Goal: Task Accomplishment & Management: Complete application form

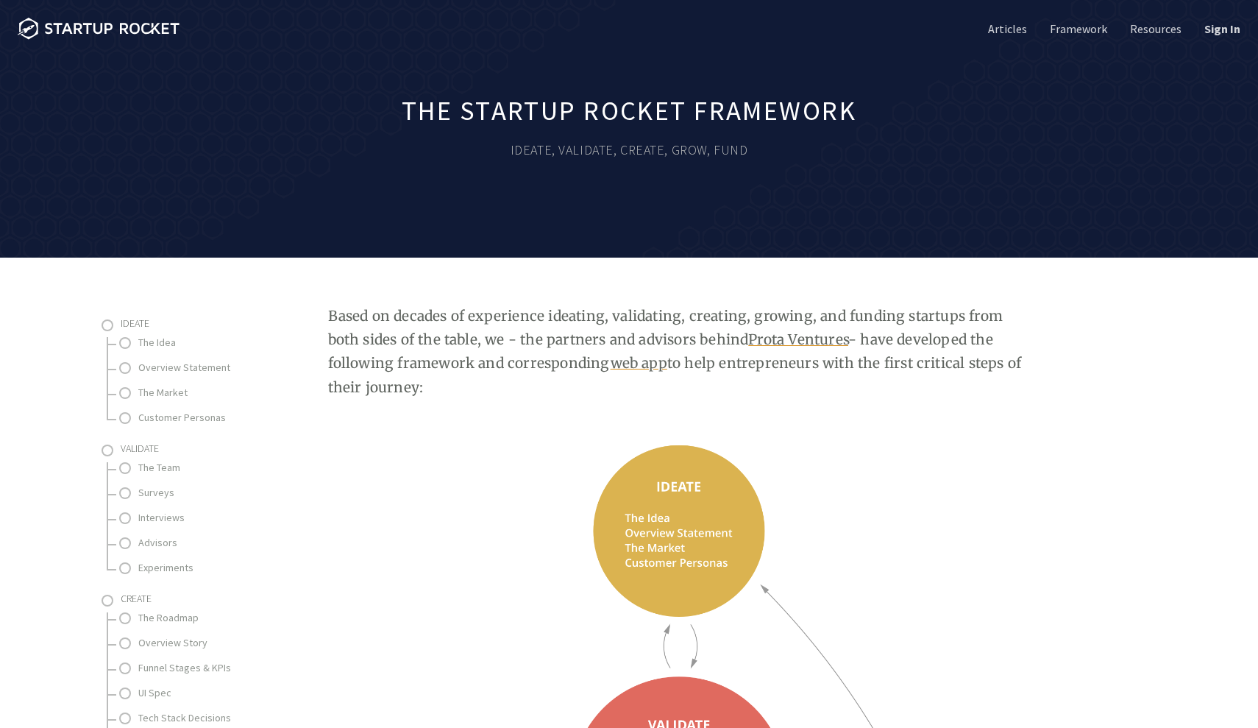
click at [1223, 19] on li "Sign In" at bounding box center [1212, 28] width 57 height 57
click at [1221, 31] on link "Sign In" at bounding box center [1220, 29] width 39 height 16
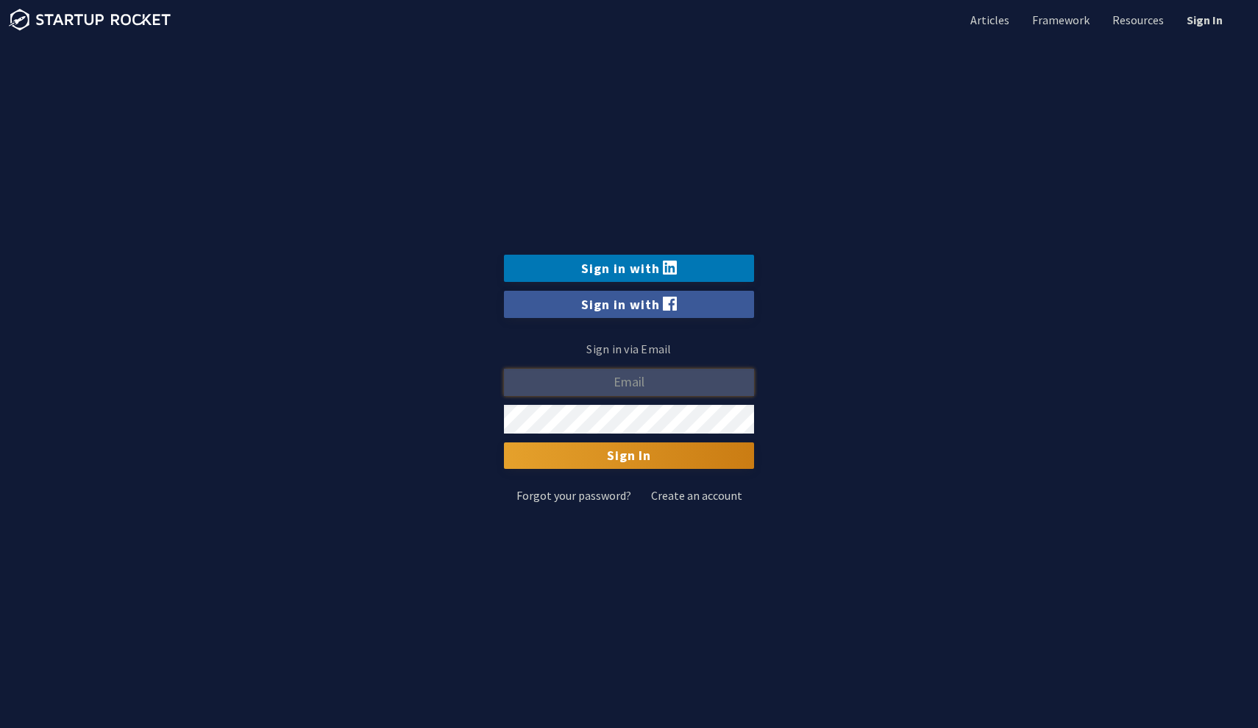
type input "[EMAIL_ADDRESS][DOMAIN_NAME]"
click at [629, 456] on input "Sign In" at bounding box center [629, 455] width 250 height 26
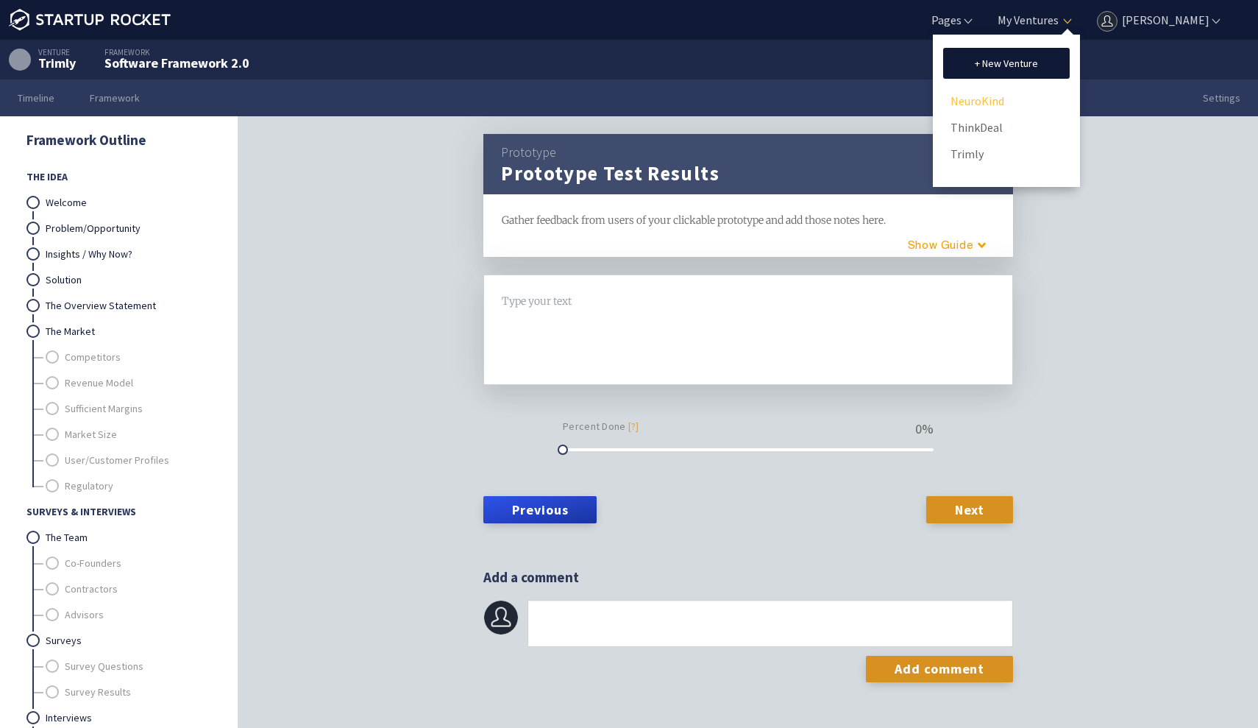
click at [978, 106] on link "NeuroKind" at bounding box center [1006, 101] width 112 height 22
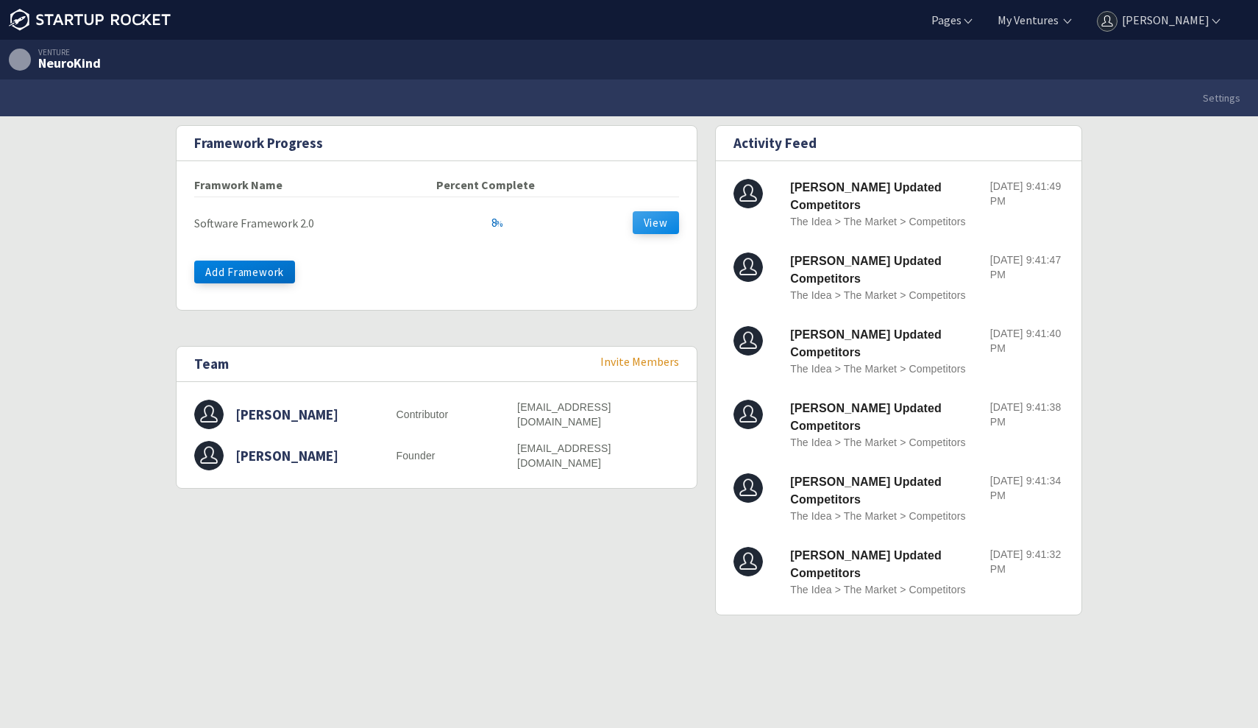
click at [653, 221] on button "View" at bounding box center [656, 222] width 46 height 23
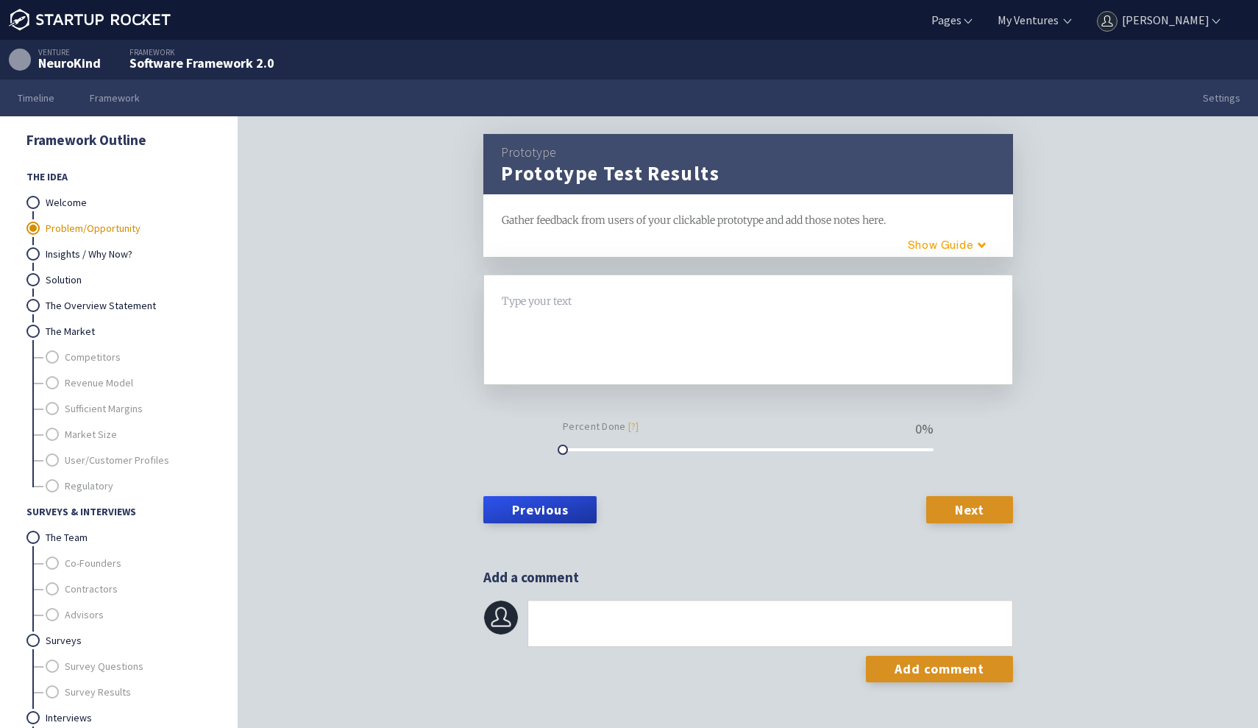
click at [79, 236] on link "Problem/Opportunity" at bounding box center [128, 229] width 165 height 26
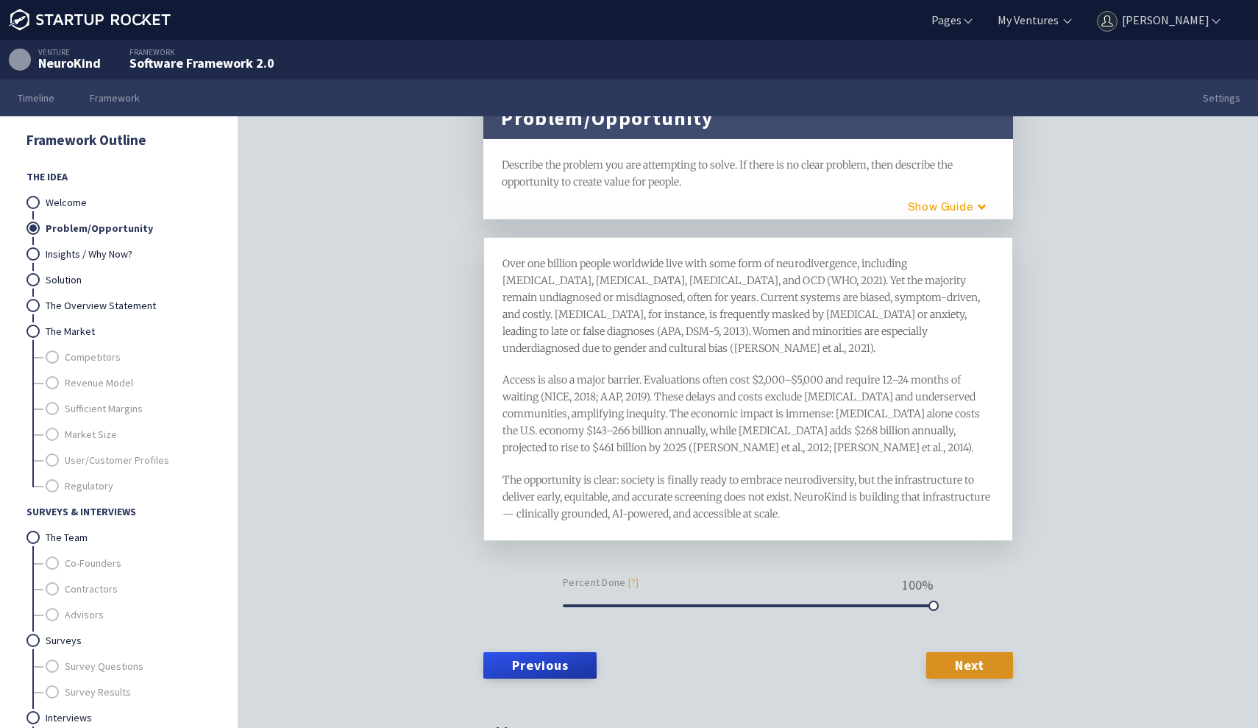
scroll to position [60, 0]
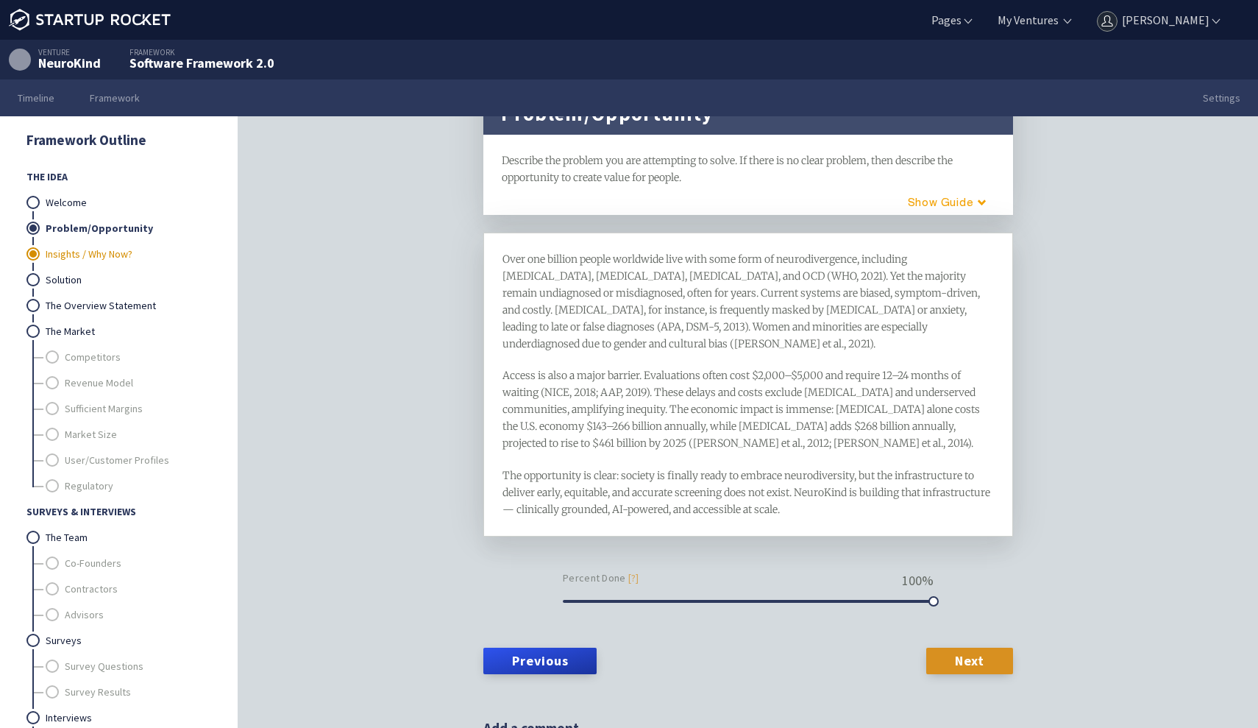
click at [98, 255] on link "Insights / Why Now?" at bounding box center [128, 254] width 165 height 26
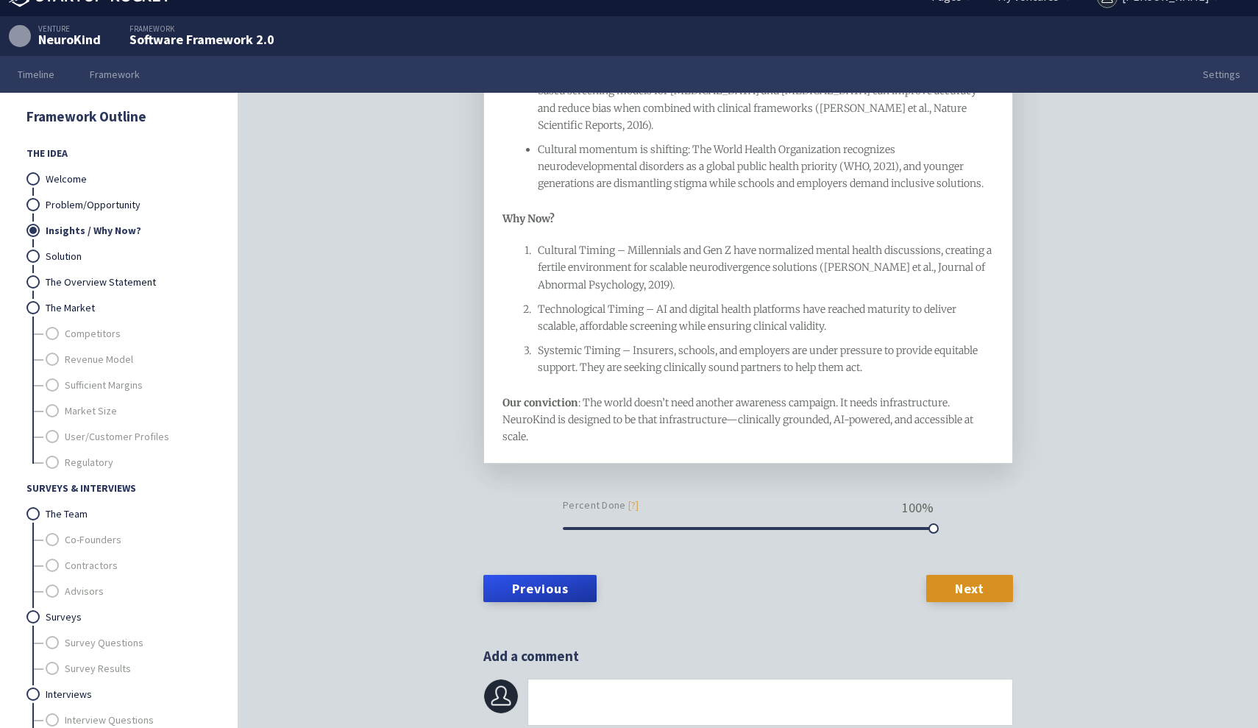
scroll to position [24, 0]
click at [132, 263] on link "Solution" at bounding box center [128, 256] width 165 height 26
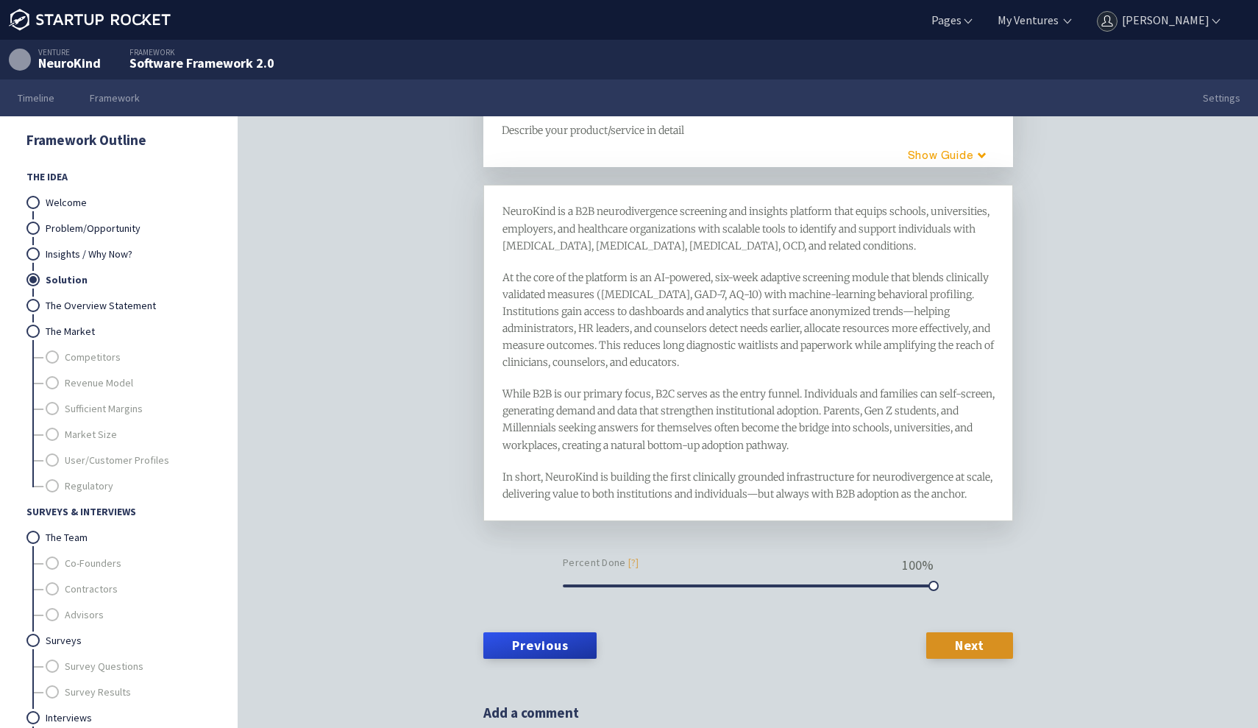
scroll to position [91, 0]
click at [107, 301] on link "The Overview Statement" at bounding box center [128, 306] width 165 height 26
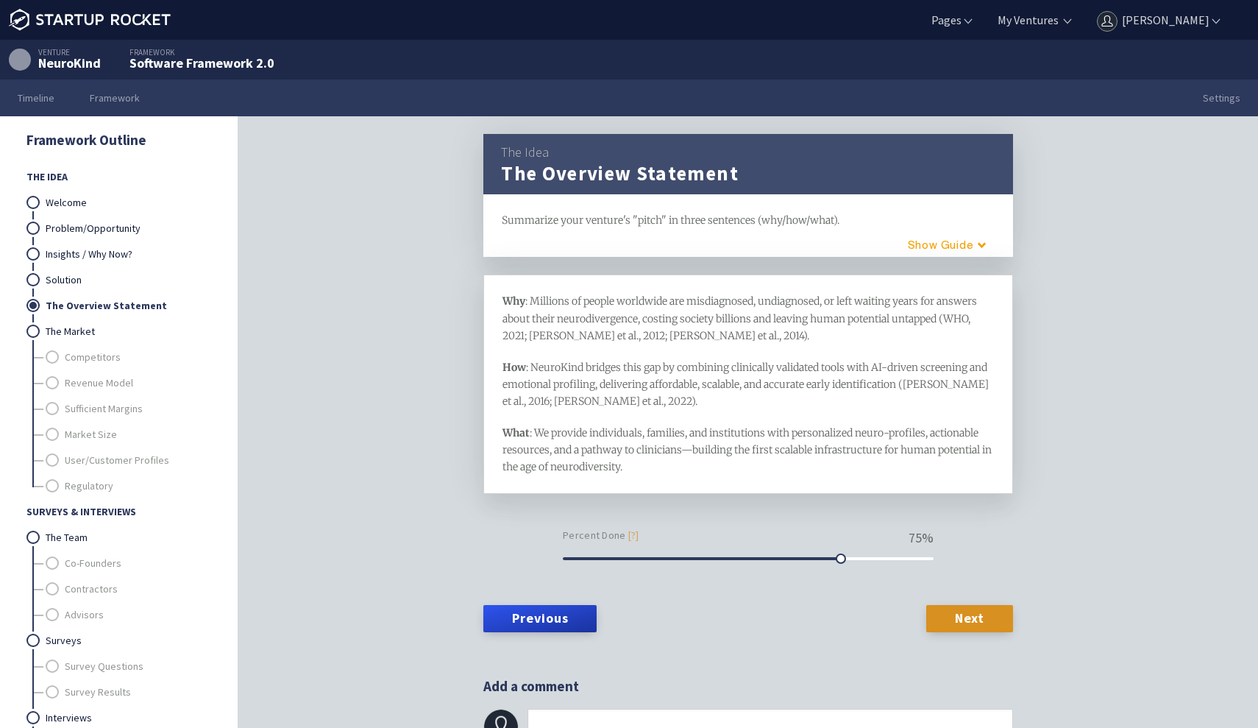
click at [657, 366] on span ": NeuroKind bridges this gap by combining clinically validated tools with AI-dr…" at bounding box center [746, 383] width 488 height 47
click at [514, 296] on span "Why: Schools, universities, employers, and healthcare systems face rising deman…" at bounding box center [746, 317] width 489 height 47
click at [516, 368] on span "How: NeuroKind provides institutions with an AI-powered, clinically grounded sc…" at bounding box center [745, 383] width 487 height 47
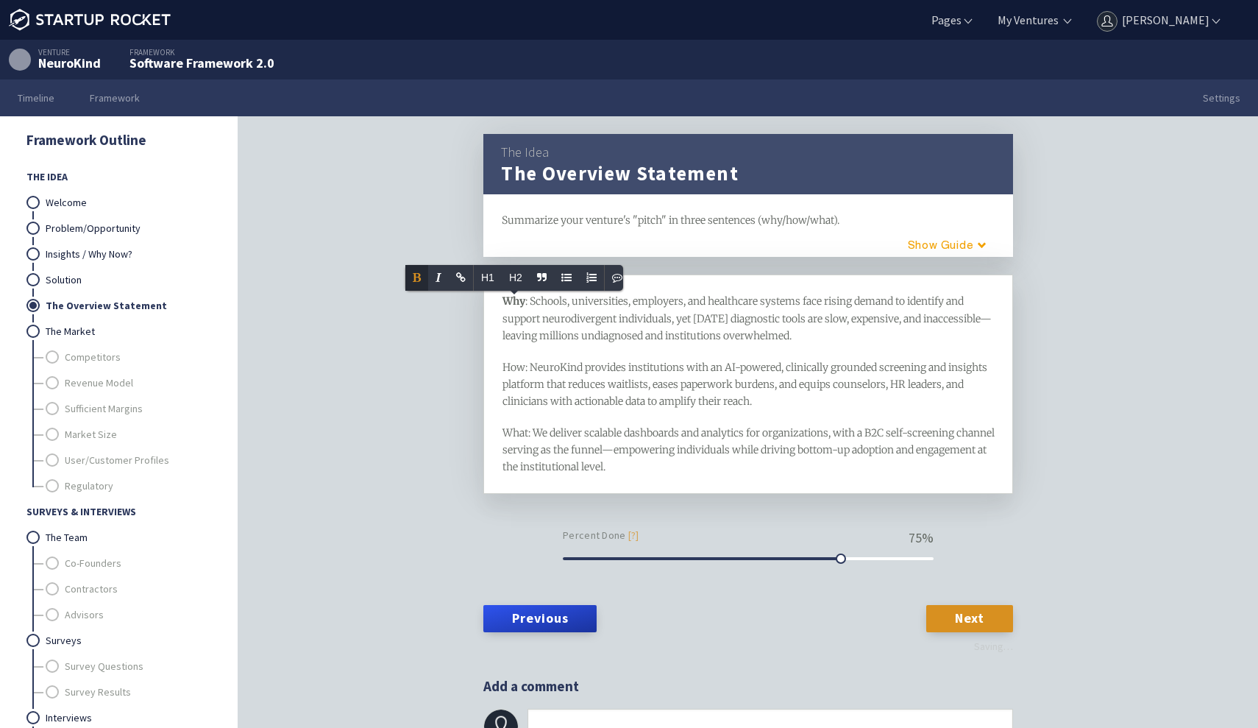
click at [516, 368] on span "How: NeuroKind provides institutions with an AI-powered, clinically grounded sc…" at bounding box center [745, 383] width 487 height 47
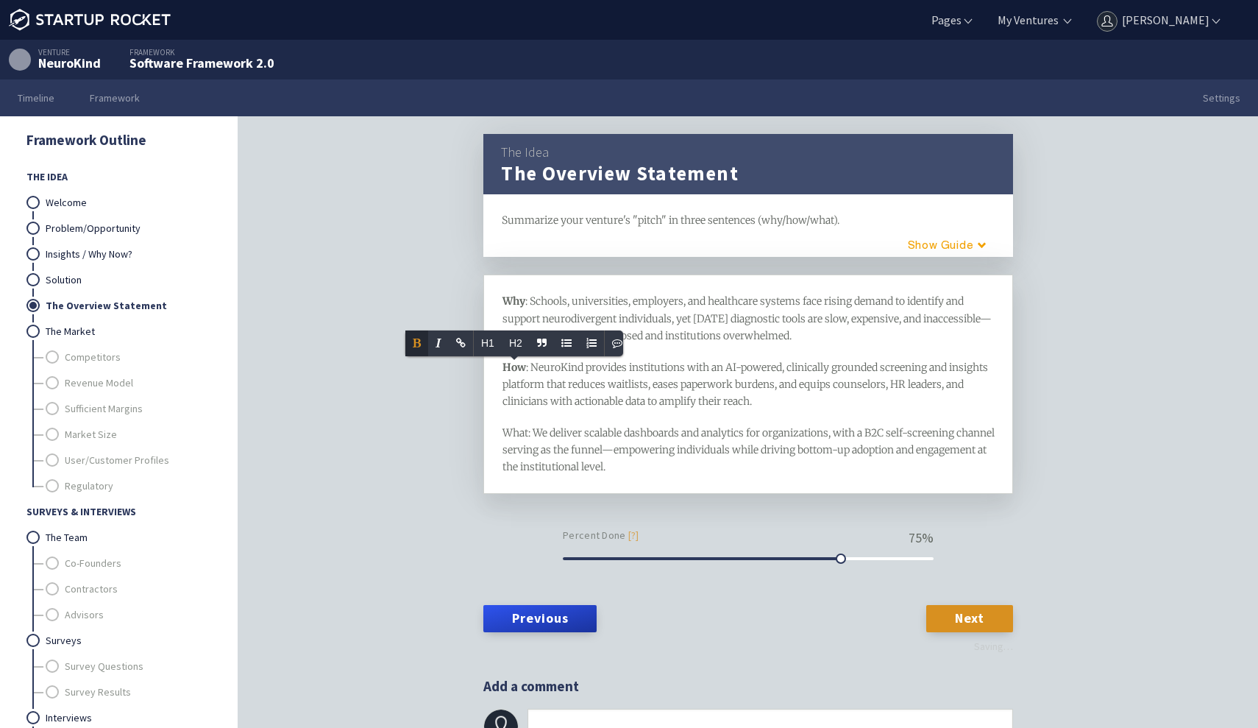
click at [511, 434] on span "What: We deliver scalable dashboards and analytics for organizations, with a B2…" at bounding box center [749, 449] width 494 height 47
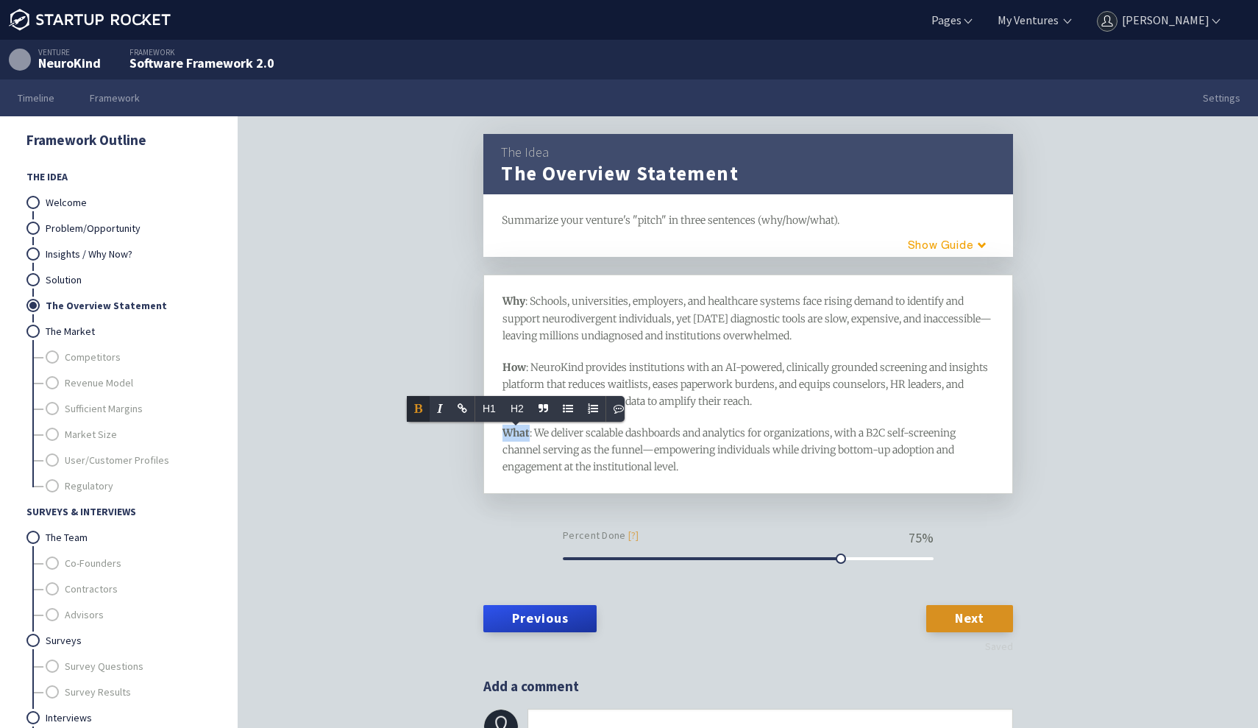
click at [711, 477] on div "Why : Schools, universities, employers, and healthcare systems face rising dema…" at bounding box center [748, 383] width 530 height 219
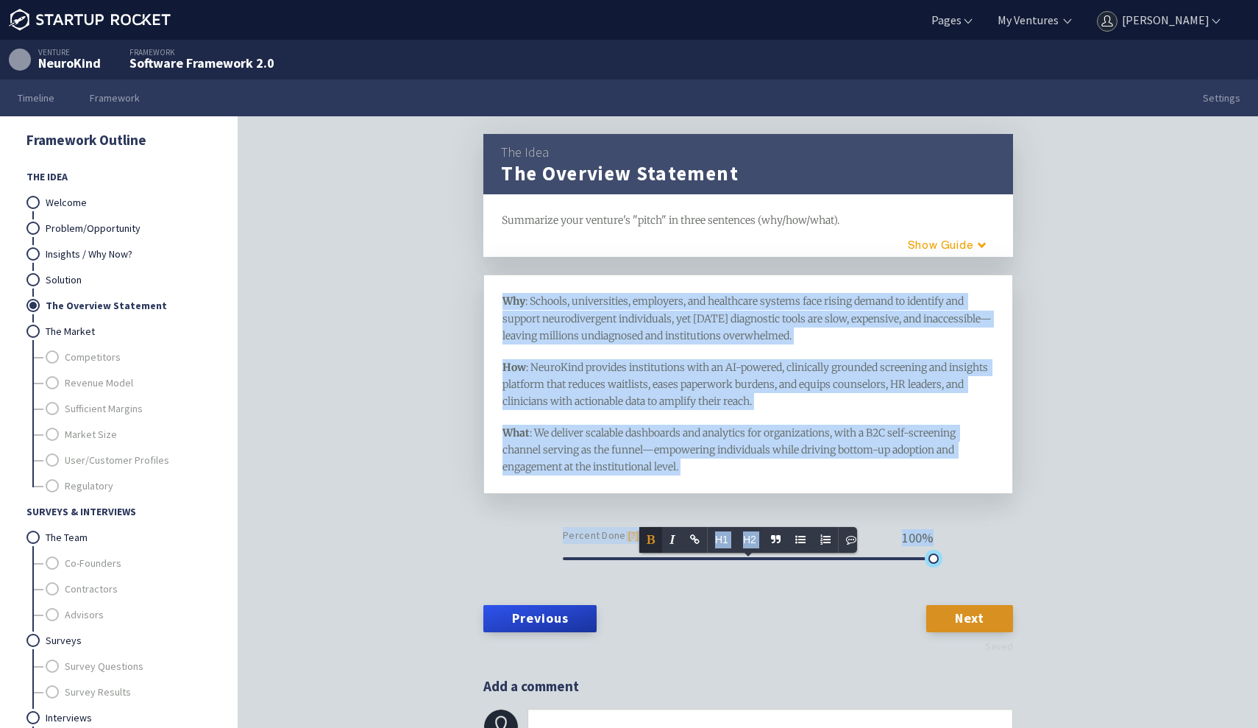
drag, startPoint x: 842, startPoint y: 558, endPoint x: 1064, endPoint y: 564, distance: 221.5
click at [1072, 568] on div "The Idea The Overview Statement framework Summarize your venture's "pitch" in t…" at bounding box center [748, 444] width 1020 height 657
click at [153, 284] on link "Solution" at bounding box center [128, 280] width 165 height 26
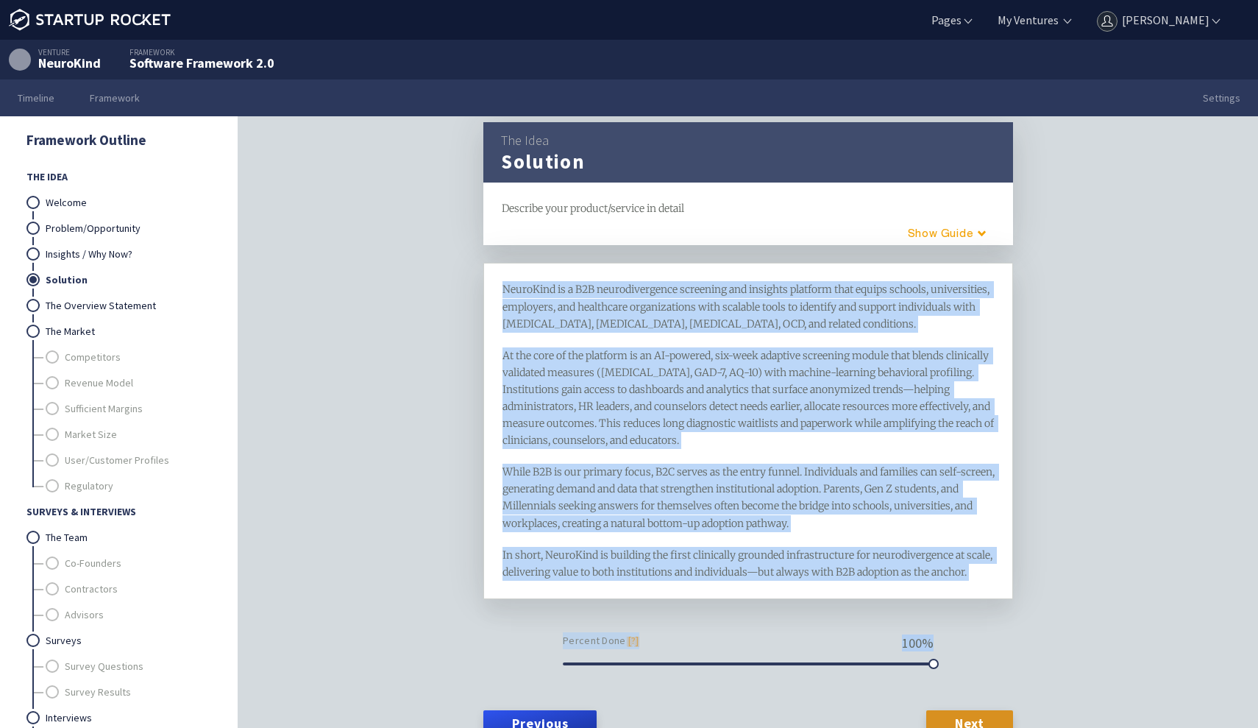
scroll to position [13, 0]
click at [608, 411] on div "At the core of the platform is an AI-powered, six-week adaptive screening modul…" at bounding box center [748, 397] width 492 height 102
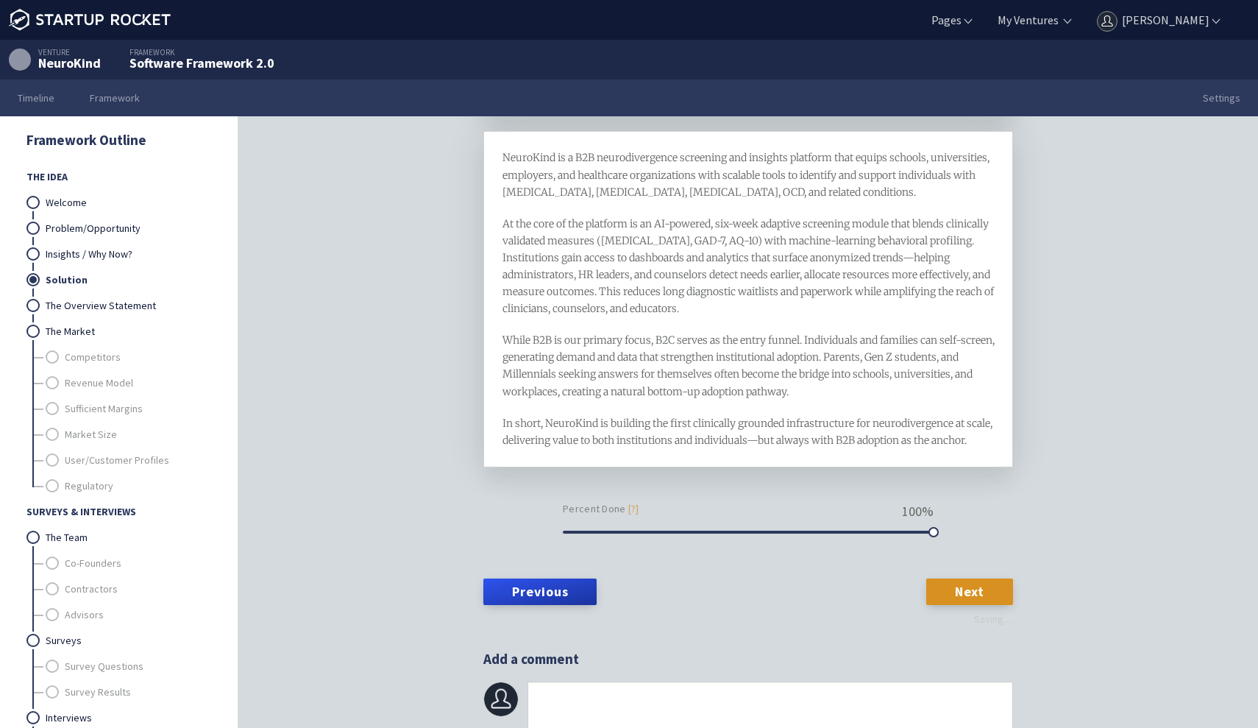
scroll to position [158, 0]
click at [93, 305] on link "The Overview Statement" at bounding box center [128, 306] width 165 height 26
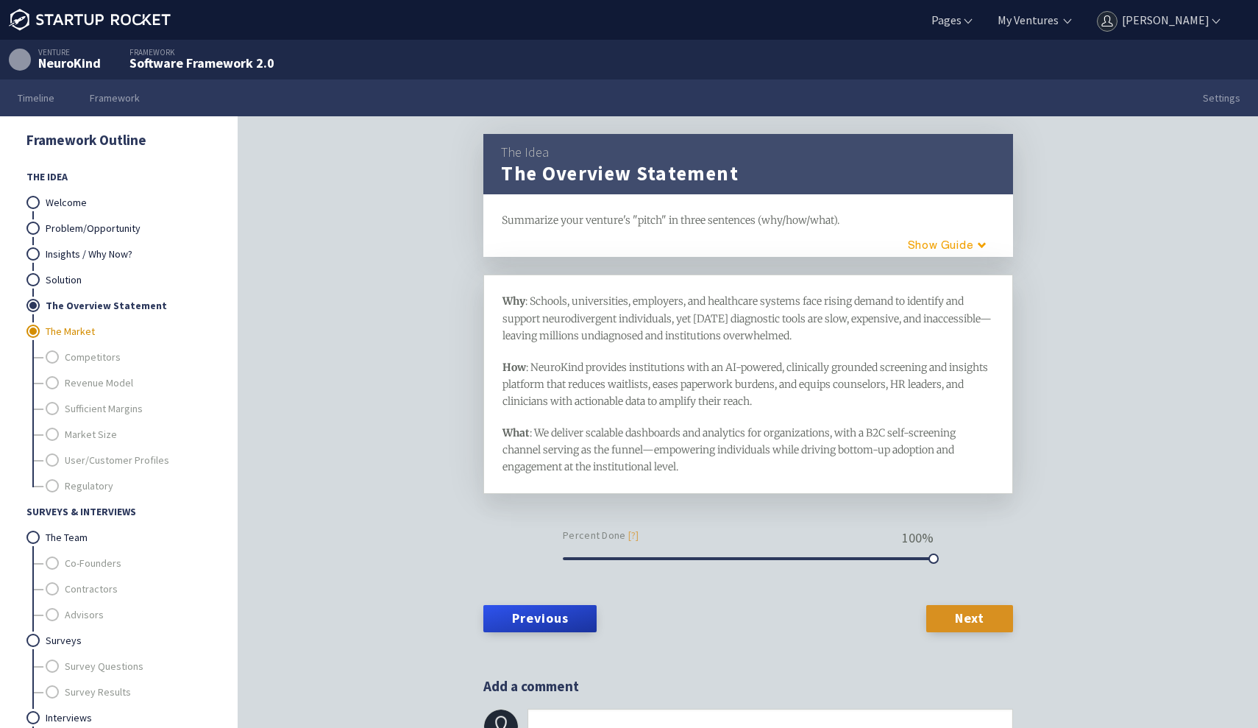
click at [90, 327] on link "The Market" at bounding box center [128, 332] width 165 height 26
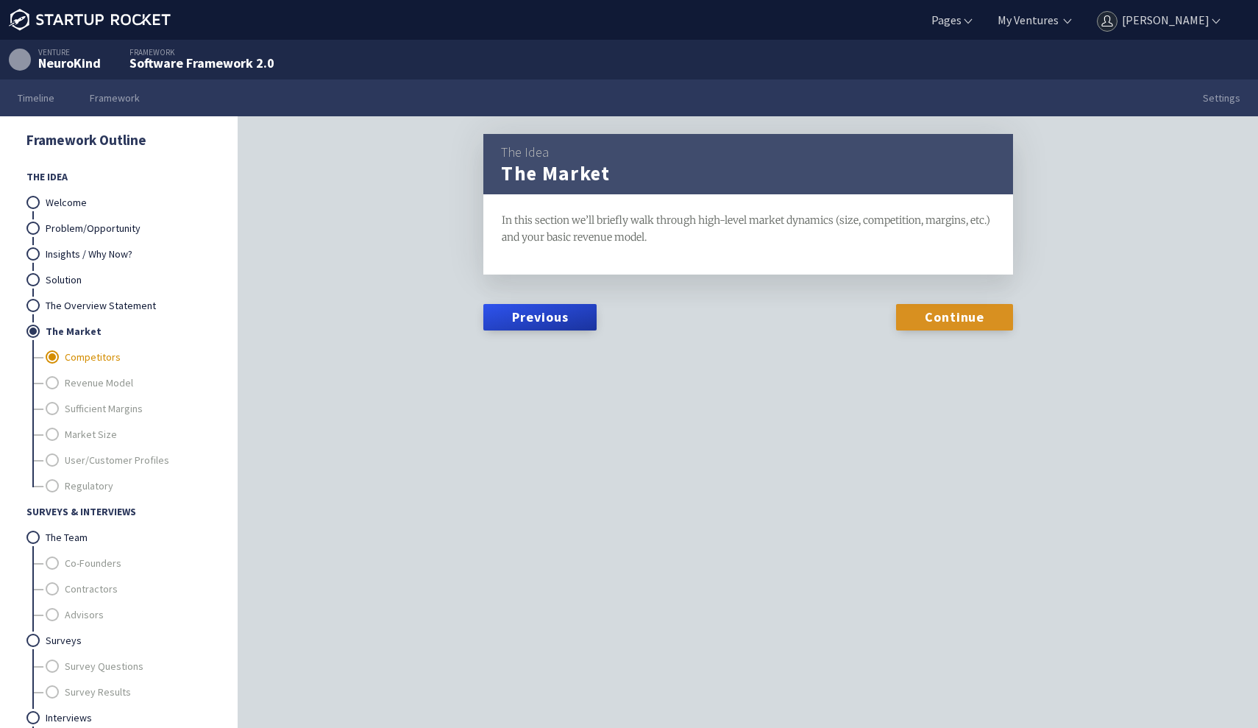
click at [92, 344] on link "Competitors" at bounding box center [138, 357] width 146 height 26
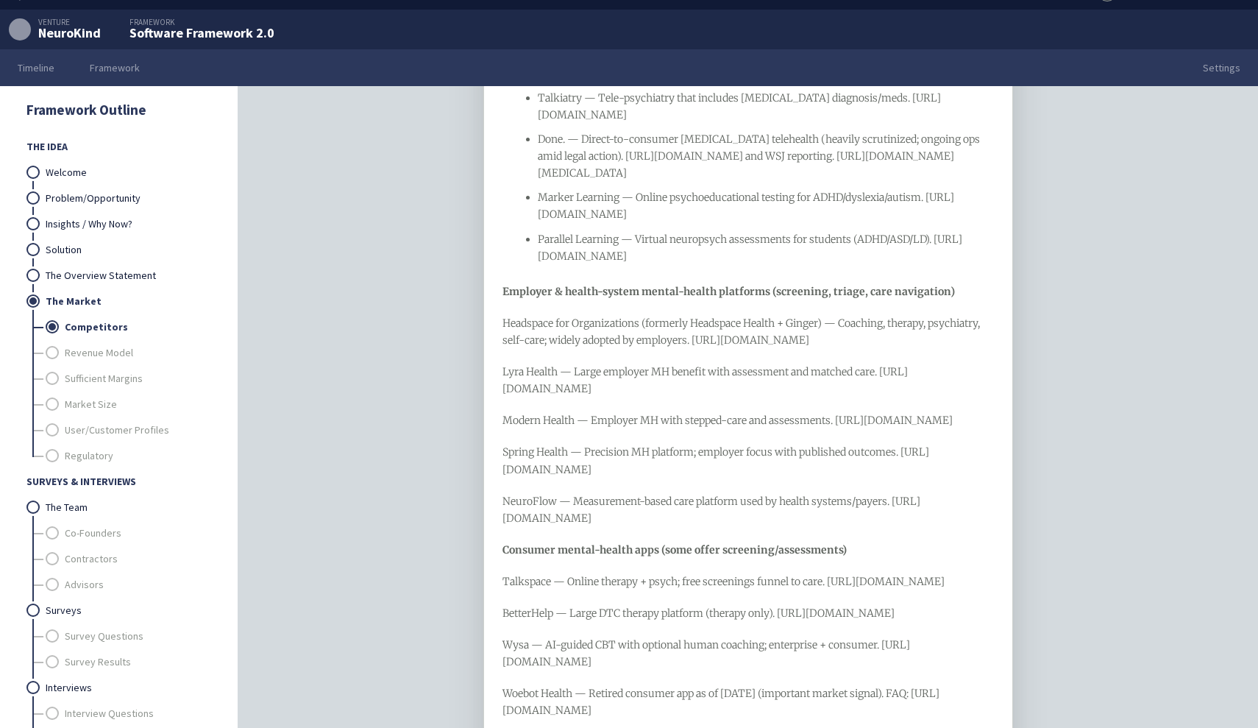
scroll to position [1347, 0]
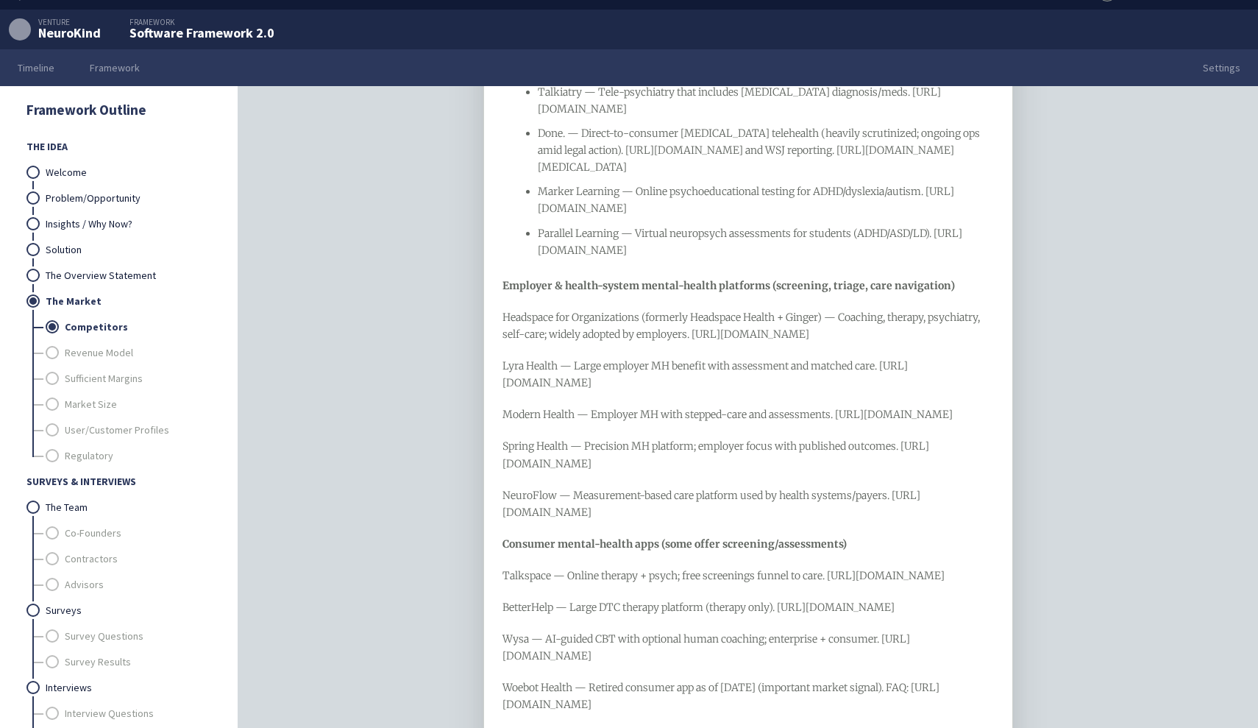
click at [503, 389] on span "Lyra Health — Large employer MH benefit with assessment and matched care. https…" at bounding box center [704, 374] width 405 height 30
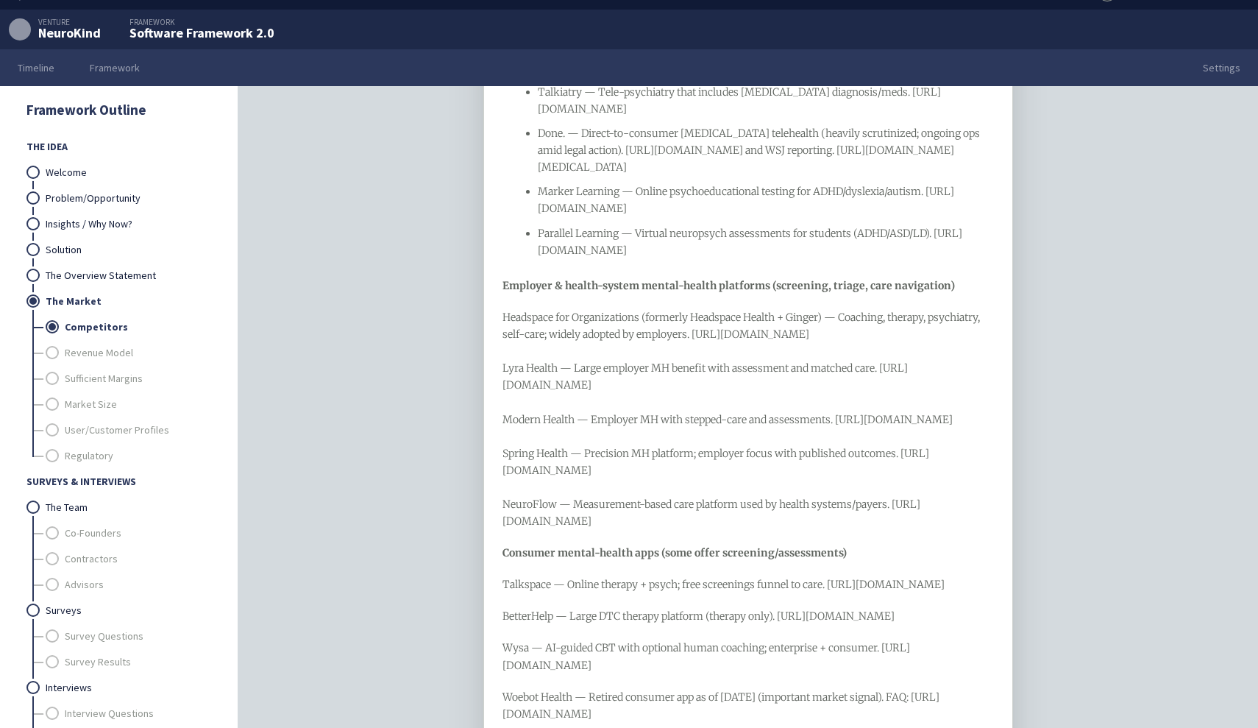
drag, startPoint x: 644, startPoint y: 621, endPoint x: 489, endPoint y: 397, distance: 272.2
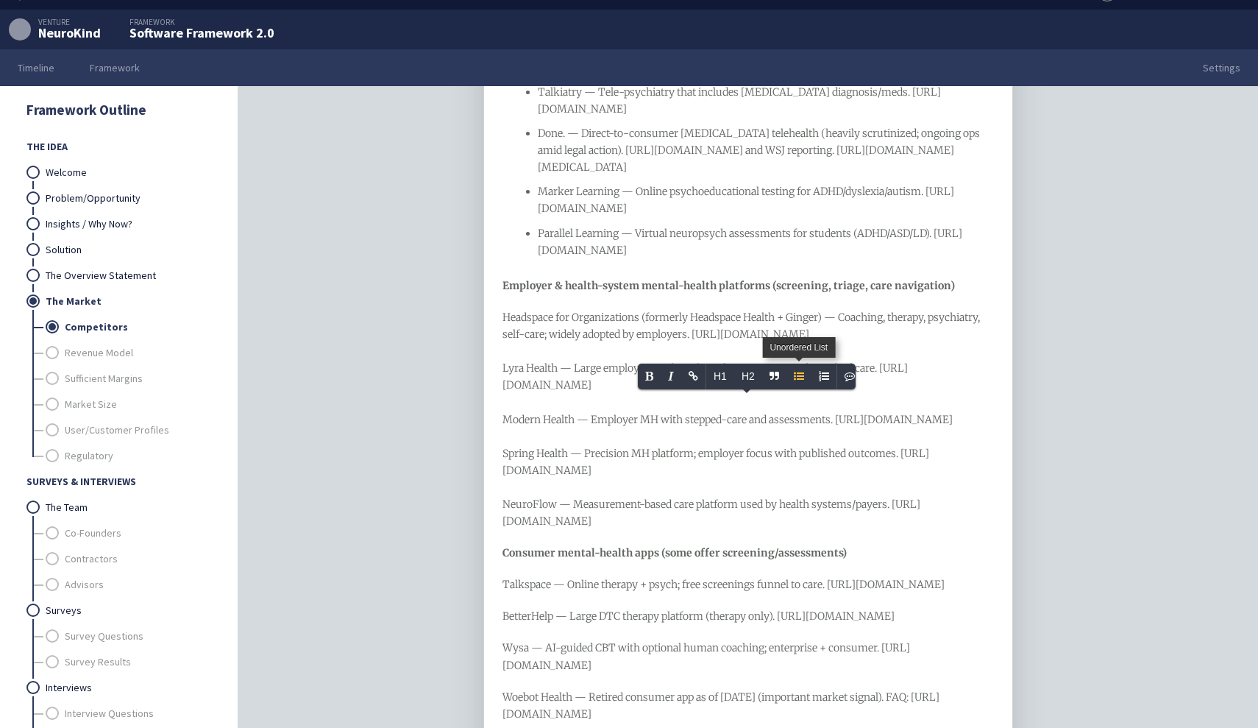
click at [792, 380] on span "Unordered List" at bounding box center [798, 376] width 25 height 26
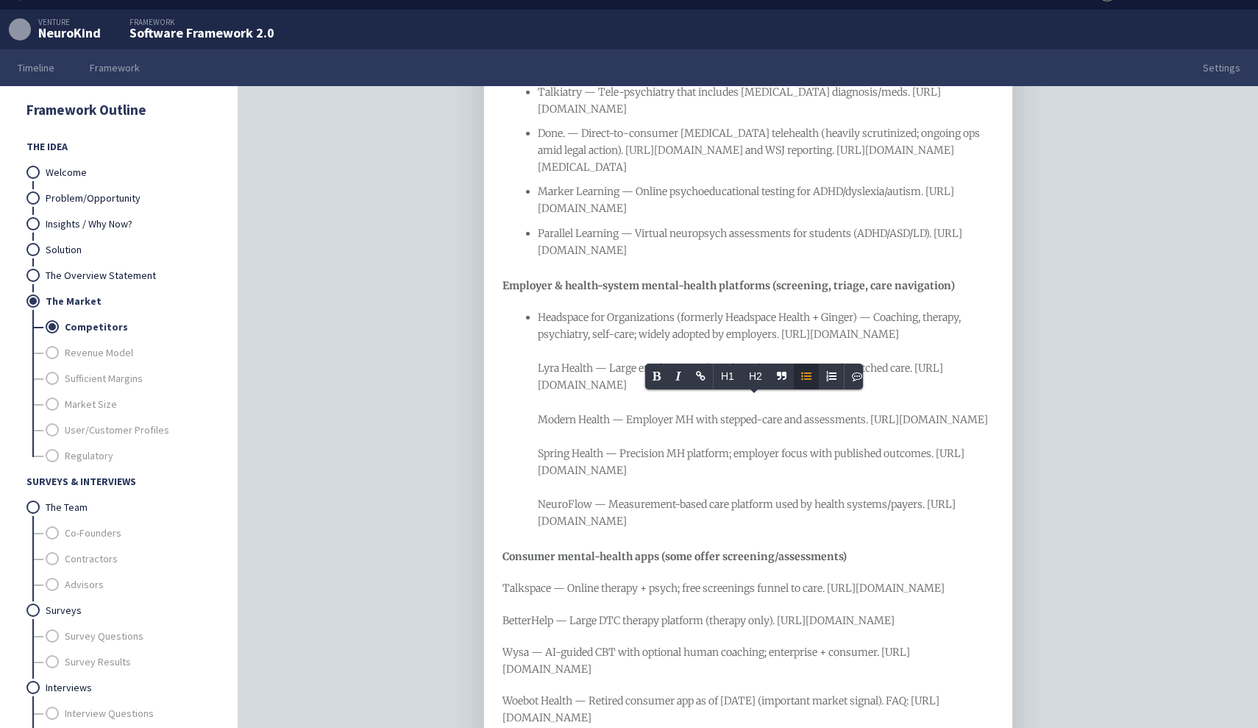
click at [540, 455] on span "Headspace for Organizations (formerly Headspace Health + Ginger) — Coaching, th…" at bounding box center [764, 418] width 452 height 217
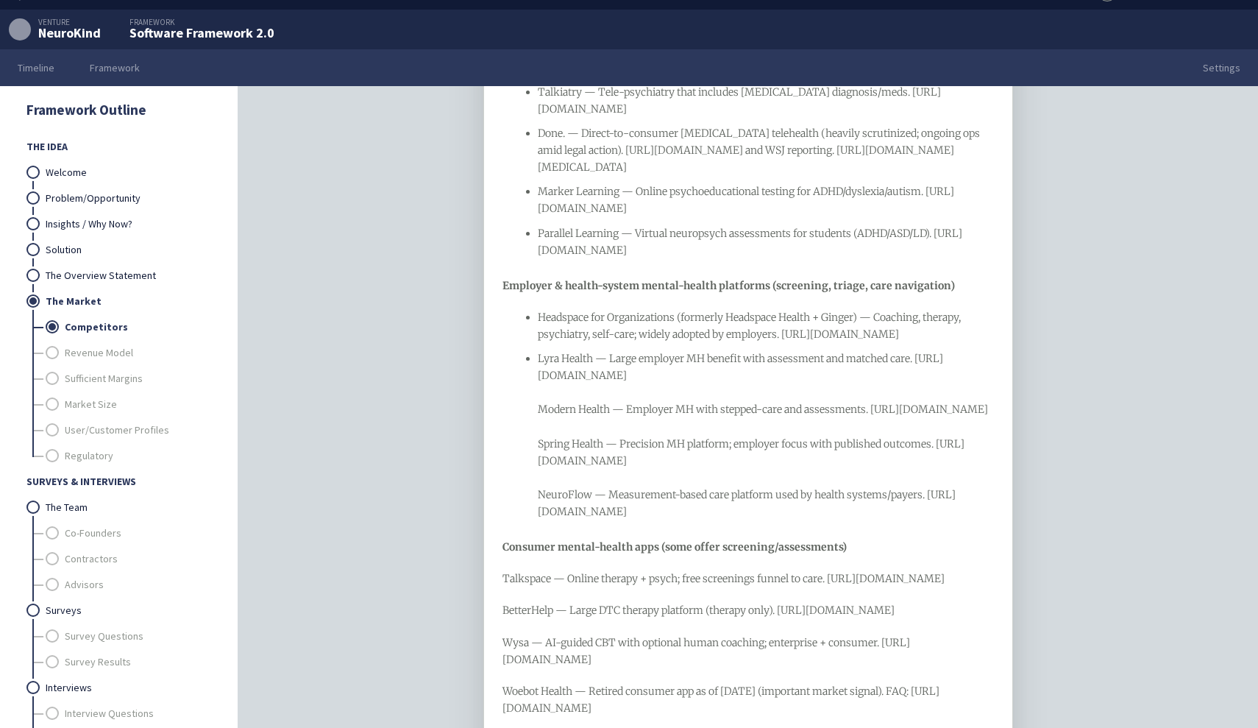
click at [545, 508] on span "Lyra Health — Large employer MH benefit with assessment and matched care. https…" at bounding box center [764, 435] width 452 height 166
click at [533, 506] on ul "Headspace for Organizations (formerly Headspace Health + Ginger) — Coaching, th…" at bounding box center [748, 414] width 492 height 211
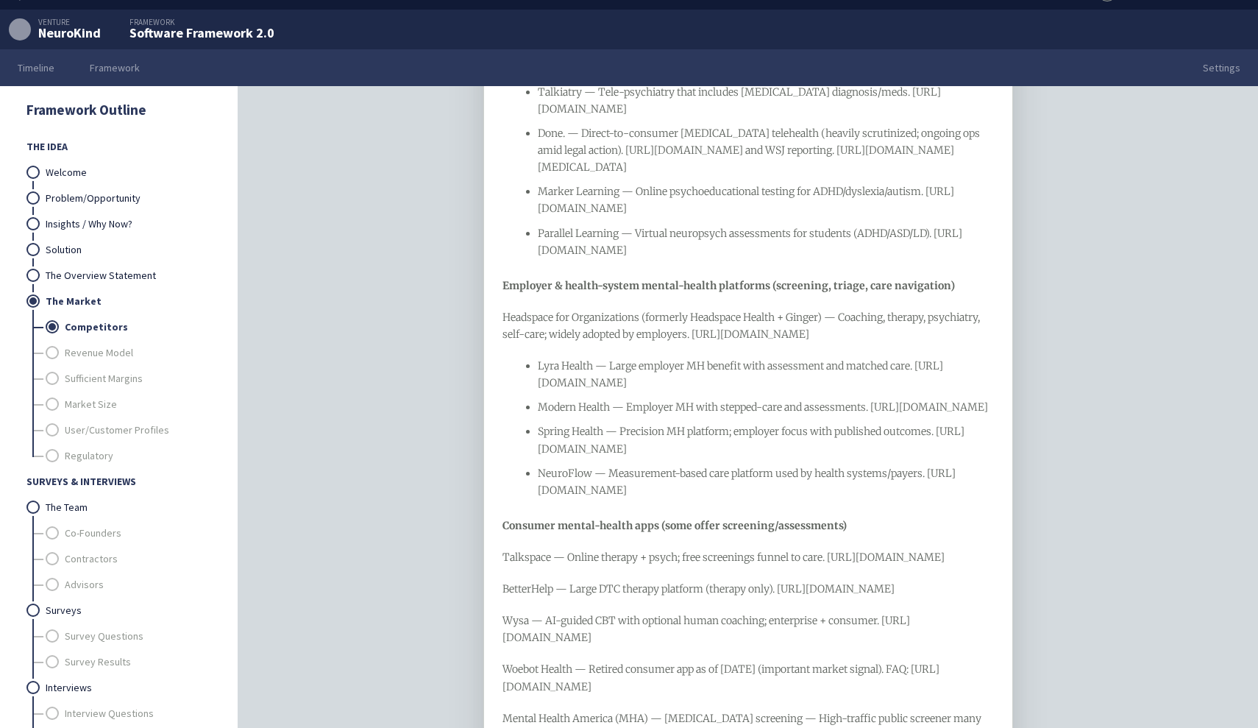
click at [558, 341] on span "Headspace for Organizations (formerly Headspace Health + Ginger) — Coaching, th…" at bounding box center [742, 325] width 480 height 30
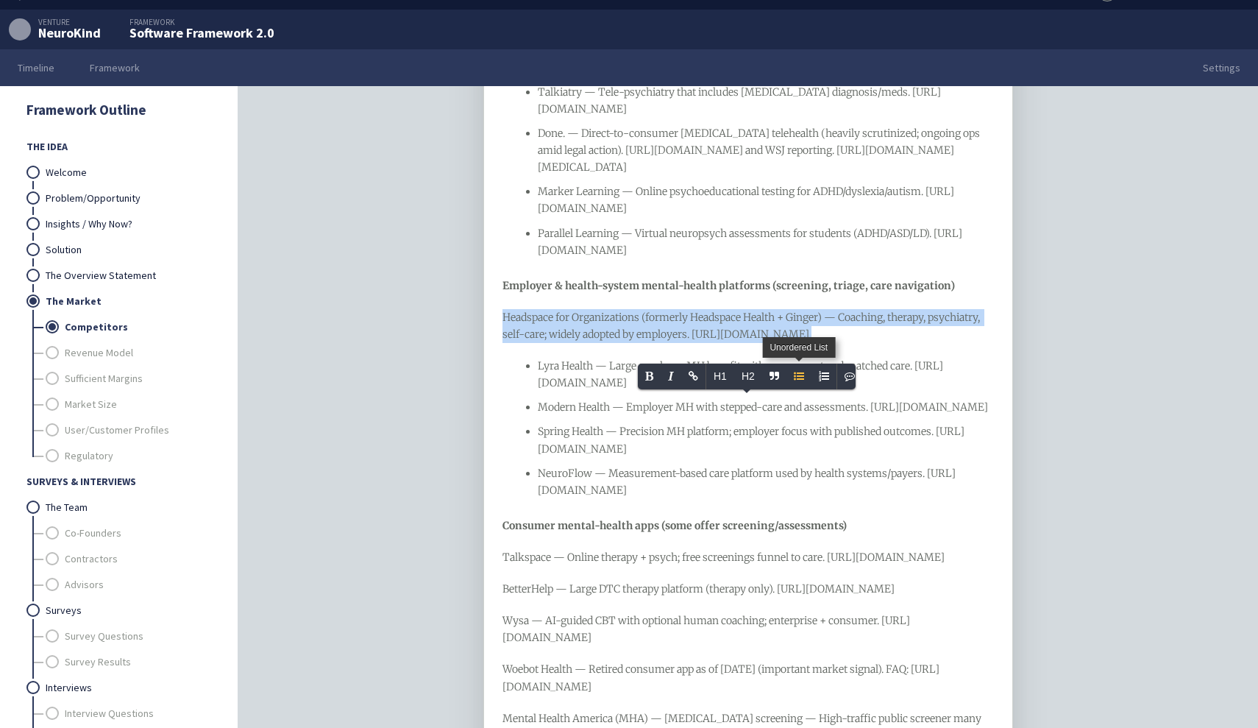
click at [797, 378] on icon "Unordered List" at bounding box center [799, 376] width 10 height 10
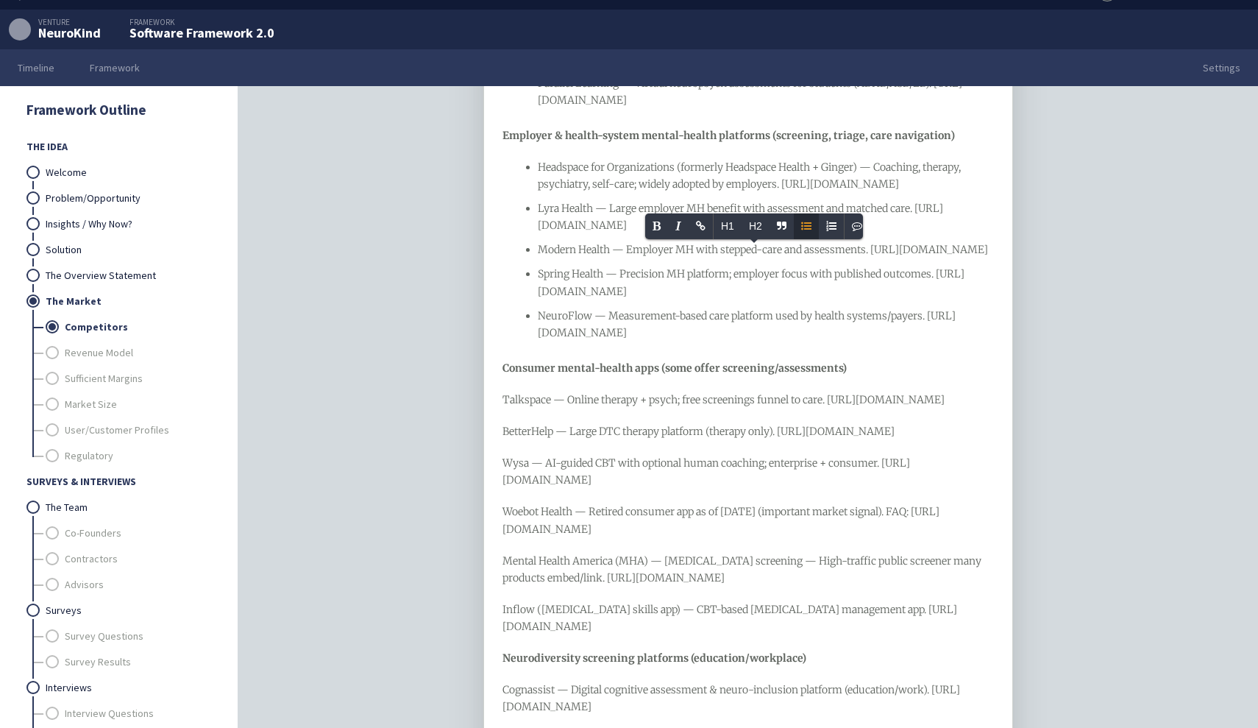
scroll to position [1599, 0]
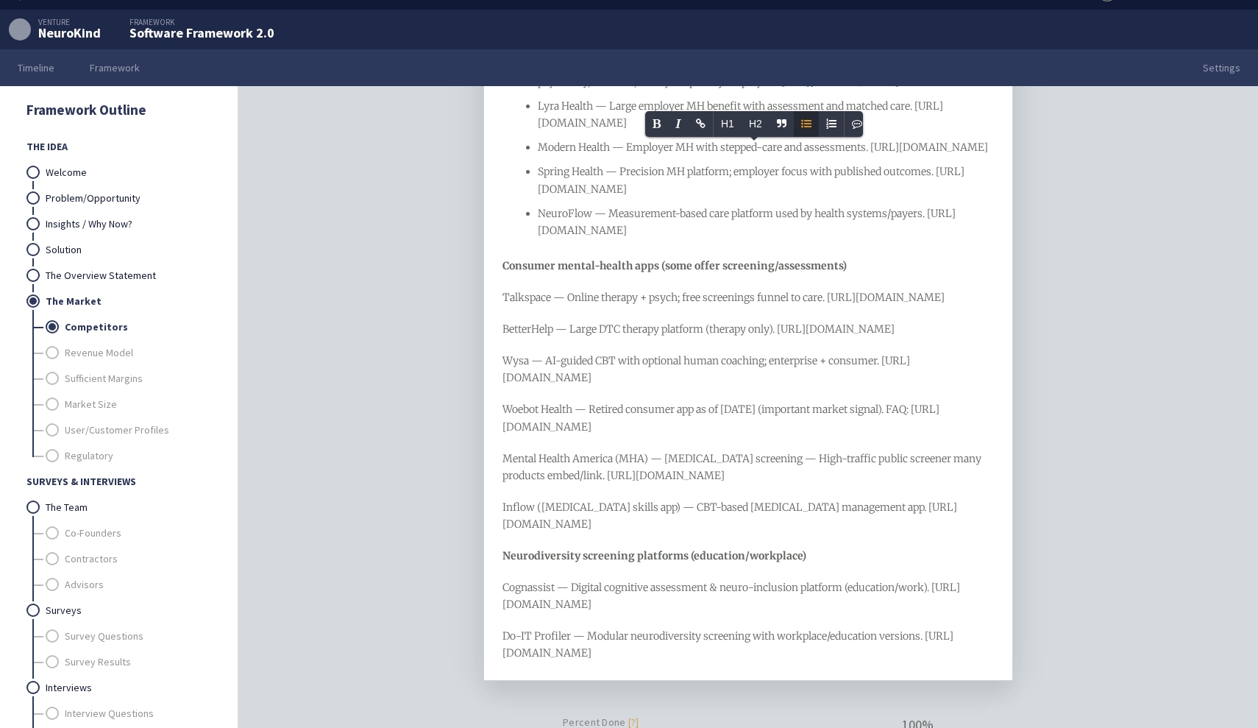
click at [513, 239] on ul "Headspace for Organizations (formerly Headspace Health + Ginger) — Coaching, th…" at bounding box center [748, 148] width 492 height 182
click at [506, 335] on span "BetterHelp — Large DTC therapy platform (therapy only). https://www.betterhelp.…" at bounding box center [698, 328] width 392 height 13
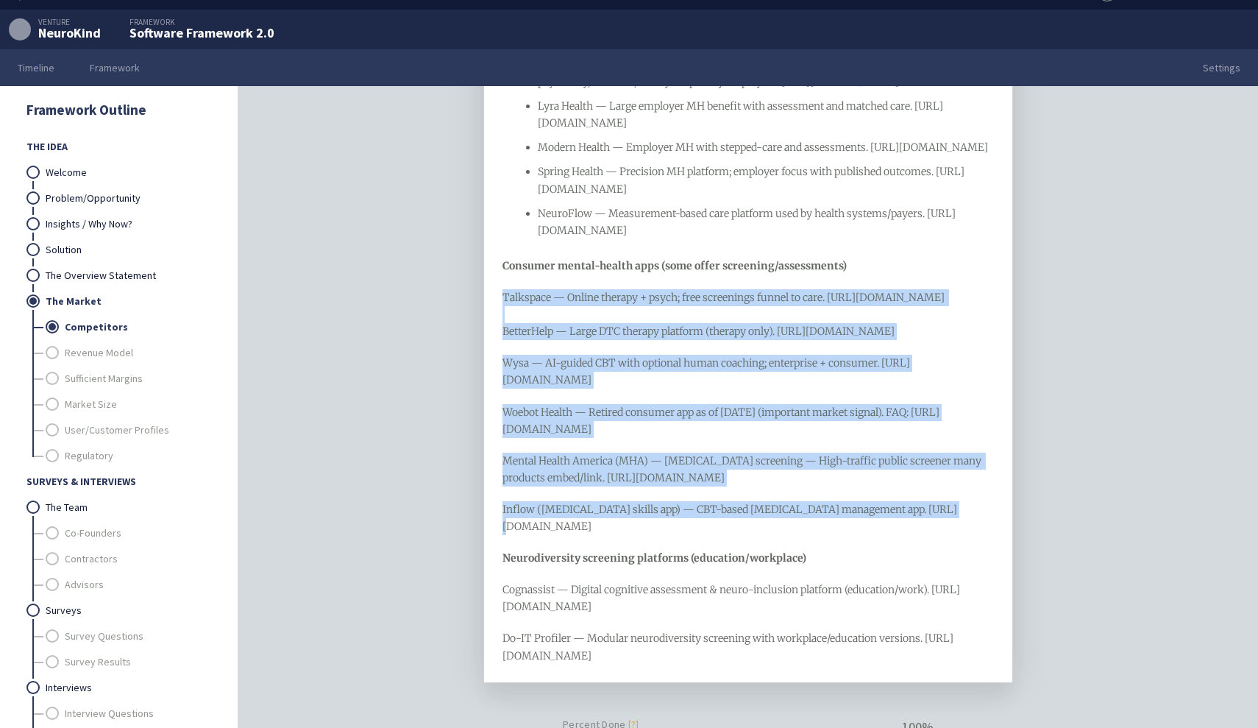
drag, startPoint x: 942, startPoint y: 611, endPoint x: 499, endPoint y: 397, distance: 492.5
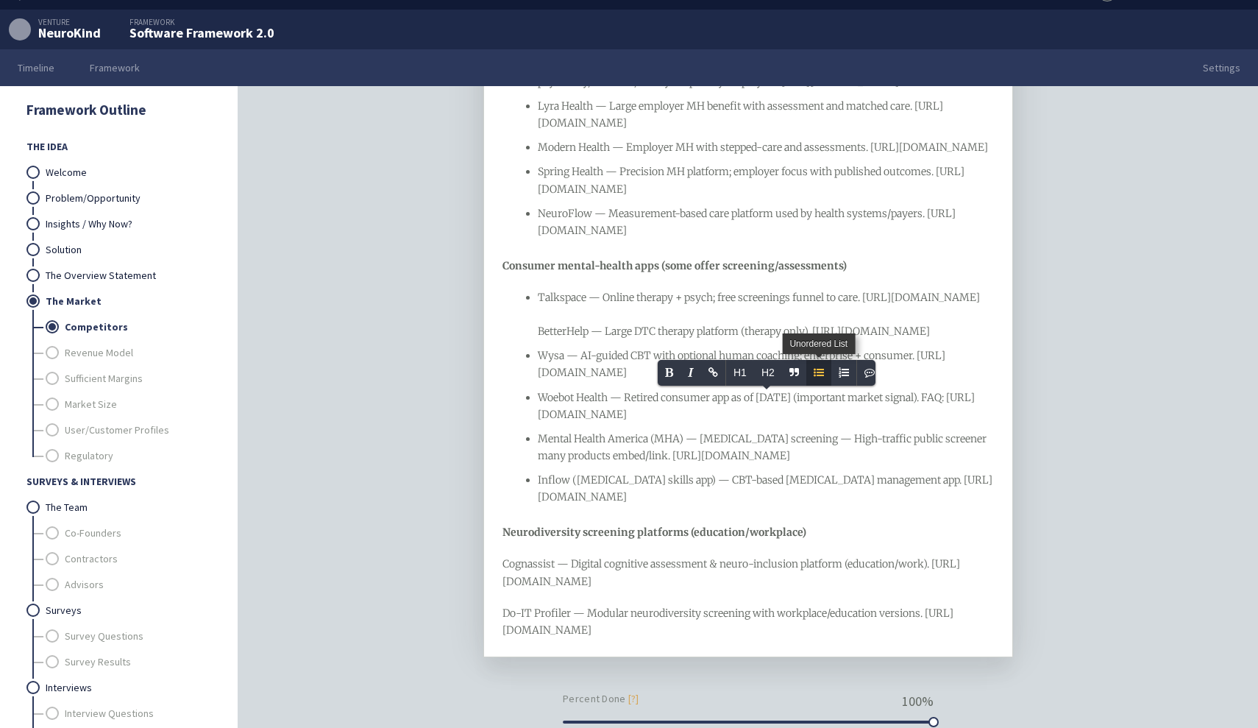
click at [813, 376] on icon "Unordered List" at bounding box center [818, 372] width 10 height 10
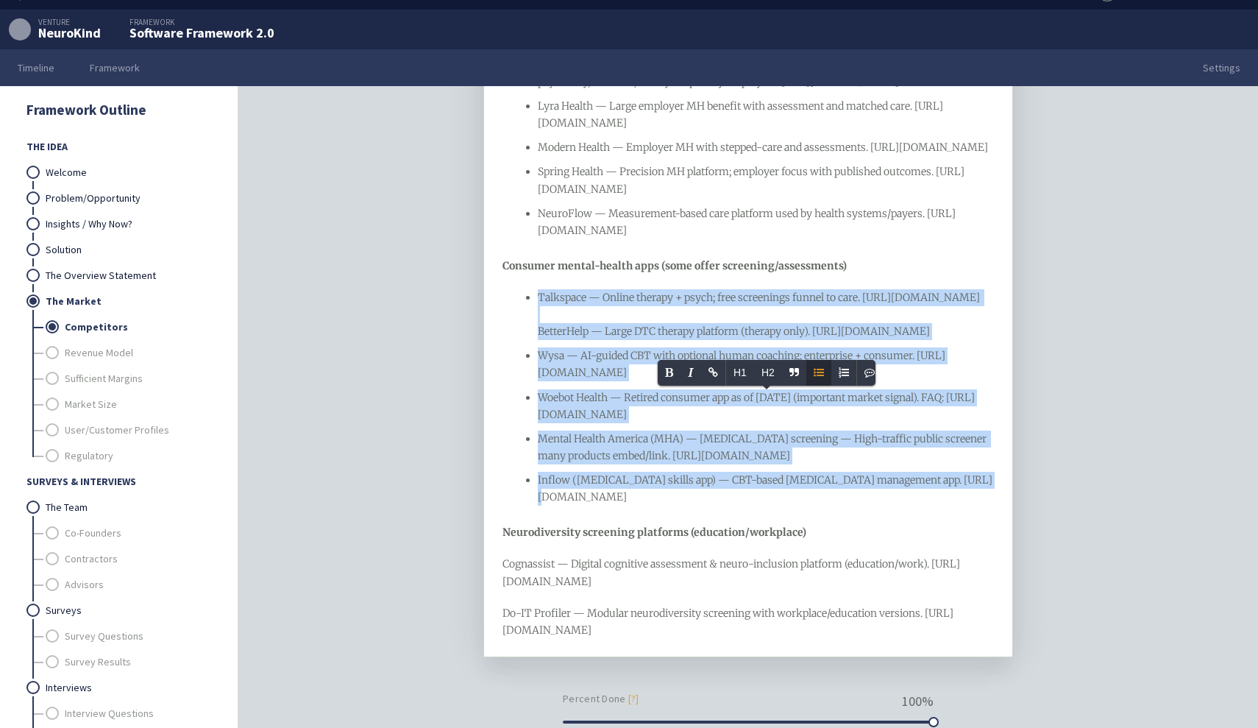
click at [557, 338] on span "Talkspace — Online therapy + psych; free screenings funnel to care. https://www…" at bounding box center [760, 314] width 444 height 47
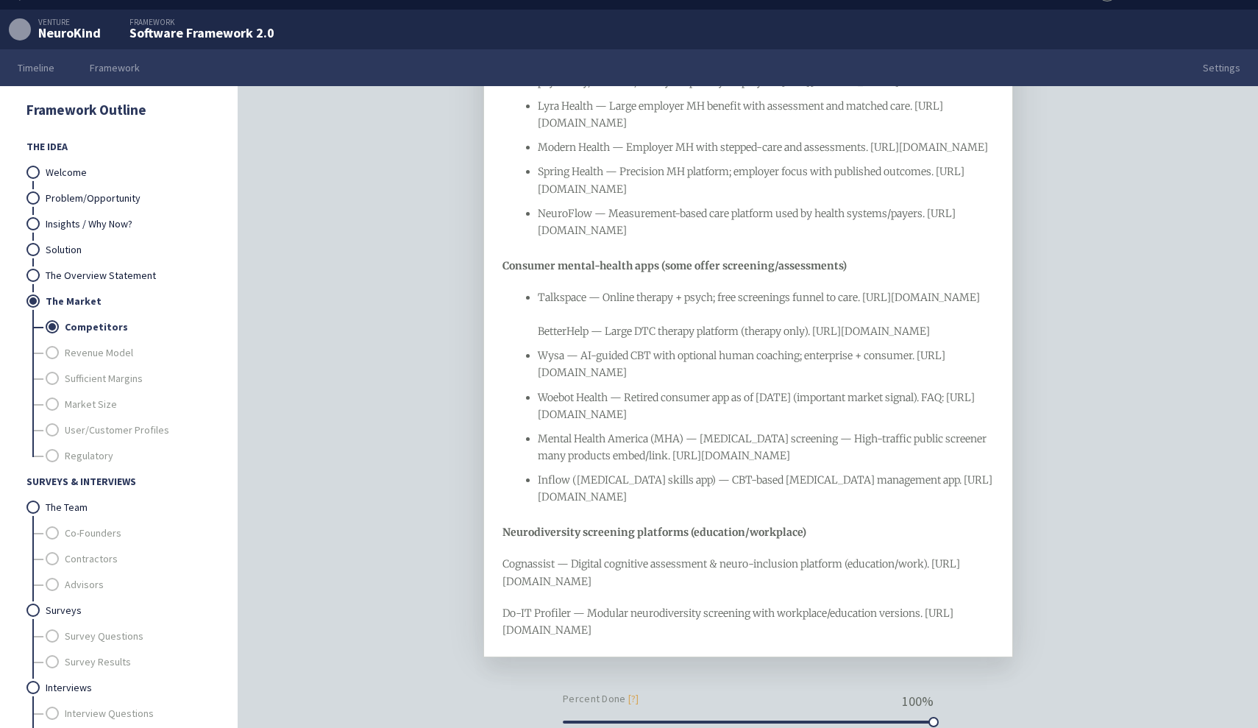
click at [540, 338] on span "Talkspace — Online therapy + psych; free screenings funnel to care. https://www…" at bounding box center [760, 314] width 444 height 47
click at [572, 304] on span "Talkspace — Online therapy + psych; free screenings funnel to care. https://www…" at bounding box center [723, 297] width 442 height 13
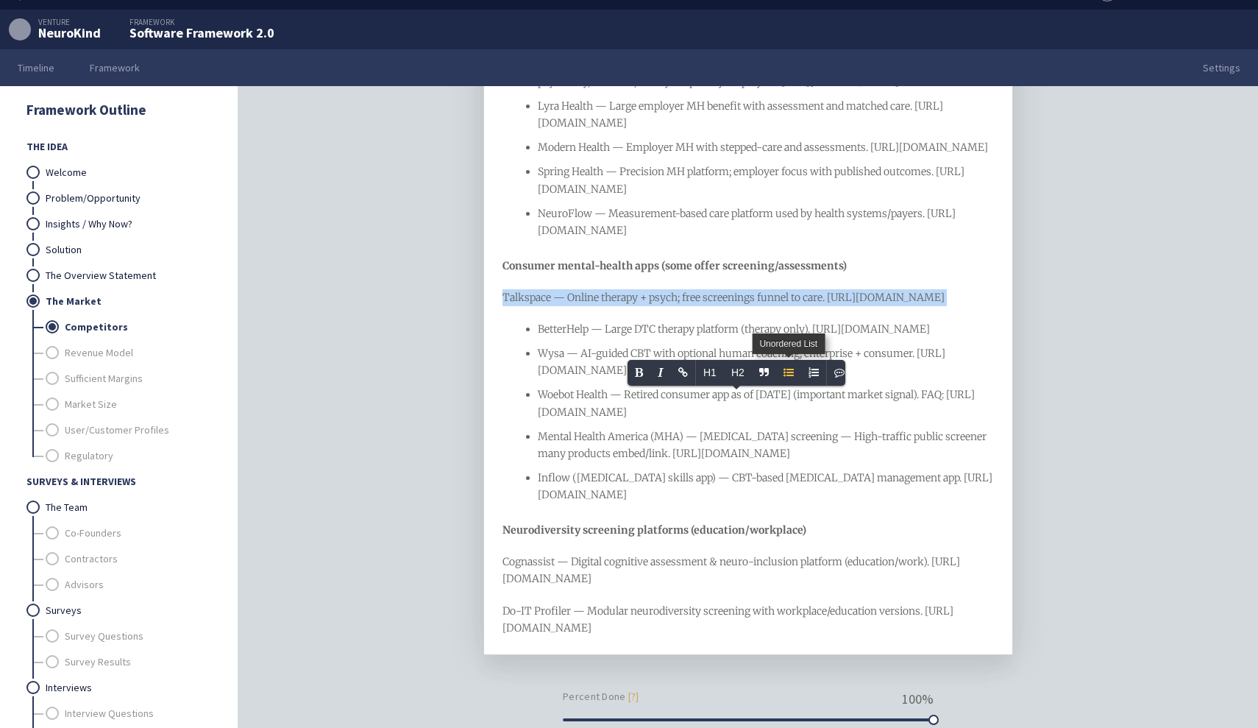
click at [789, 368] on icon "Unordered List" at bounding box center [788, 372] width 10 height 10
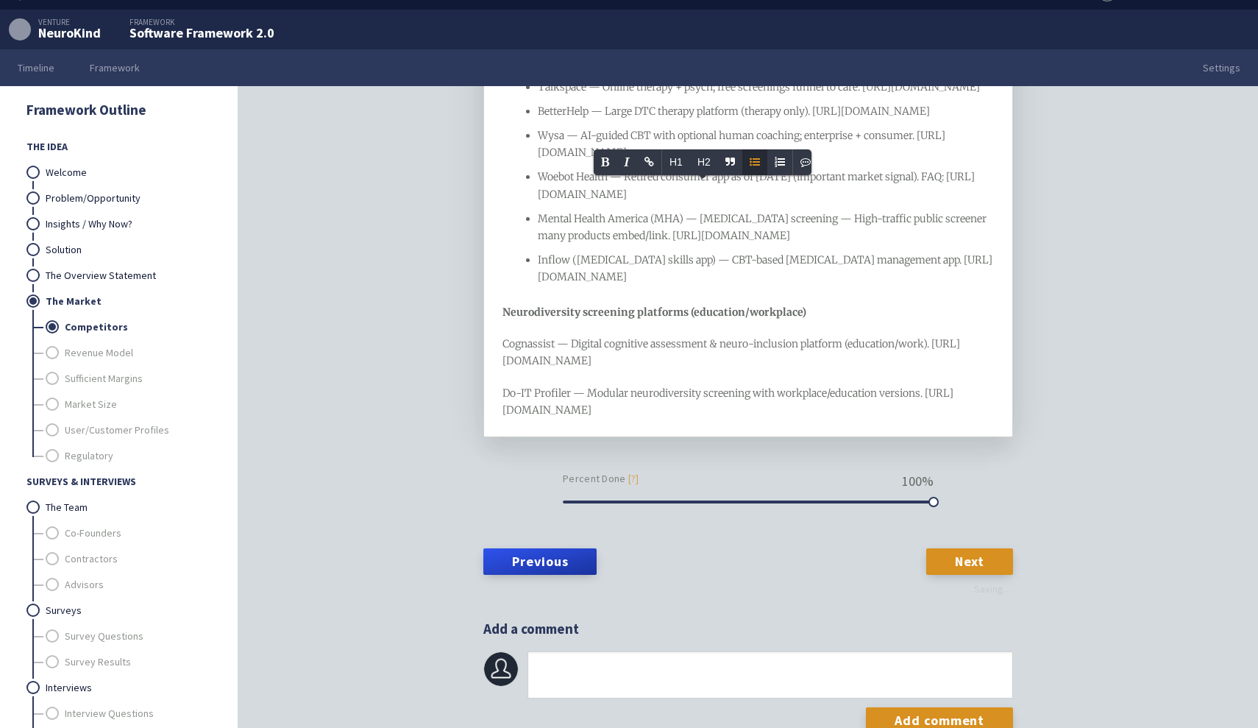
scroll to position [1855, 0]
click at [502, 319] on span "Neurodiversity screening platforms (education/workplace)" at bounding box center [654, 311] width 304 height 13
drag, startPoint x: 644, startPoint y: 466, endPoint x: 497, endPoint y: 397, distance: 163.5
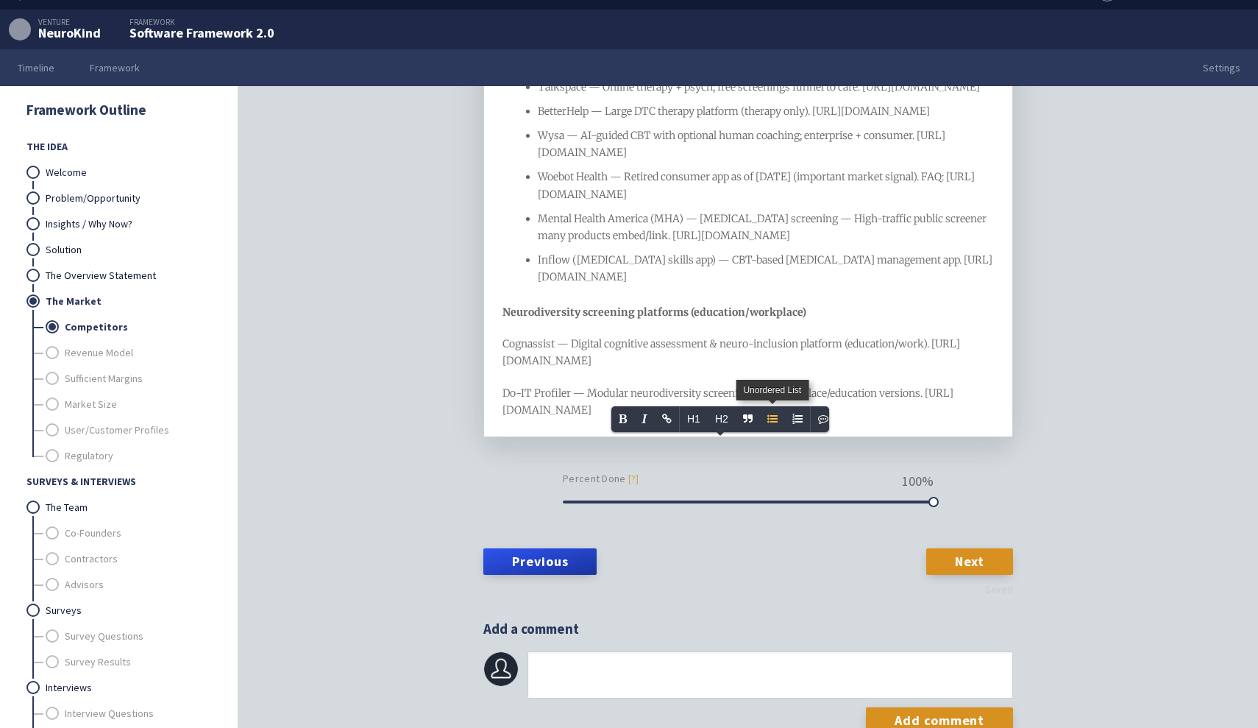
click at [773, 413] on icon "Unordered List" at bounding box center [772, 418] width 10 height 10
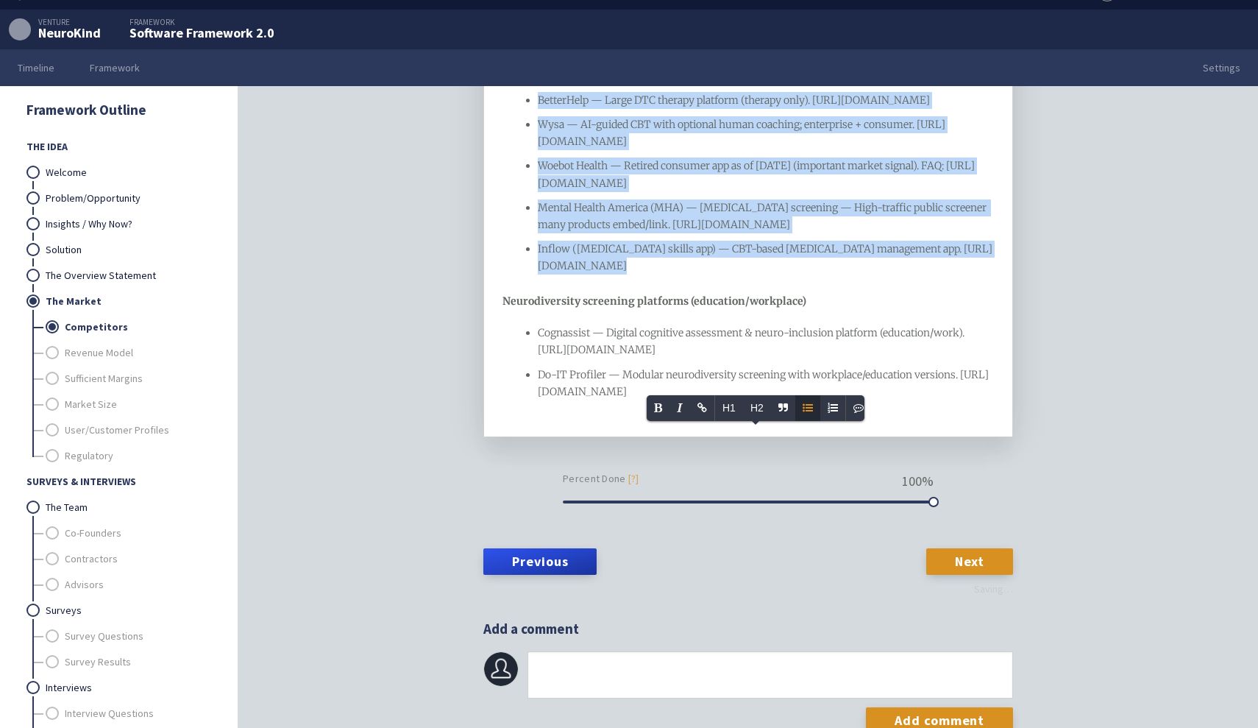
click at [633, 356] on span "Cognassist — Digital cognitive assessment & neuro-inclusion platform (education…" at bounding box center [752, 341] width 429 height 30
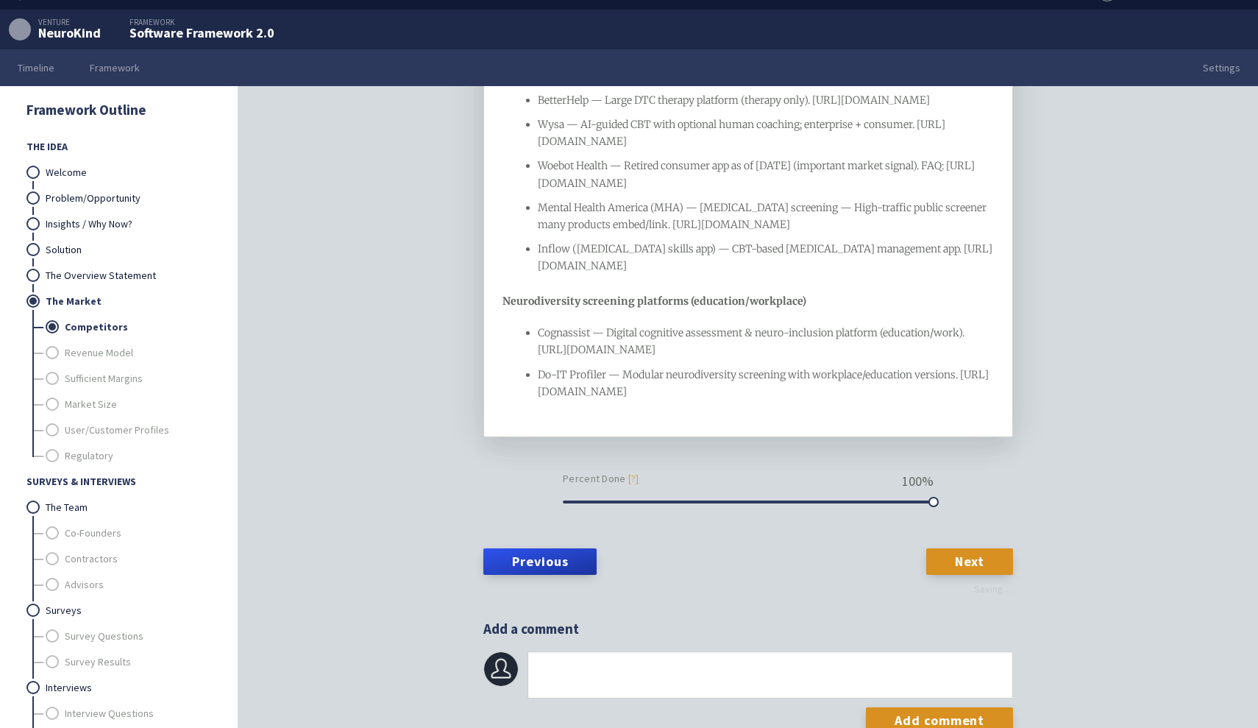
click at [677, 400] on div "Do-IT Profiler — Modular neurodiversity screening with workplace/education vers…" at bounding box center [766, 383] width 457 height 34
click at [999, 575] on link "Next" at bounding box center [969, 561] width 87 height 26
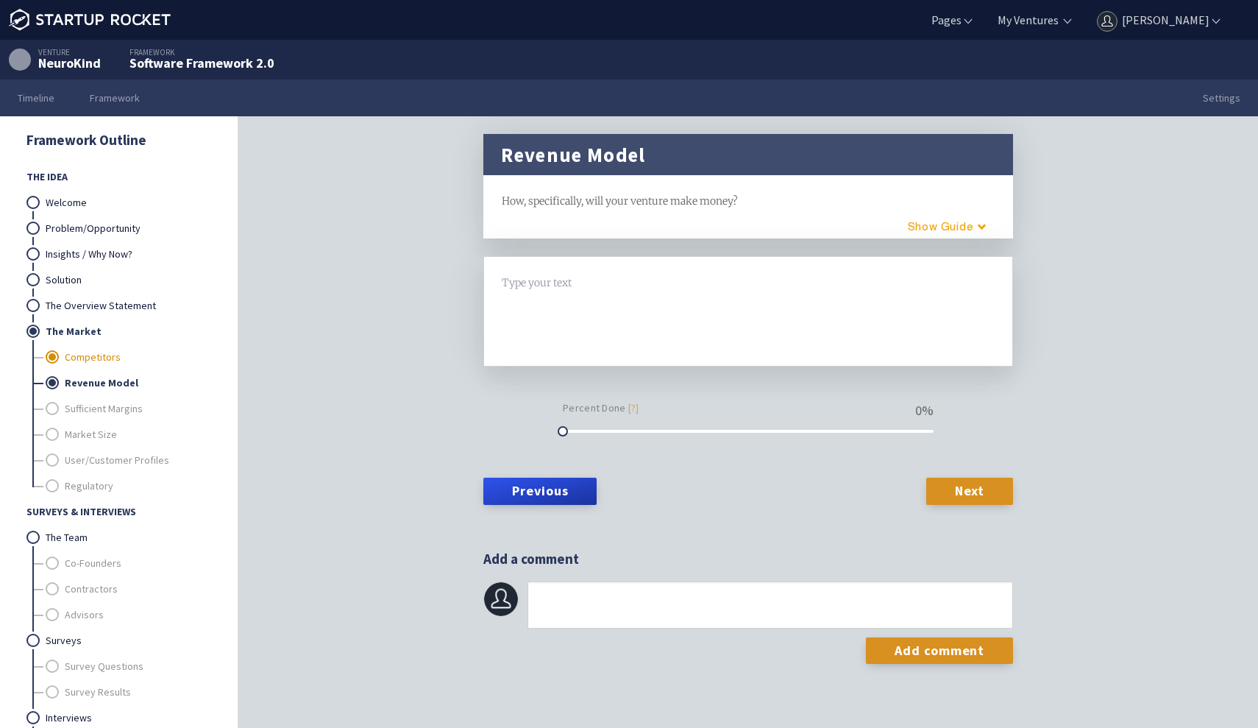
click at [111, 349] on link "Competitors" at bounding box center [138, 357] width 146 height 26
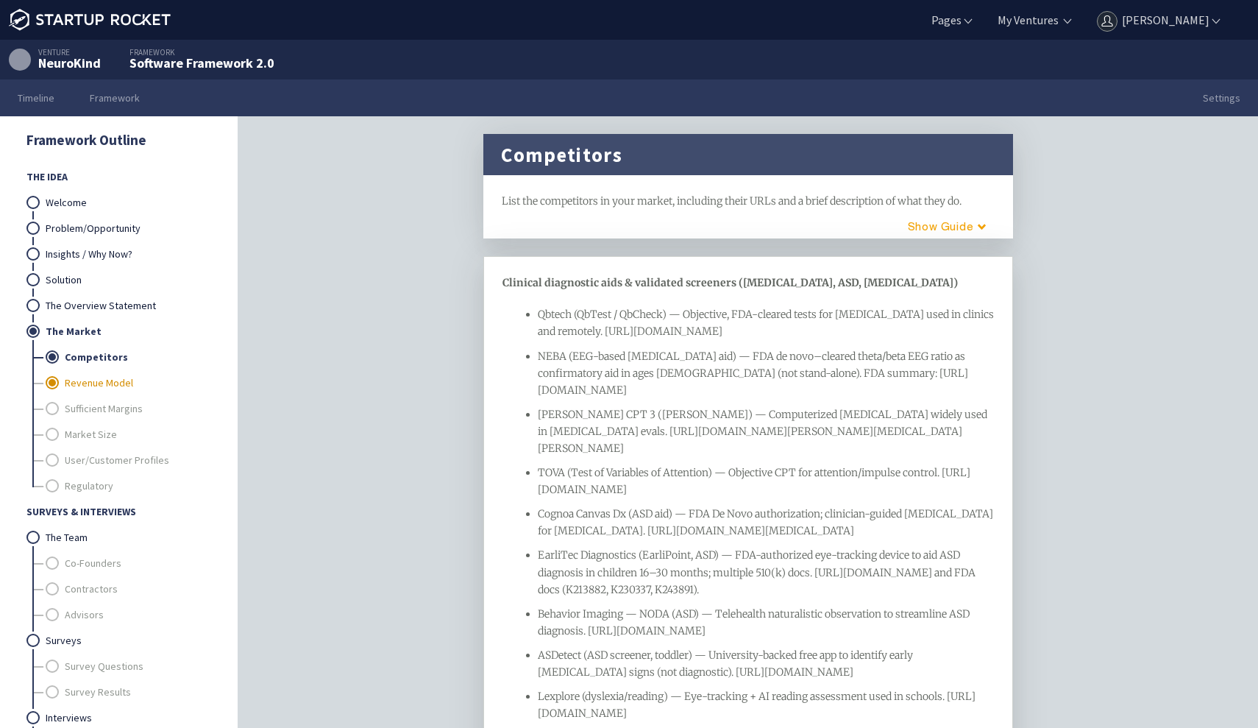
click at [107, 374] on link "Revenue Model" at bounding box center [138, 383] width 146 height 26
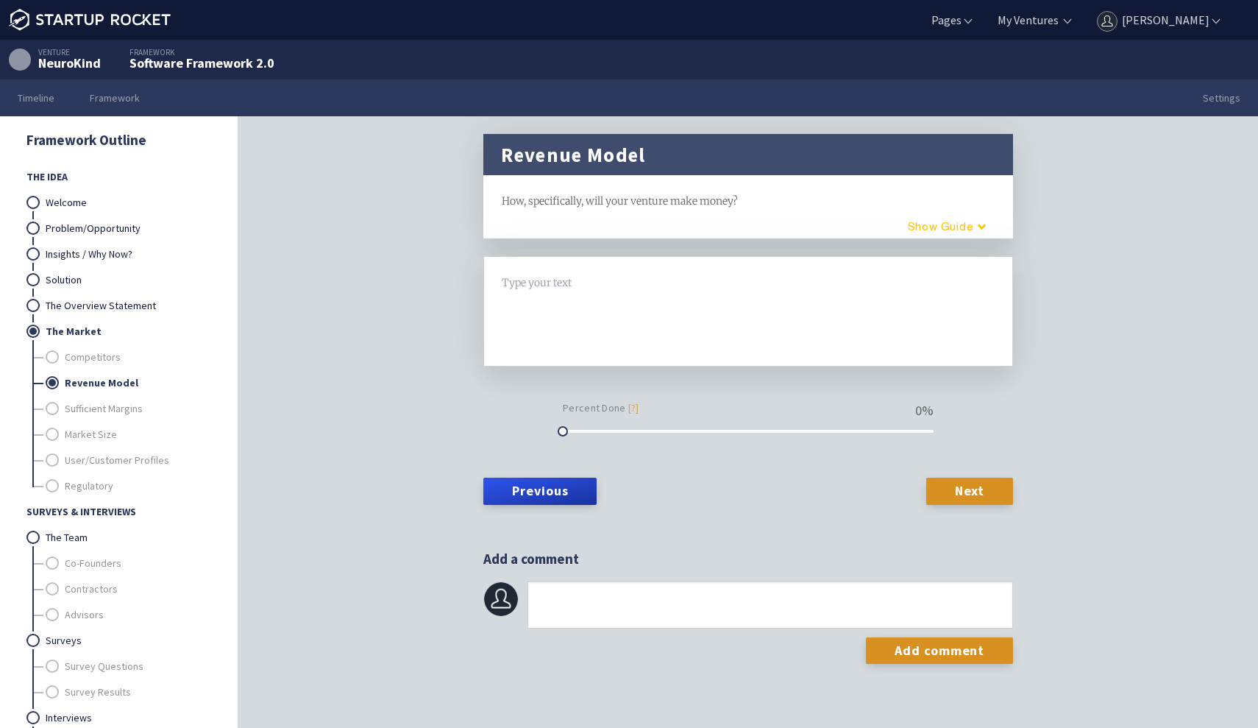
click at [949, 224] on button "Guide" at bounding box center [941, 226] width 125 height 24
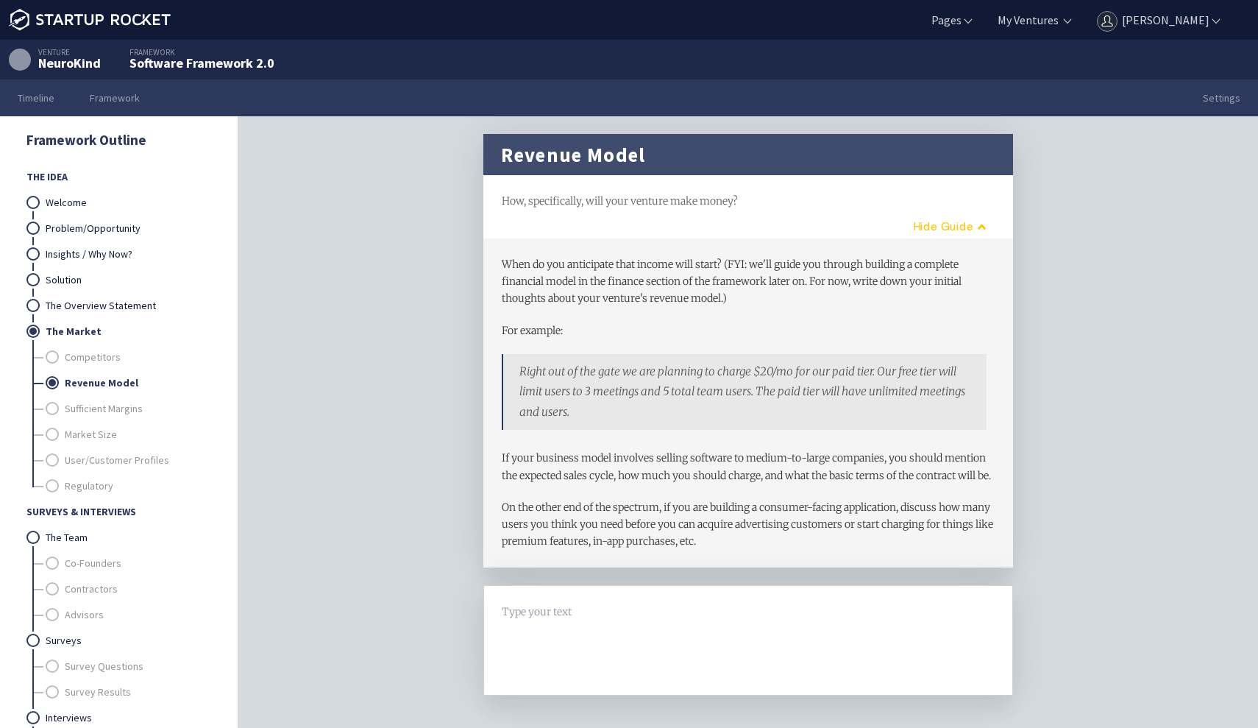
click at [963, 224] on button "Guide" at bounding box center [944, 226] width 119 height 24
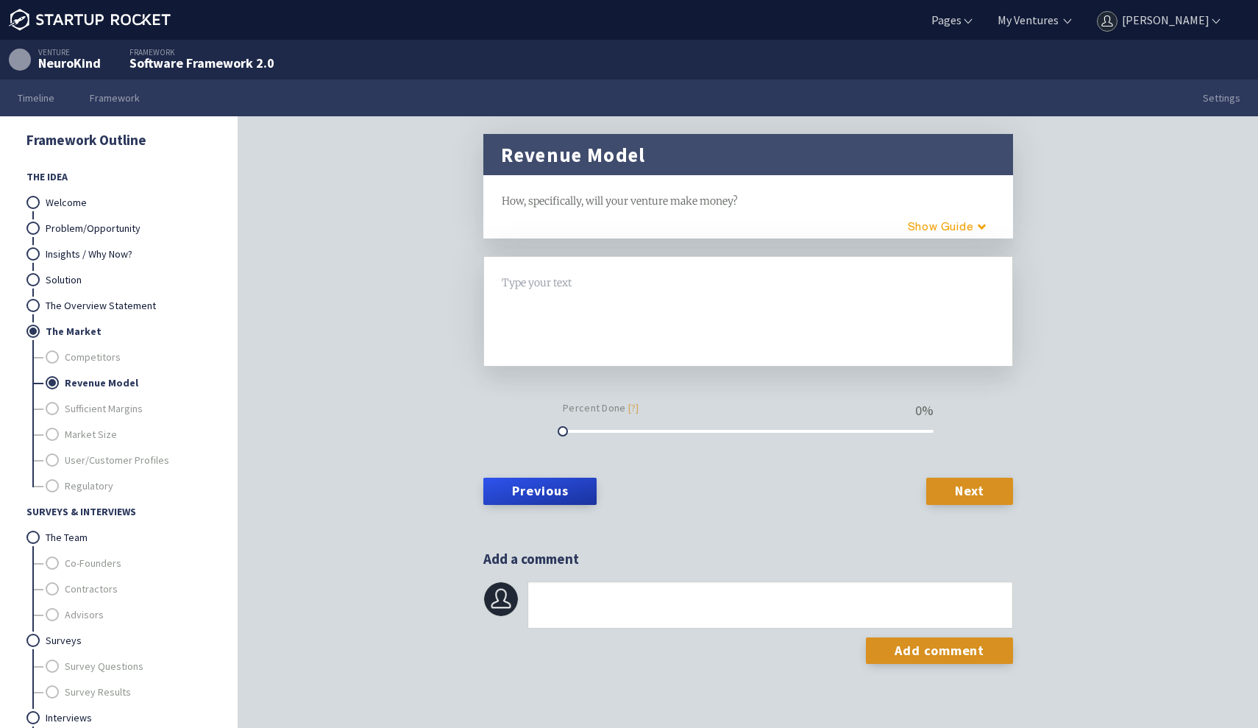
click at [556, 316] on div at bounding box center [748, 311] width 492 height 74
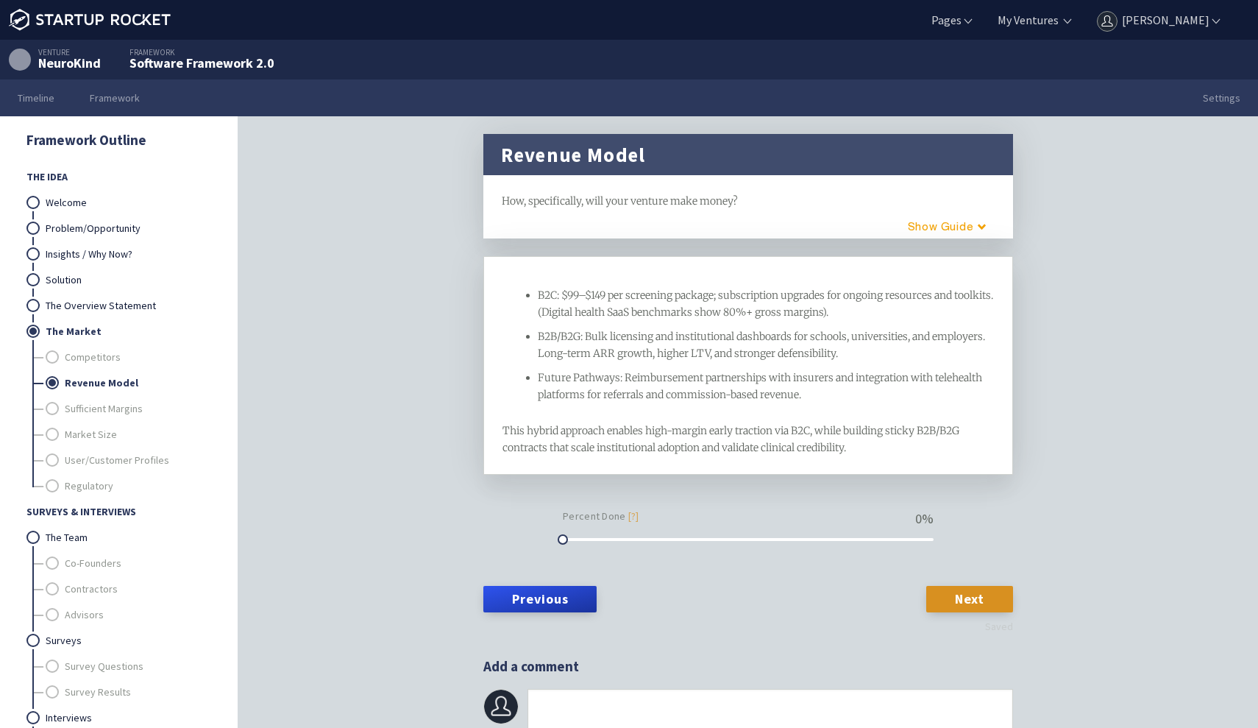
click at [553, 321] on div "B2C: $99–$149 per screening package; subscription upgrades for ongoing resource…" at bounding box center [766, 304] width 457 height 34
click at [572, 403] on div "Future Pathways: Reimbursement partnerships with insurers and integration with …" at bounding box center [766, 386] width 457 height 34
drag, startPoint x: 563, startPoint y: 572, endPoint x: 1016, endPoint y: 561, distance: 453.3
click at [1017, 561] on div "Revenue Model framework How, specifically, will your venture make money? H1 H2 …" at bounding box center [748, 445] width 565 height 622
click at [1092, 551] on div "Revenue Model framework How, specifically, will your venture make money? H1 H2 …" at bounding box center [748, 444] width 1020 height 657
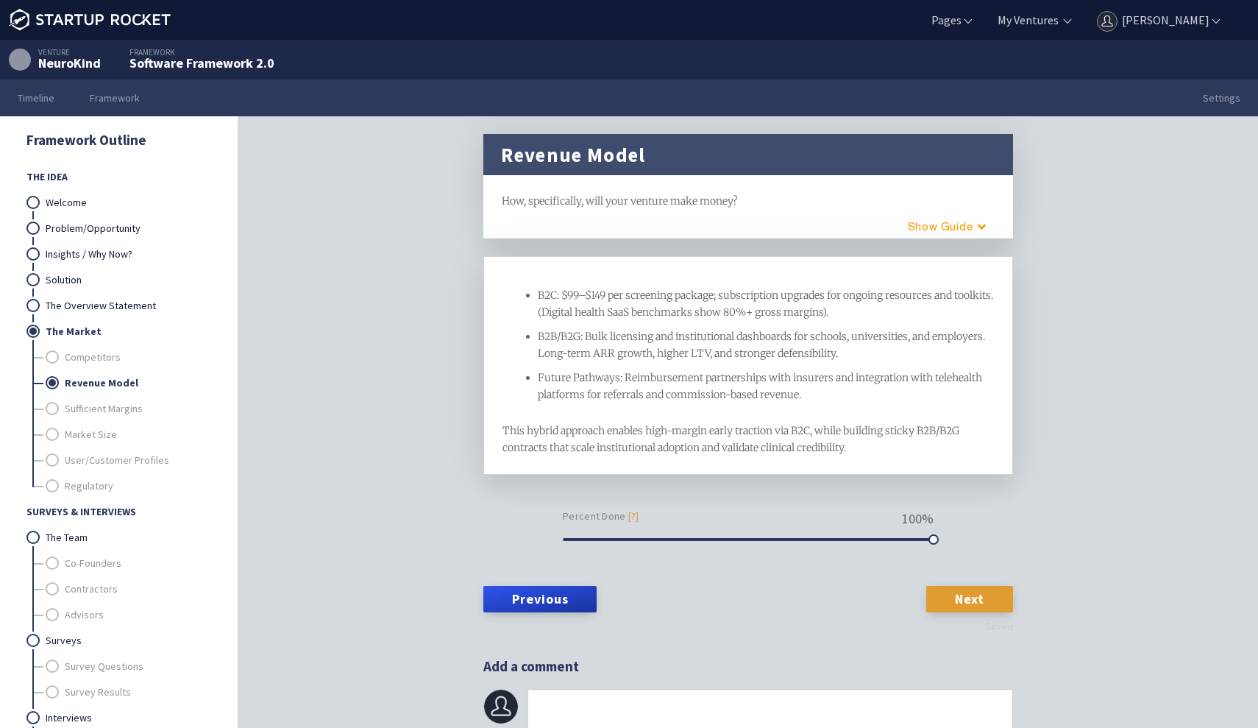
click at [967, 612] on link "Next" at bounding box center [969, 599] width 87 height 26
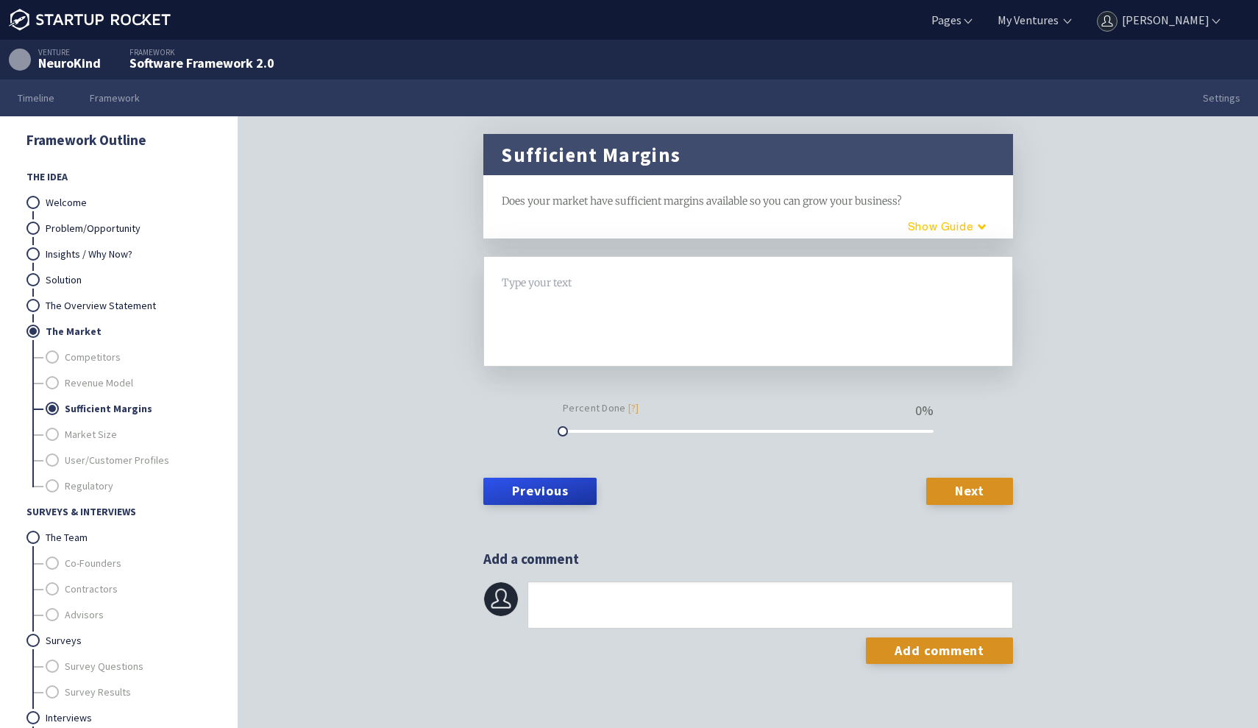
click at [938, 222] on button "Guide" at bounding box center [941, 226] width 125 height 24
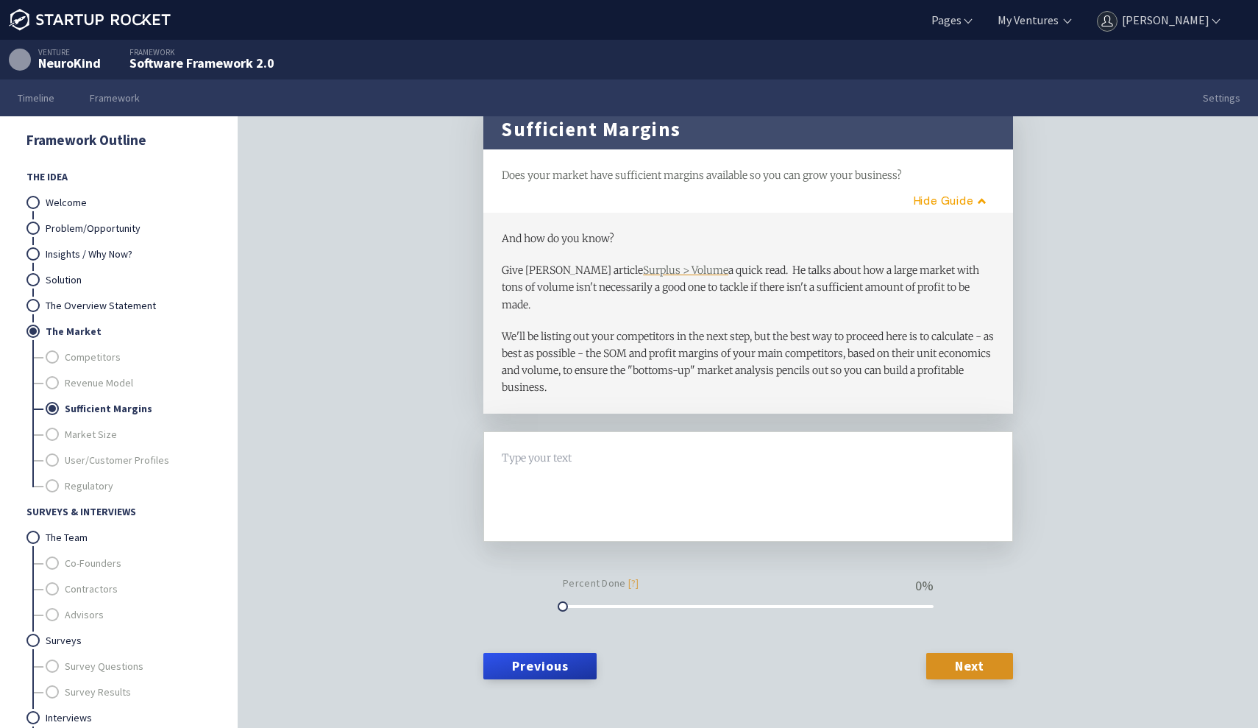
scroll to position [26, 0]
click at [93, 436] on link "Market Size" at bounding box center [138, 435] width 146 height 26
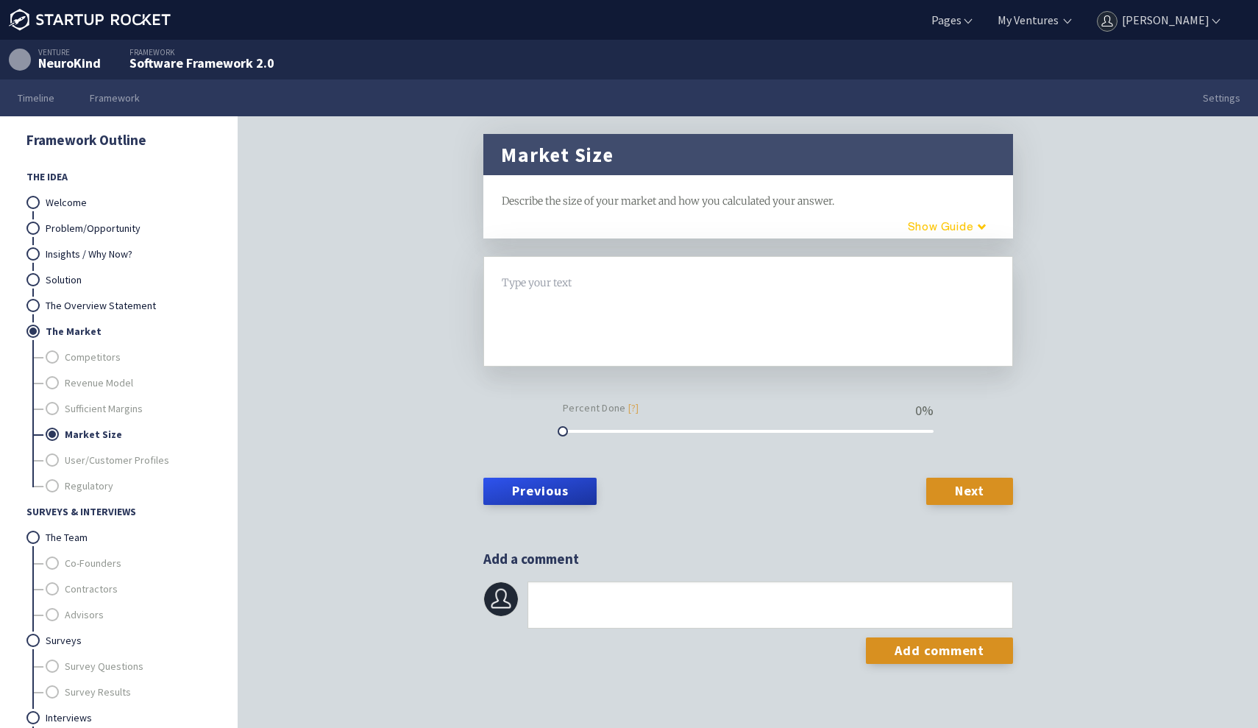
click at [916, 219] on button "Guide" at bounding box center [941, 226] width 125 height 24
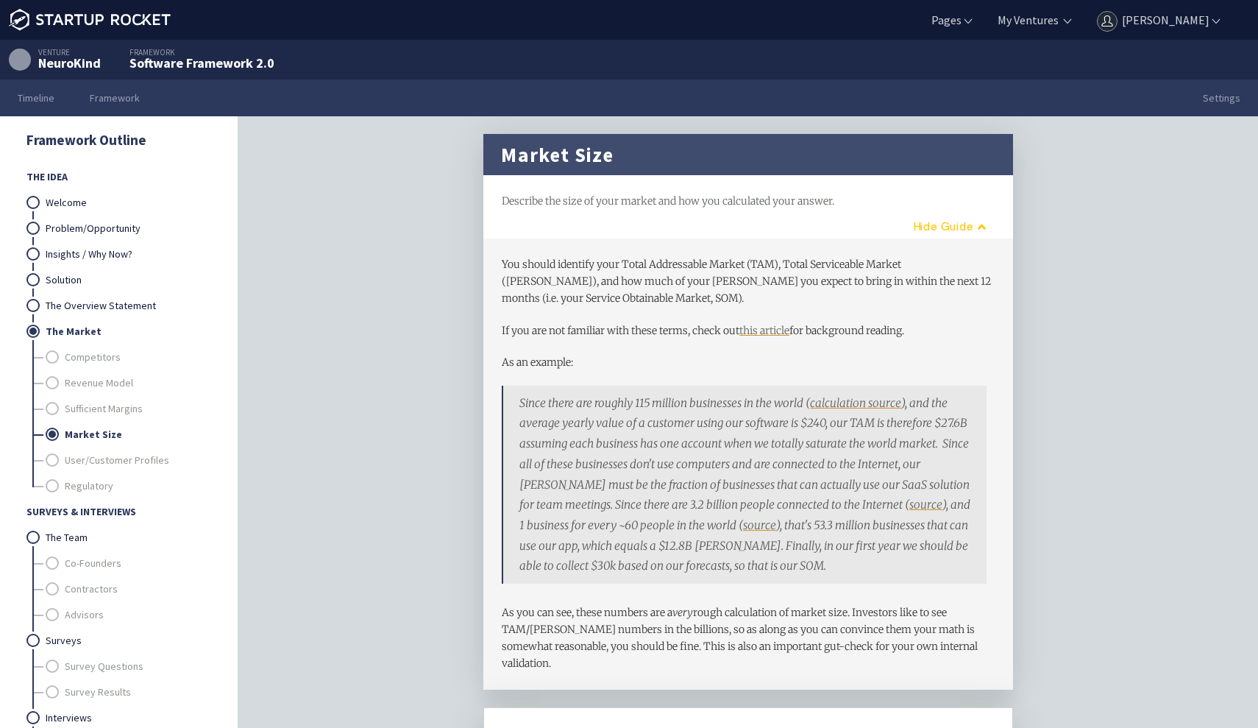
click at [916, 219] on button "Guide" at bounding box center [944, 226] width 119 height 24
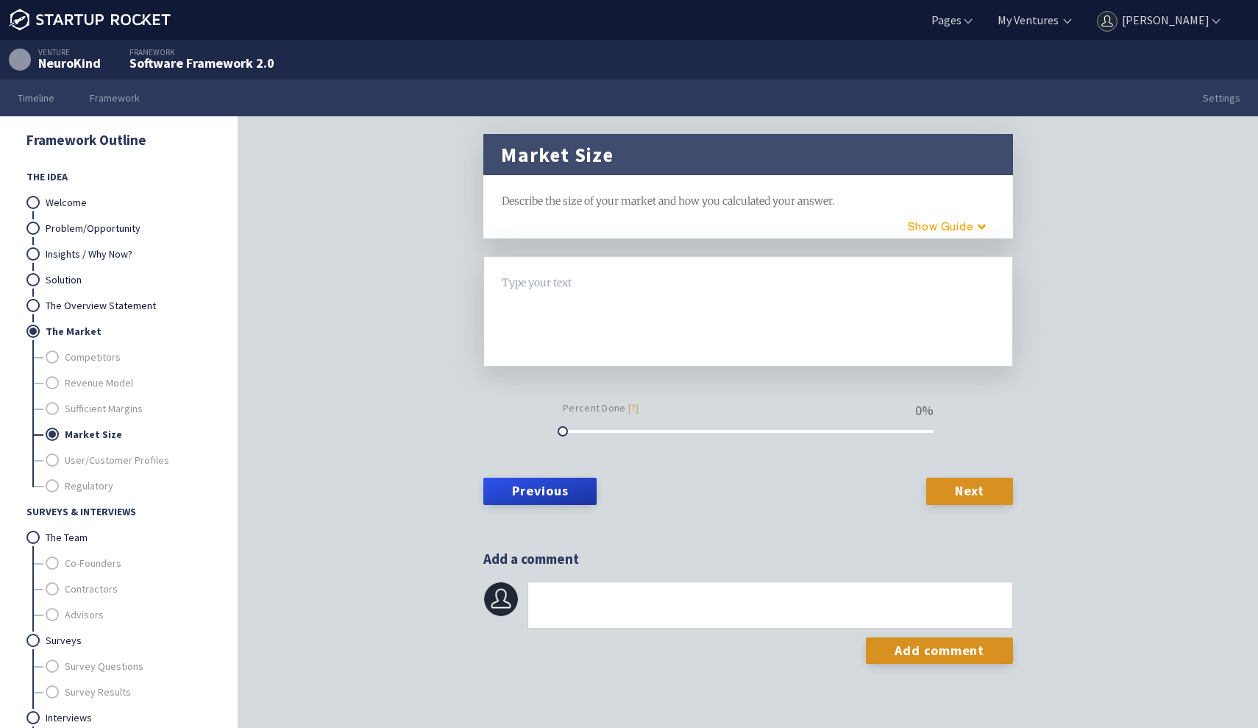
click at [552, 299] on div at bounding box center [748, 311] width 492 height 74
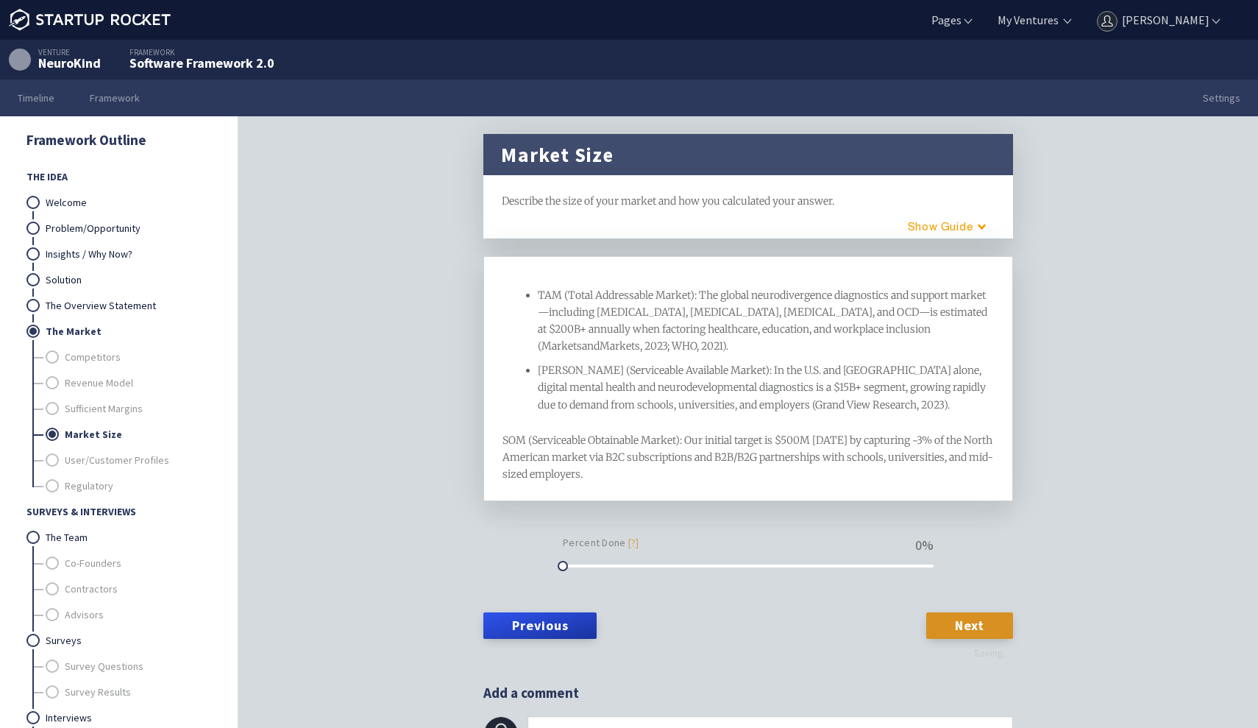
click at [551, 355] on div "TAM (Total Addressable Market): The global neurodivergence diagnostics and supp…" at bounding box center [766, 321] width 457 height 68
click at [605, 480] on span "SOM (Serviceable Obtainable Market): Our initial target is $500M within 5 years…" at bounding box center [748, 456] width 492 height 47
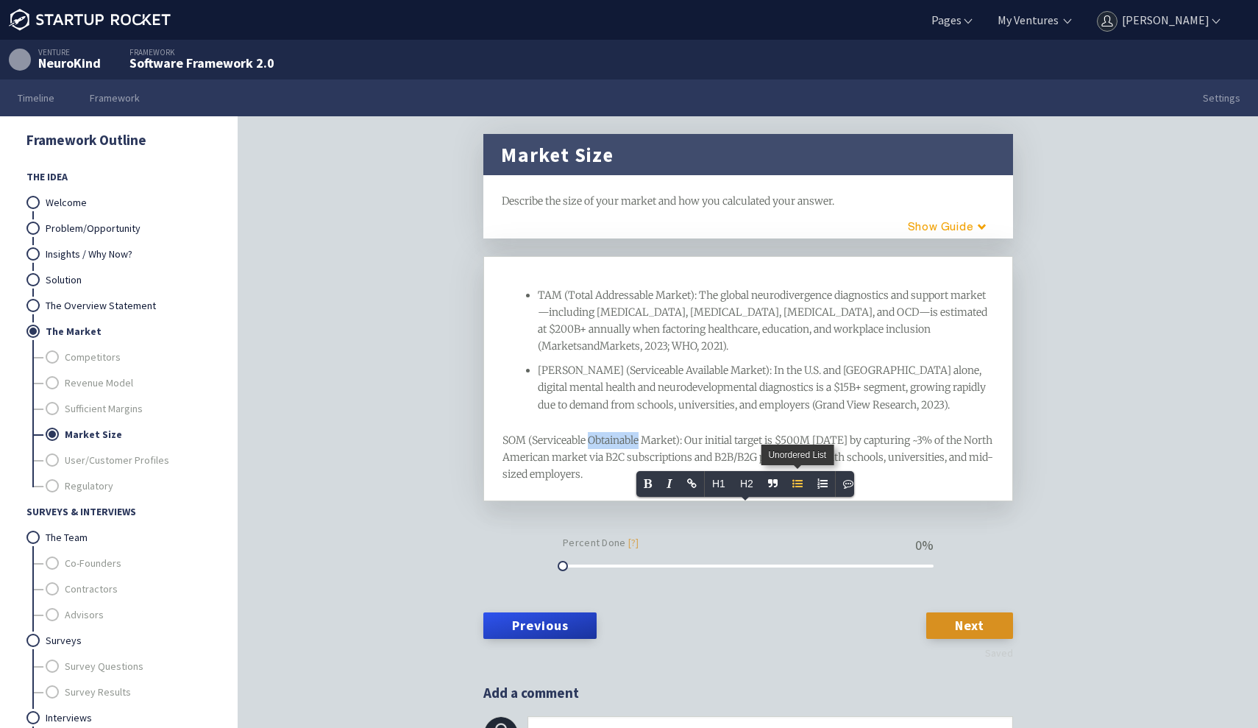
click at [794, 485] on icon "Unordered List" at bounding box center [797, 483] width 10 height 10
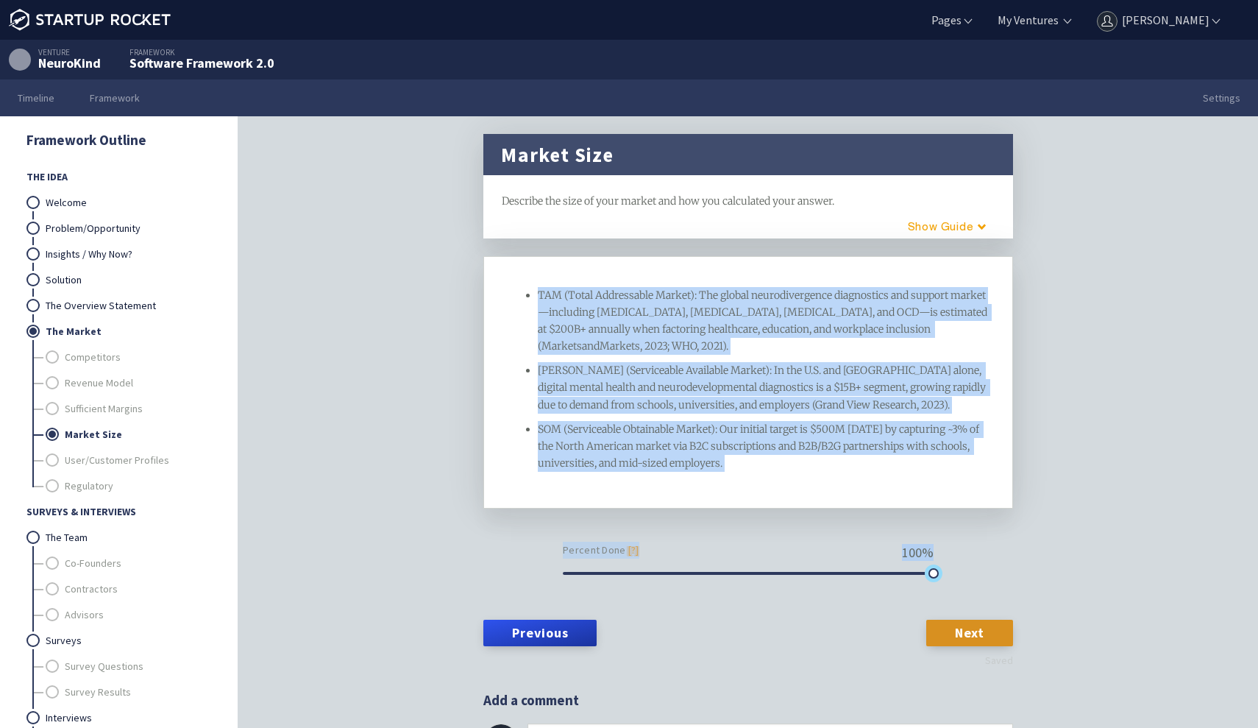
drag, startPoint x: 563, startPoint y: 607, endPoint x: 1185, endPoint y: 617, distance: 622.4
click at [1189, 617] on div "Market Size framework Describe the size of your market and how you calculated y…" at bounding box center [748, 444] width 1020 height 657
click at [1139, 519] on div "Market Size framework Describe the size of your market and how you calculated y…" at bounding box center [748, 444] width 1020 height 657
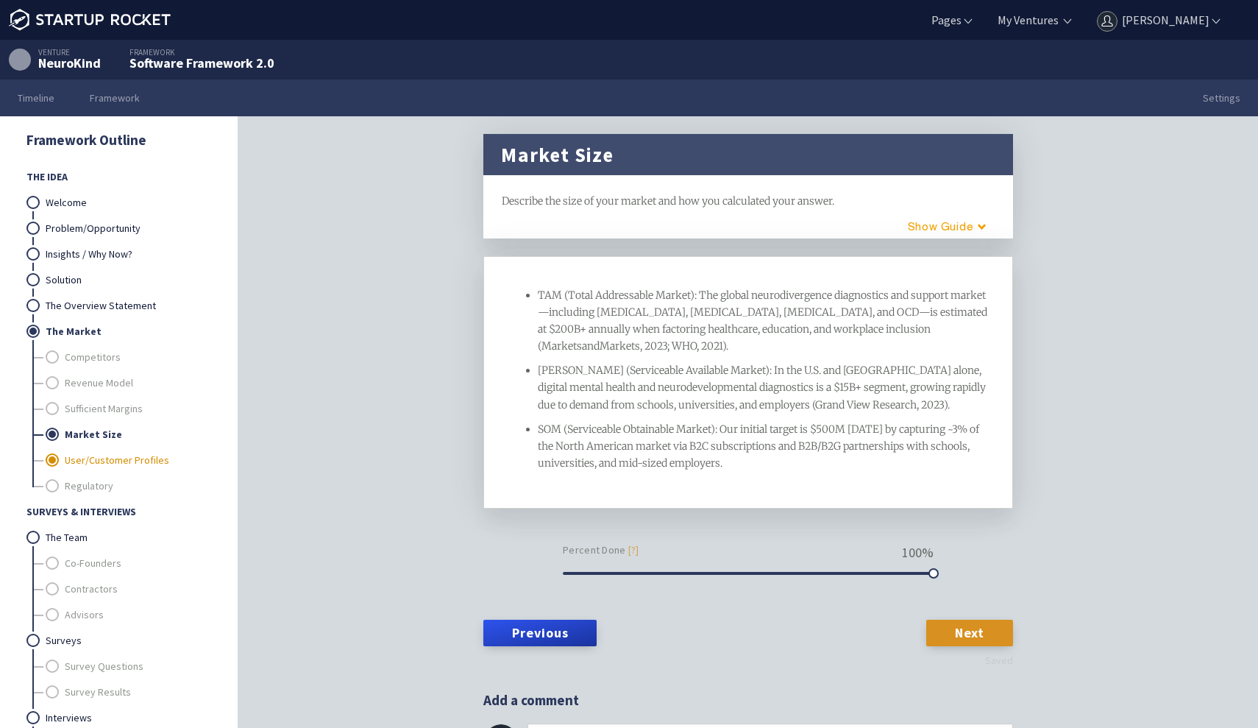
click at [149, 458] on link "User/Customer Profiles" at bounding box center [138, 460] width 146 height 26
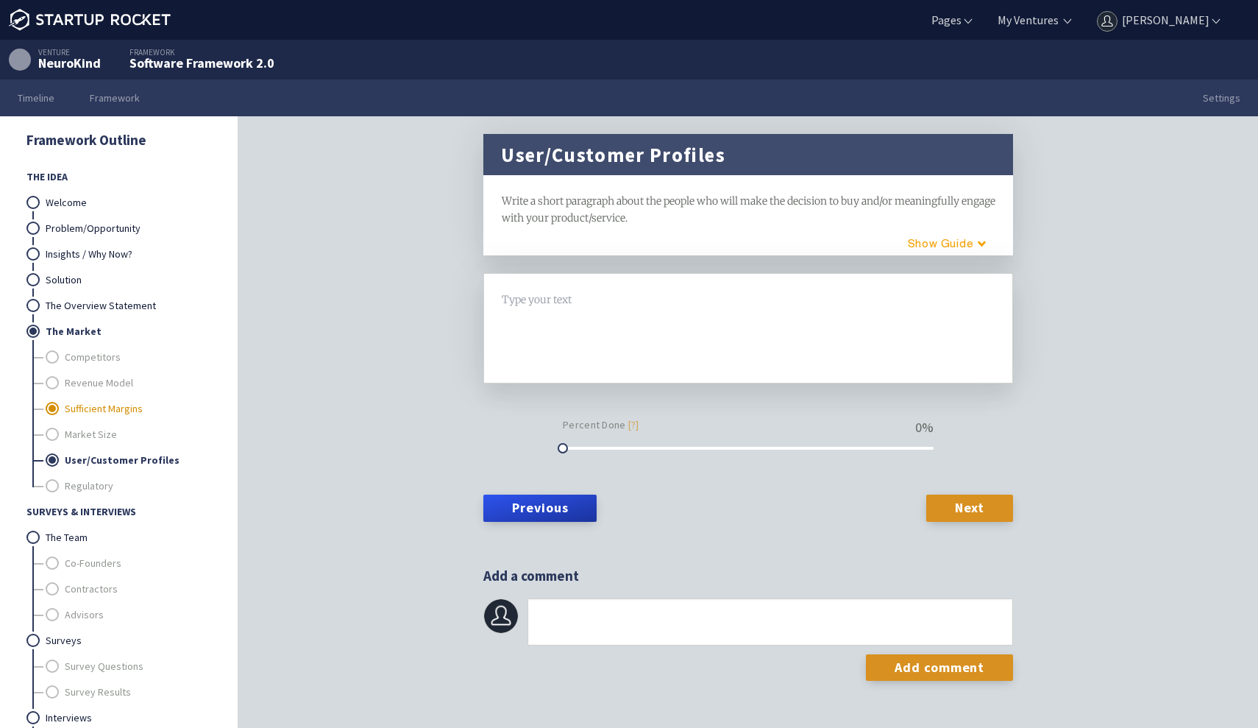
click at [107, 402] on link "Sufficient Margins" at bounding box center [138, 409] width 146 height 26
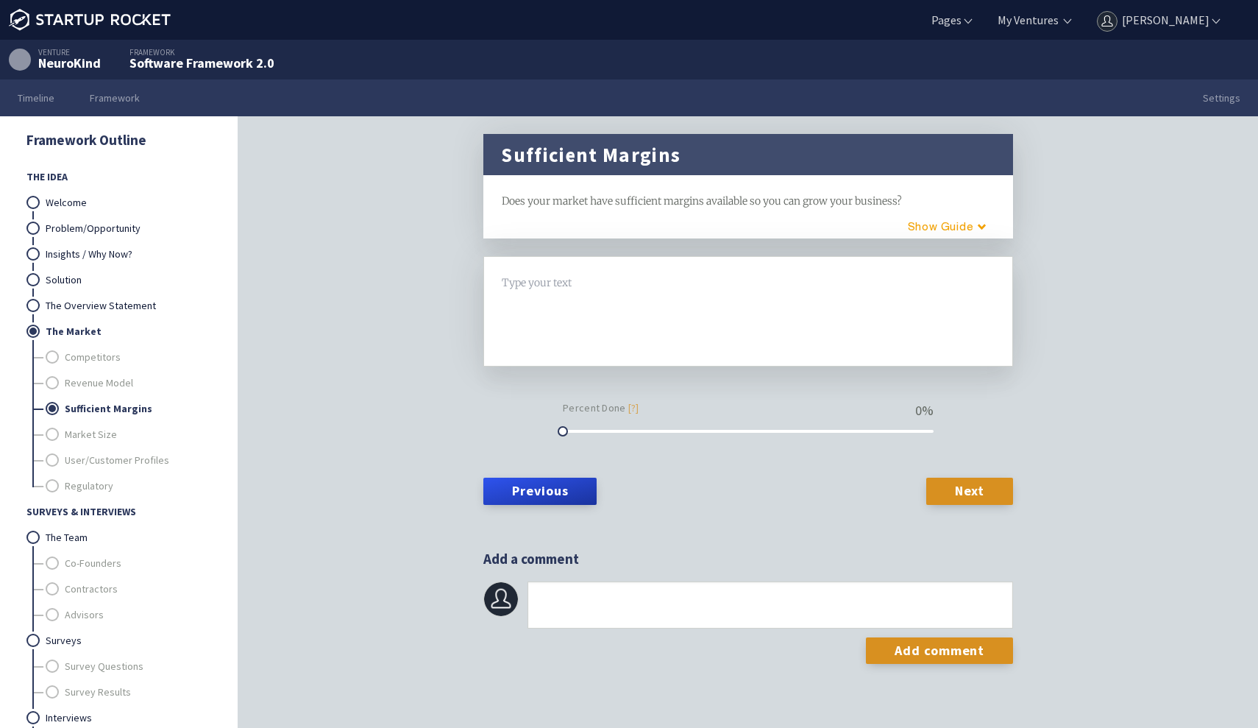
click at [544, 280] on div at bounding box center [748, 282] width 492 height 17
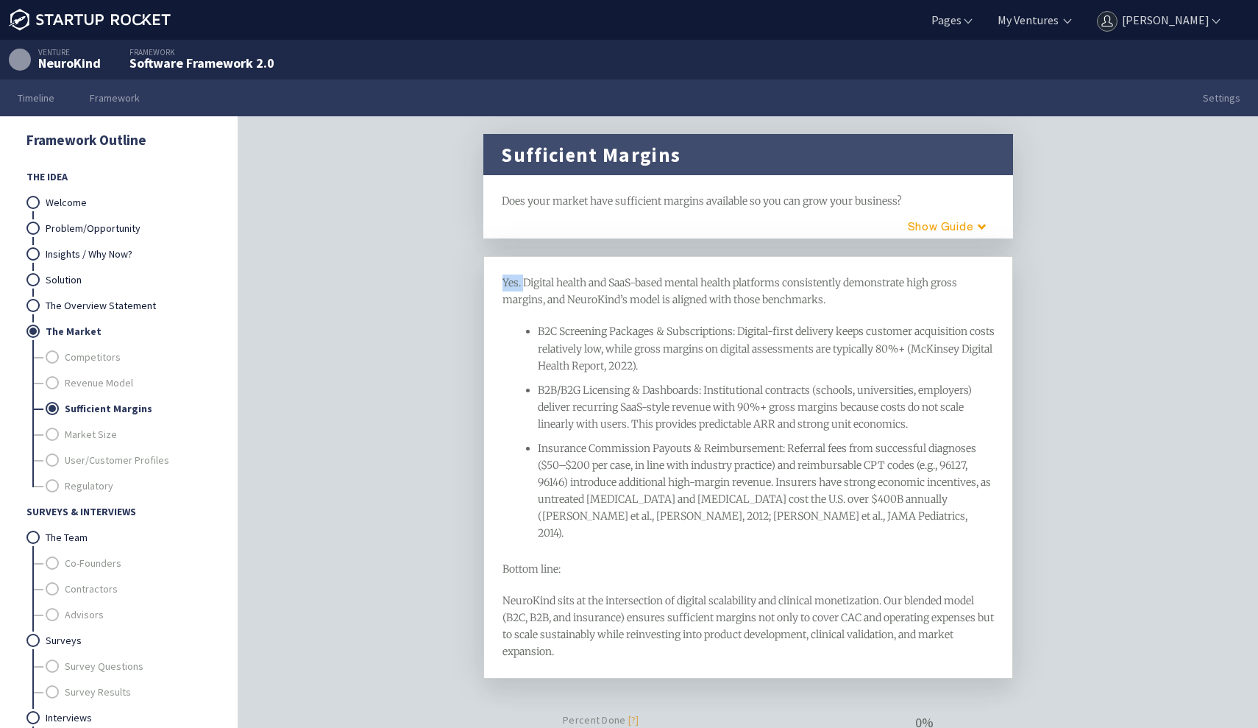
drag, startPoint x: 525, startPoint y: 282, endPoint x: 433, endPoint y: 280, distance: 91.2
click at [433, 283] on div "Sufficient Margins framework Does your market have sufficient margins available…" at bounding box center [748, 444] width 1020 height 657
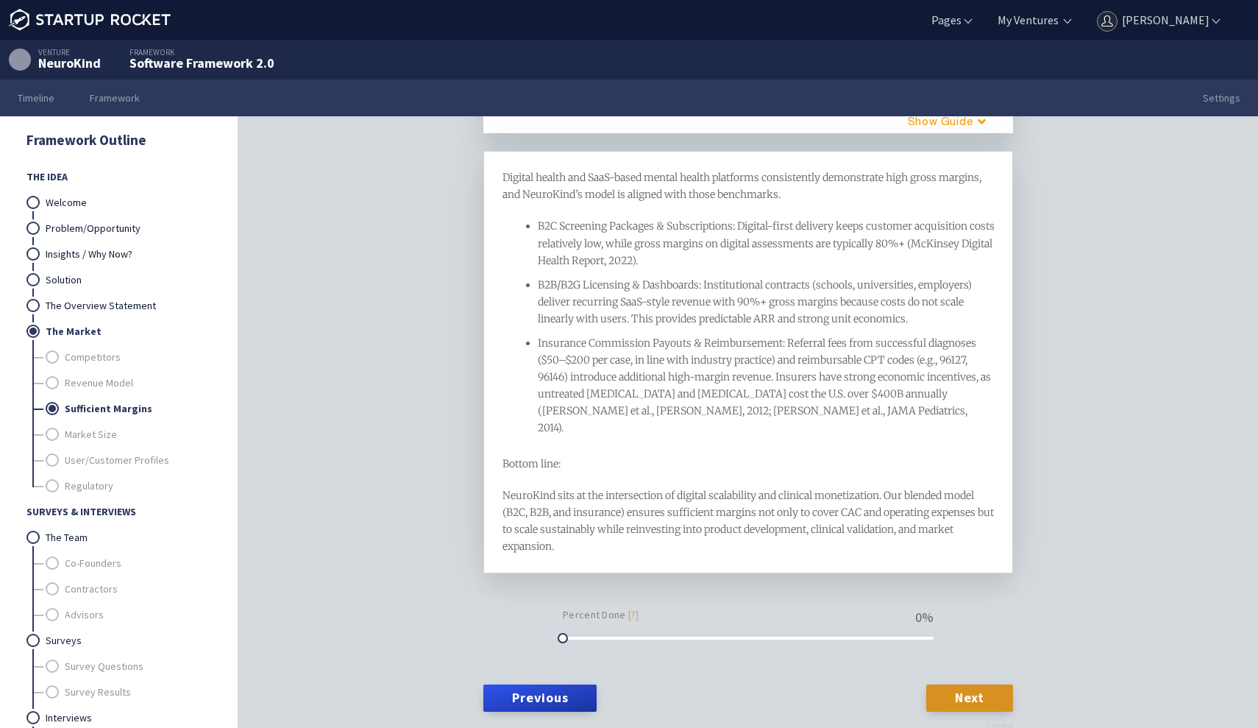
scroll to position [151, 0]
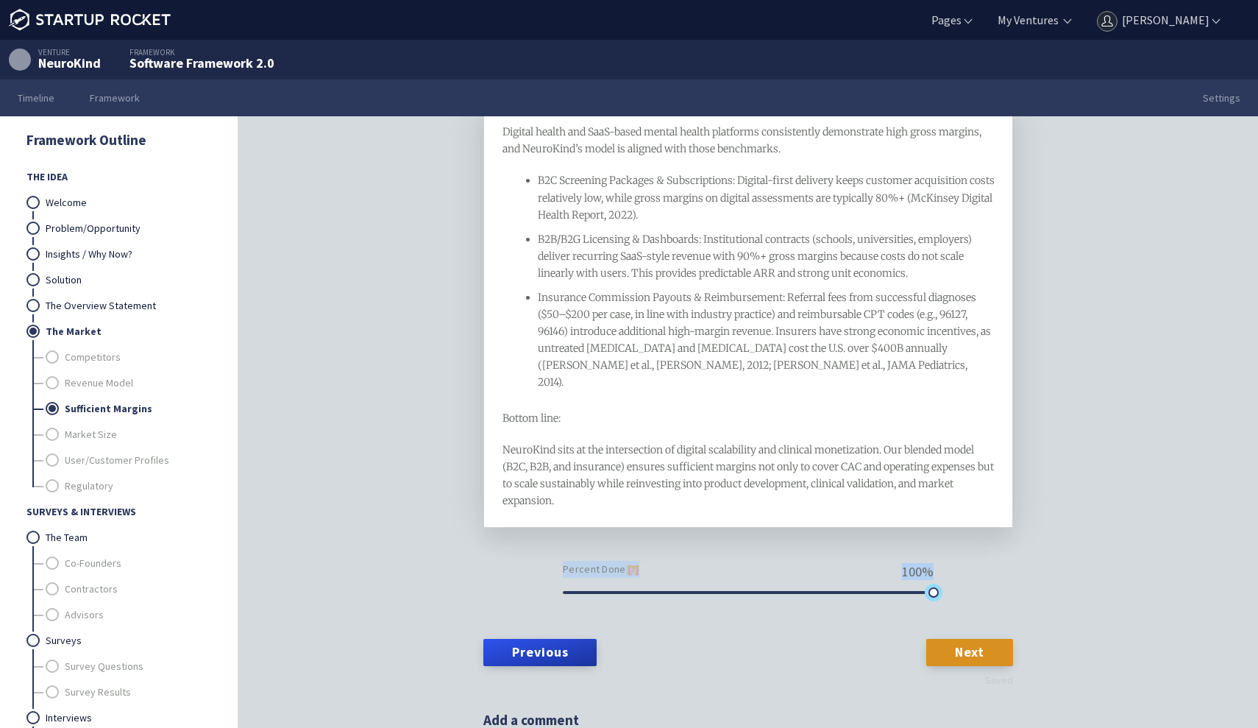
drag, startPoint x: 566, startPoint y: 575, endPoint x: 1038, endPoint y: 561, distance: 471.7
click at [1039, 562] on div "Sufficient Margins framework Does your market have sufficient margins available…" at bounding box center [748, 444] width 1020 height 657
click at [973, 536] on div "Digital health and SaaS-based mental health platforms consistently demonstrate …" at bounding box center [748, 351] width 530 height 492
click at [136, 433] on link "Market Size" at bounding box center [138, 435] width 146 height 26
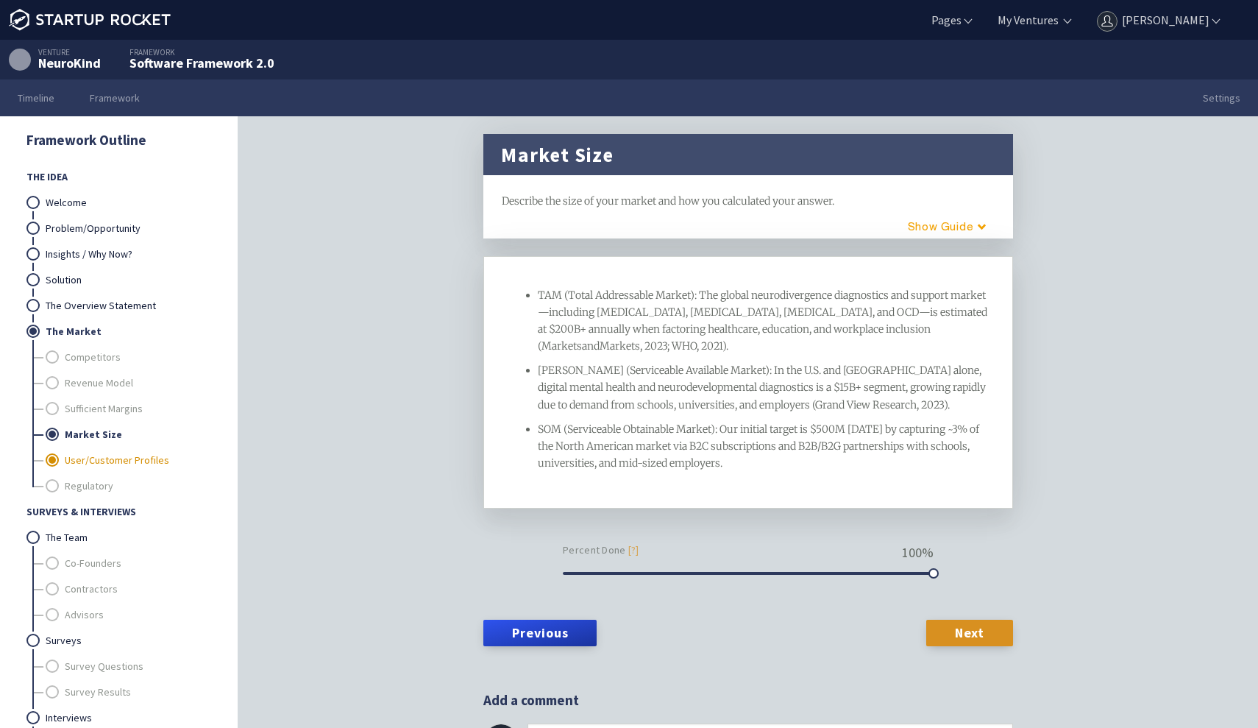
click at [135, 452] on link "User/Customer Profiles" at bounding box center [138, 460] width 146 height 26
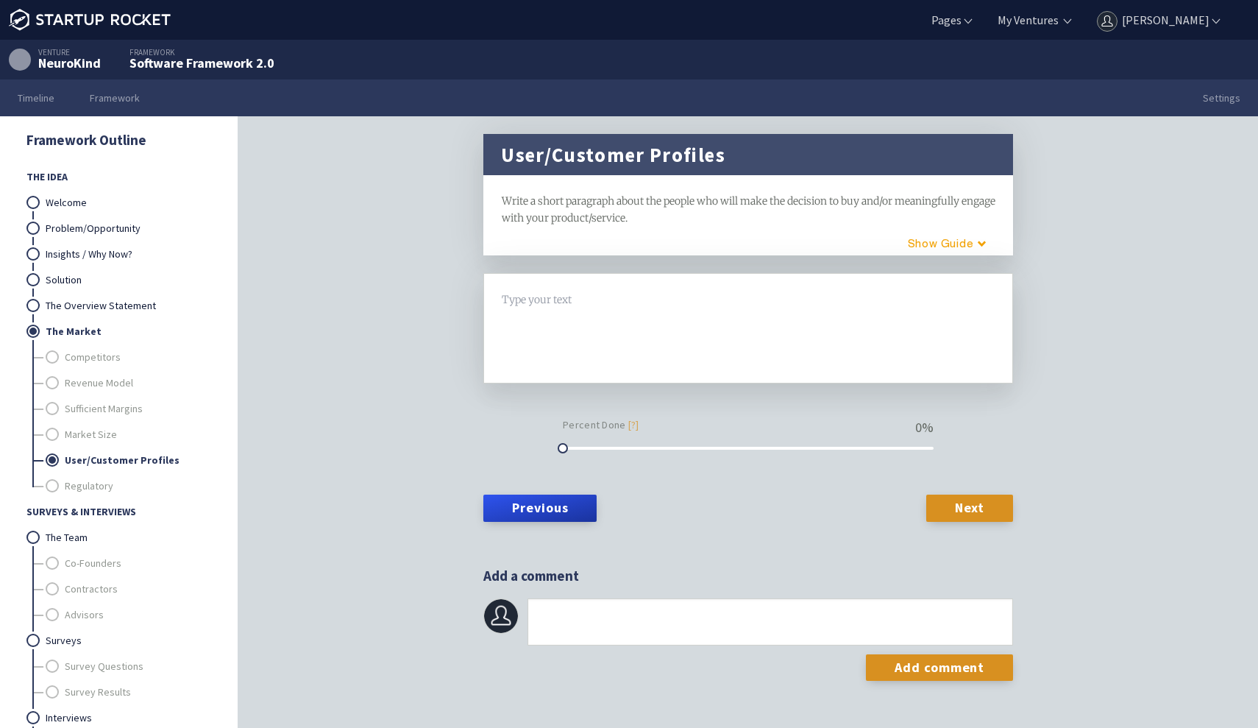
click at [607, 331] on div at bounding box center [748, 328] width 492 height 74
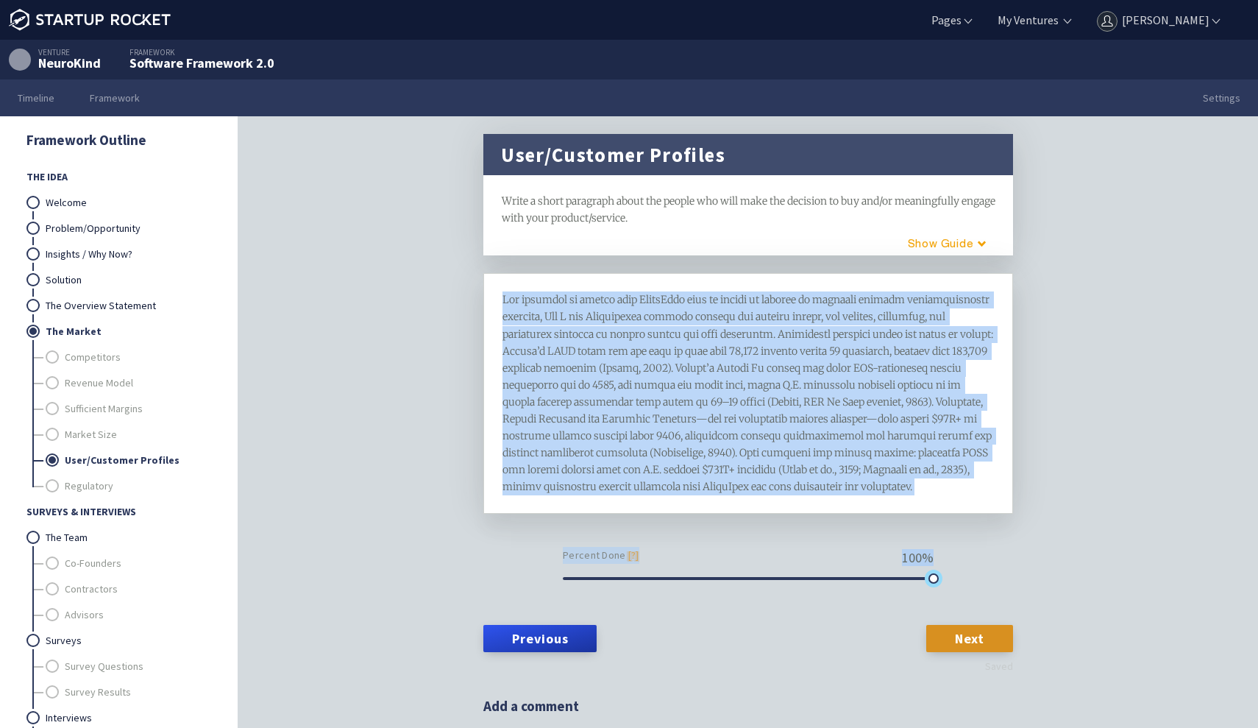
drag, startPoint x: 565, startPoint y: 597, endPoint x: 1039, endPoint y: 625, distance: 475.3
click at [1039, 625] on div "User/Customer Profiles framework Write a short paragraph about the people who w…" at bounding box center [748, 444] width 1020 height 657
click at [959, 554] on div "H1 H2 Percent Done [?] 100 %" at bounding box center [748, 428] width 530 height 310
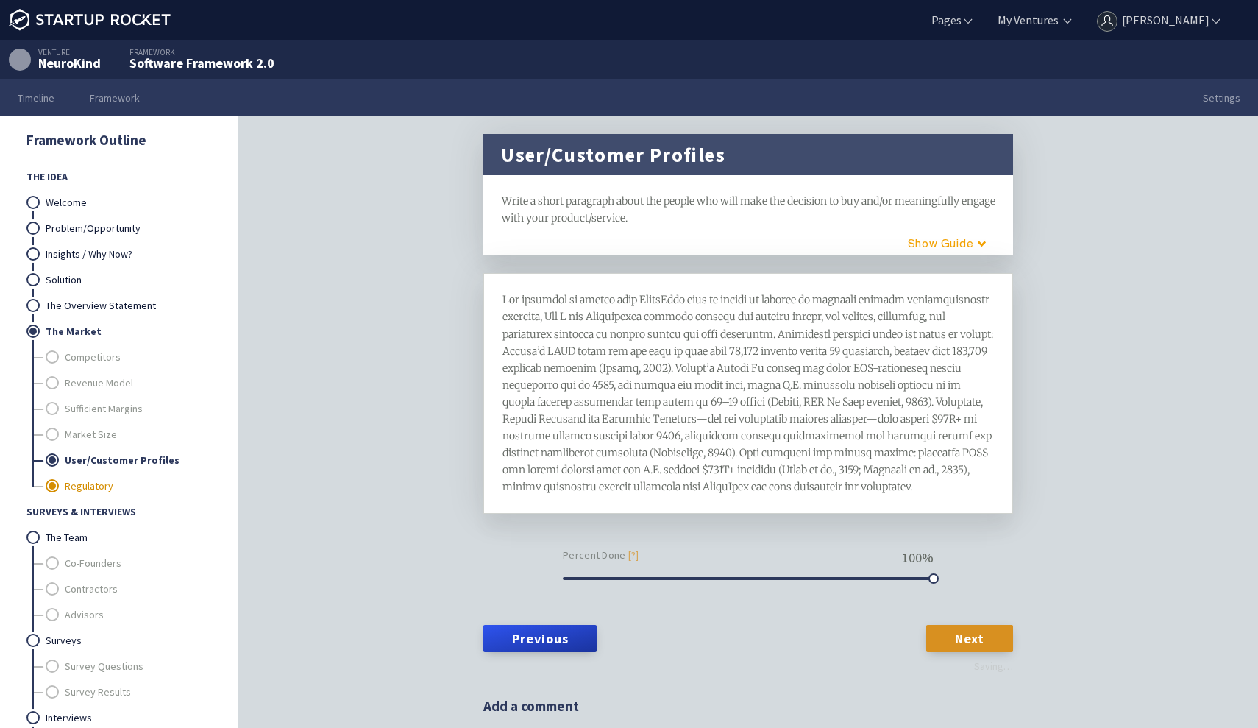
click at [129, 489] on link "Regulatory" at bounding box center [138, 486] width 146 height 26
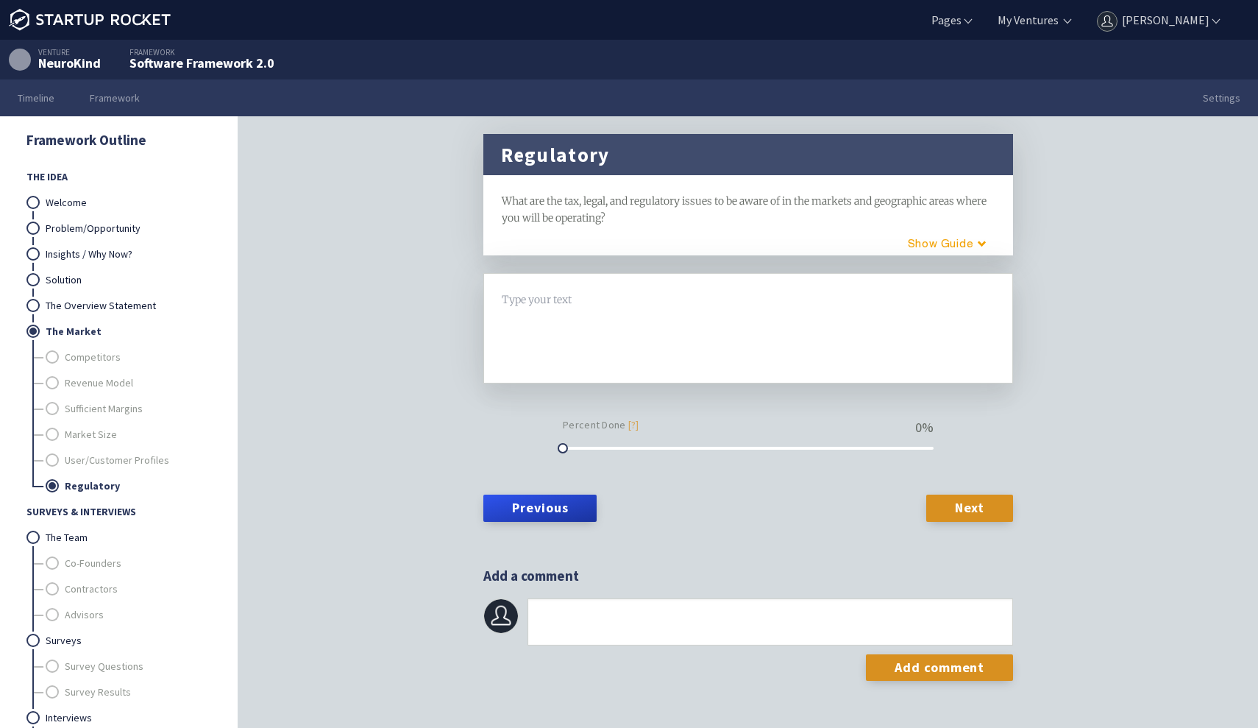
click at [547, 346] on div at bounding box center [748, 328] width 492 height 74
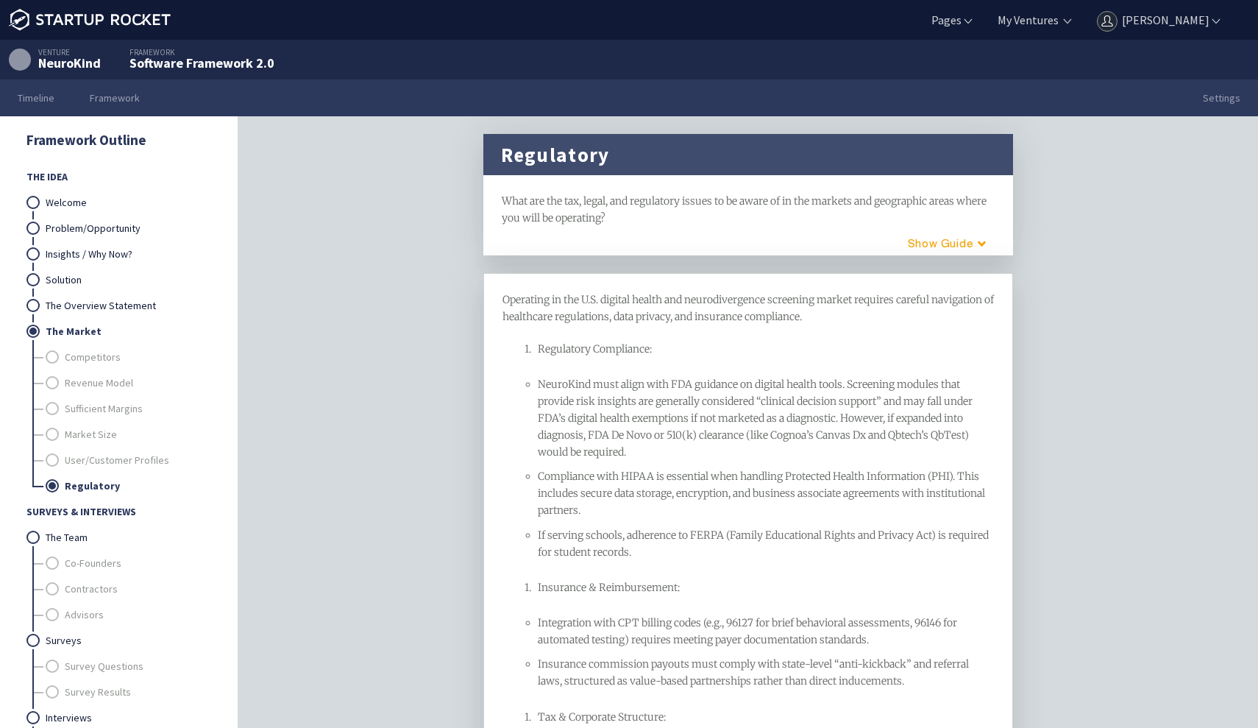
click at [551, 358] on div "Regulatory Compliance:" at bounding box center [766, 349] width 457 height 17
click at [563, 461] on div "NeuroKind must align with FDA guidance on digital health tools. Screening modul…" at bounding box center [766, 418] width 457 height 85
click at [568, 368] on div "Operating in the U.S. digital health and neurodivergence screening market requi…" at bounding box center [748, 637] width 492 height 692
click at [560, 354] on span "Regulatory Compliance:" at bounding box center [595, 348] width 114 height 13
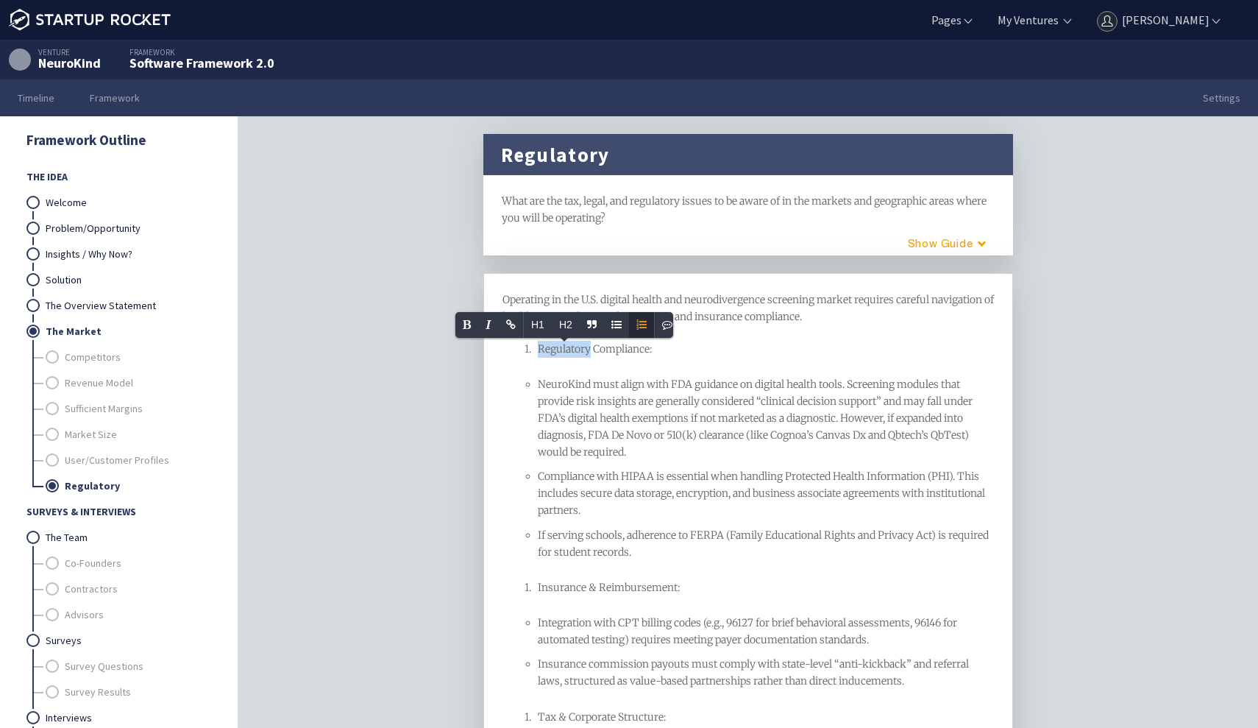
click at [560, 354] on span "Regulatory Compliance:" at bounding box center [595, 348] width 114 height 13
click at [577, 454] on span "NeuroKind must align with FDA guidance on digital health tools. Screening modul…" at bounding box center [756, 417] width 437 height 81
click at [582, 351] on span "Regulatory Compliance:" at bounding box center [595, 348] width 114 height 13
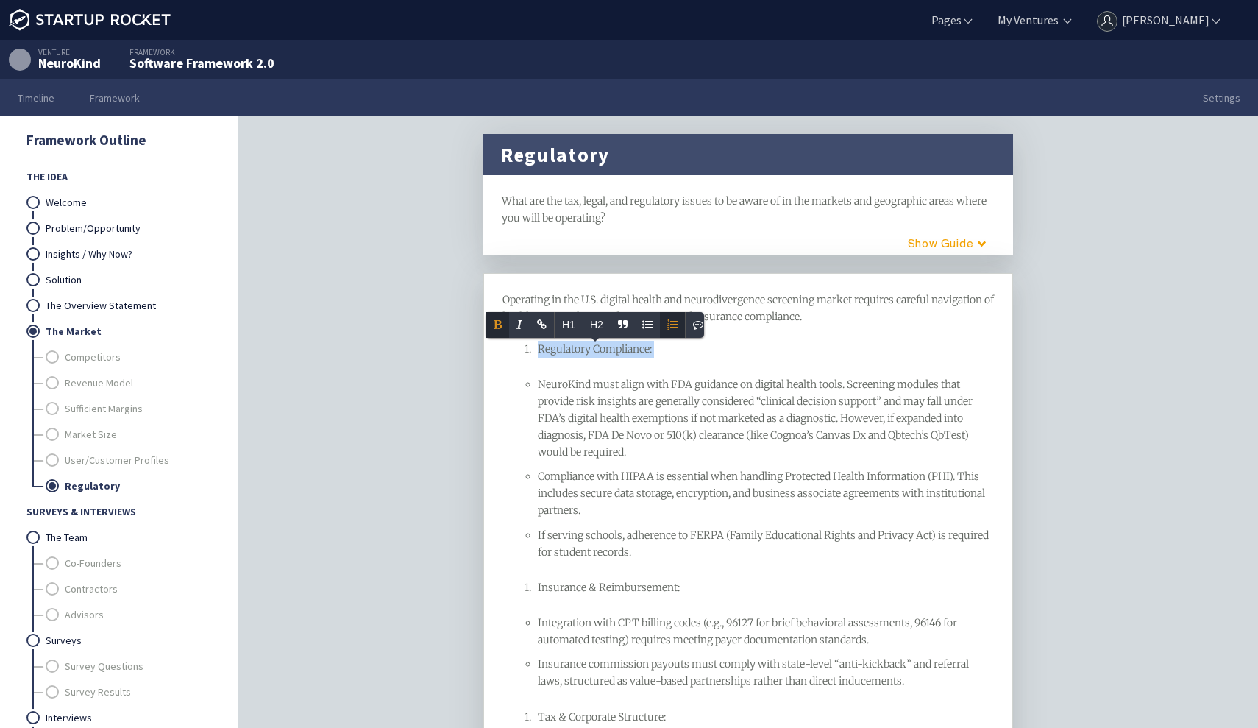
click at [644, 435] on span "NeuroKind must align with FDA guidance on digital health tools. Screening modul…" at bounding box center [756, 417] width 437 height 81
drag, startPoint x: 658, startPoint y: 349, endPoint x: 537, endPoint y: 344, distance: 120.8
click at [538, 344] on div "Regulatory Compliance:" at bounding box center [766, 349] width 457 height 17
click at [649, 323] on icon "Unordered List" at bounding box center [647, 324] width 10 height 10
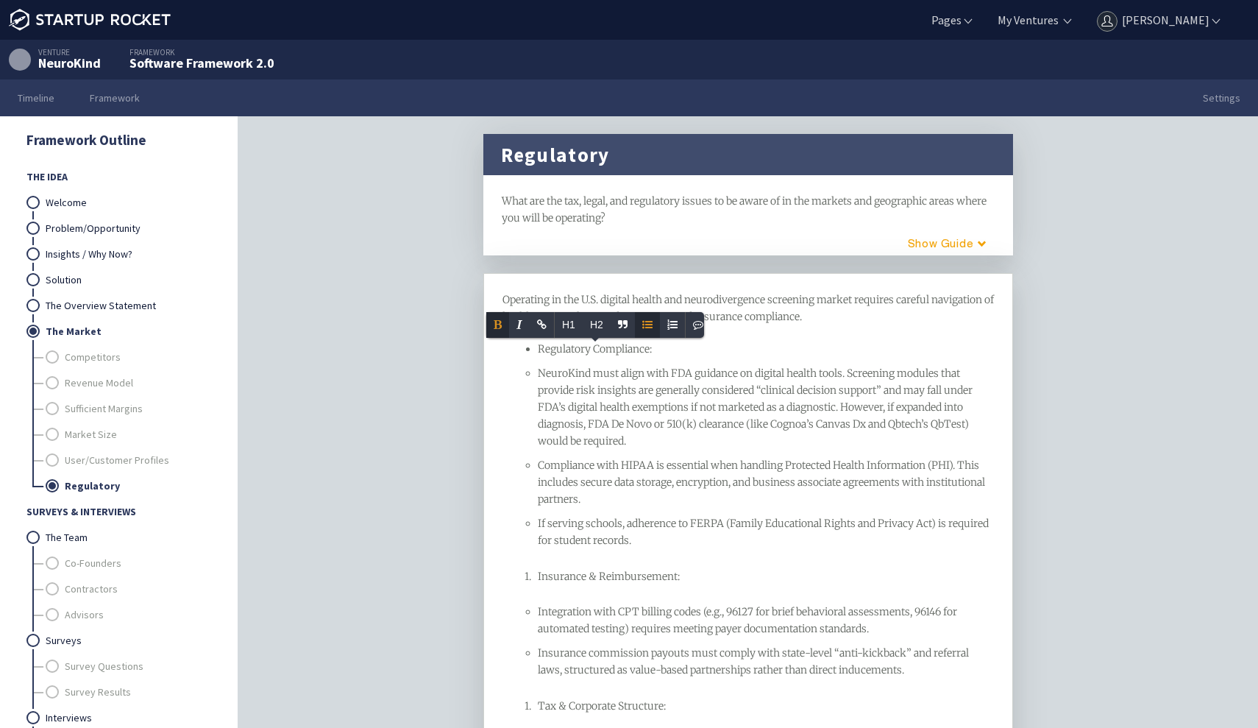
click at [626, 381] on div "NeuroKind must align with FDA guidance on digital health tools. Screening modul…" at bounding box center [766, 407] width 457 height 85
click at [542, 549] on div "If serving schools, adherence to FERPA (Family Educational Rights and Privacy A…" at bounding box center [766, 532] width 457 height 34
click at [546, 635] on span "Integration with CPT billing codes (e.g., 96127 for brief behavioral assessment…" at bounding box center [749, 620] width 422 height 30
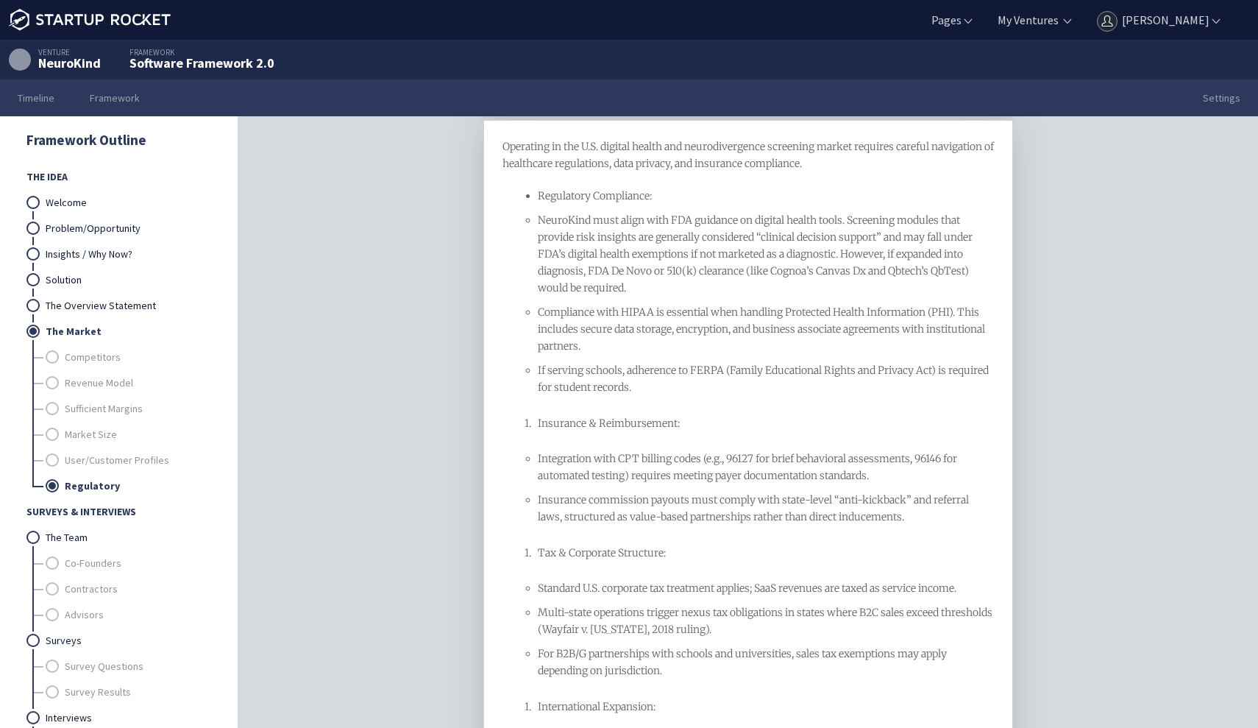
scroll to position [159, 0]
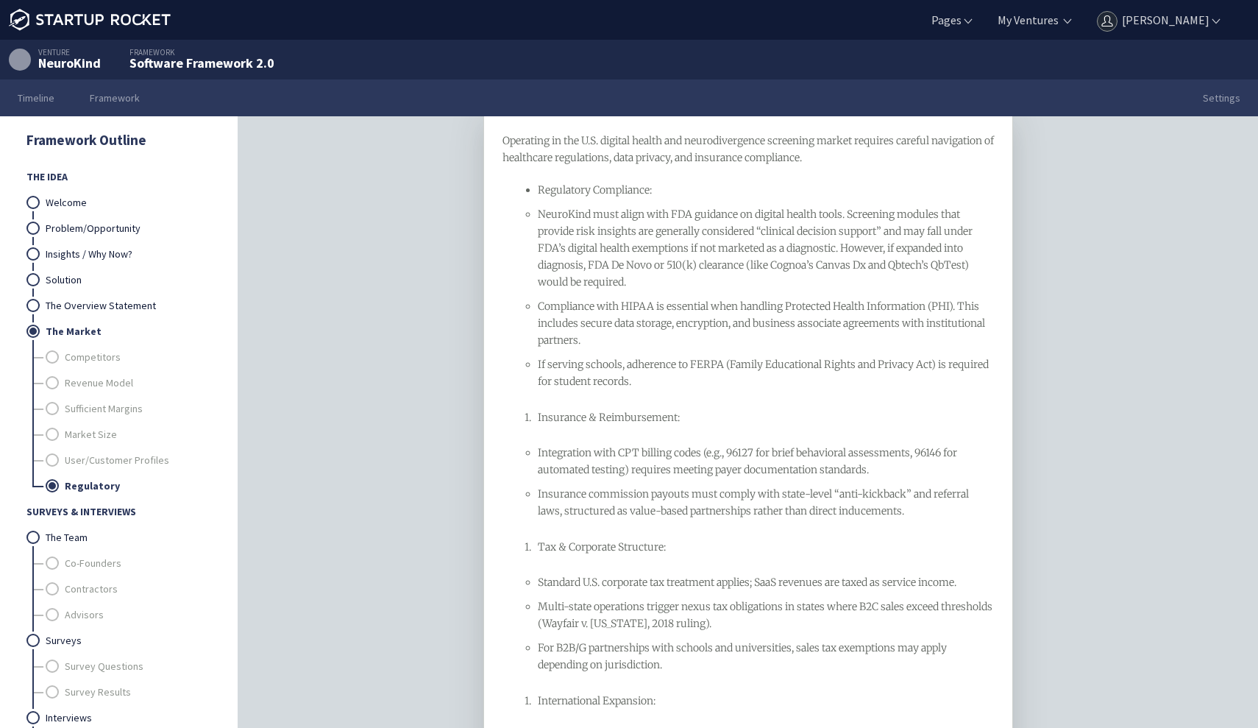
click at [538, 608] on div "Operating in the U.S. digital health and neurodivergence screening market requi…" at bounding box center [748, 472] width 492 height 681
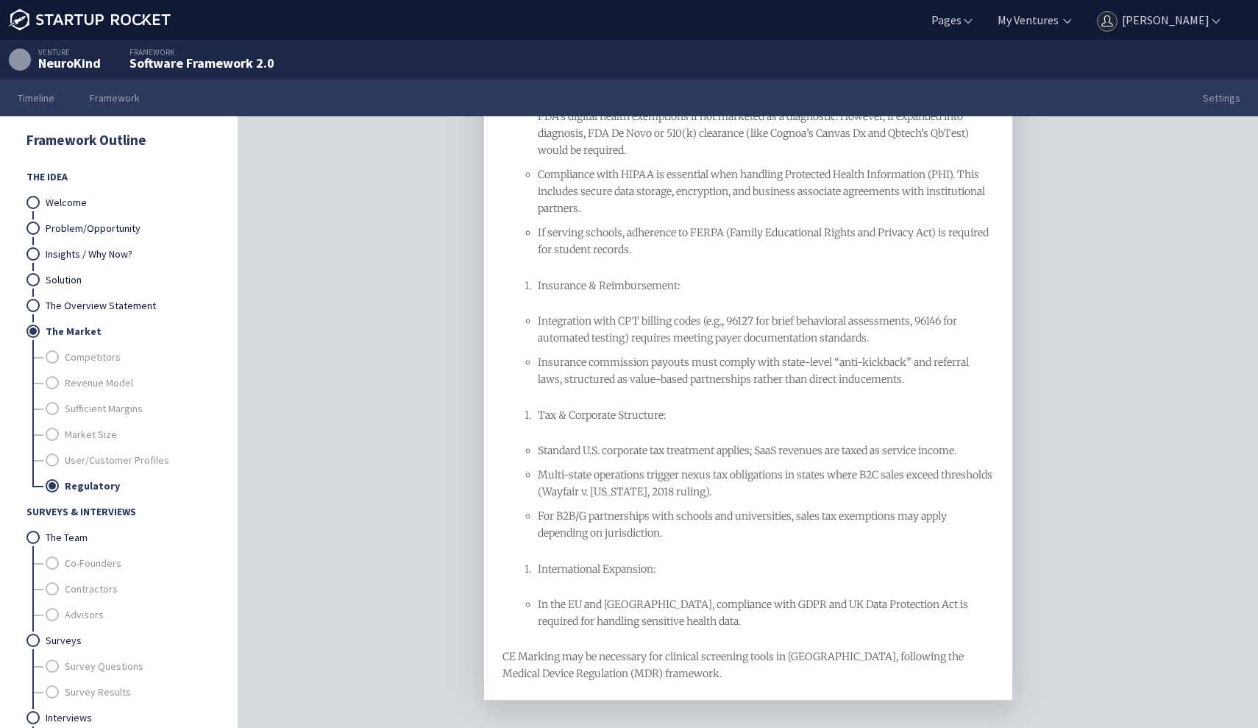
scroll to position [296, 0]
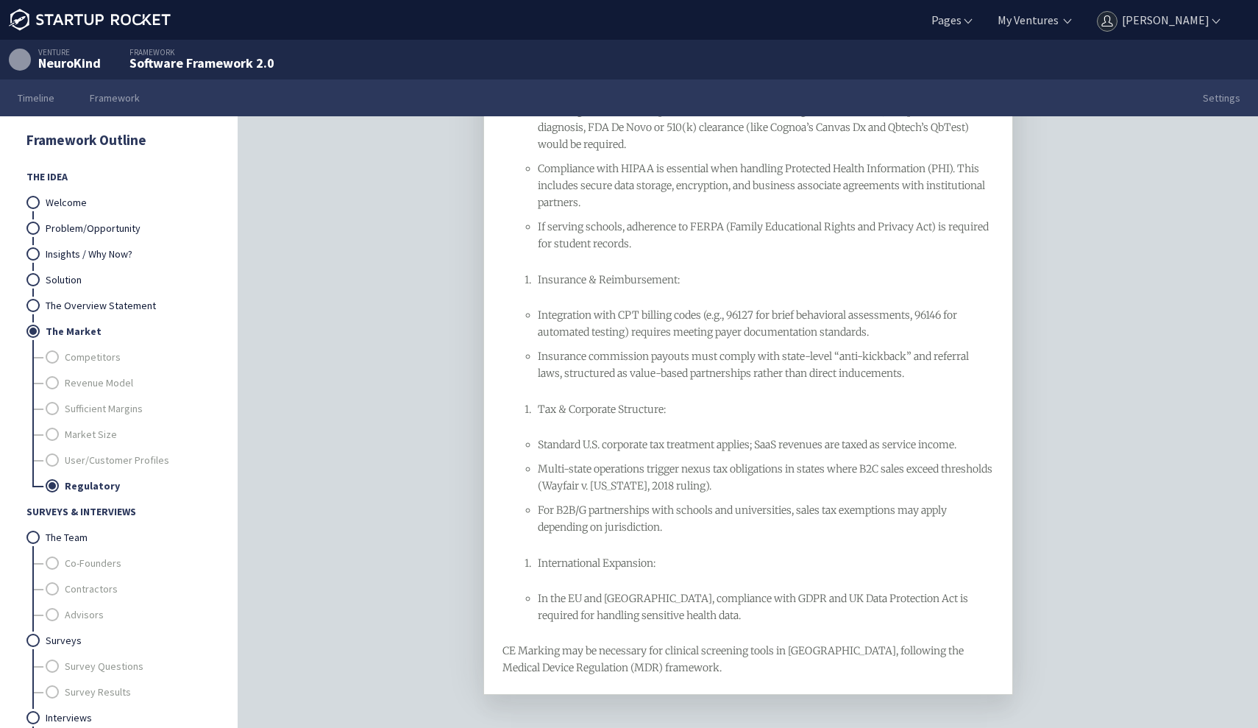
click at [563, 588] on div "Operating in the U.S. digital health and neurodivergence screening market requi…" at bounding box center [748, 335] width 492 height 681
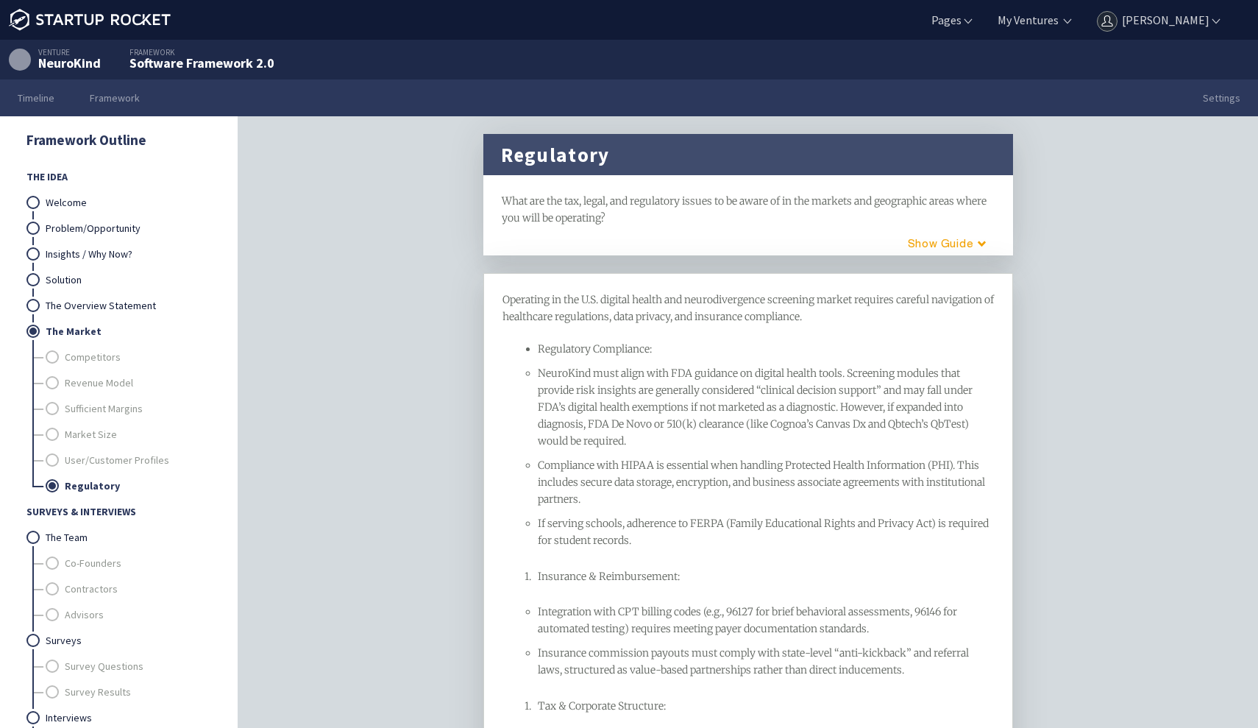
scroll to position [0, 0]
click at [594, 572] on span "Insurance & Reimbursement:" at bounding box center [609, 575] width 142 height 13
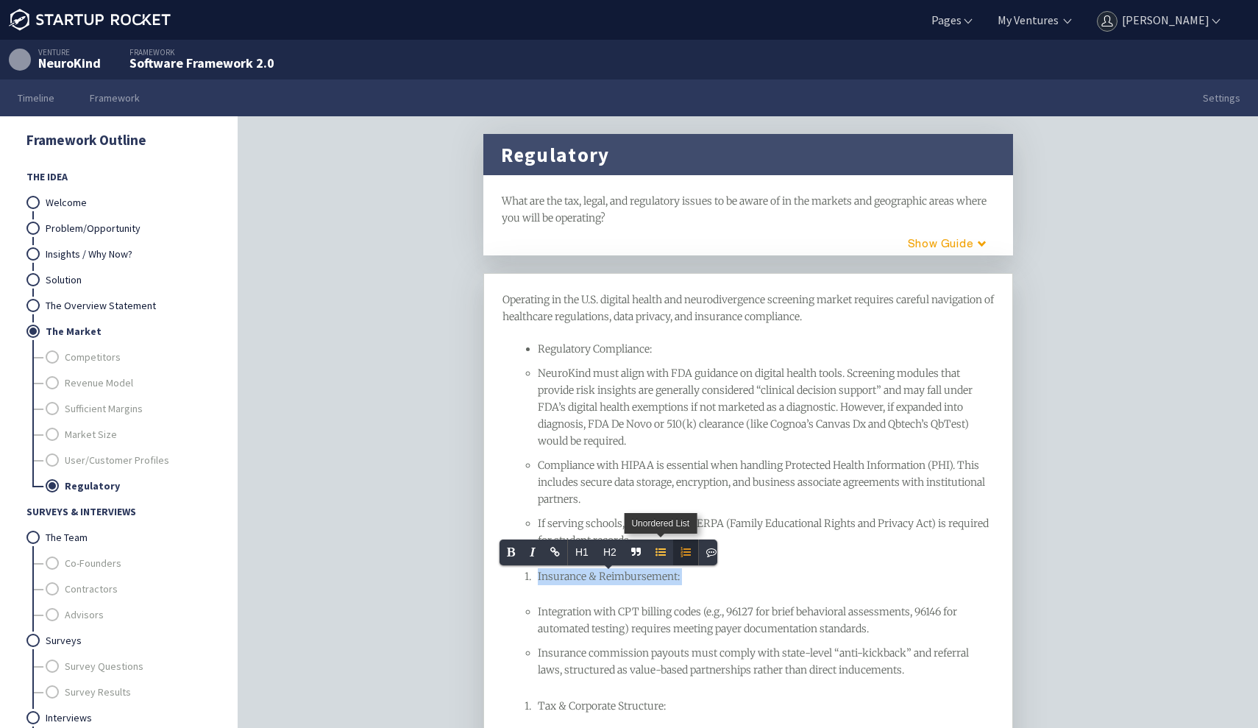
click at [660, 554] on icon "Unordered List" at bounding box center [660, 552] width 10 height 10
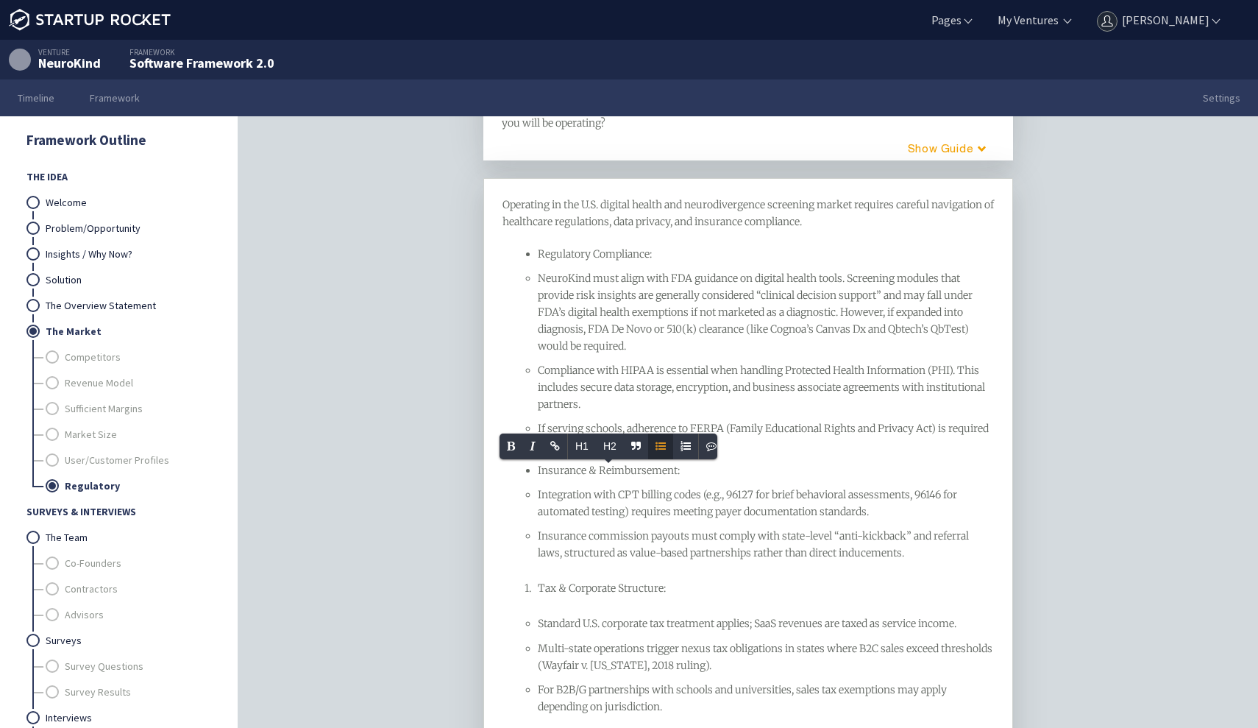
scroll to position [139, 0]
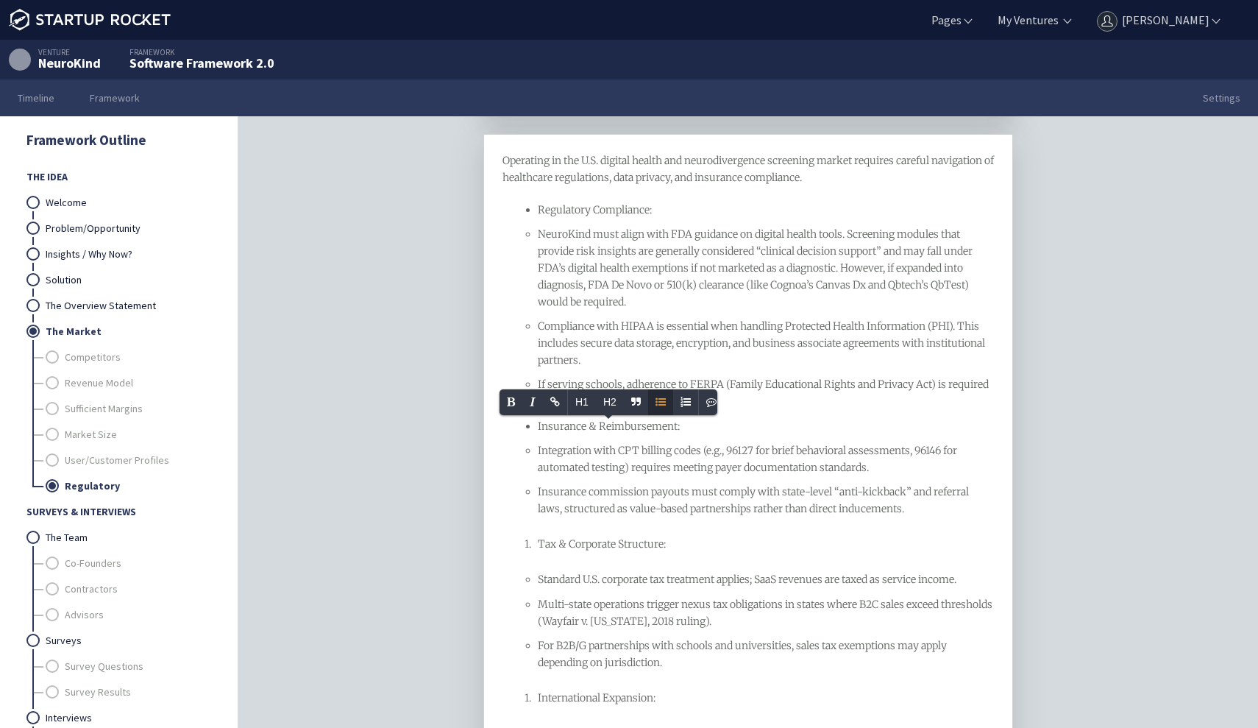
click at [594, 544] on span "Tax & Corporate Structure:" at bounding box center [602, 543] width 128 height 13
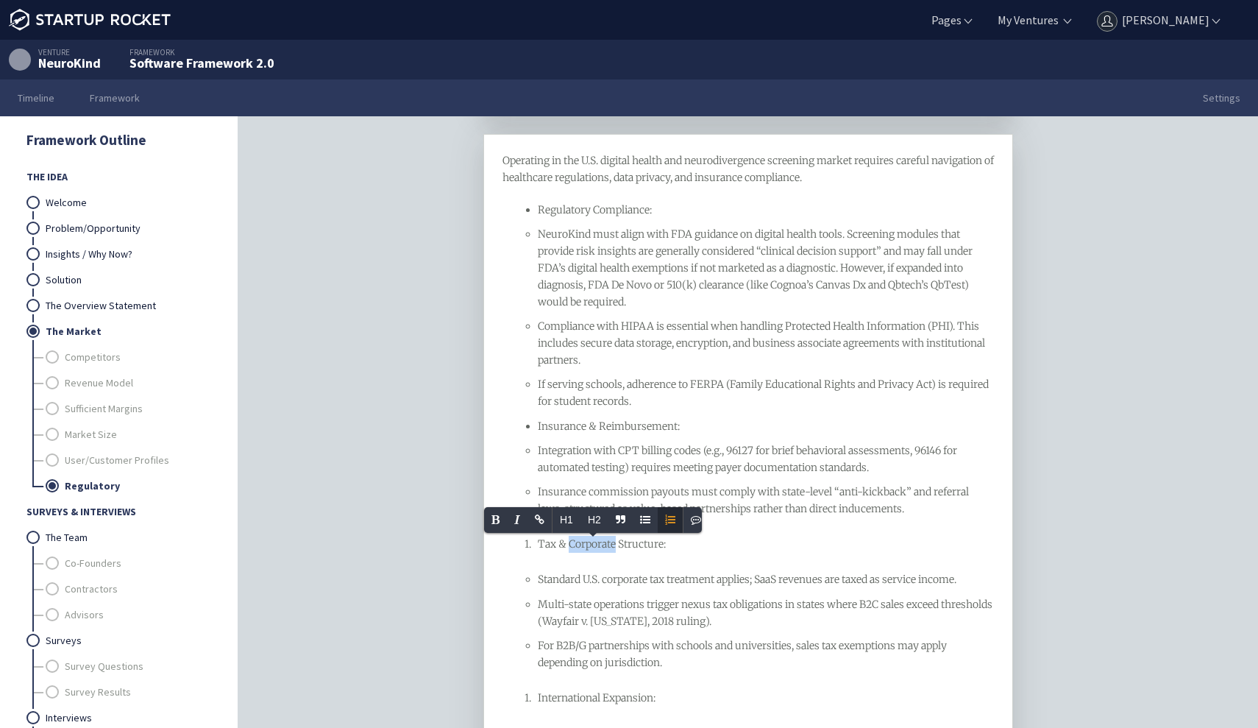
click at [594, 544] on span "Tax & Corporate Structure:" at bounding box center [602, 543] width 128 height 13
click at [653, 525] on span "Unordered List" at bounding box center [654, 520] width 25 height 26
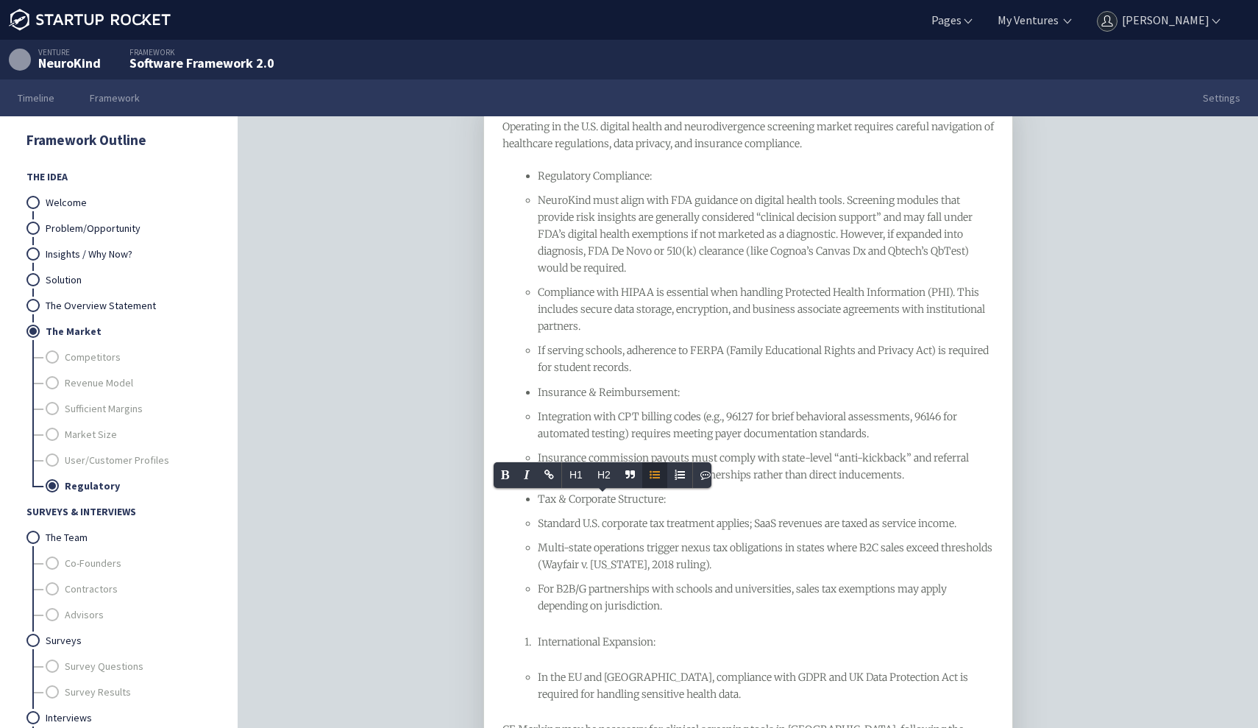
scroll to position [185, 0]
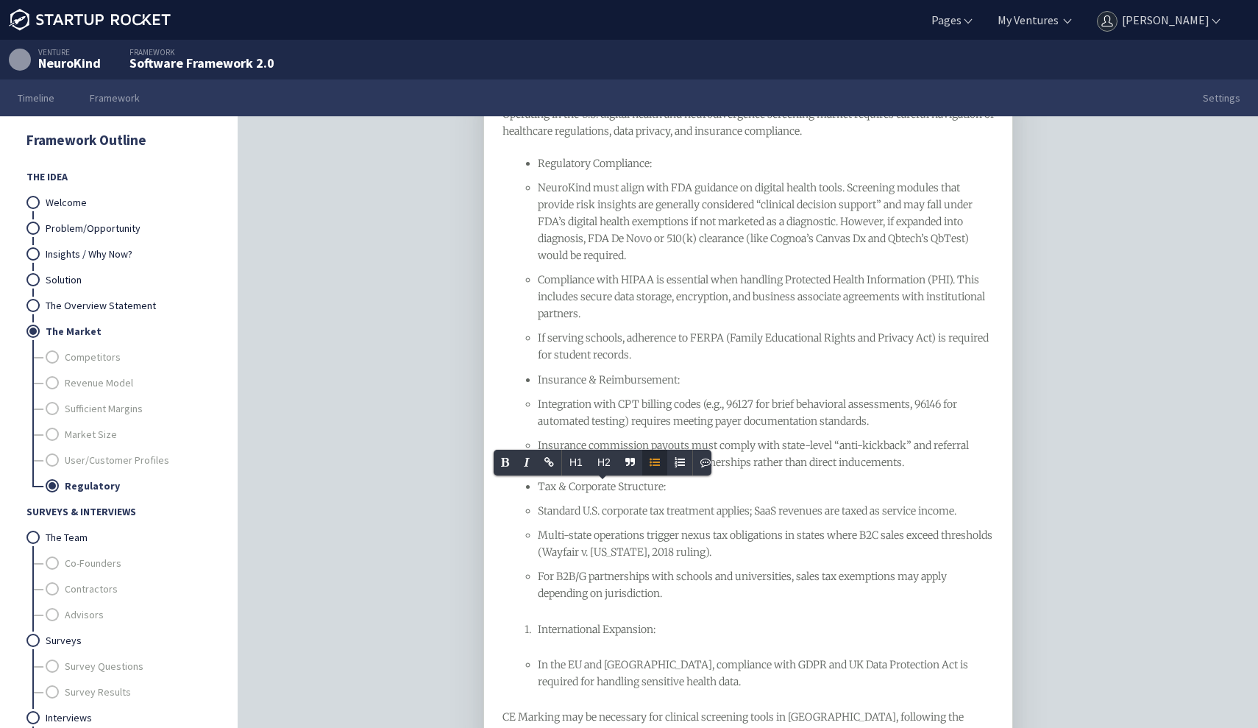
click at [597, 630] on span "International Expansion:" at bounding box center [597, 628] width 118 height 13
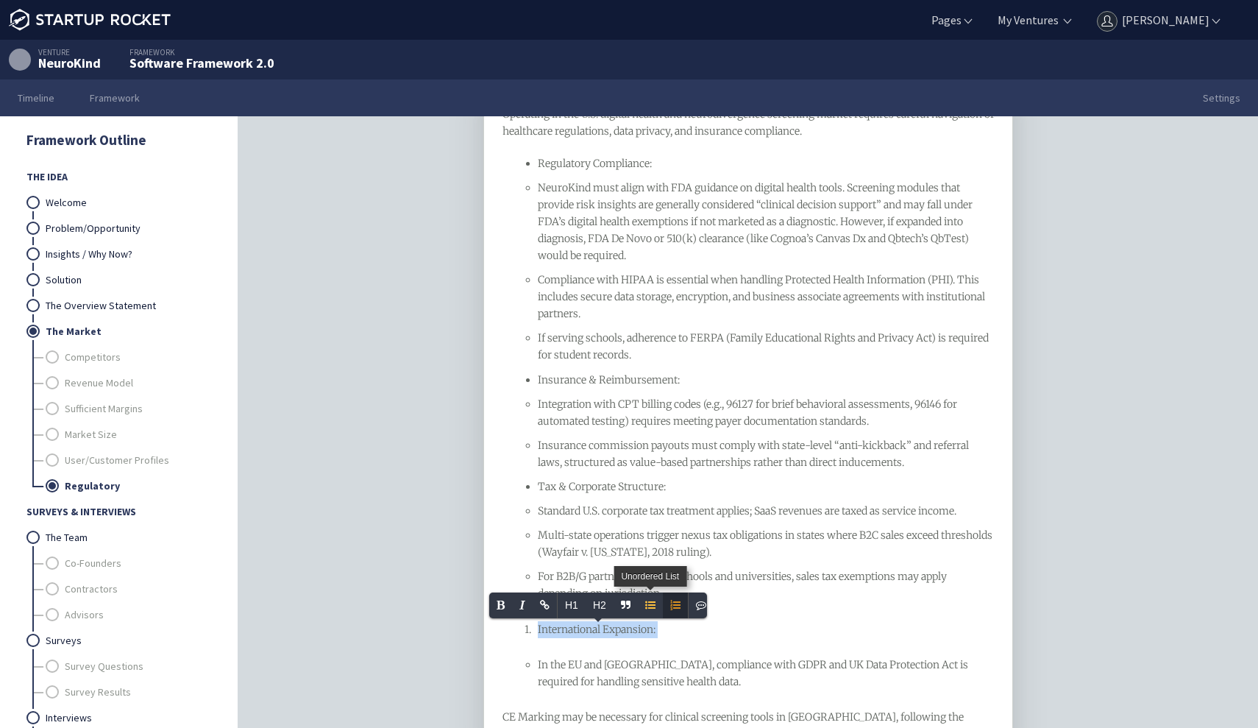
click at [655, 606] on icon "Unordered List" at bounding box center [650, 605] width 10 height 10
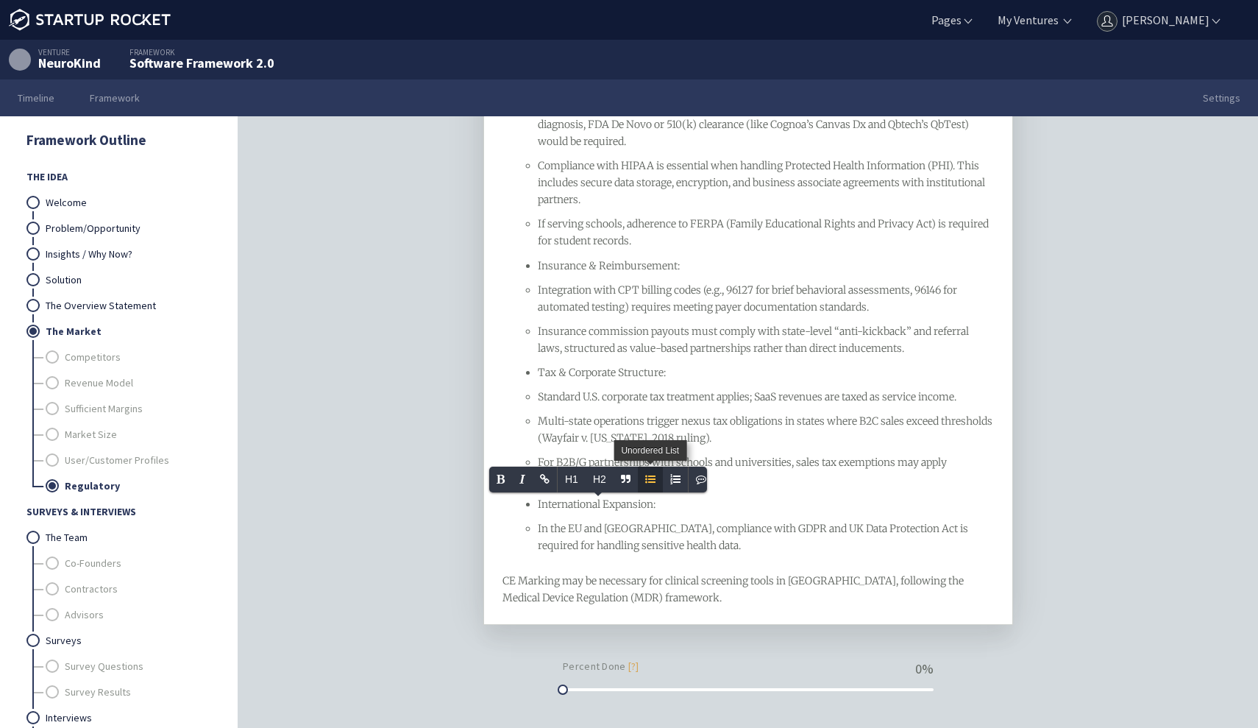
scroll to position [344, 0]
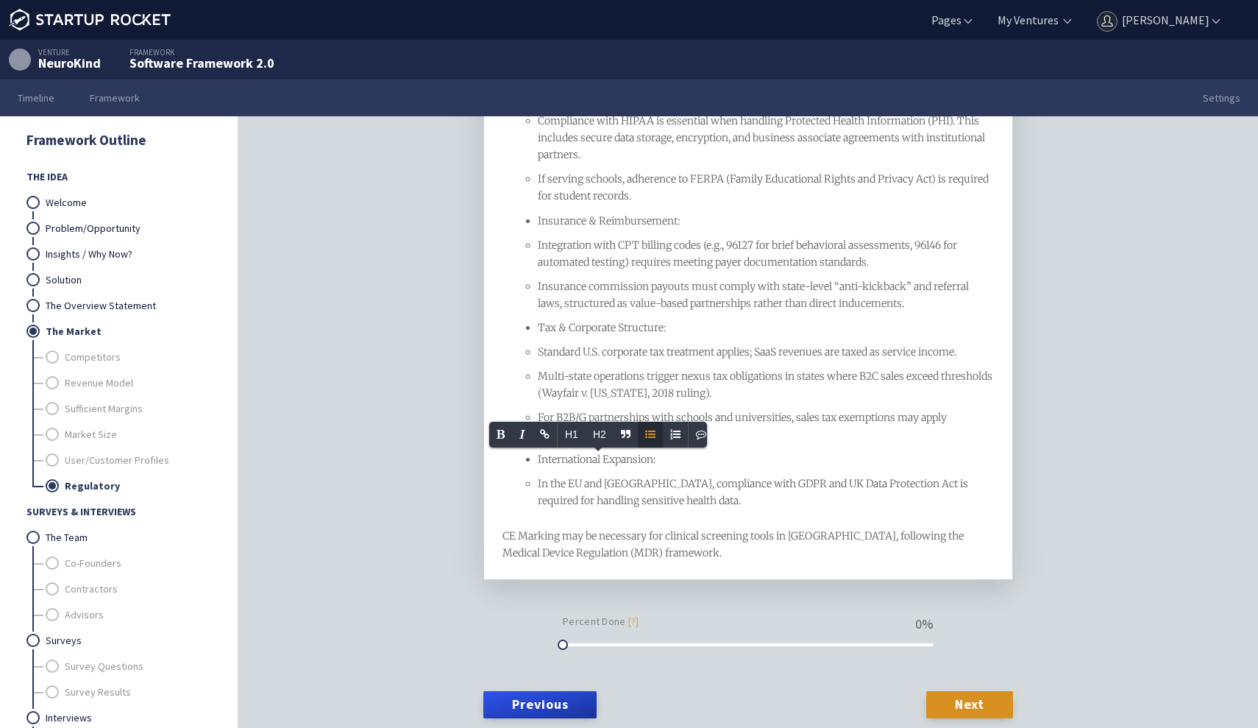
click at [607, 548] on span "CE Marking may be necessary for clinical screening tools in [GEOGRAPHIC_DATA], …" at bounding box center [733, 544] width 463 height 30
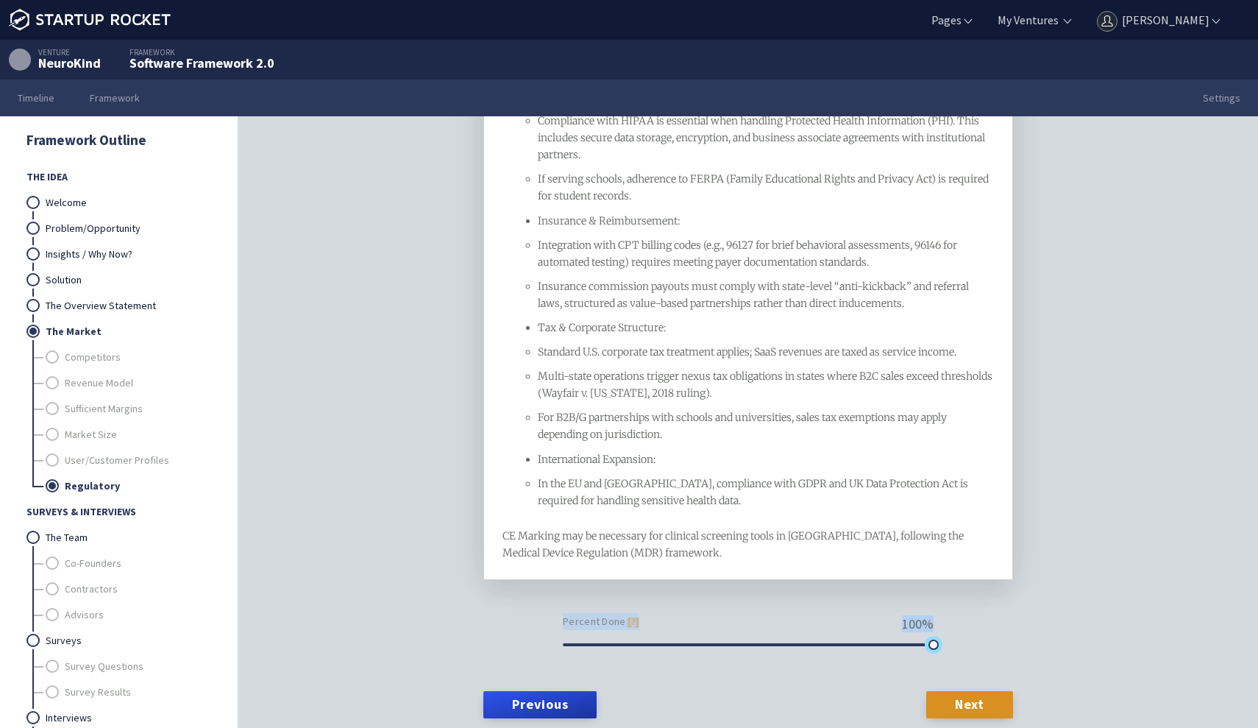
drag, startPoint x: 564, startPoint y: 644, endPoint x: 1059, endPoint y: 664, distance: 495.5
click at [1059, 665] on div "Regulatory framework What are the tax, legal, and regulatory issues to be aware…" at bounding box center [748, 444] width 1020 height 657
click at [1052, 605] on div "Regulatory framework What are the tax, legal, and regulatory issues to be aware…" at bounding box center [748, 444] width 1020 height 657
click at [973, 701] on link "Next" at bounding box center [969, 704] width 87 height 26
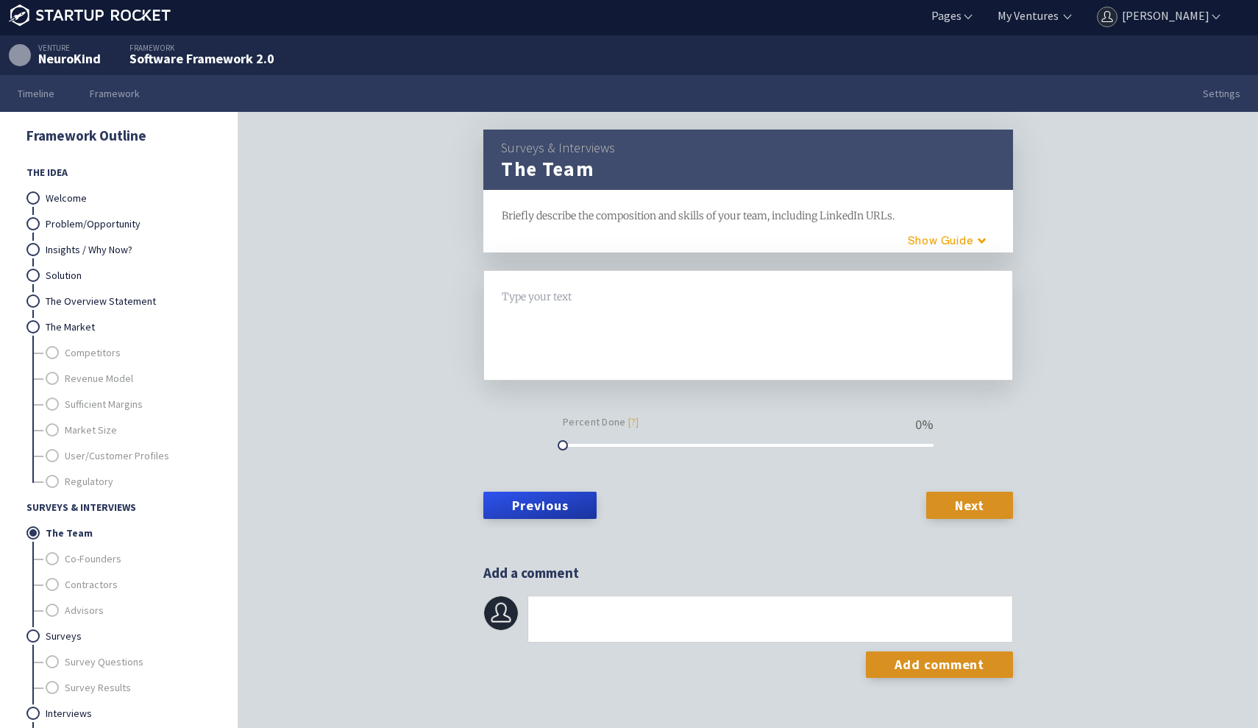
scroll to position [6, 0]
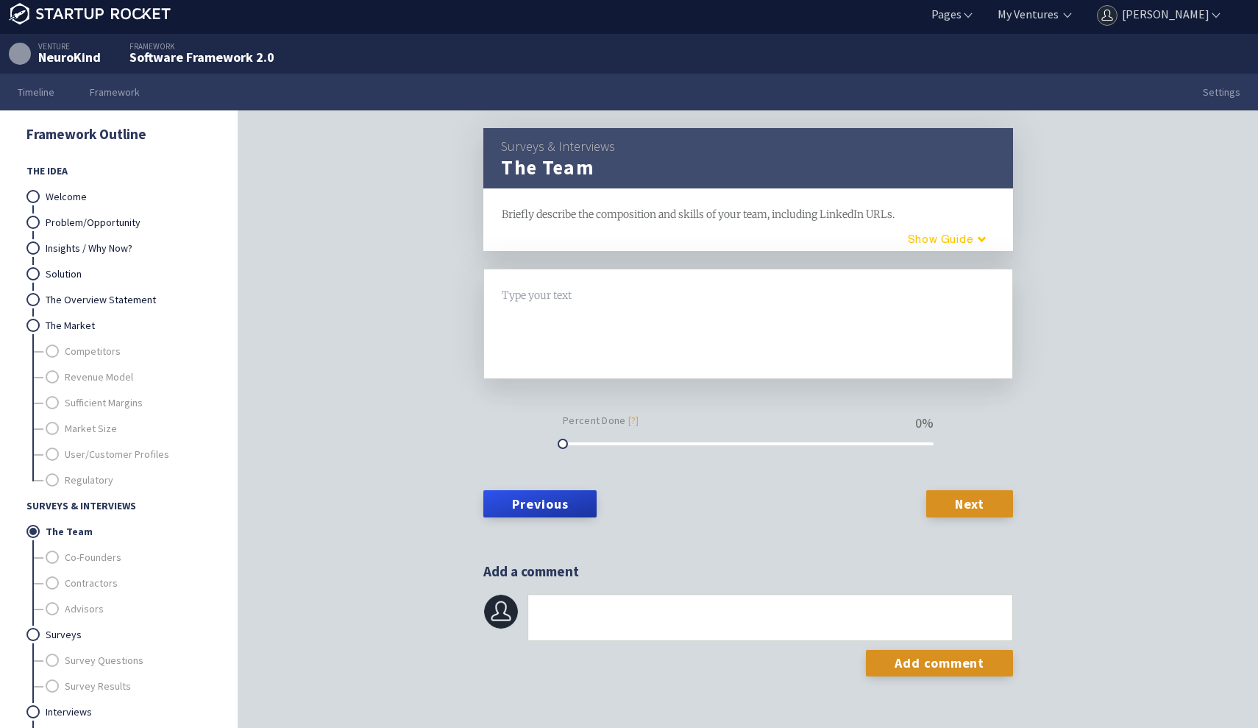
click at [943, 241] on button "Guide" at bounding box center [941, 239] width 125 height 24
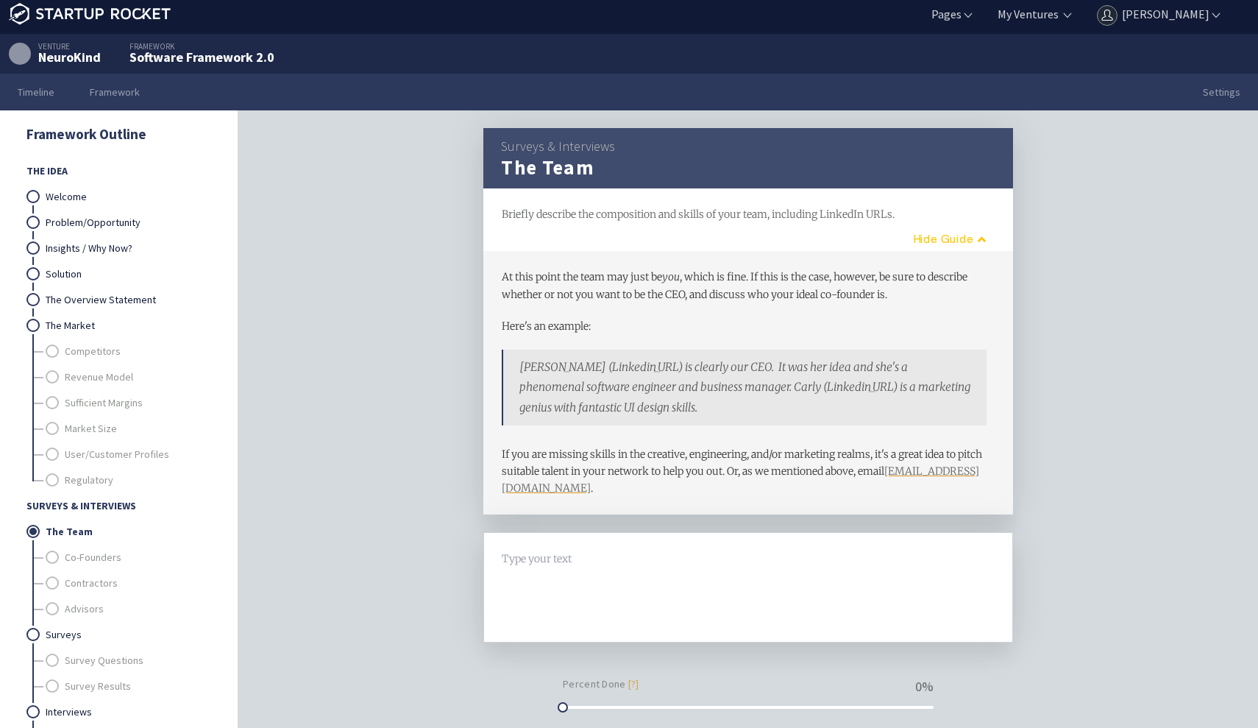
click at [943, 241] on button "Guide" at bounding box center [944, 239] width 119 height 24
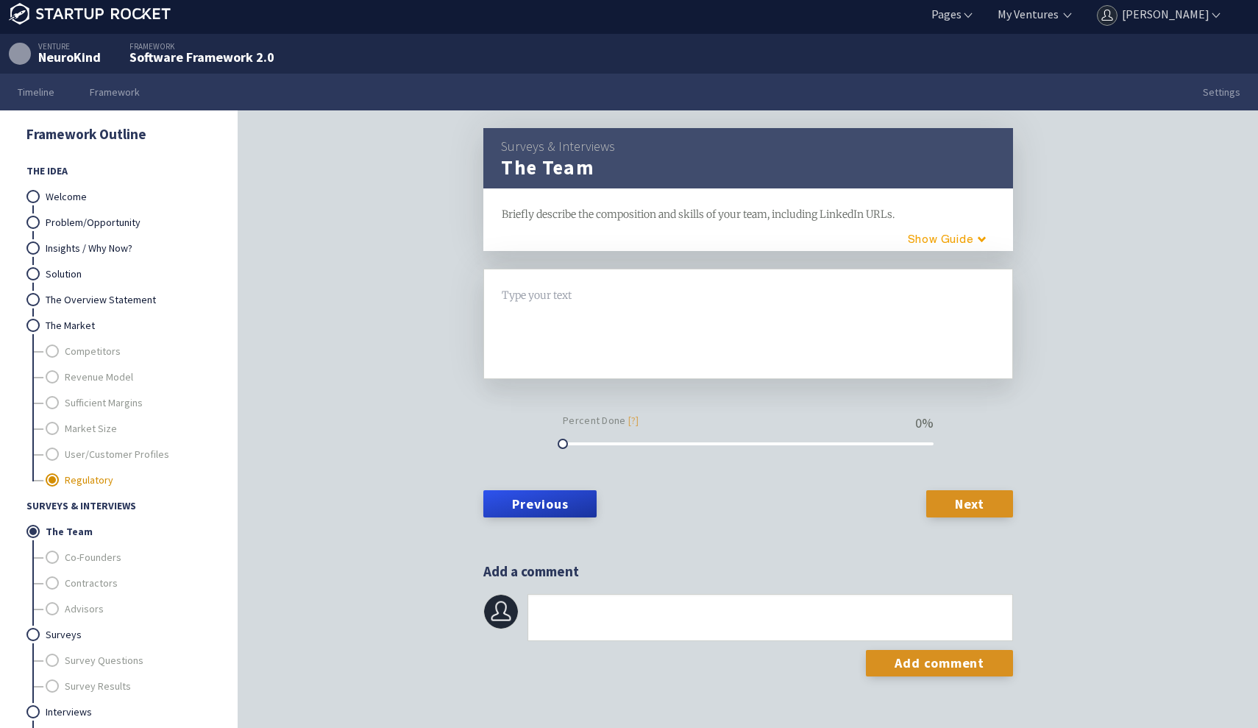
click at [93, 472] on link "Regulatory" at bounding box center [138, 480] width 146 height 26
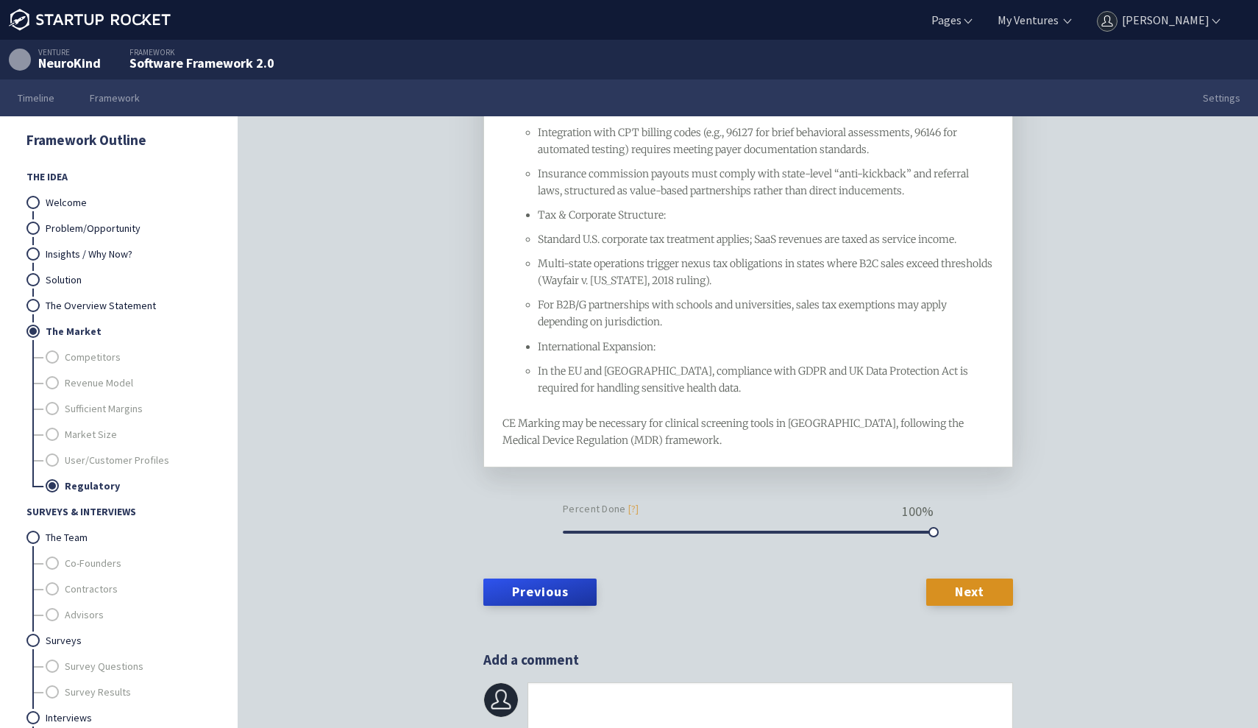
scroll to position [10, 0]
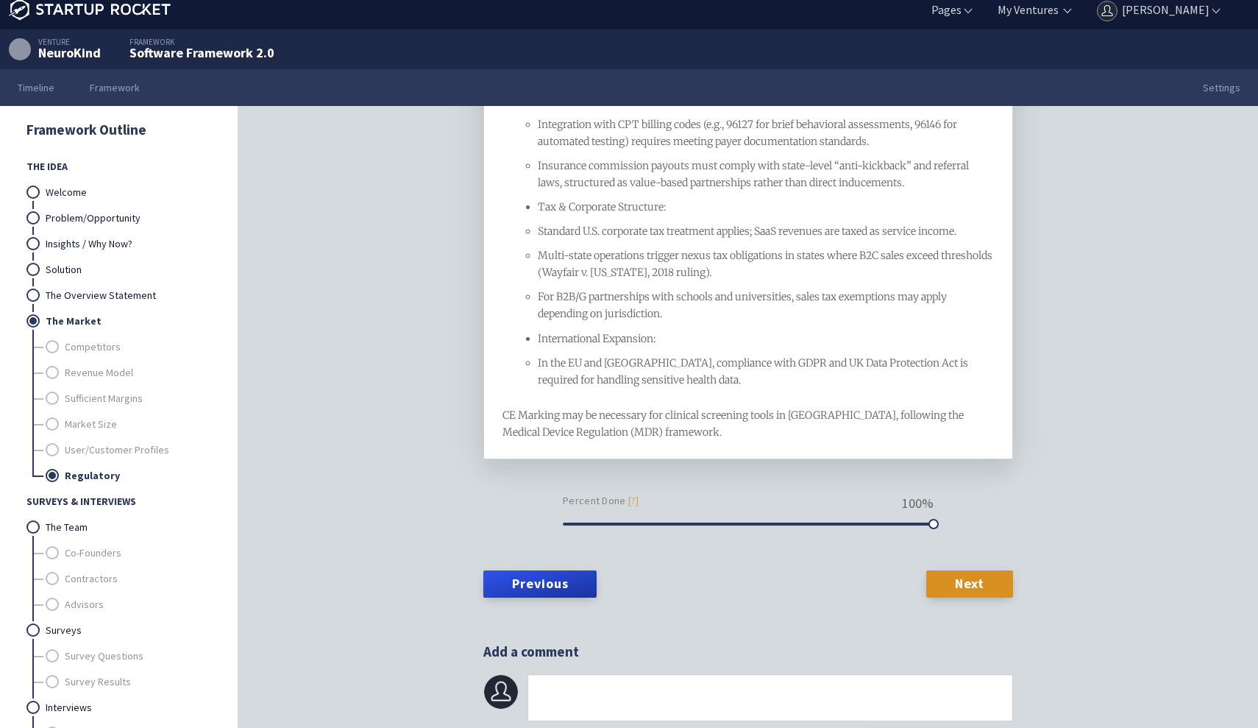
click at [664, 433] on div "CE Marking may be necessary for clinical screening tools in [GEOGRAPHIC_DATA], …" at bounding box center [748, 424] width 492 height 34
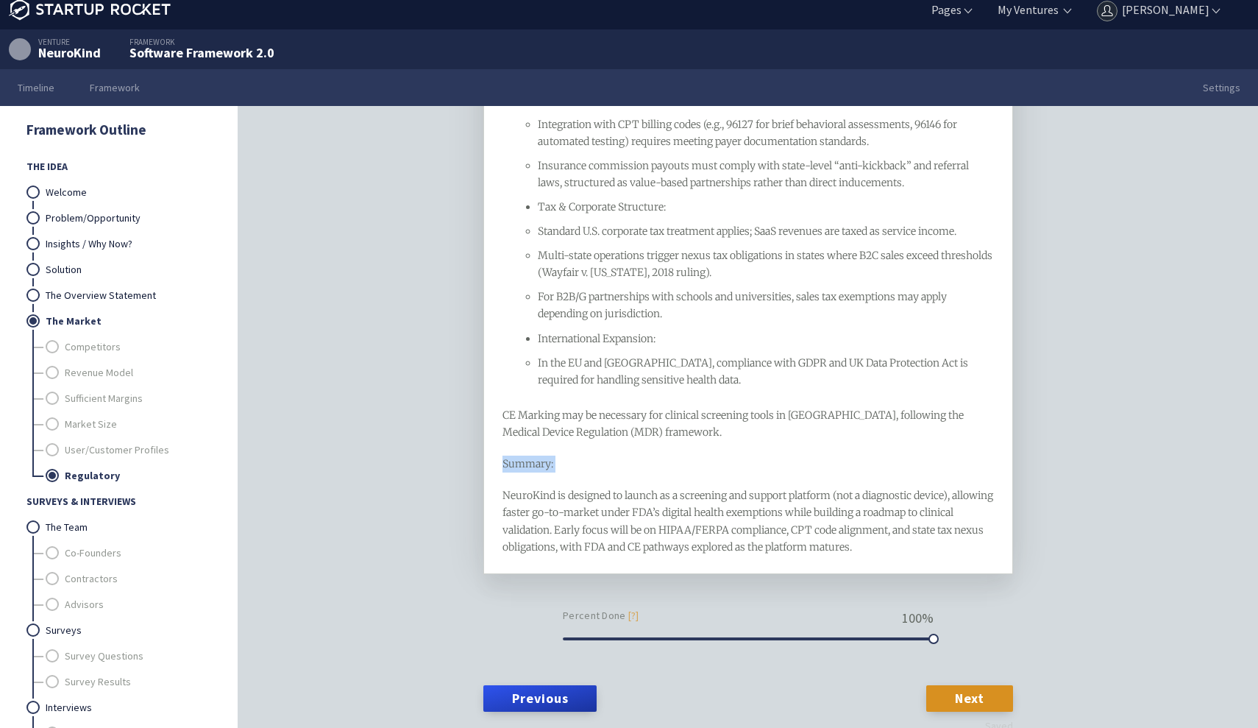
drag, startPoint x: 504, startPoint y: 494, endPoint x: 496, endPoint y: 458, distance: 36.9
click at [496, 458] on div "Operating in the U.S. digital health and neurodivergence screening market requi…" at bounding box center [748, 190] width 530 height 765
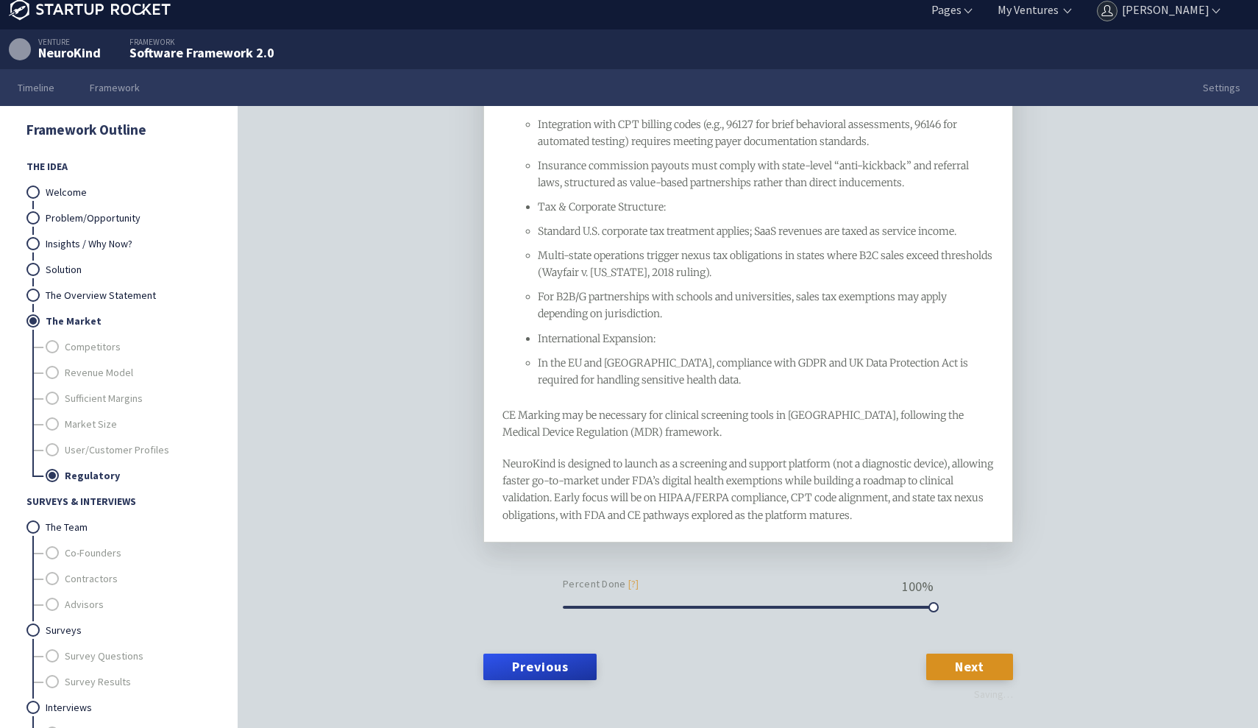
click at [663, 556] on div "Operating in the U.S. digital health and neurodivergence screening market requi…" at bounding box center [748, 209] width 530 height 803
click at [948, 655] on link "Next" at bounding box center [969, 666] width 87 height 26
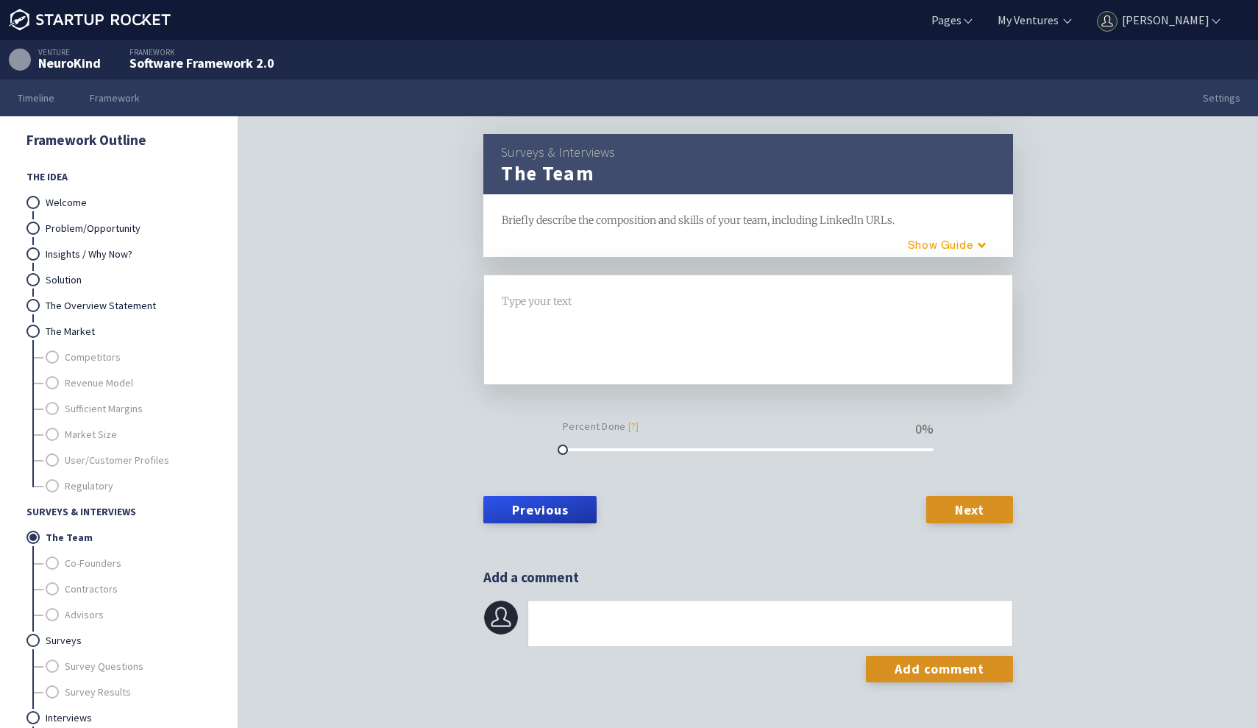
click at [609, 304] on div at bounding box center [748, 301] width 492 height 17
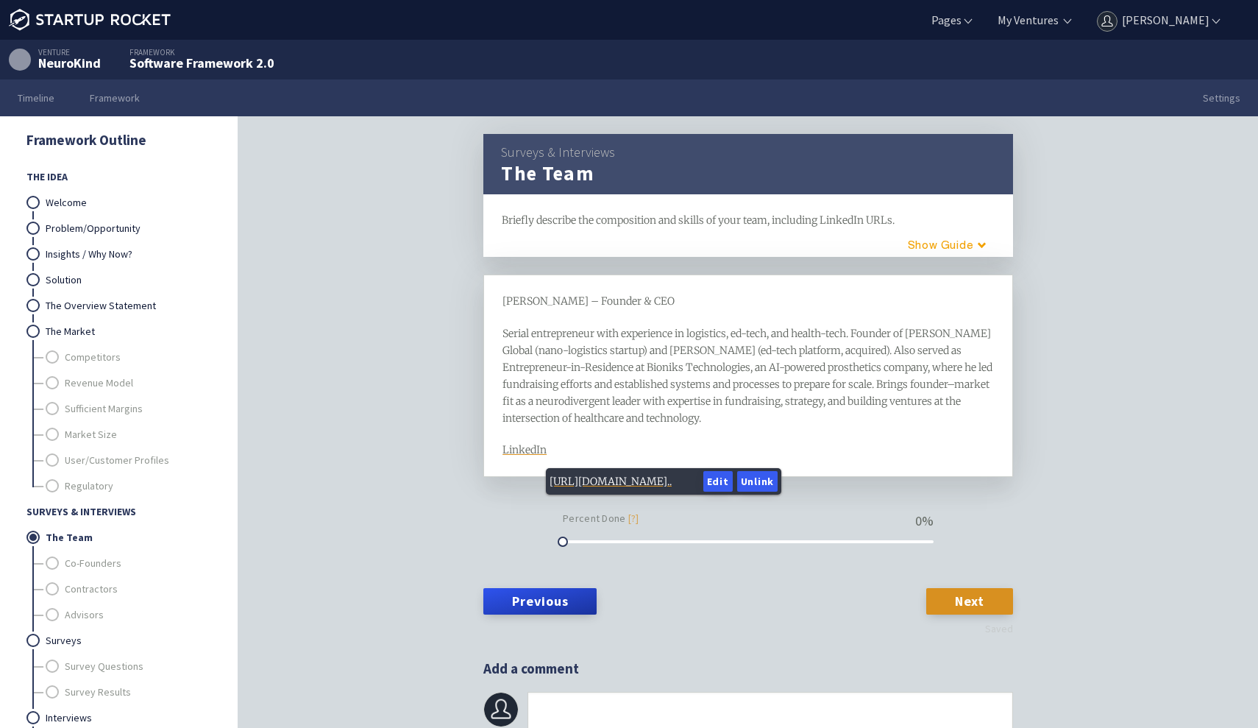
click at [618, 441] on div "LinkedIn" at bounding box center [748, 449] width 492 height 17
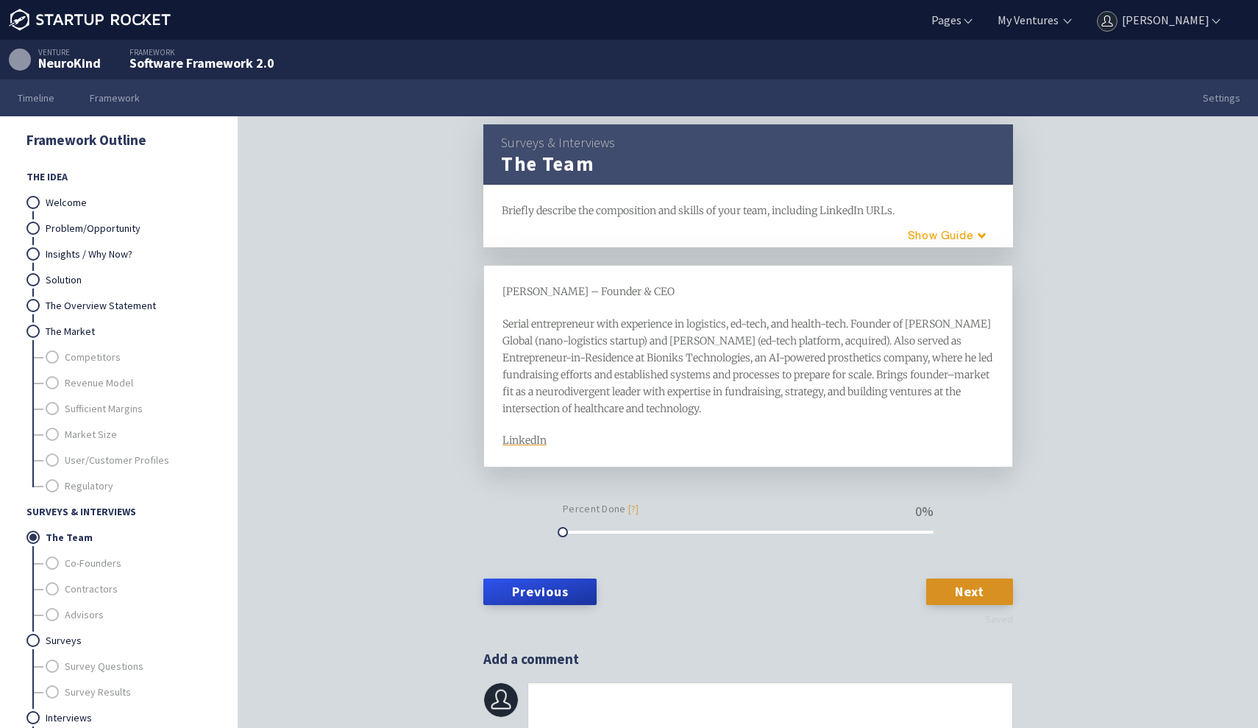
scroll to position [8, 0]
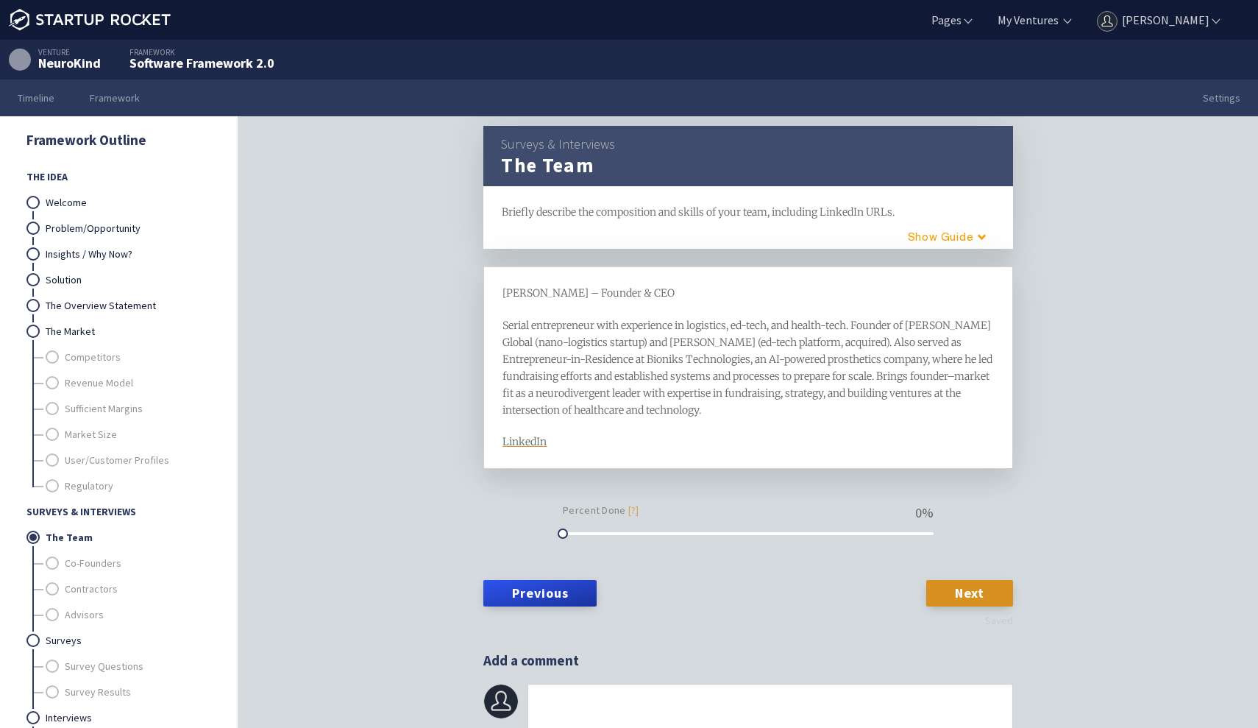
click at [581, 439] on div "LinkedIn" at bounding box center [748, 441] width 492 height 17
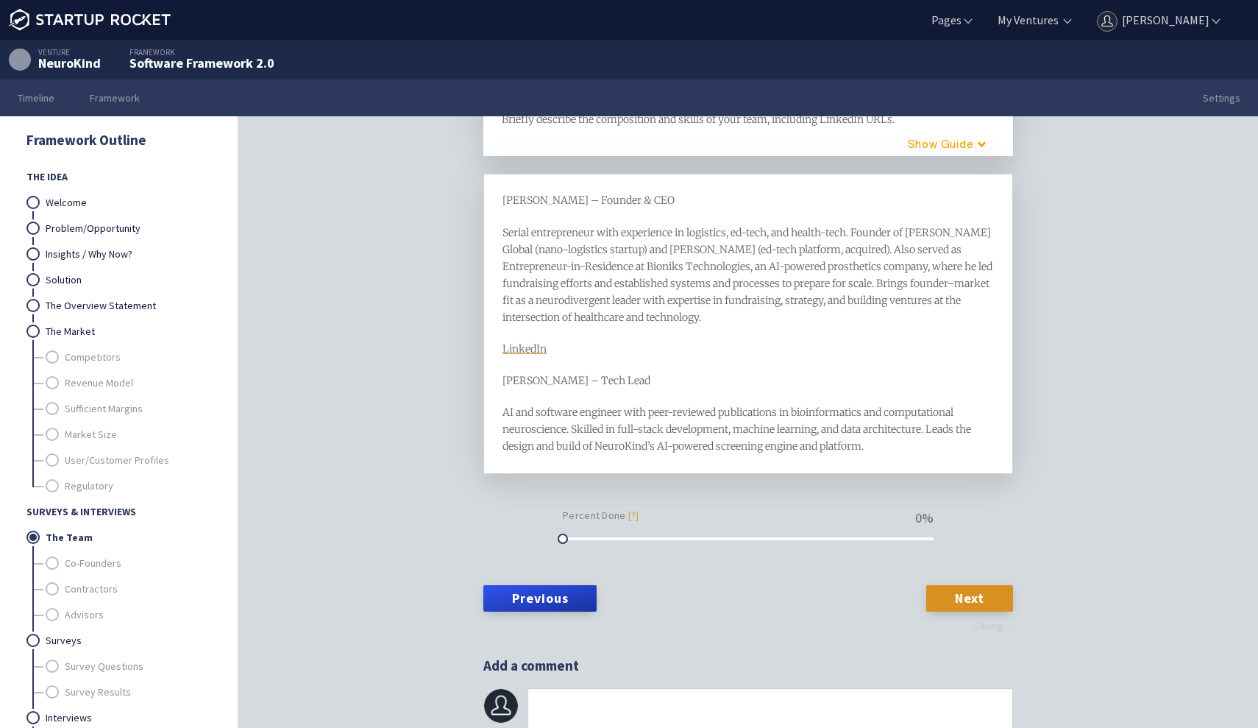
scroll to position [103, 0]
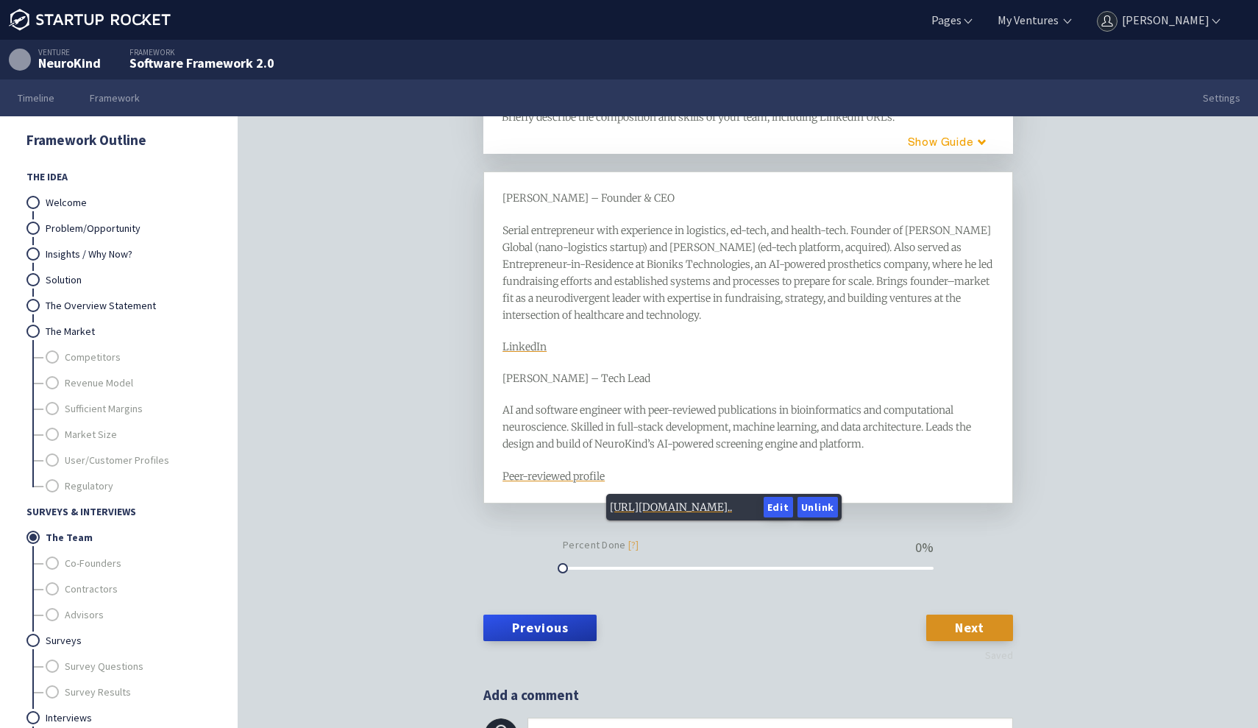
click at [708, 469] on div "Peer-reviewed profile" at bounding box center [748, 476] width 492 height 17
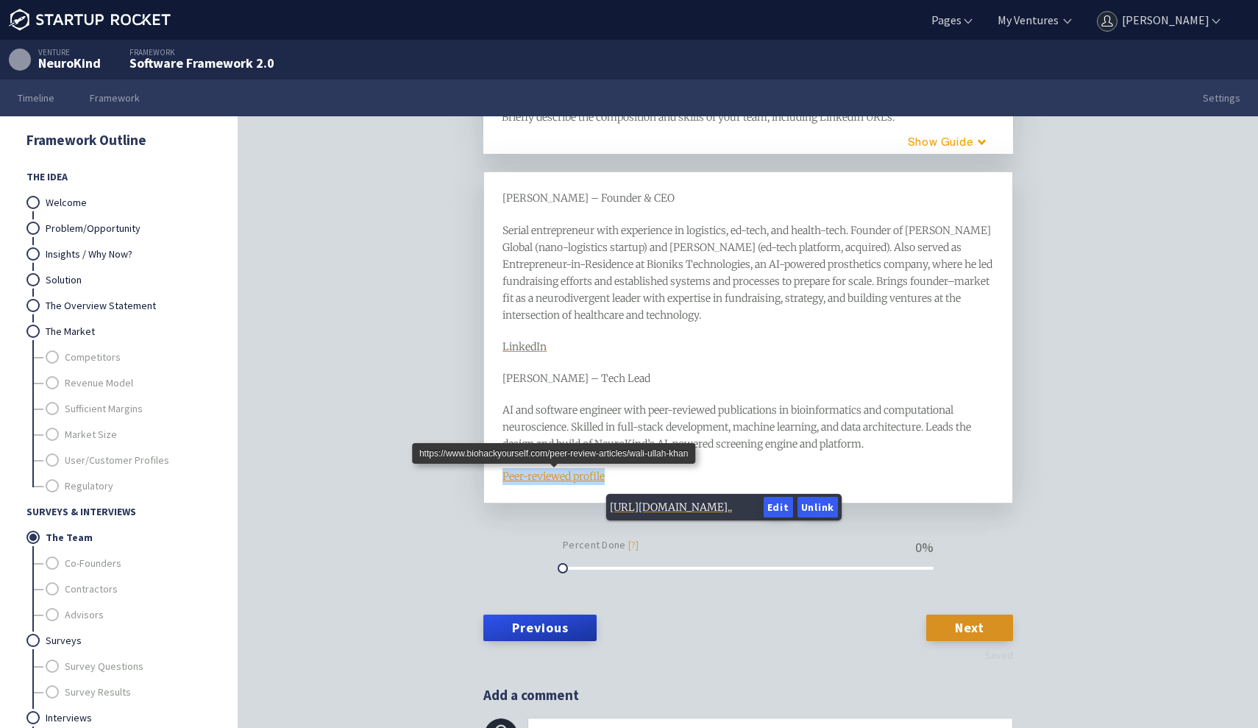
drag, startPoint x: 616, startPoint y: 474, endPoint x: 502, endPoint y: 477, distance: 114.0
click at [502, 477] on div "Peer-reviewed profile" at bounding box center [748, 476] width 492 height 17
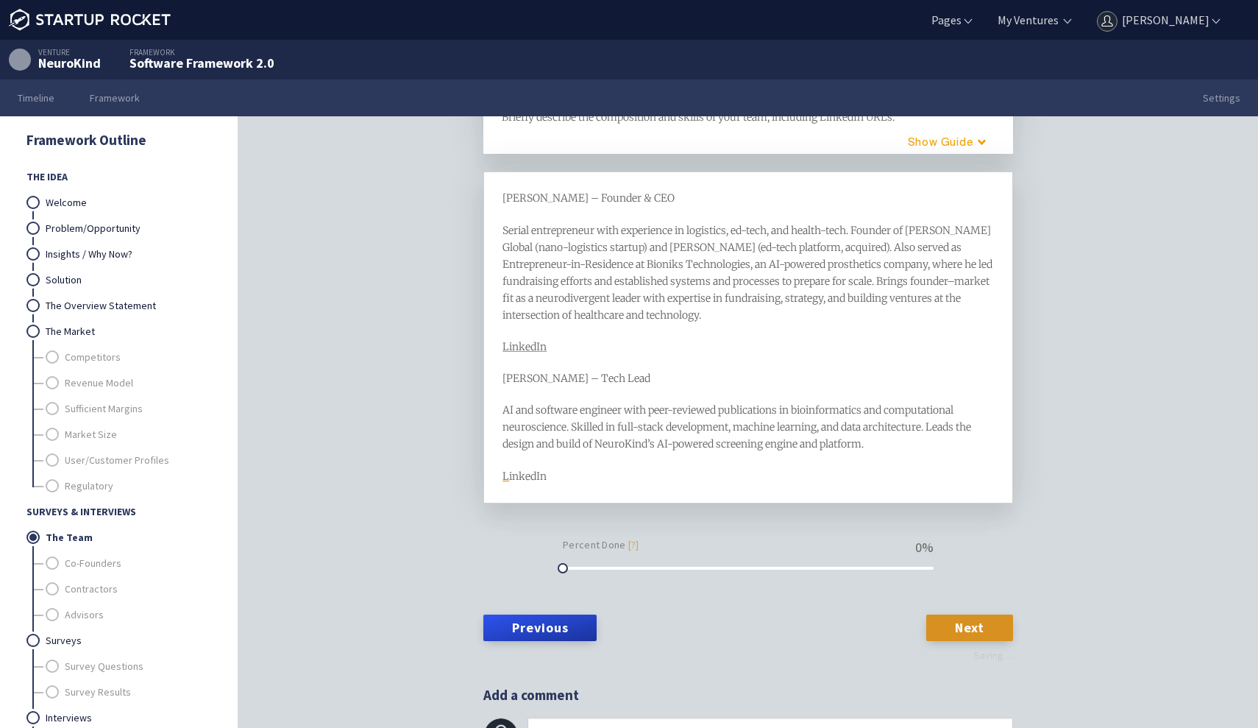
click at [518, 470] on span "inkedIn" at bounding box center [528, 475] width 38 height 13
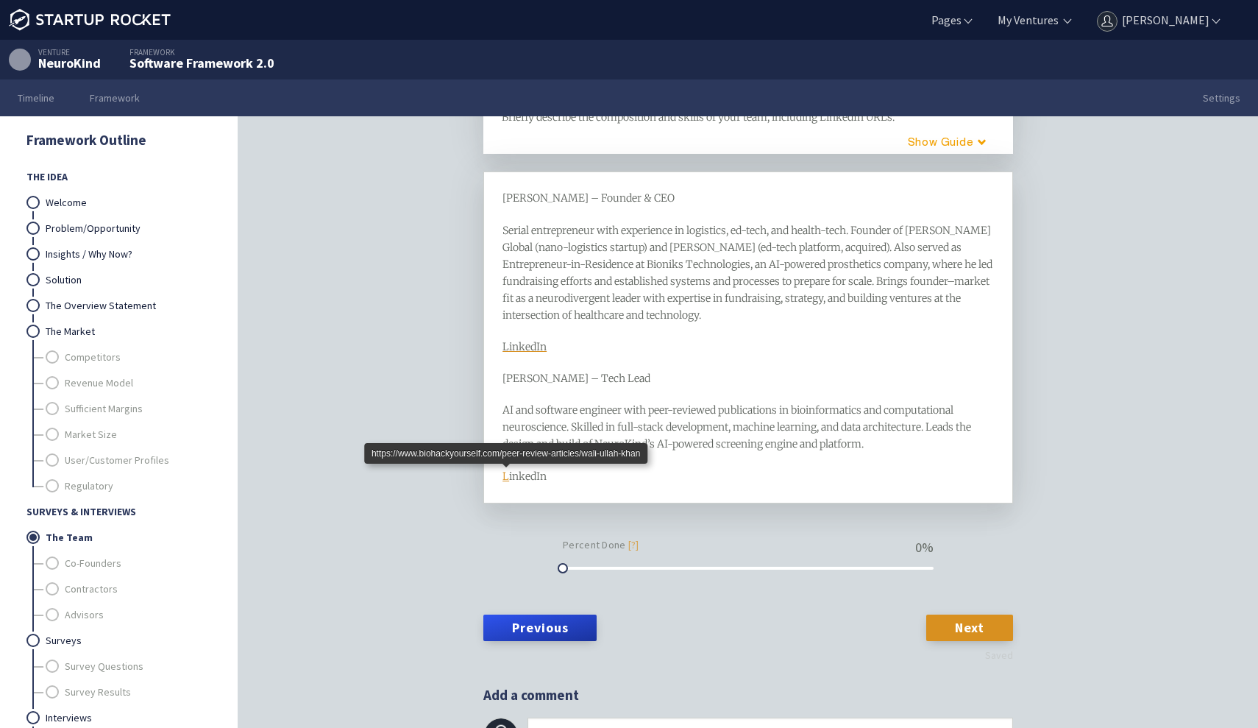
click at [503, 472] on span "L" at bounding box center [505, 475] width 7 height 13
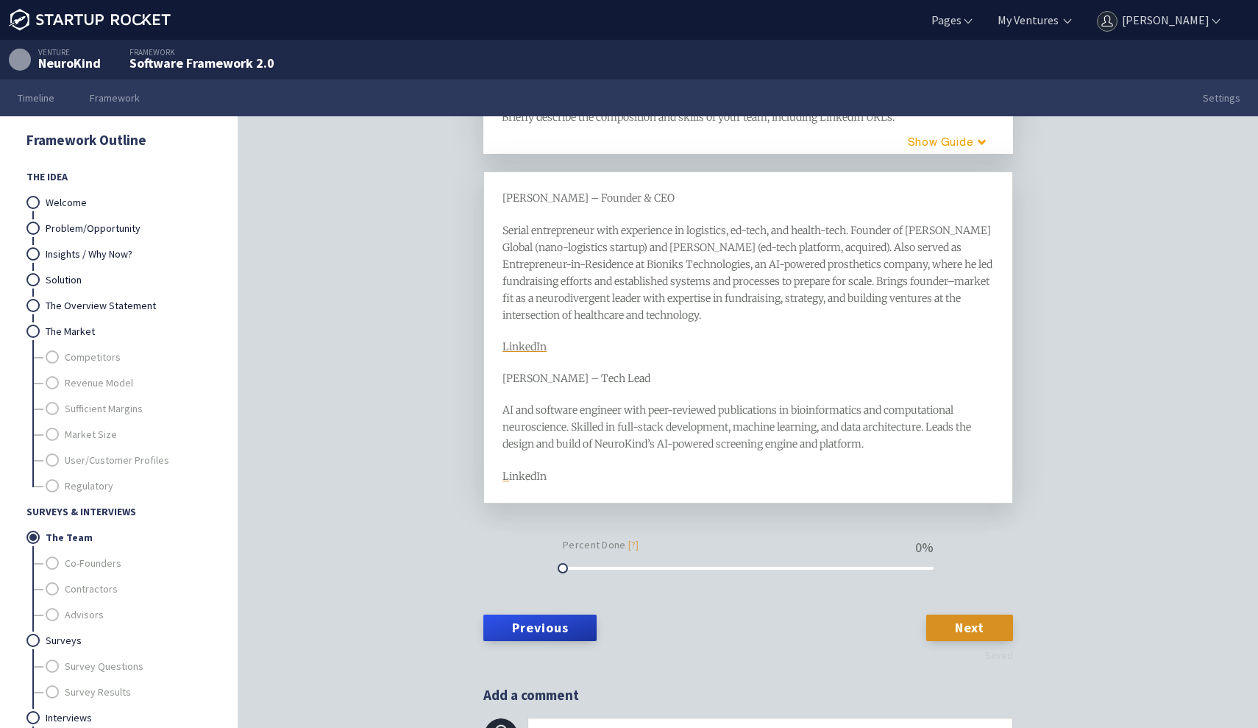
click at [513, 476] on span "inkedIn" at bounding box center [528, 475] width 38 height 13
drag, startPoint x: 551, startPoint y: 348, endPoint x: 491, endPoint y: 348, distance: 60.3
click at [490, 348] on div "Alyshah Kanani – Founder & CEO Serial entrepreneur with experience in logistics…" at bounding box center [748, 336] width 530 height 331
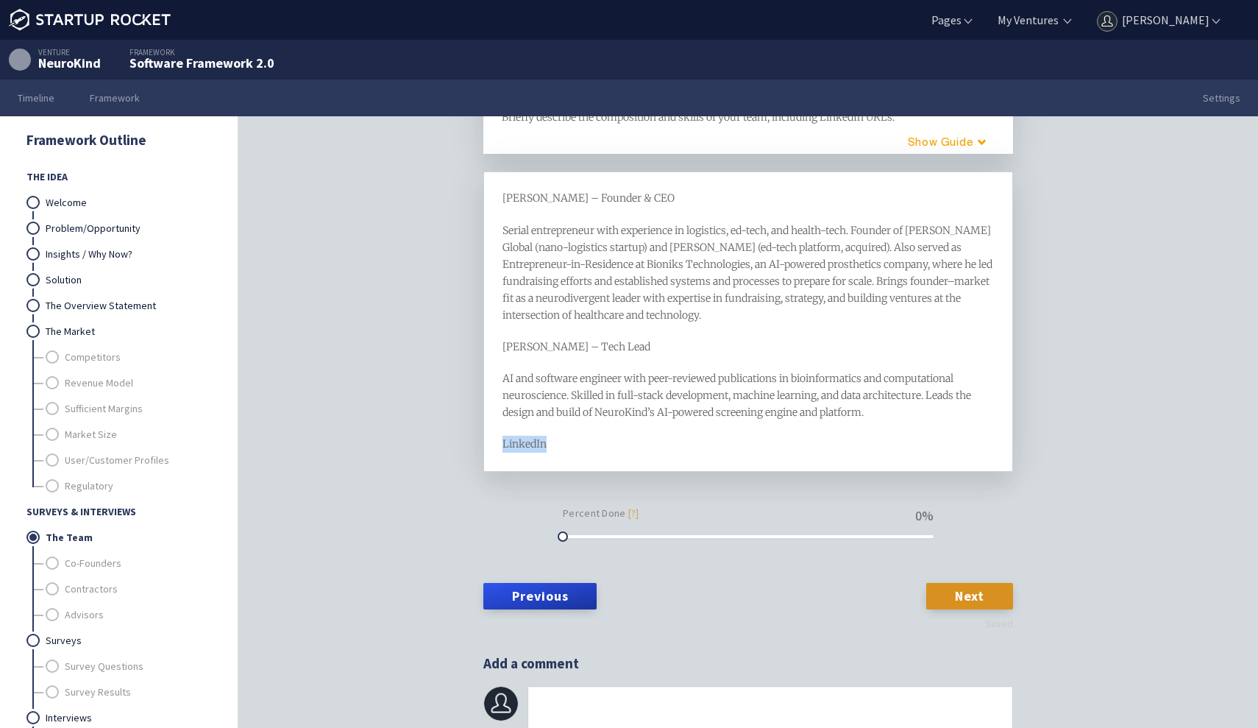
drag, startPoint x: 567, startPoint y: 443, endPoint x: 445, endPoint y: 444, distance: 122.1
click at [446, 444] on div "Surveys & Interviews The Team framework Briefly describe the composition and sk…" at bounding box center [748, 444] width 1020 height 657
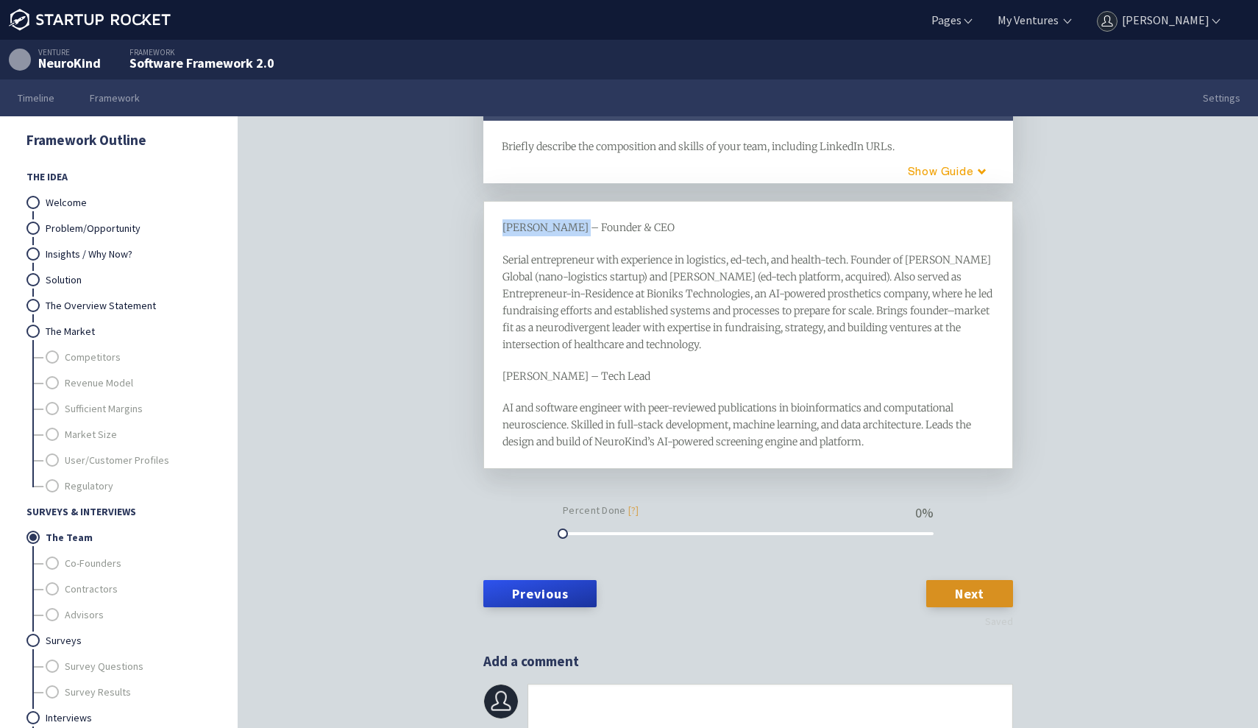
drag, startPoint x: 503, startPoint y: 229, endPoint x: 577, endPoint y: 230, distance: 74.3
click at [577, 230] on span "Alyshah Kanani – Founder & CEO" at bounding box center [588, 227] width 172 height 13
type input "https://www.linkedin.com/in/alyshahkanani"
click at [597, 306] on span "Serial entrepreneur with experience in logistics, ed-tech, and health-tech. Fou…" at bounding box center [748, 302] width 492 height 98
drag, startPoint x: 503, startPoint y: 375, endPoint x: 576, endPoint y: 375, distance: 72.8
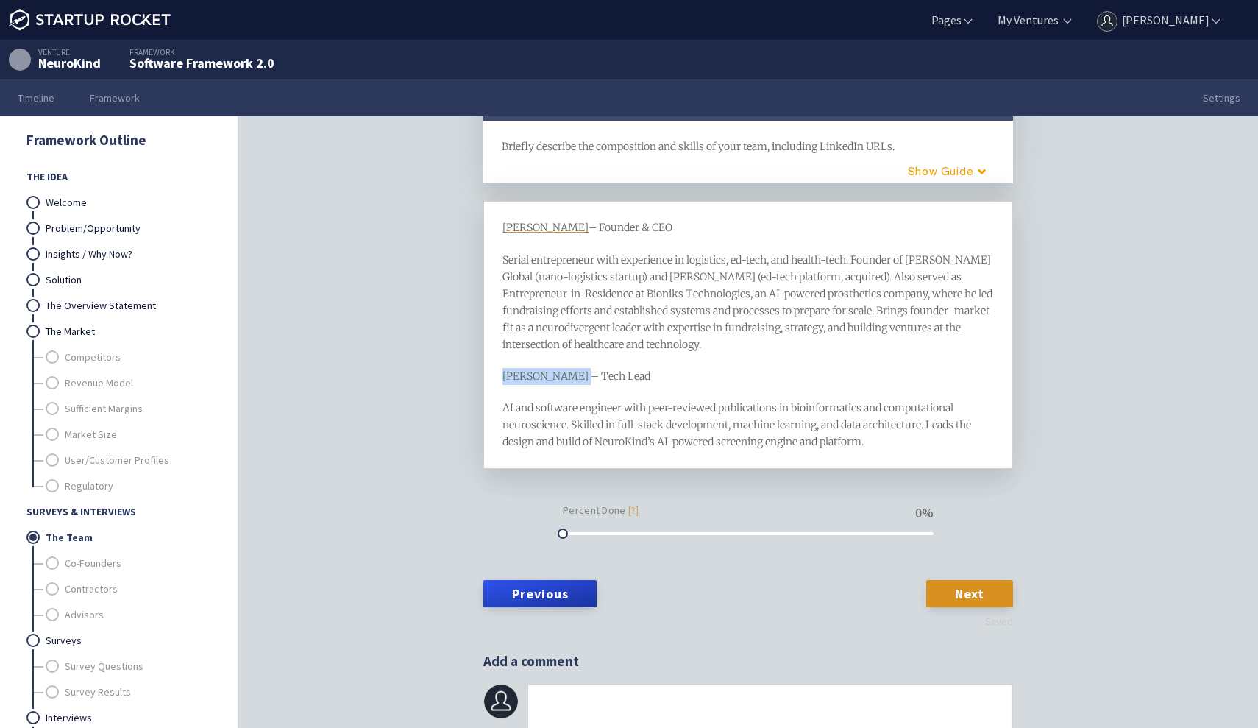
click at [577, 375] on span "Waliullah Khan – Tech Lead" at bounding box center [576, 375] width 148 height 13
copy span "Waliullah Khan"
type input "https://www.linkedin.com/in/waliullah-khan/"
click at [696, 413] on div "AI and software engineer with peer-reviewed publications in bioinformatics and …" at bounding box center [748, 424] width 492 height 51
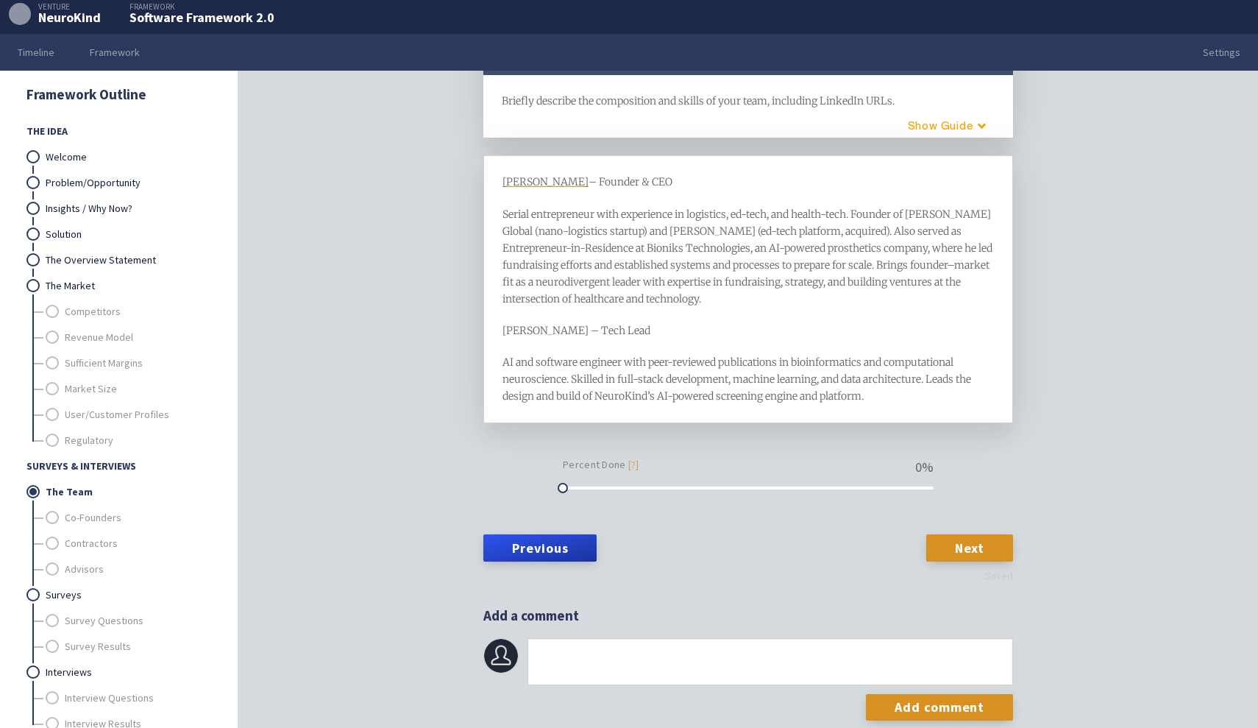
scroll to position [46, 0]
click at [882, 401] on div "AI and software engineer with peer-reviewed publications in bioinformatics and …" at bounding box center [748, 379] width 492 height 51
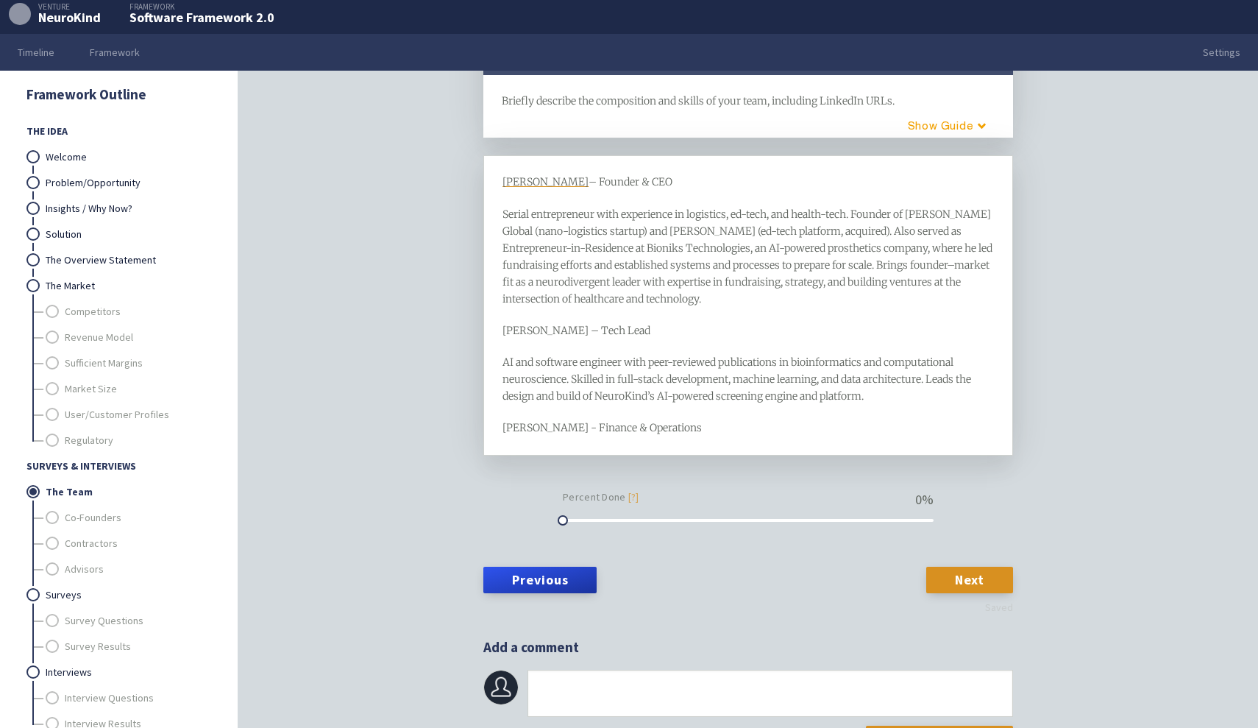
drag, startPoint x: 500, startPoint y: 424, endPoint x: 526, endPoint y: 424, distance: 25.8
click at [540, 424] on div "Alyshah Kanani – Founder & CEO Serial entrepreneur with experience in logistics…" at bounding box center [748, 304] width 530 height 299
drag, startPoint x: 504, startPoint y: 428, endPoint x: 564, endPoint y: 430, distance: 60.4
click at [564, 430] on span "Faisal Talpur - Finance & Operations" at bounding box center [601, 427] width 199 height 13
paste input "https://www.linkedin.com/in/mirfaisal/"
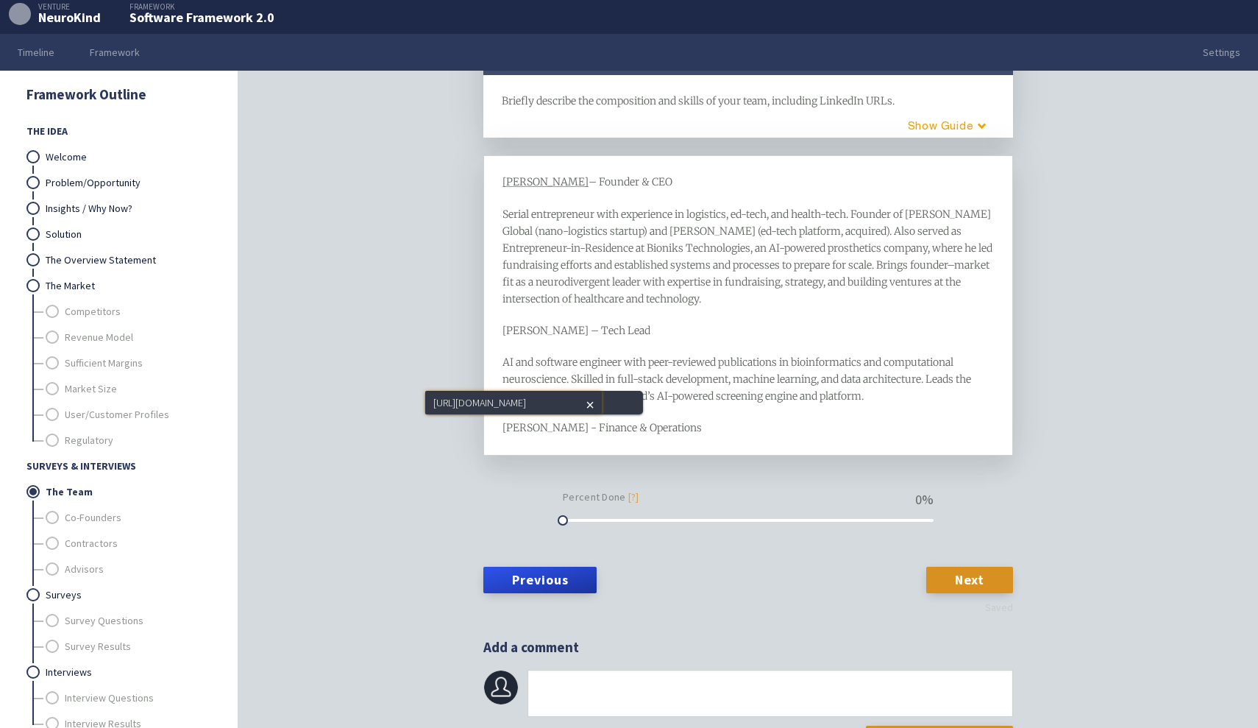
type input "https://www.linkedin.com/in/mirfaisal/"
click at [706, 439] on div "Alyshah Kanani – Founder & CEO Serial entrepreneur with experience in logistics…" at bounding box center [748, 304] width 530 height 299
click at [701, 412] on div "Alyshah Kanani – Founder & CEO Serial entrepreneur with experience in logistics…" at bounding box center [748, 305] width 492 height 263
click at [547, 425] on span "Faisal Talpur - Finance & Operations" at bounding box center [601, 427] width 199 height 13
drag, startPoint x: 502, startPoint y: 424, endPoint x: 566, endPoint y: 426, distance: 63.3
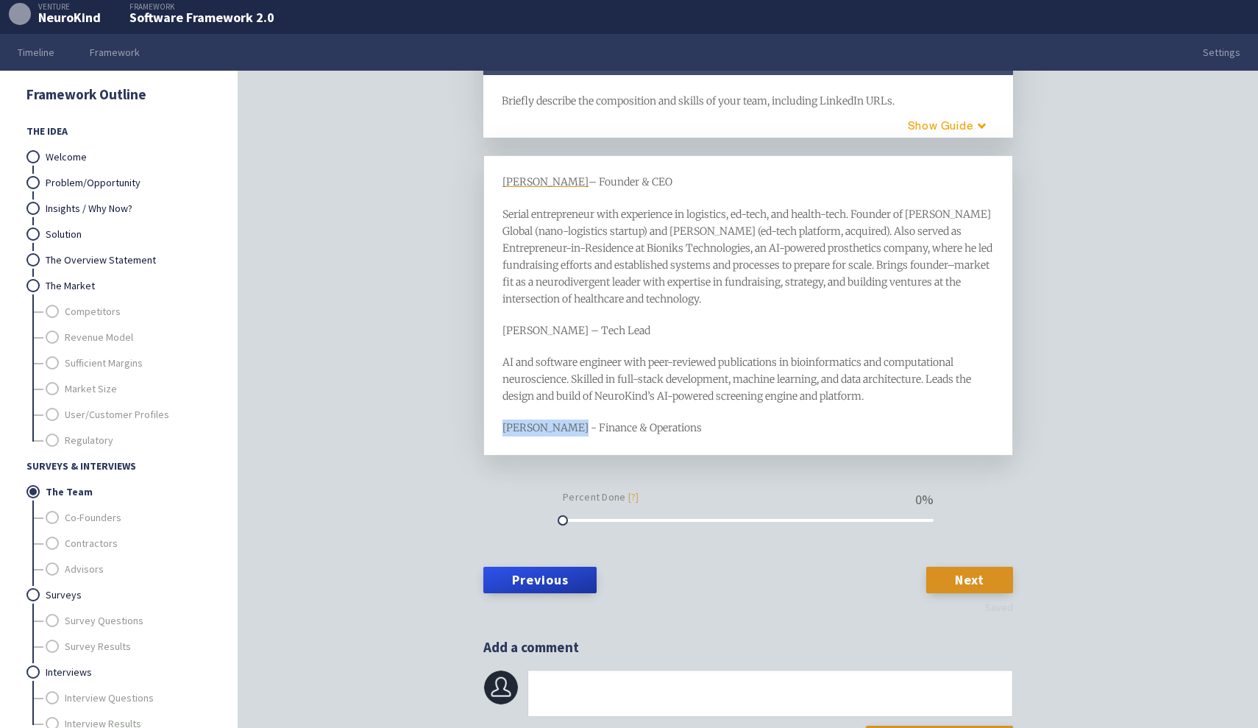
click at [566, 426] on span "Faisal Talpur - Finance & Operations" at bounding box center [601, 427] width 199 height 13
paste input "https://www.linkedin.com/in/mirfaisal/"
type input "https://www.linkedin.com/in/mirfaisal/"
click at [604, 445] on div "Alyshah Kanani – Founder & CEO Serial entrepreneur with experience in logistics…" at bounding box center [748, 304] width 530 height 299
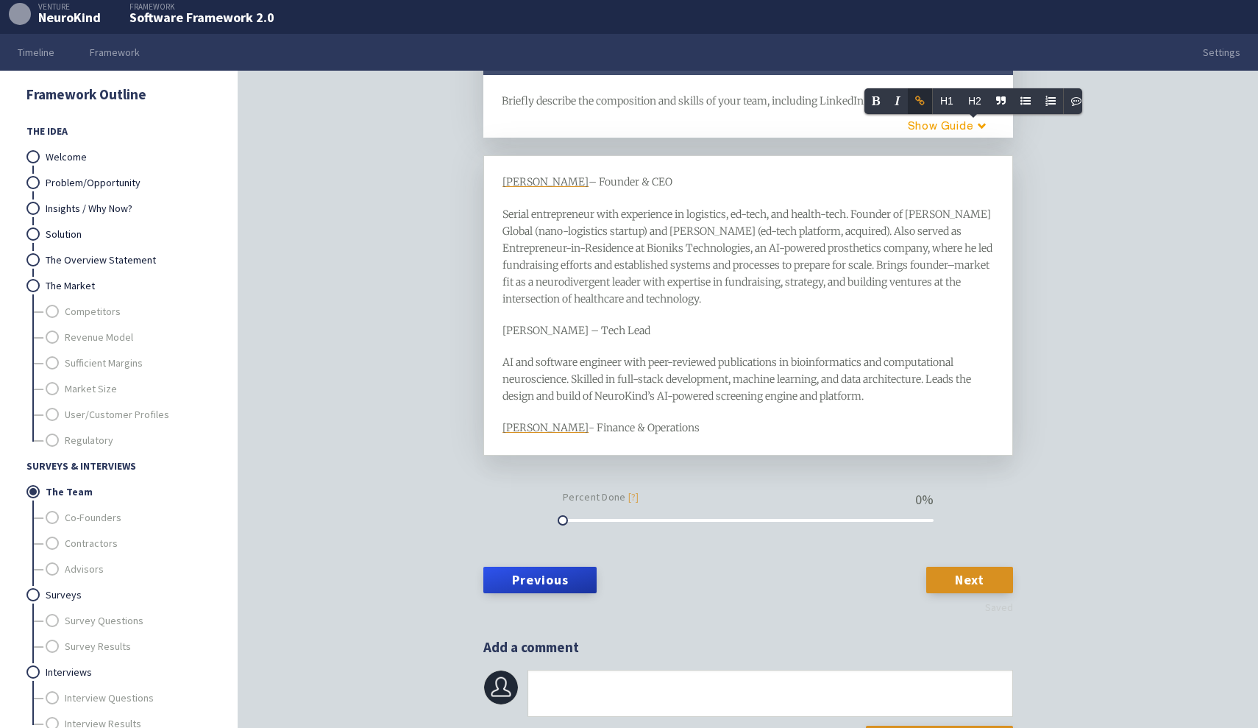
click at [694, 426] on div "Faisal Talpur - Finance & Operations" at bounding box center [748, 427] width 492 height 17
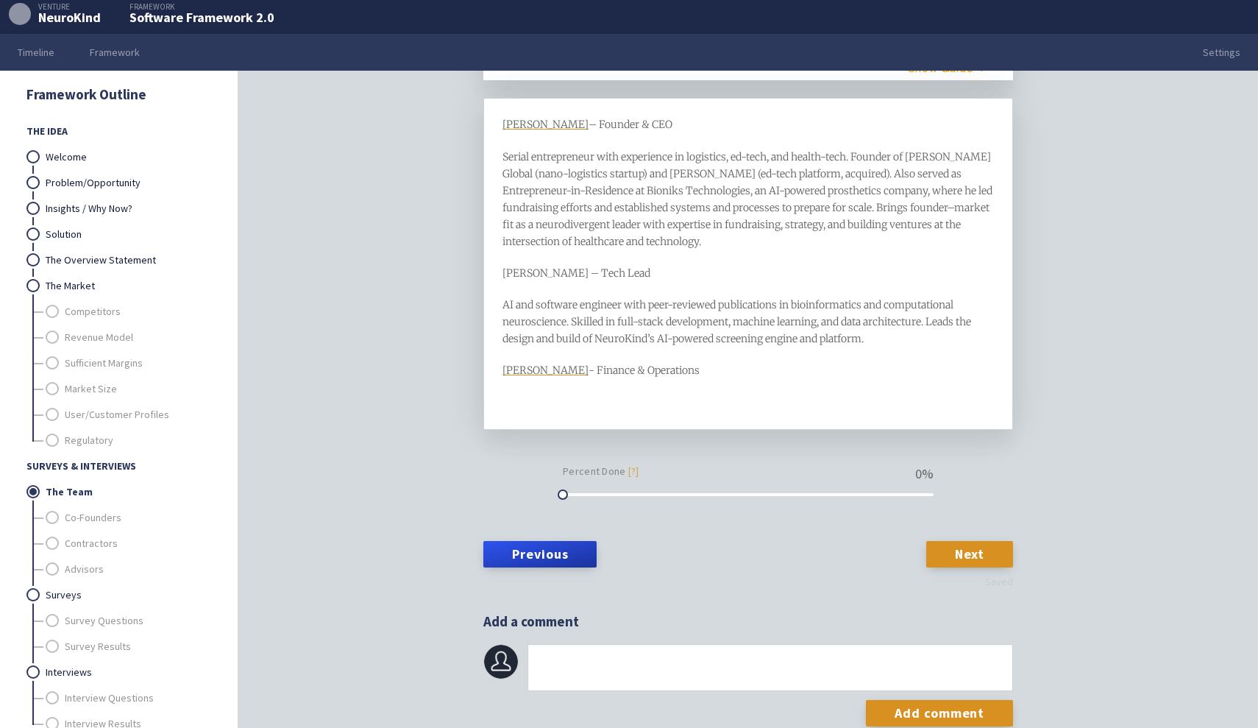
scroll to position [111, 0]
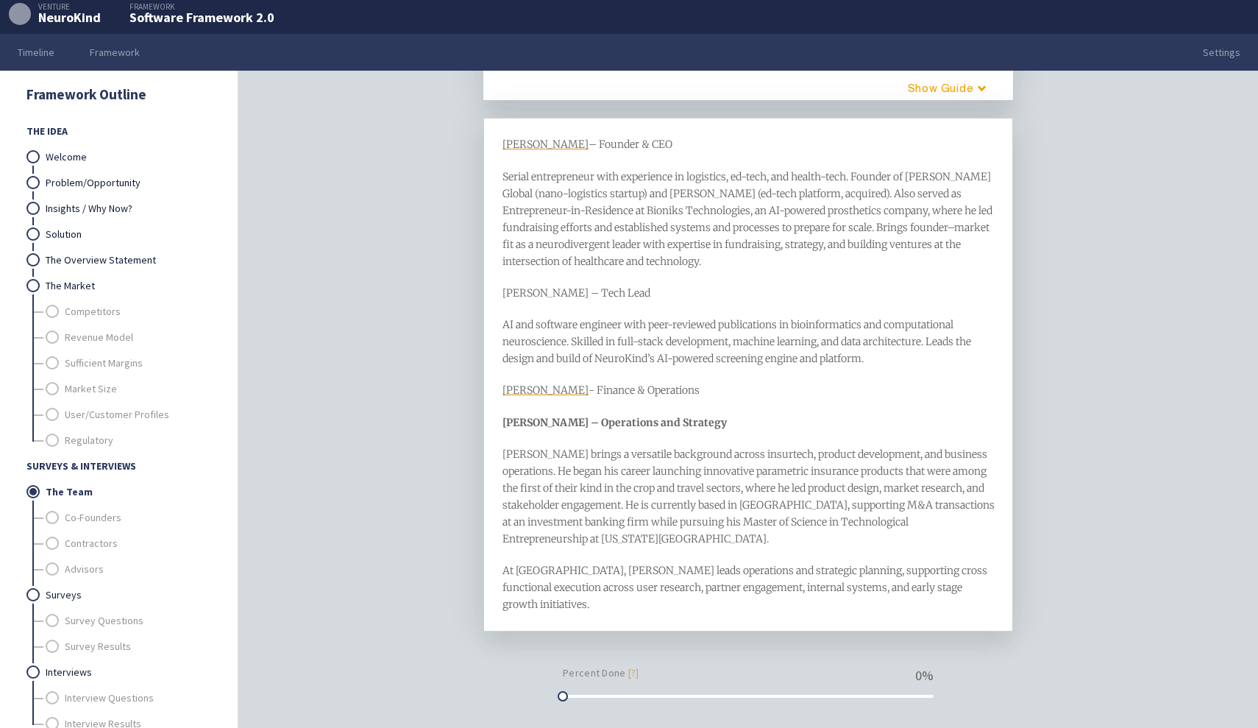
drag, startPoint x: 690, startPoint y: 385, endPoint x: 476, endPoint y: 381, distance: 214.1
click at [476, 381] on div "Surveys & Interviews The Team framework Briefly describe the composition and sk…" at bounding box center [748, 288] width 565 height 622
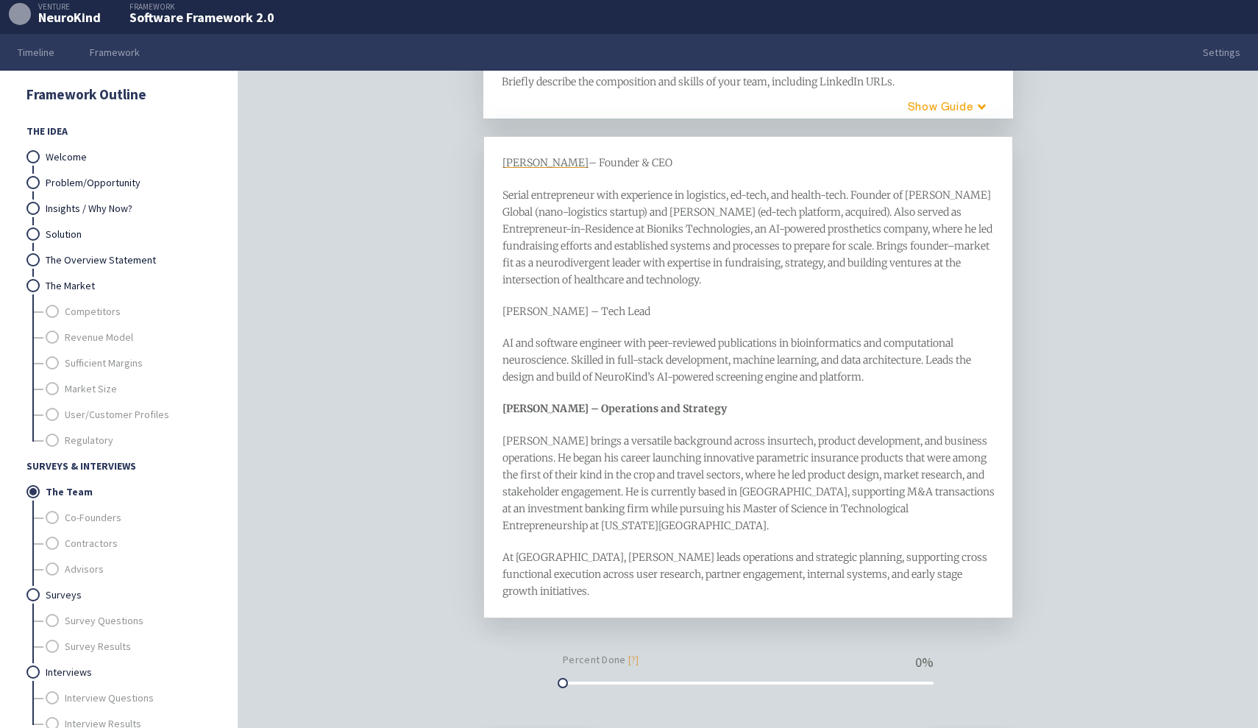
scroll to position [98, 0]
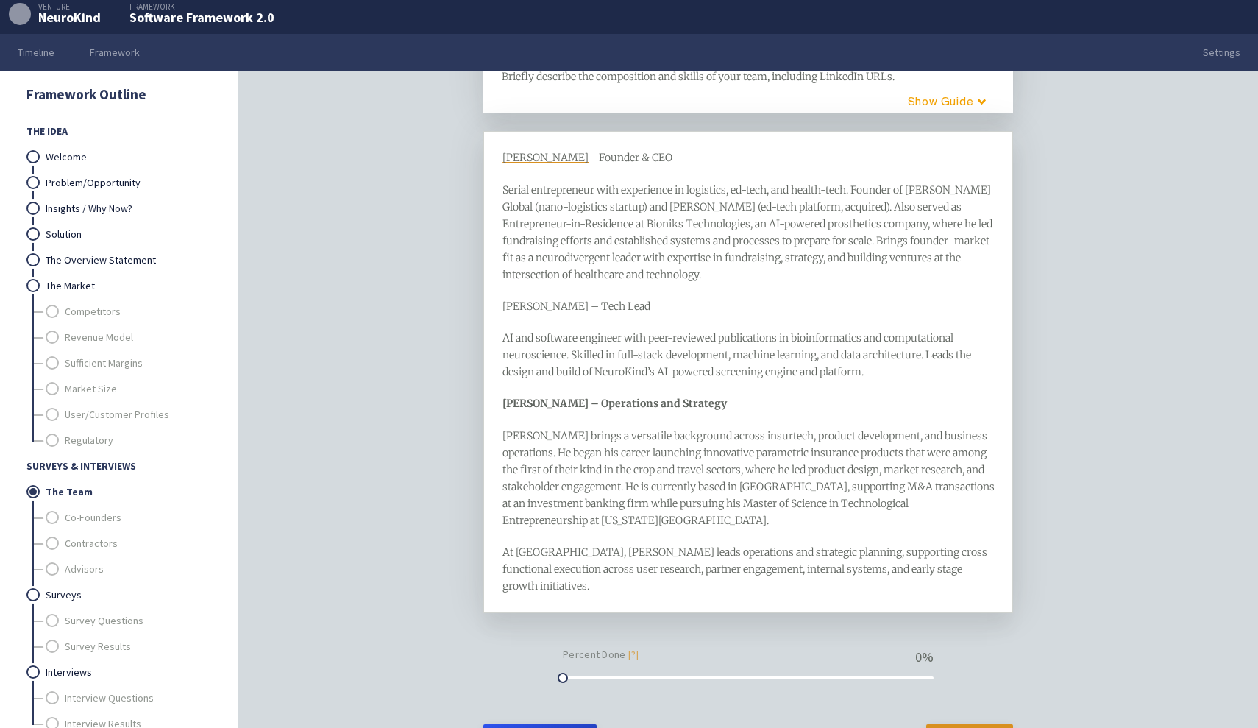
click at [676, 159] on div "Alyshah Kanani – Founder & CEO" at bounding box center [748, 157] width 492 height 17
drag, startPoint x: 680, startPoint y: 161, endPoint x: 467, endPoint y: 157, distance: 213.4
click at [467, 157] on div "Surveys & Interviews The Team framework Briefly describe the composition and sk…" at bounding box center [748, 301] width 565 height 622
drag, startPoint x: 643, startPoint y: 305, endPoint x: 489, endPoint y: 304, distance: 153.8
click at [489, 304] on div "Alyshah Kanani – Founder & CEO Serial entrepreneur with experience in logistics…" at bounding box center [748, 372] width 530 height 482
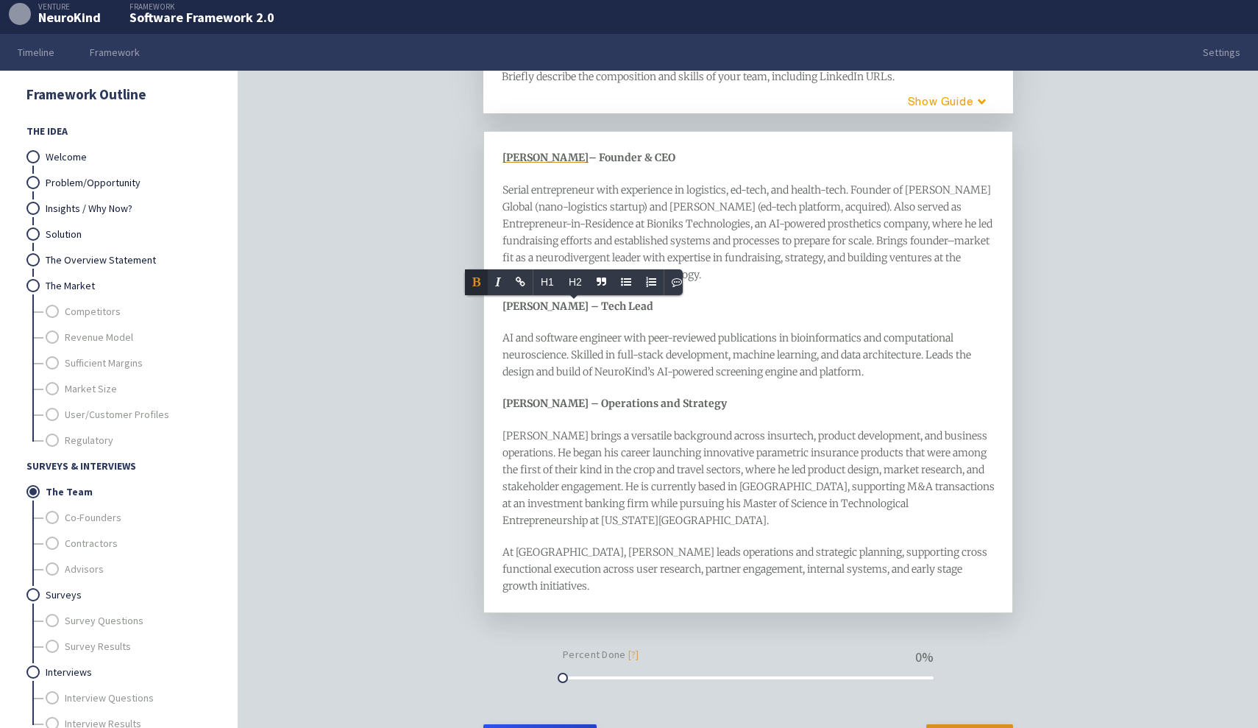
click at [587, 358] on span "AI and software engineer with peer-reviewed publications in bioinformatics and …" at bounding box center [737, 354] width 471 height 47
click at [536, 302] on span "Waliullah Khan – Tech Lead" at bounding box center [577, 305] width 151 height 13
click at [547, 402] on span "Faisal Talpur – Operations and Strategy" at bounding box center [614, 403] width 224 height 13
drag, startPoint x: 505, startPoint y: 304, endPoint x: 583, endPoint y: 307, distance: 78.0
click at [583, 307] on span "Waliullah Khan – Tech Lead" at bounding box center [577, 305] width 151 height 13
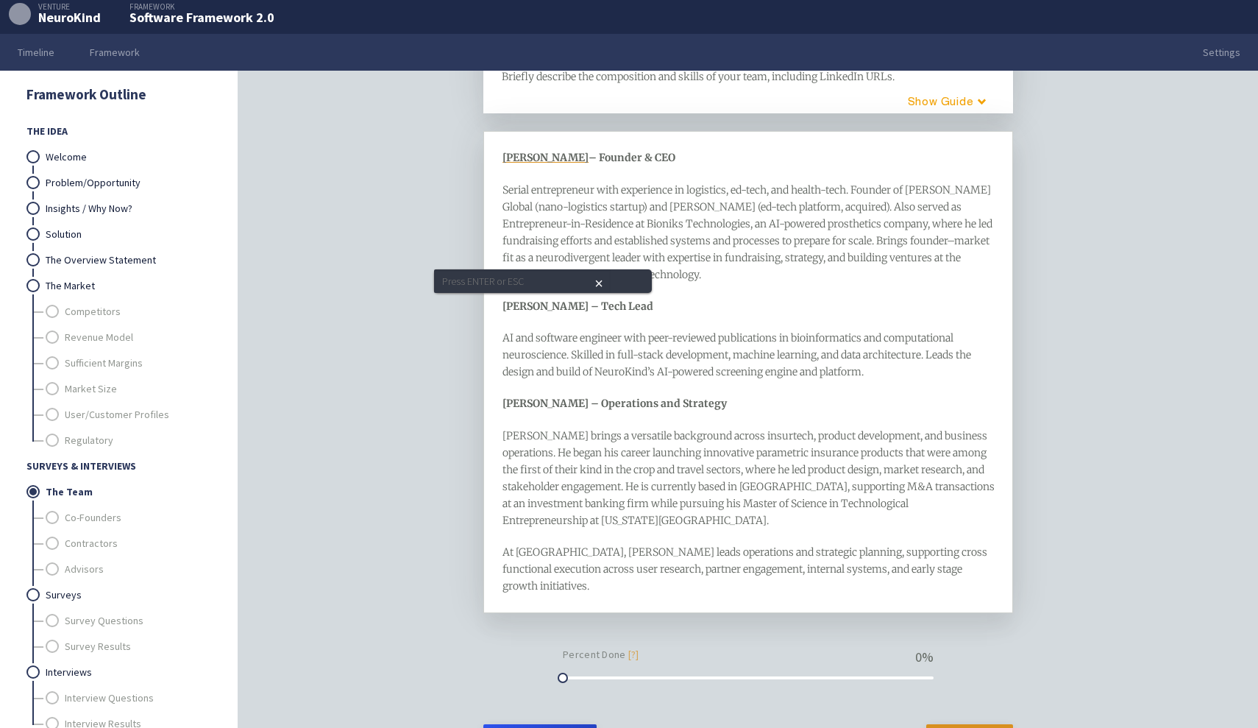
type input "https://www.linkedin.com/in/waliullah-khan/"
click at [530, 374] on span "AI and software engineer with peer-reviewed publications in bioinformatics and …" at bounding box center [737, 354] width 471 height 47
drag, startPoint x: 501, startPoint y: 403, endPoint x: 549, endPoint y: 403, distance: 47.8
click at [550, 403] on div "Alyshah Kanani – Founder & CEO Serial entrepreneur with experience in logistics…" at bounding box center [748, 372] width 530 height 482
drag, startPoint x: 502, startPoint y: 402, endPoint x: 568, endPoint y: 406, distance: 66.4
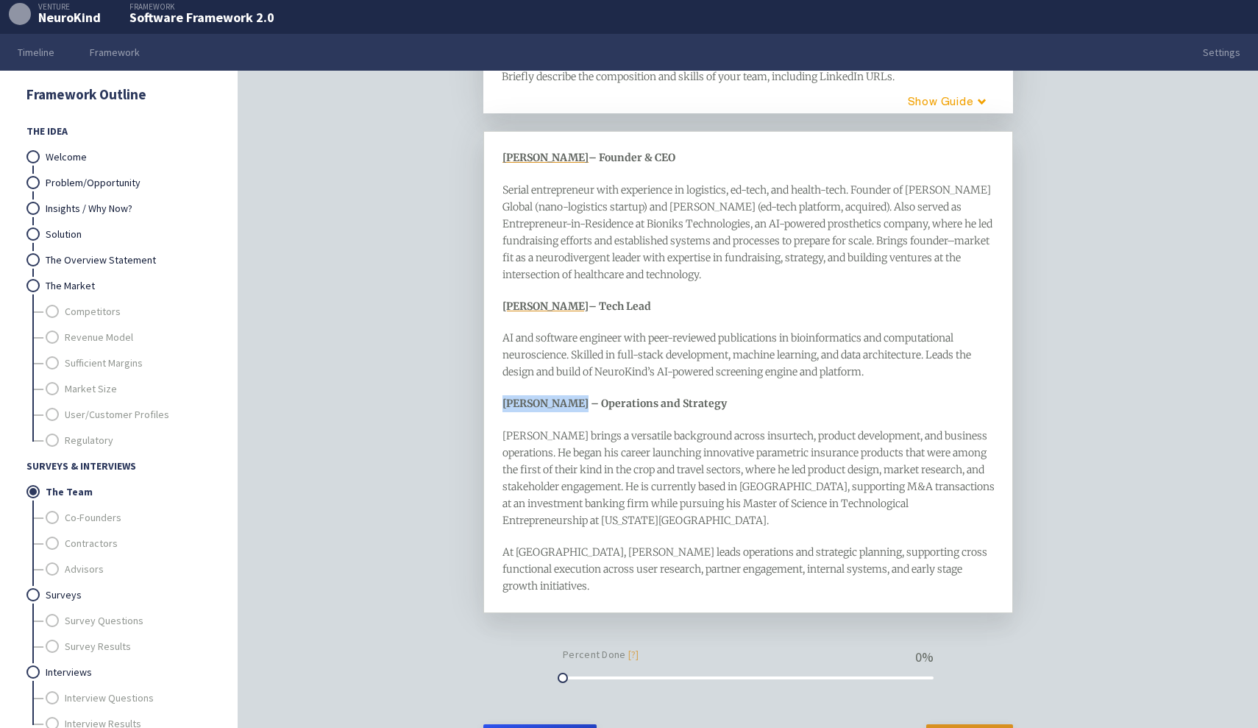
click at [568, 406] on span "Faisal Talpur – Operations and Strategy" at bounding box center [614, 403] width 224 height 13
paste input "https://www.linkedin.com/in/mirfaisal/"
type input "https://www.linkedin.com/in/mirfaisal/"
click at [598, 458] on div "Faisal brings a versatile background across insurtech, product development, and…" at bounding box center [748, 478] width 492 height 102
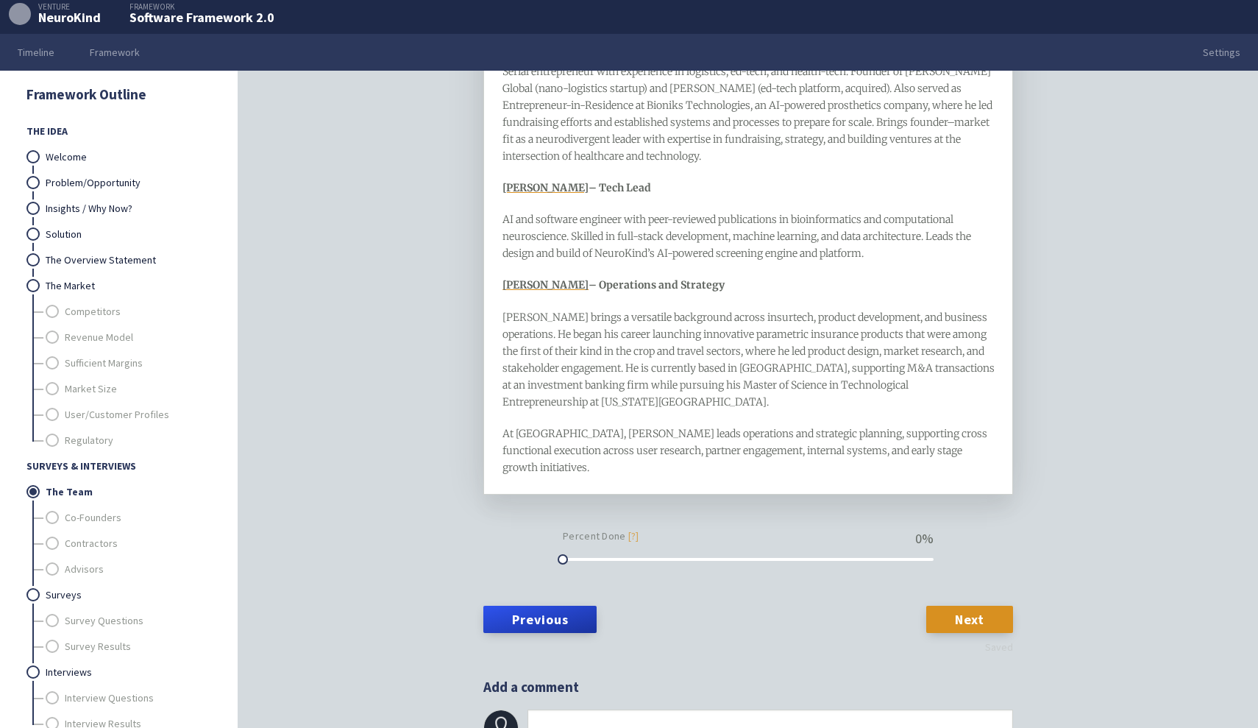
scroll to position [223, 0]
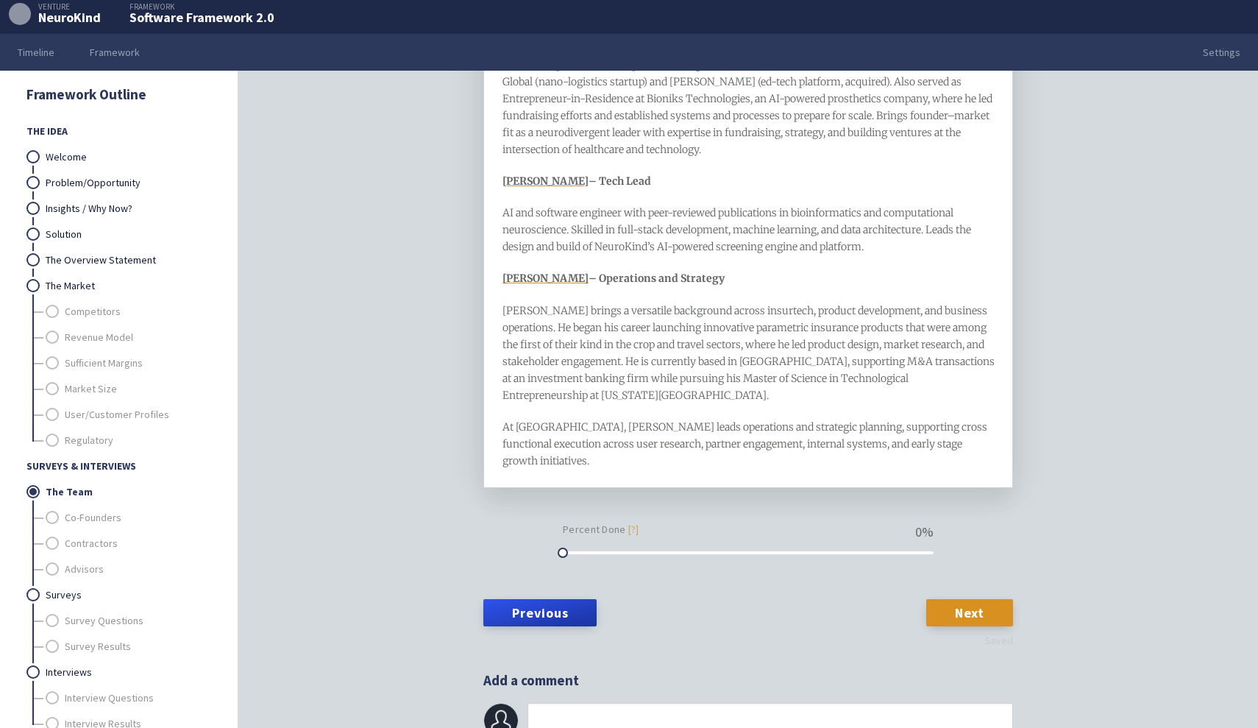
click at [963, 445] on div "At NeuroKind, Faisal leads operations and strategic planning, supporting cross …" at bounding box center [748, 444] width 492 height 51
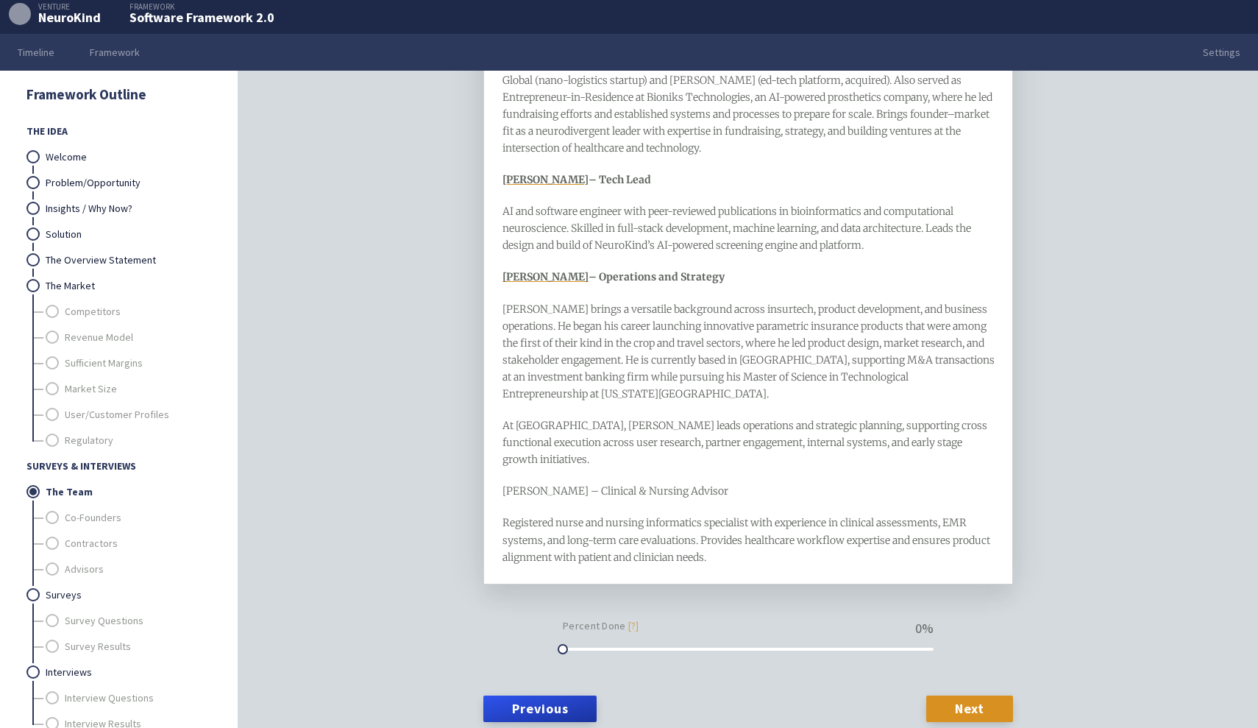
drag, startPoint x: 732, startPoint y: 470, endPoint x: 469, endPoint y: 468, distance: 263.4
click at [469, 468] on div "Surveys & Interviews The Team framework Briefly describe the composition and sk…" at bounding box center [748, 175] width 565 height 622
click at [570, 484] on span "Altamush Jindani – Clinical & Nursing Advisor" at bounding box center [619, 490] width 235 height 13
drag, startPoint x: 591, startPoint y: 474, endPoint x: 499, endPoint y: 469, distance: 91.4
click at [499, 469] on div "Alyshah Kanani – Founder & CEO Serial entrepreneur with experience in logistics…" at bounding box center [748, 293] width 530 height 579
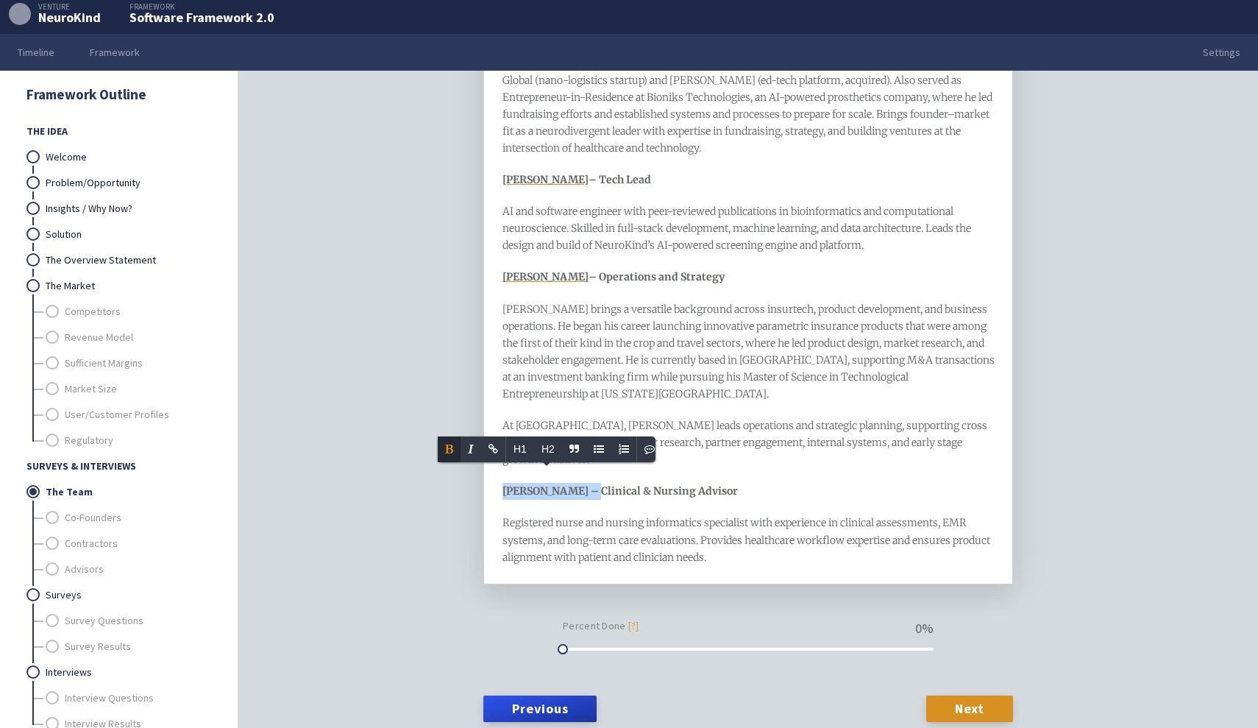
copy span "Altamush Jindani"
type input "https://www.linkedin.com/in/altamush-jindani/"
click at [741, 489] on div "Alyshah Kanani – Founder & CEO Serial entrepreneur with experience in logistics…" at bounding box center [748, 294] width 492 height 542
click at [761, 546] on div "Registered nurse and nursing informatics specialist with experience in clinical…" at bounding box center [748, 539] width 492 height 51
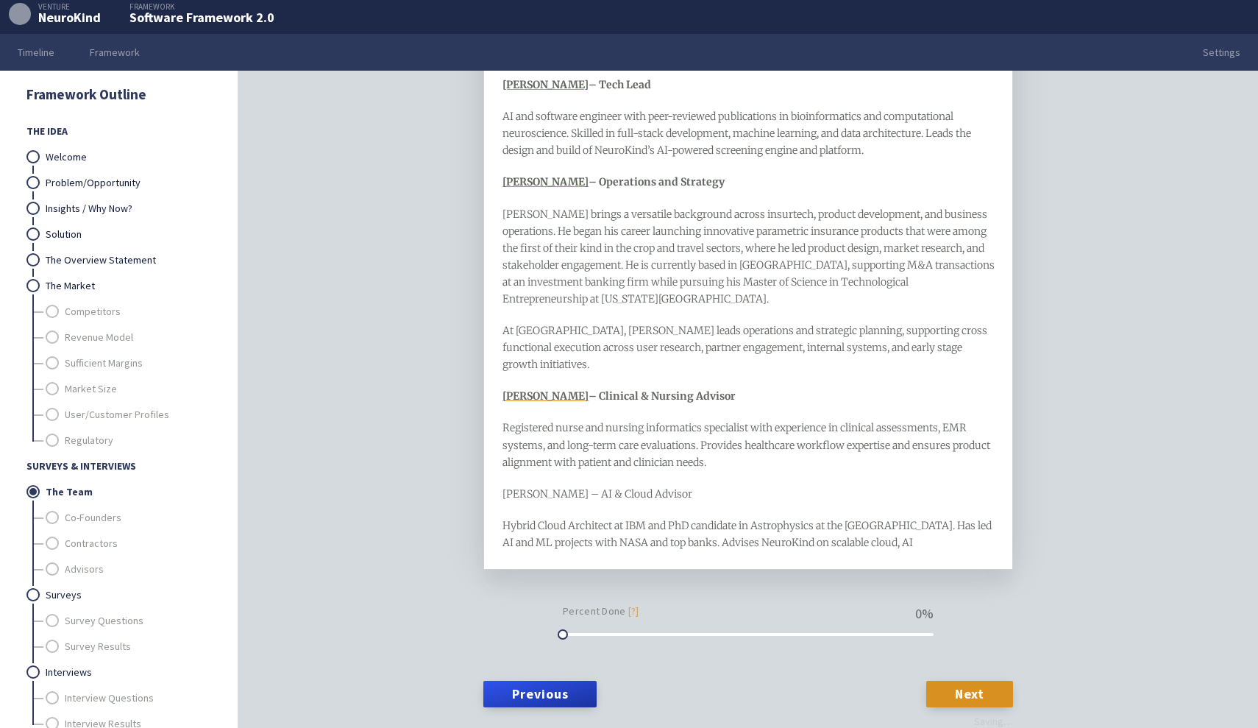
scroll to position [321, 0]
drag, startPoint x: 744, startPoint y: 376, endPoint x: 501, endPoint y: 375, distance: 242.8
click at [501, 375] on div "Alyshah Kanani – Founder & CEO Serial entrepreneur with experience in logistics…" at bounding box center [748, 238] width 530 height 660
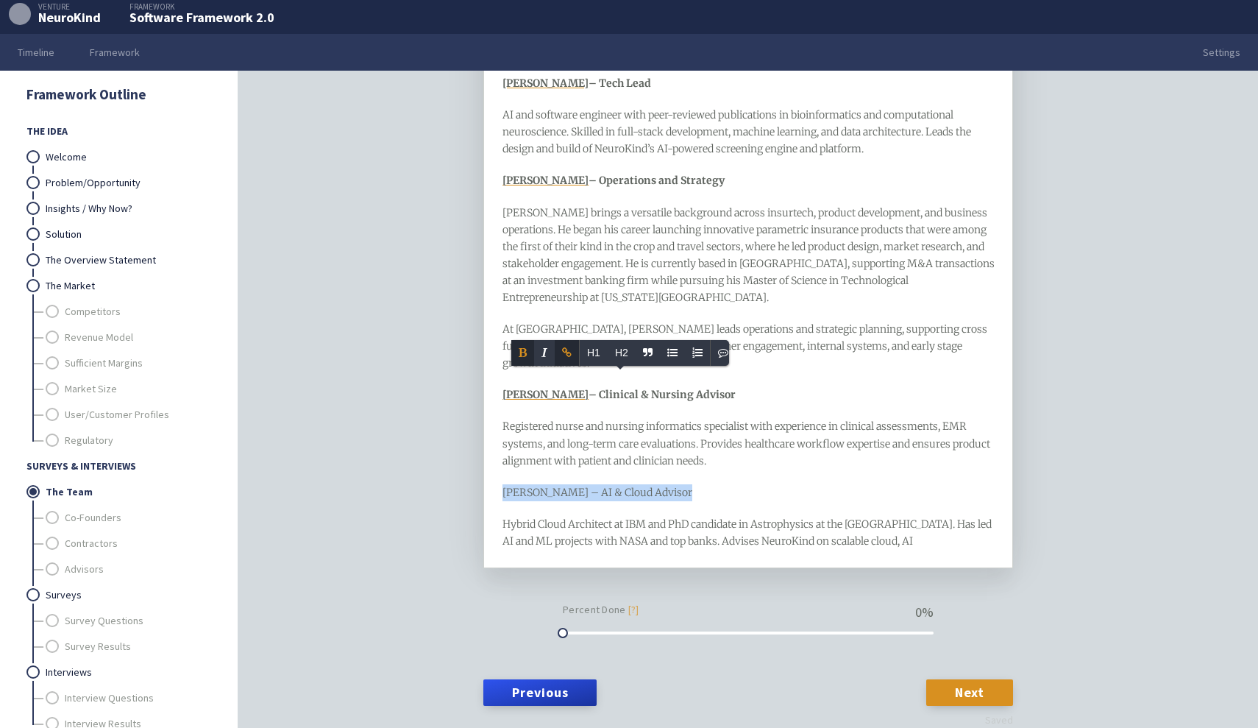
drag, startPoint x: 685, startPoint y: 470, endPoint x: 477, endPoint y: 472, distance: 207.5
click at [477, 472] on div "Surveys & Interviews The Team framework Briefly describe the composition and sk…" at bounding box center [748, 399] width 1020 height 657
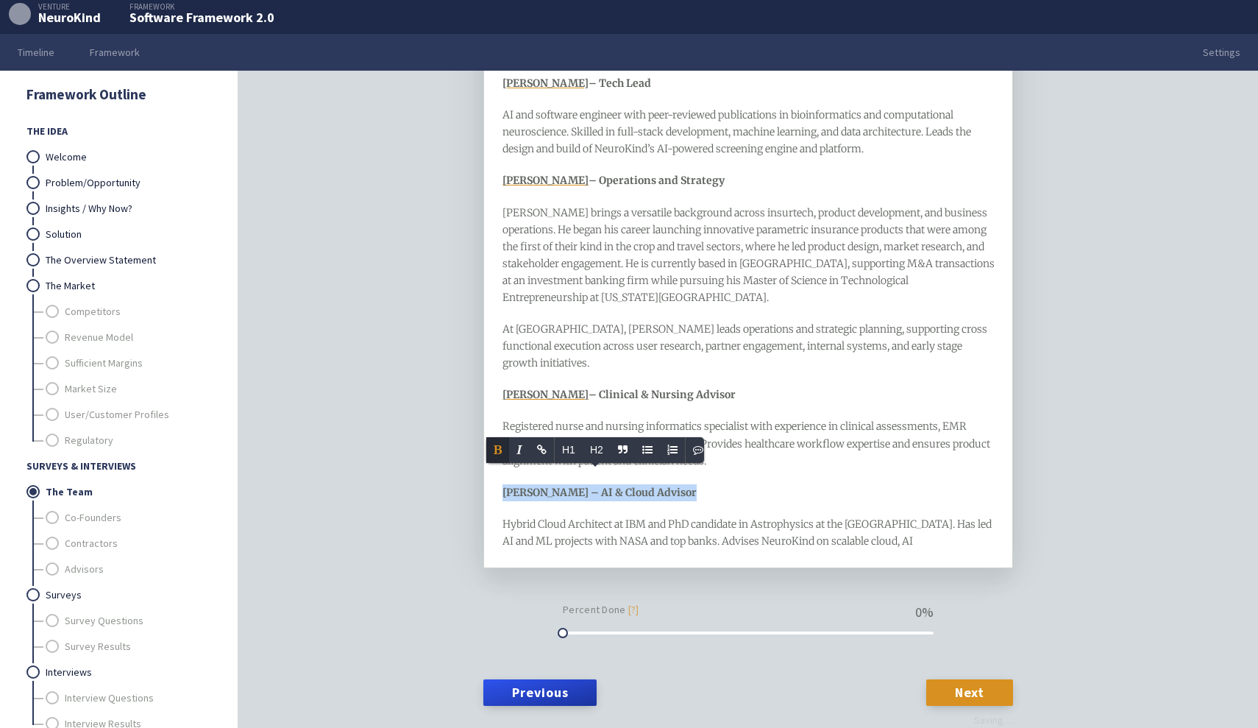
click at [623, 517] on span "Hybrid Cloud Architect at IBM and PhD candidate in Astrophysics at the Universi…" at bounding box center [747, 532] width 491 height 30
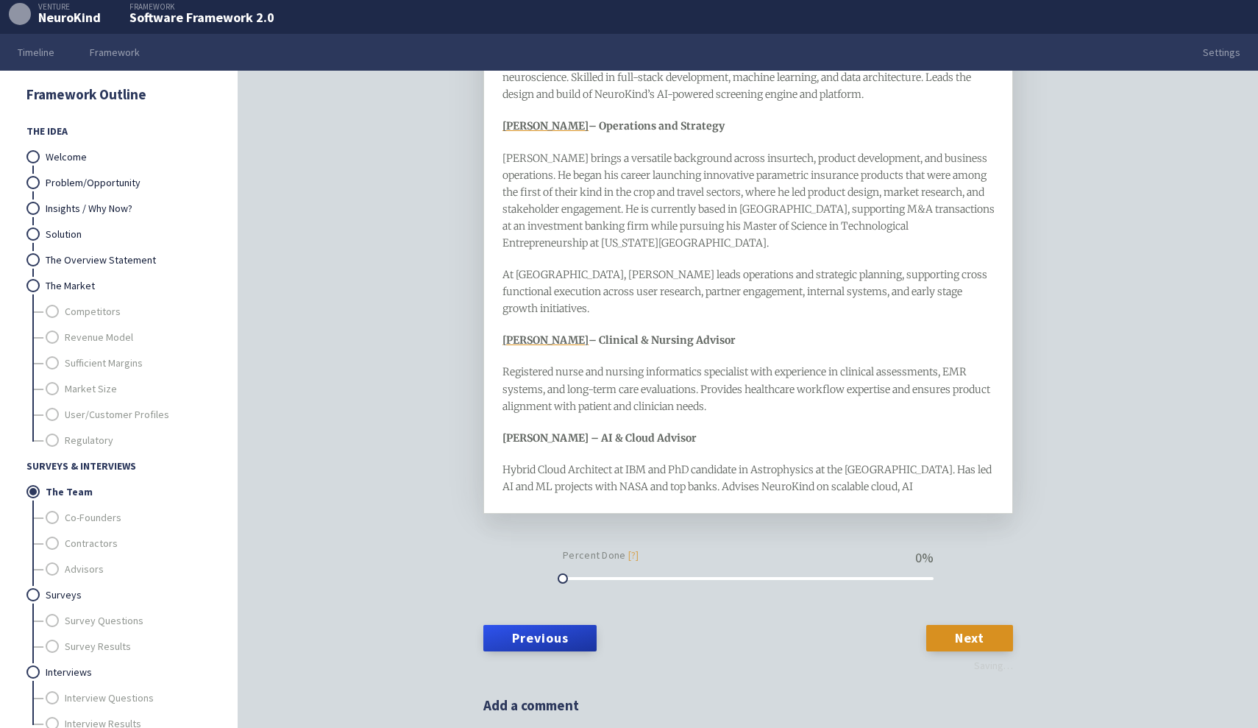
scroll to position [377, 0]
drag, startPoint x: 502, startPoint y: 417, endPoint x: 577, endPoint y: 419, distance: 74.3
click at [577, 430] on span "Emaad Paracha – AI & Cloud Advisor" at bounding box center [599, 436] width 194 height 13
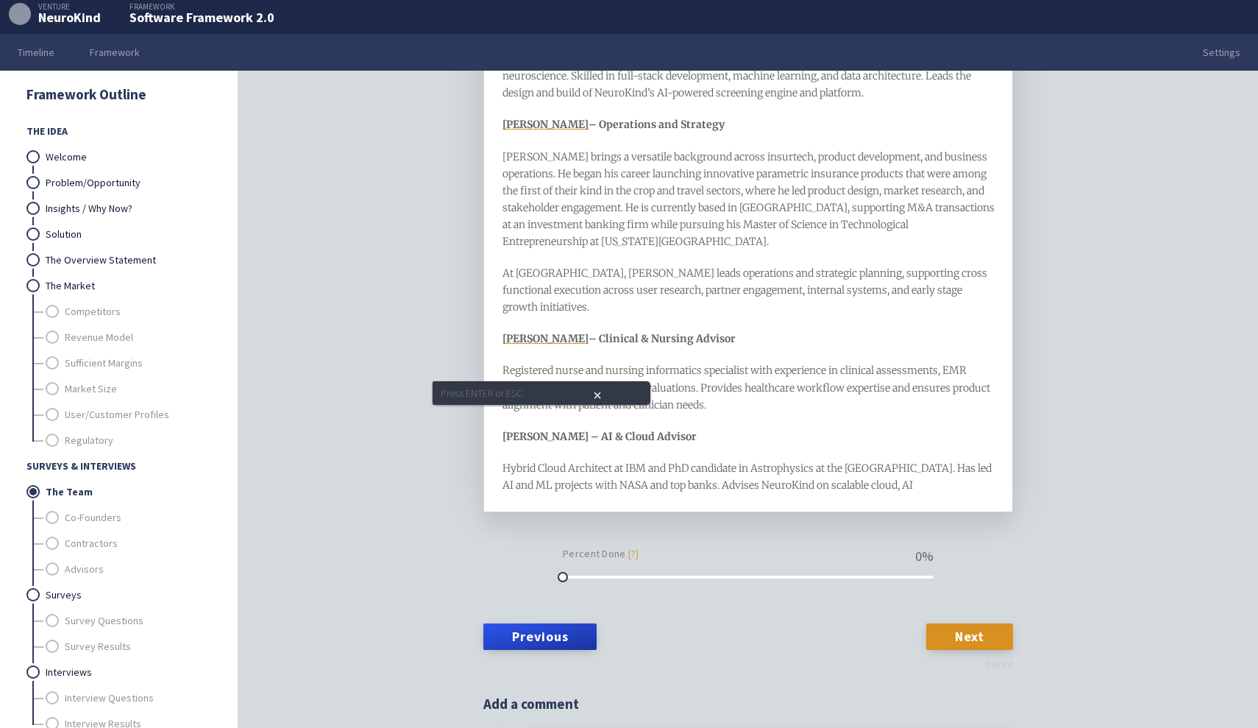
type input "https://www.linkedin.com/in/emaadparacha/"
click at [719, 461] on span "Hybrid Cloud Architect at IBM and PhD candidate in Astrophysics at the Universi…" at bounding box center [747, 476] width 491 height 30
click at [923, 466] on div "Hybrid Cloud Architect at IBM and PhD candidate in Astrophysics at the Universi…" at bounding box center [748, 477] width 492 height 34
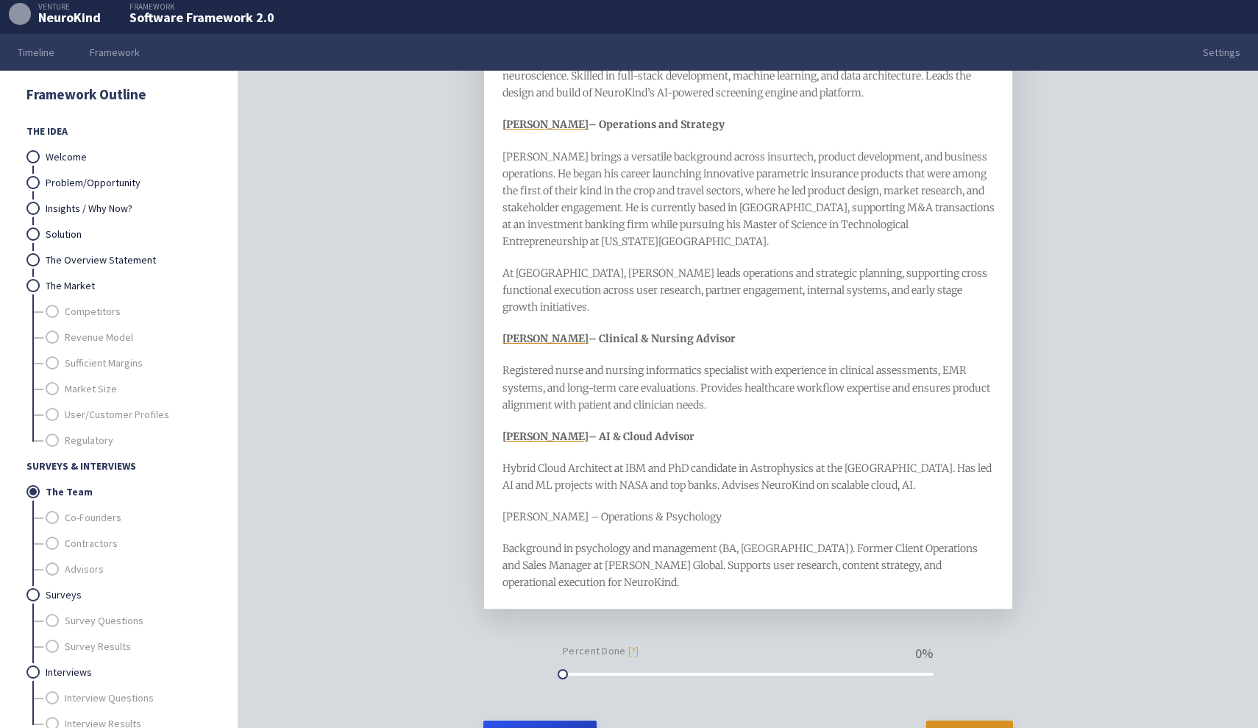
drag, startPoint x: 501, startPoint y: 497, endPoint x: 560, endPoint y: 495, distance: 58.9
click at [560, 495] on div "Alyshah Kanani – Founder & CEO Serial entrepreneur with experience in logistics…" at bounding box center [748, 230] width 530 height 757
drag, startPoint x: 701, startPoint y: 494, endPoint x: 464, endPoint y: 489, distance: 236.9
click at [464, 489] on div "Surveys & Interviews The Team framework Briefly describe the composition and sk…" at bounding box center [748, 399] width 1020 height 657
type input "https://www.linkedin.com/in/aiman-a-b7773693/"
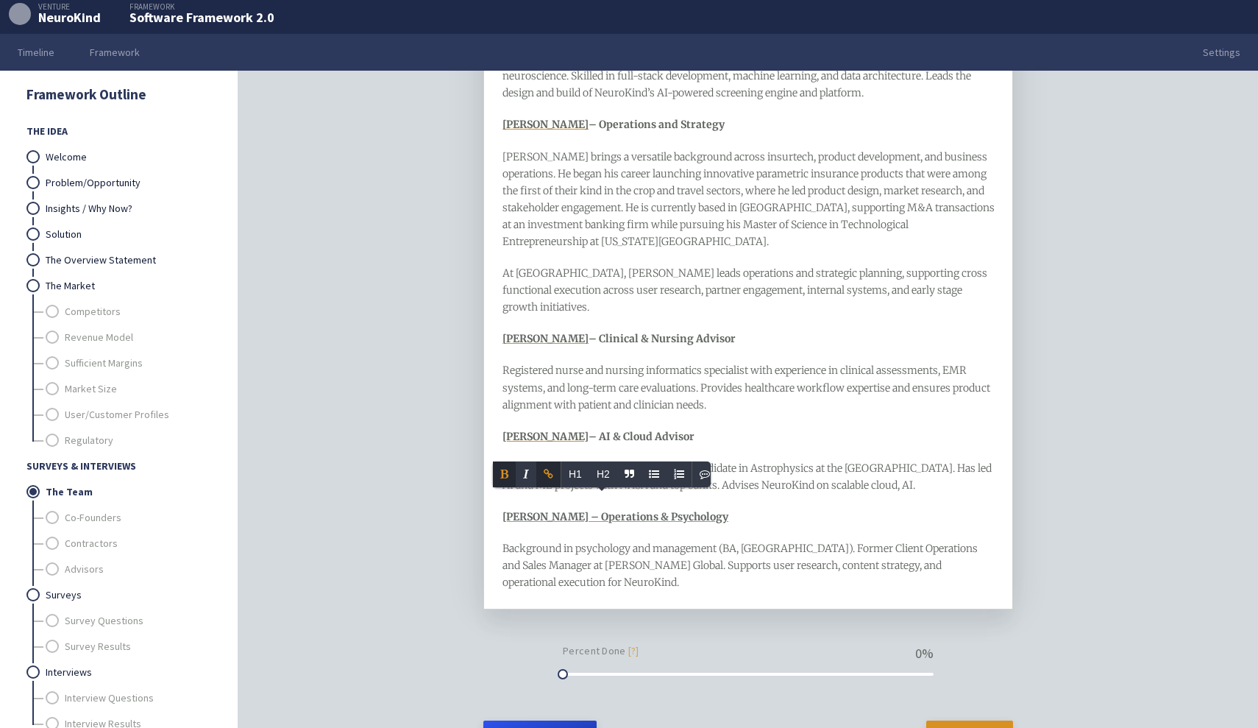
click at [602, 541] on span "Background in psychology and management (BA, University of Manitoba). Former Cl…" at bounding box center [740, 564] width 477 height 47
click at [755, 508] on div "Aiman Aziz – Operations & Psychology" at bounding box center [748, 516] width 492 height 17
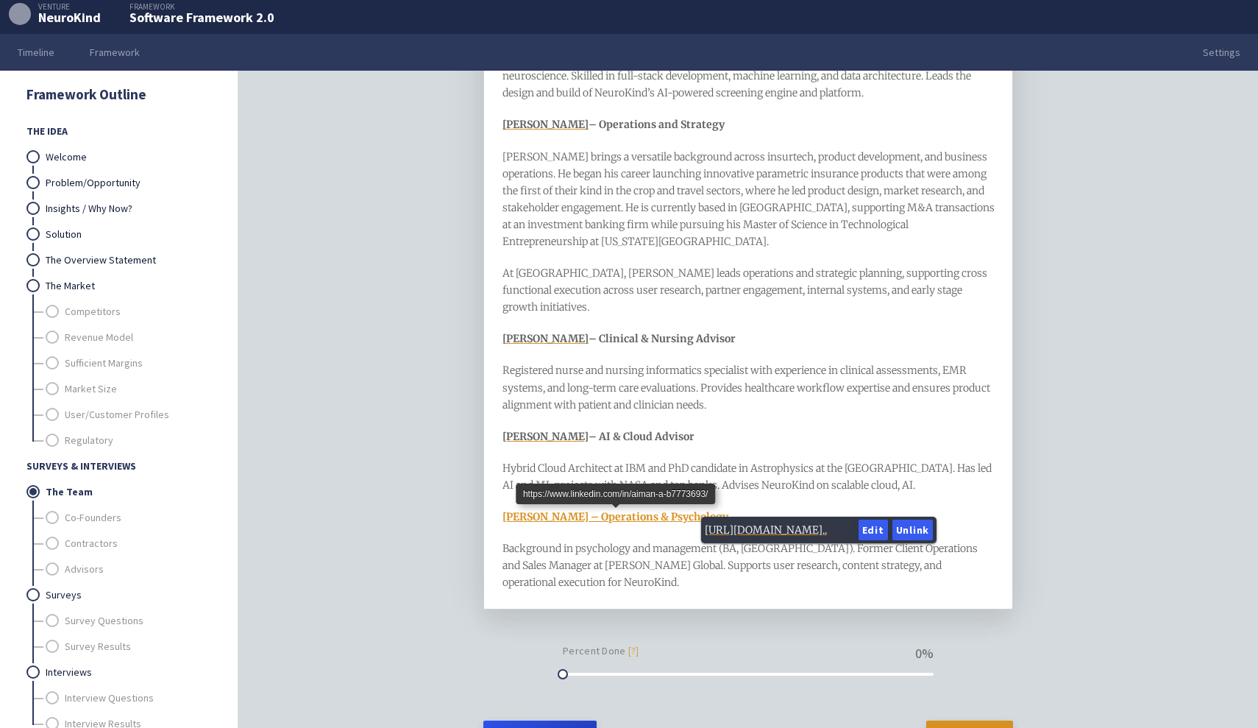
click at [660, 510] on span "Aiman Aziz – Operations & Psychology" at bounding box center [615, 516] width 226 height 13
click at [903, 527] on button "Unlink" at bounding box center [912, 529] width 40 height 21
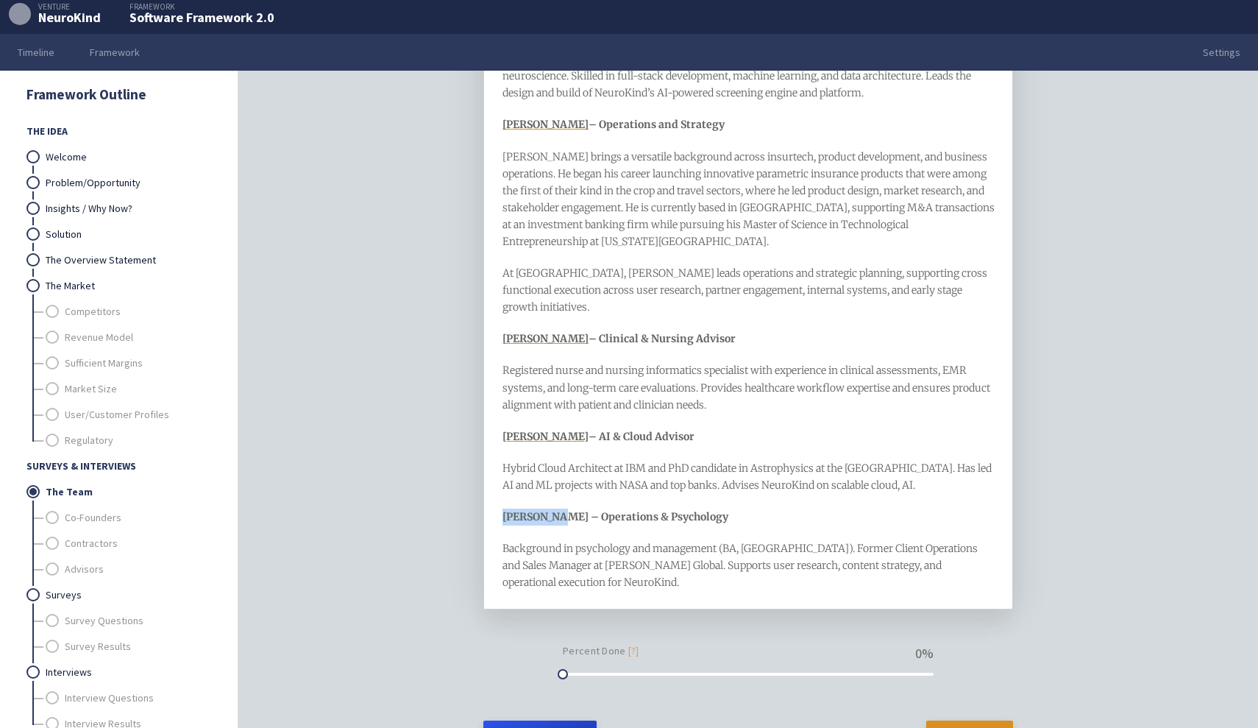
drag, startPoint x: 561, startPoint y: 497, endPoint x: 497, endPoint y: 497, distance: 63.3
click at [497, 497] on div "Alyshah Kanani – Founder & CEO Serial entrepreneur with experience in logistics…" at bounding box center [748, 230] width 530 height 757
type input "https://www.linkedin.com/in/aiman-a-b7773693/"
click at [677, 541] on span "Background in psychology and management (BA, University of Manitoba). Former Cl…" at bounding box center [740, 564] width 477 height 47
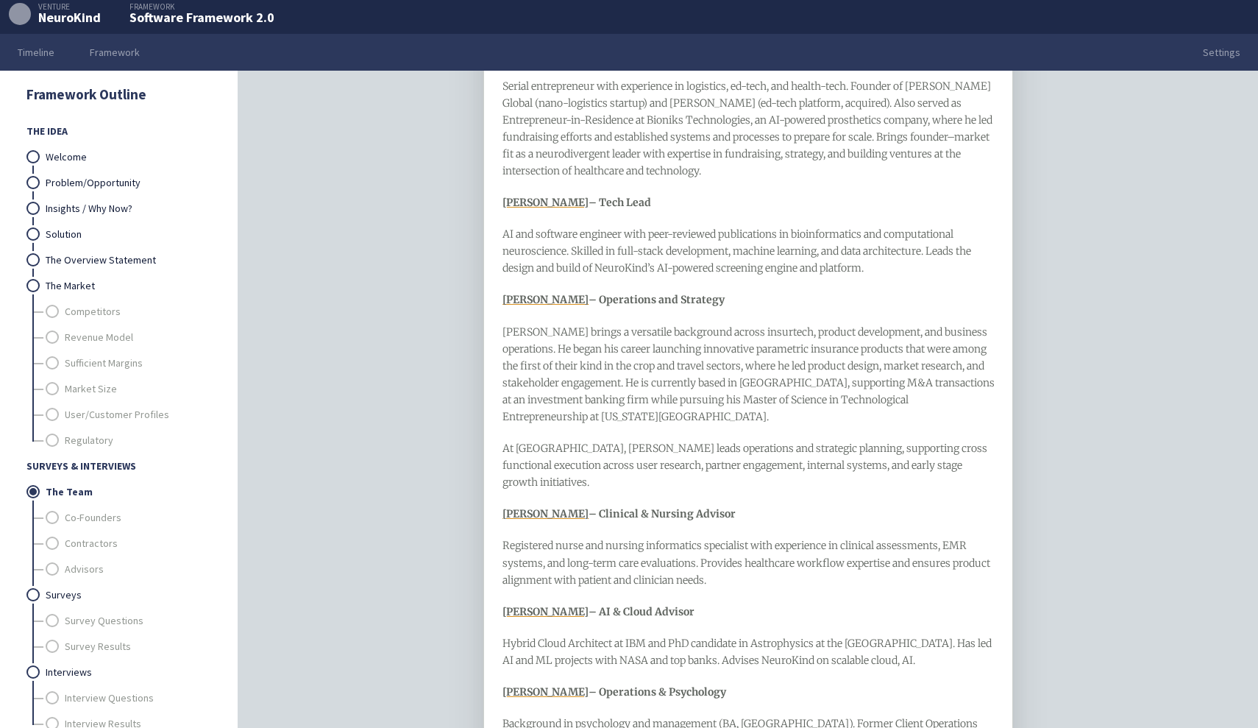
scroll to position [200, 0]
click at [633, 205] on span "– Tech Lead" at bounding box center [620, 203] width 63 height 13
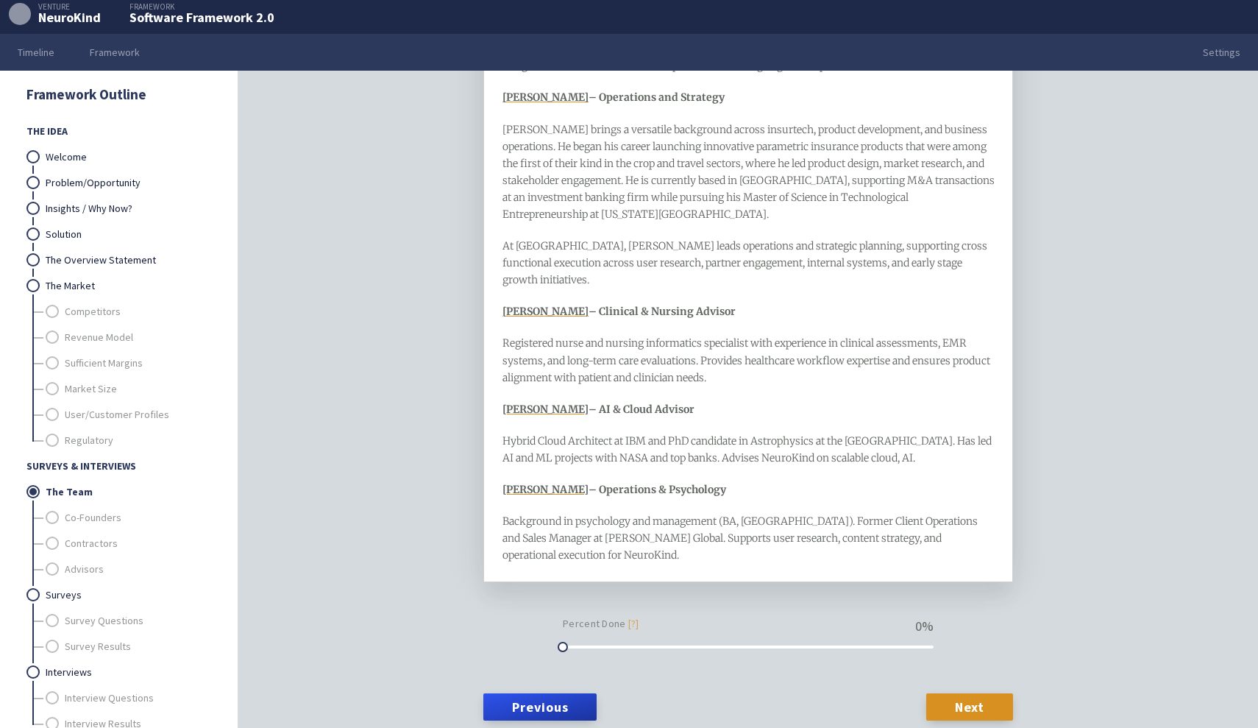
scroll to position [408, 0]
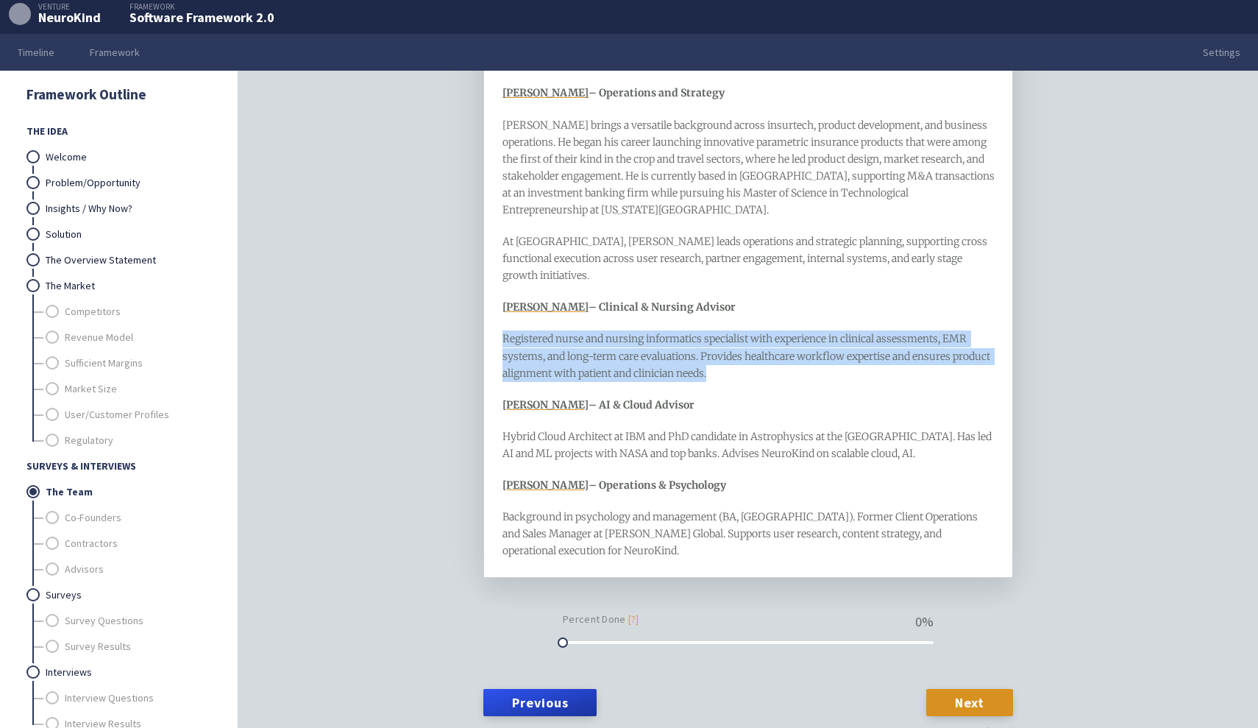
drag, startPoint x: 763, startPoint y: 353, endPoint x: 490, endPoint y: 320, distance: 274.9
click at [490, 320] on div "Alyshah Kanani – Founder & CEO Serial entrepreneur with experience in logistics…" at bounding box center [748, 199] width 530 height 757
copy span "Registered nurse and nursing informatics specialist with experience in clinical…"
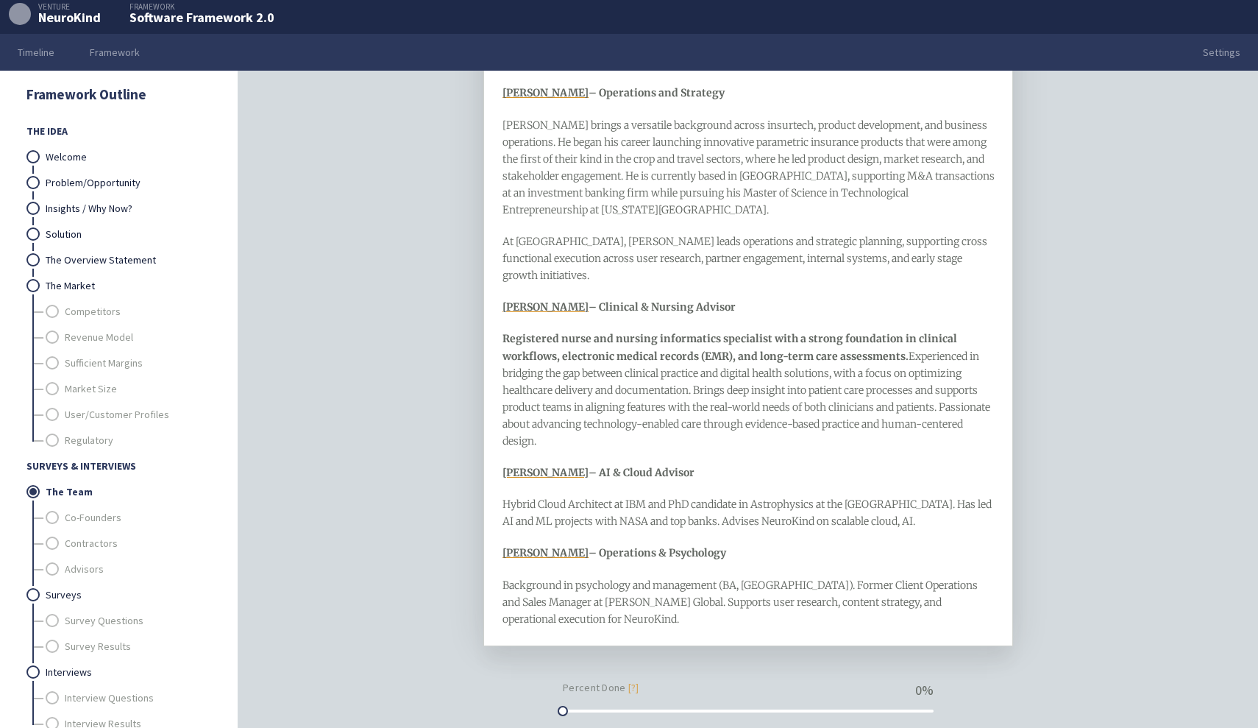
drag, startPoint x: 589, startPoint y: 416, endPoint x: 499, endPoint y: 323, distance: 129.5
click at [499, 323] on div "Alyshah Kanani – Founder & CEO Serial entrepreneur with experience in logistics…" at bounding box center [748, 233] width 530 height 825
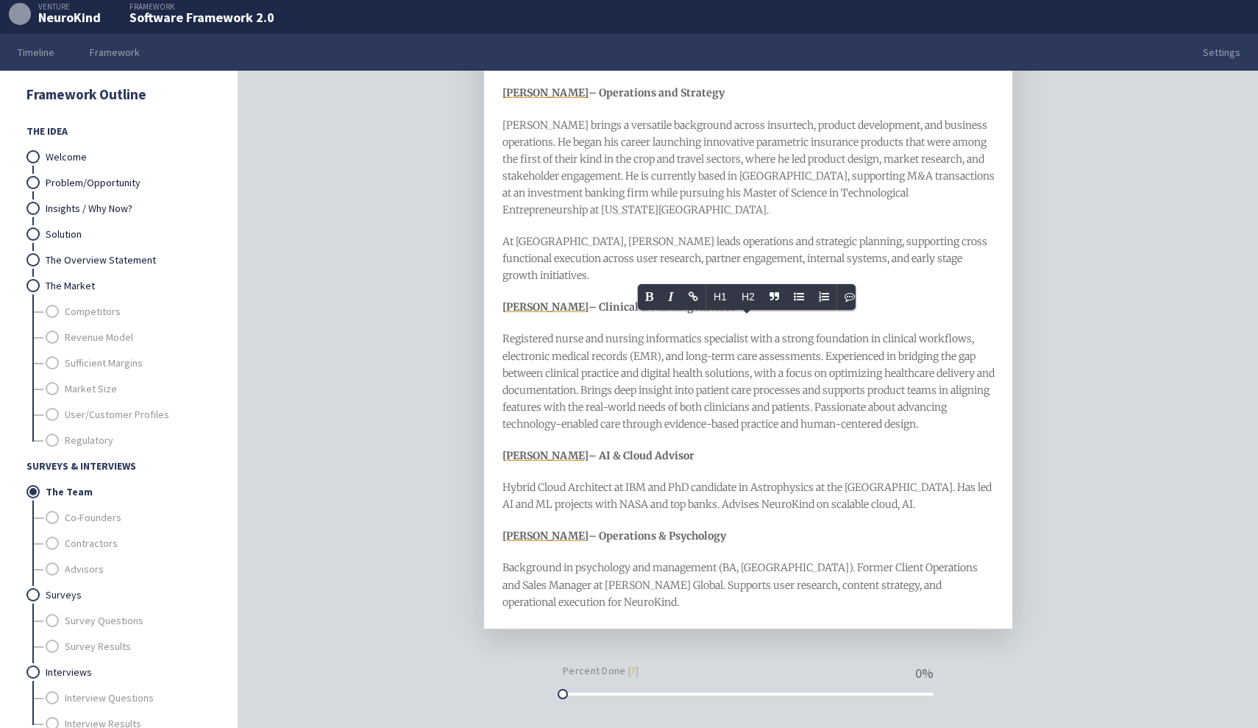
drag, startPoint x: 925, startPoint y: 486, endPoint x: 488, endPoint y: 462, distance: 438.4
click at [488, 462] on div "Alyshah Kanani – Founder & CEO Serial entrepreneur with experience in logistics…" at bounding box center [748, 225] width 530 height 808
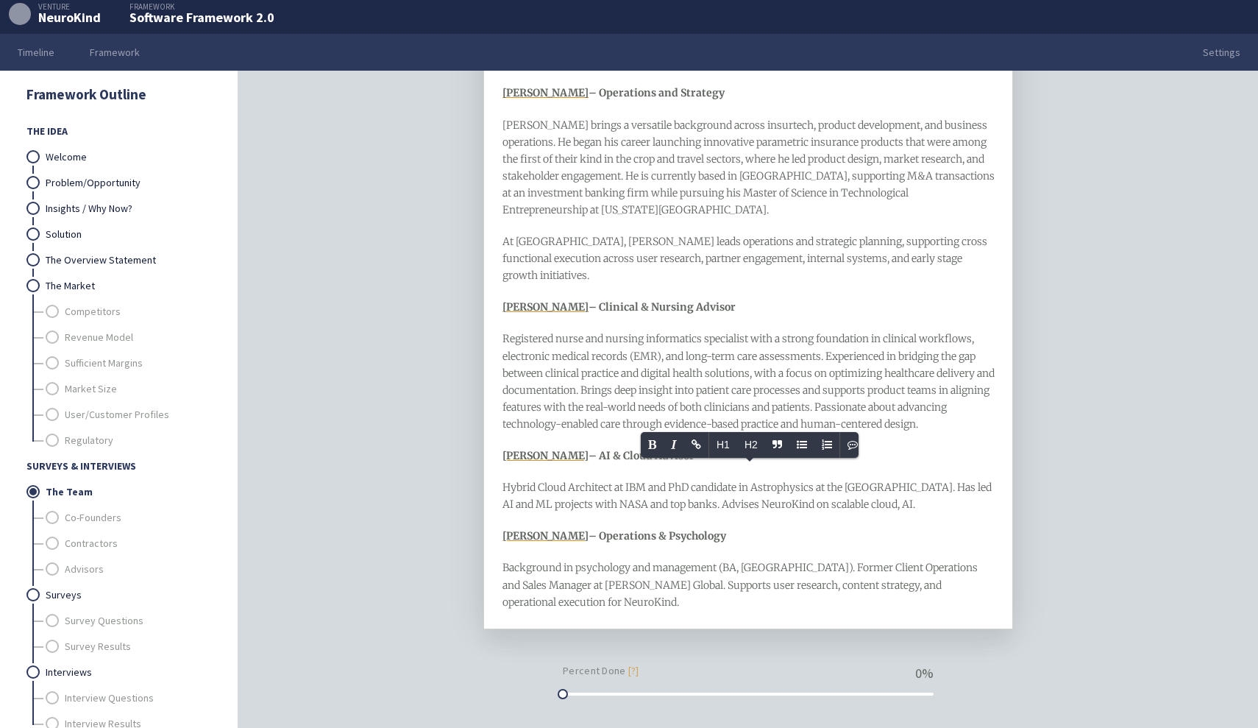
copy span "Hybrid Cloud Architect at IBM and PhD candidate in Astrophysics at the Universi…"
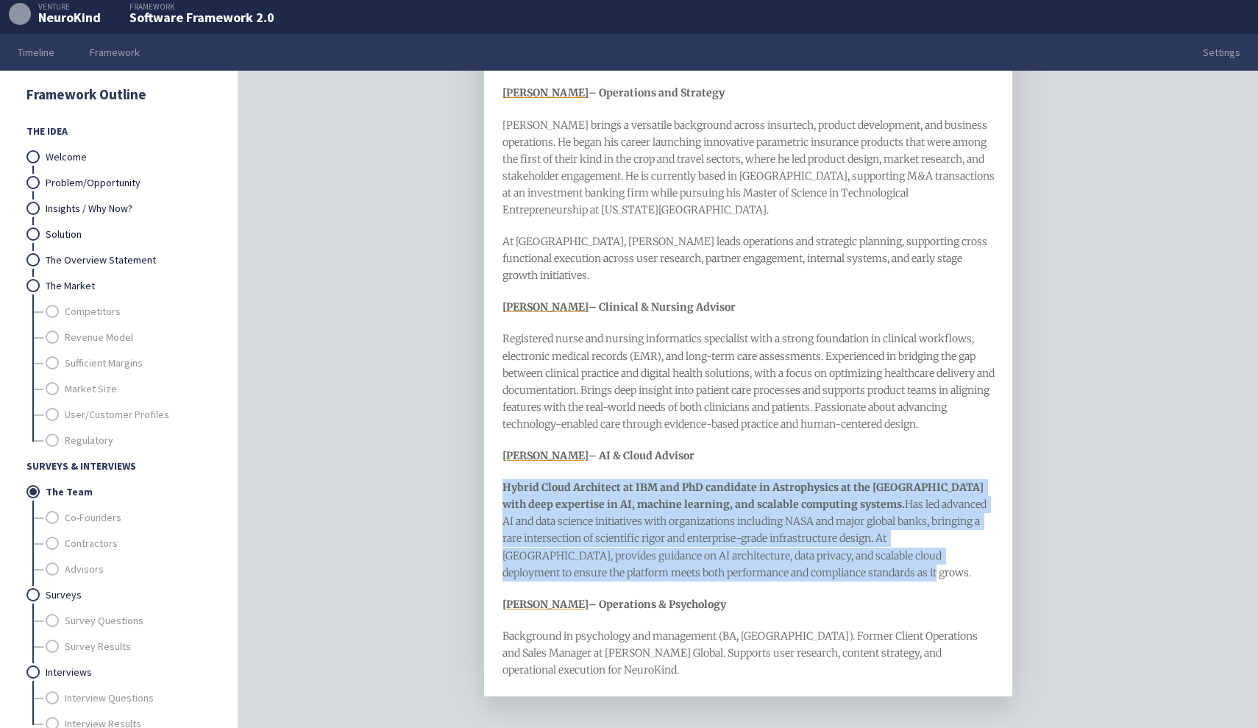
drag, startPoint x: 863, startPoint y: 555, endPoint x: 493, endPoint y: 458, distance: 382.6
click at [493, 457] on div "Alyshah Kanani – Founder & CEO Serial entrepreneur with experience in logistics…" at bounding box center [748, 259] width 530 height 876
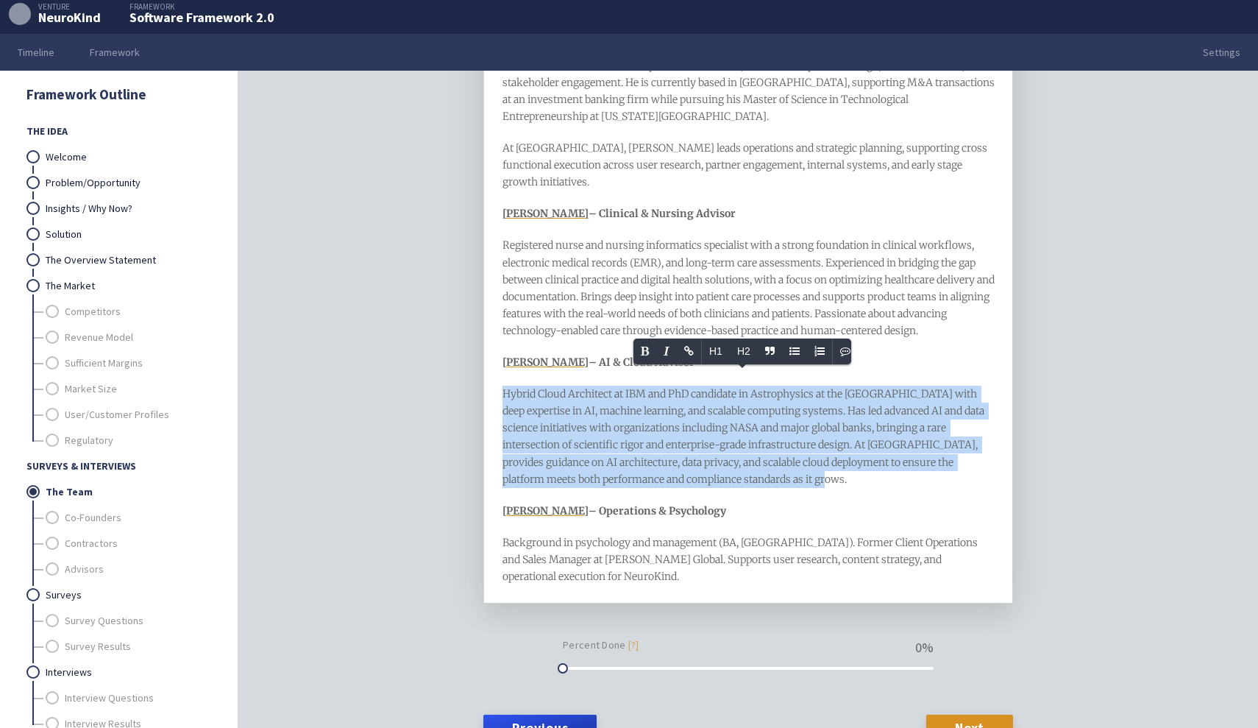
scroll to position [544, 0]
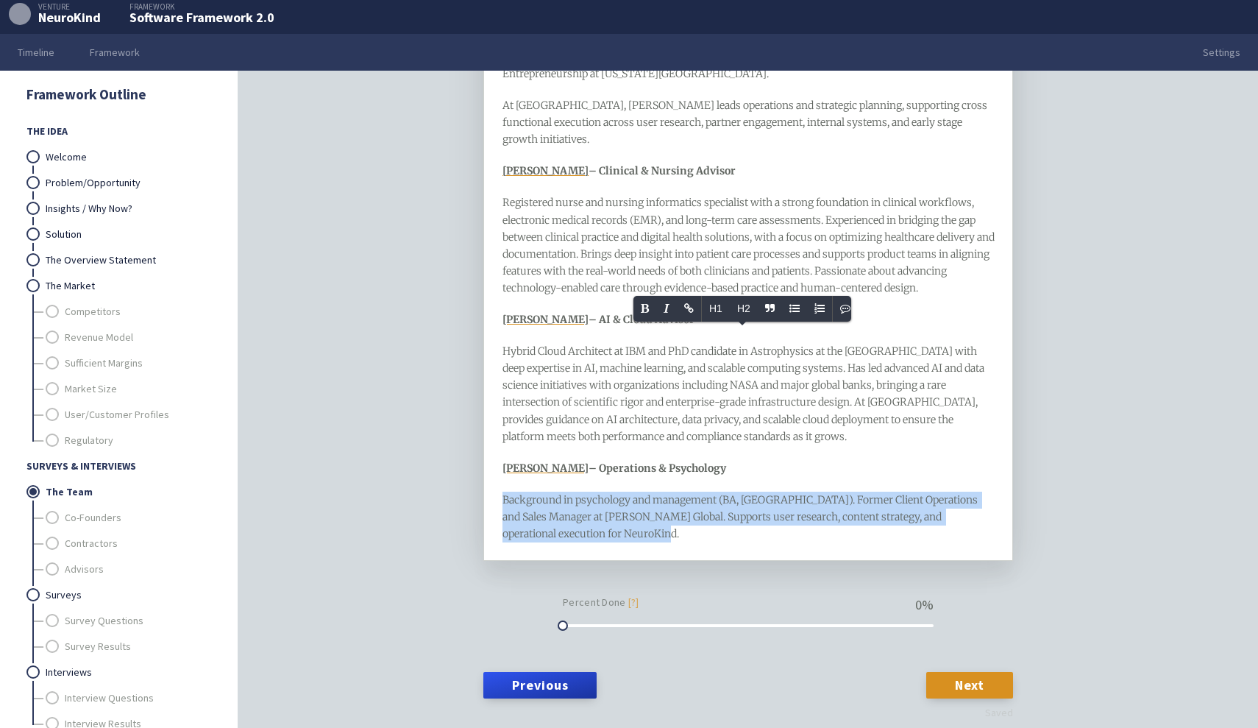
drag, startPoint x: 640, startPoint y: 511, endPoint x: 474, endPoint y: 474, distance: 170.4
click at [474, 474] on div "Surveys & Interviews The Team framework Briefly describe the composition and sk…" at bounding box center [748, 399] width 1020 height 657
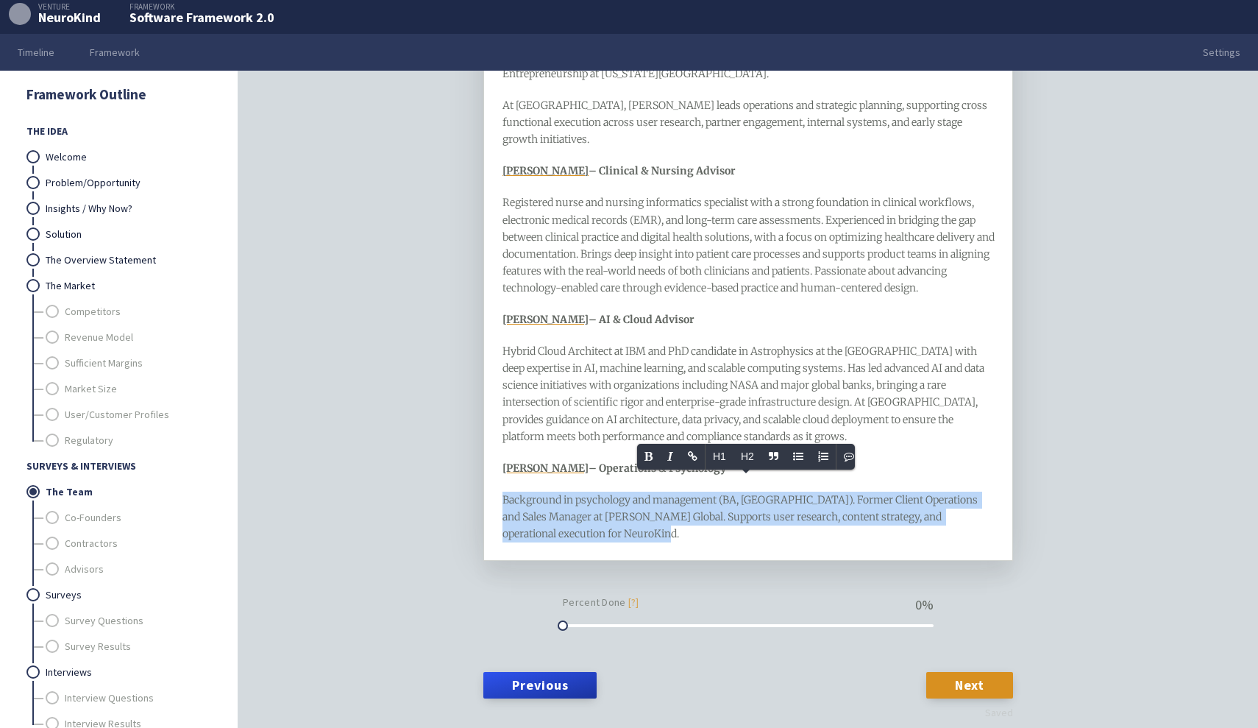
copy span "Background in psychology and management (BA, University of Manitoba). Former Cl…"
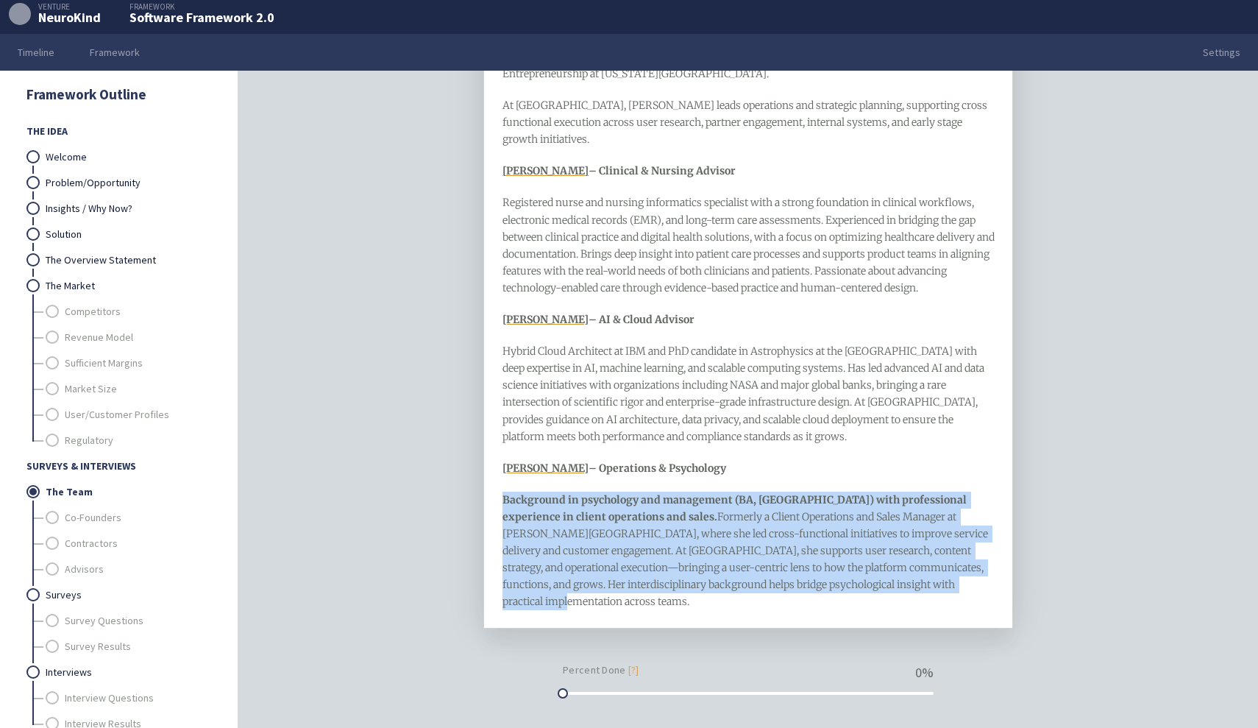
drag, startPoint x: 548, startPoint y: 582, endPoint x: 486, endPoint y: 462, distance: 135.2
click at [486, 462] on div "Alyshah Kanani – Founder & CEO Serial entrepreneur with experience in logistics…" at bounding box center [748, 156] width 530 height 944
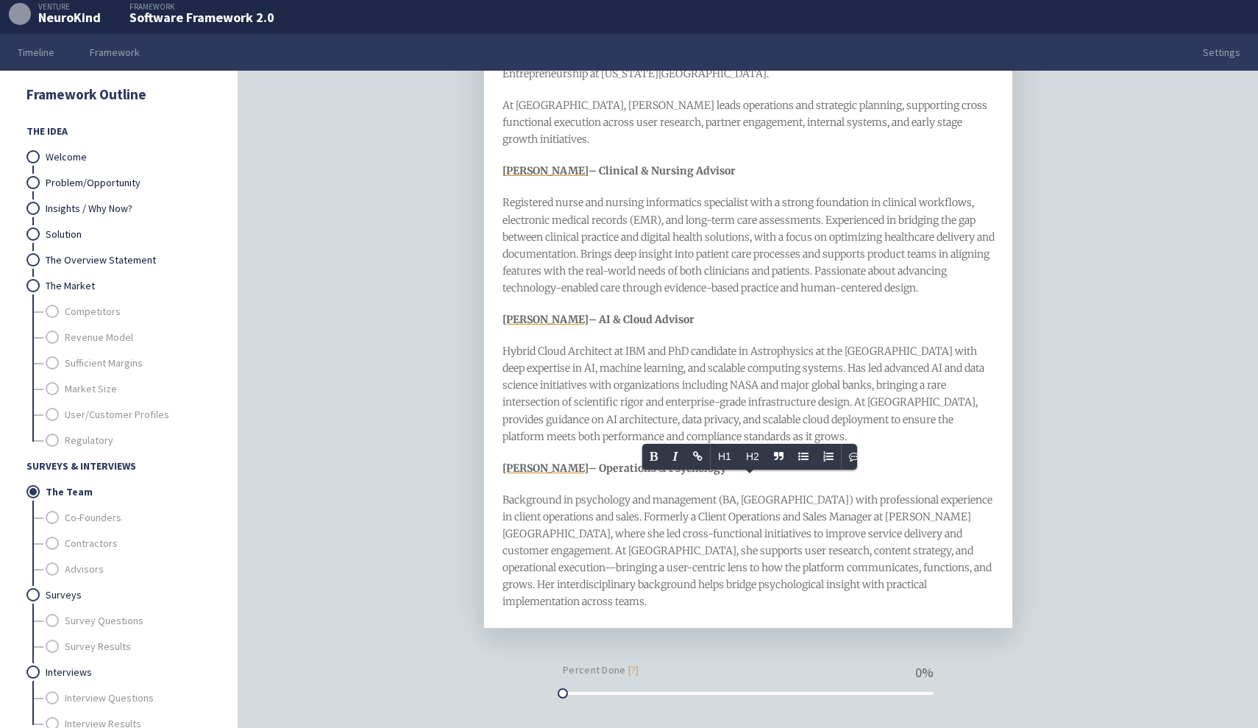
click at [621, 358] on div "Hybrid Cloud Architect at IBM and PhD candidate in Astrophysics at the Universi…" at bounding box center [748, 394] width 492 height 102
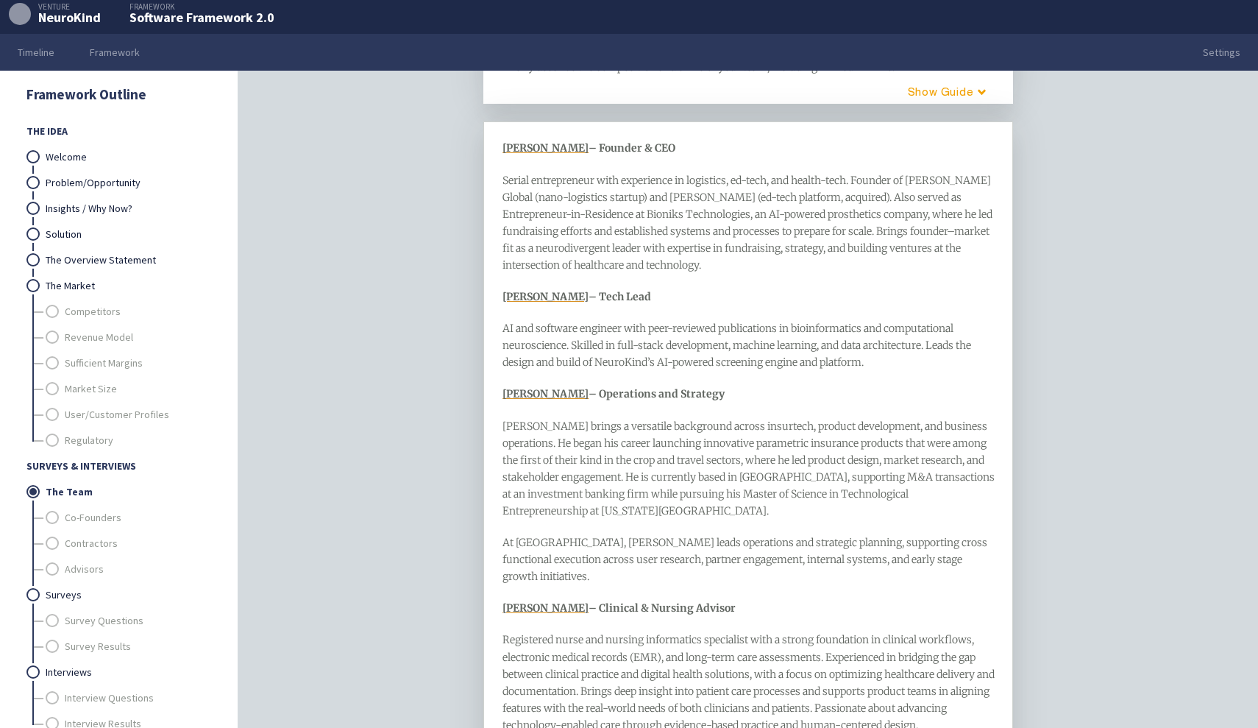
scroll to position [104, 0]
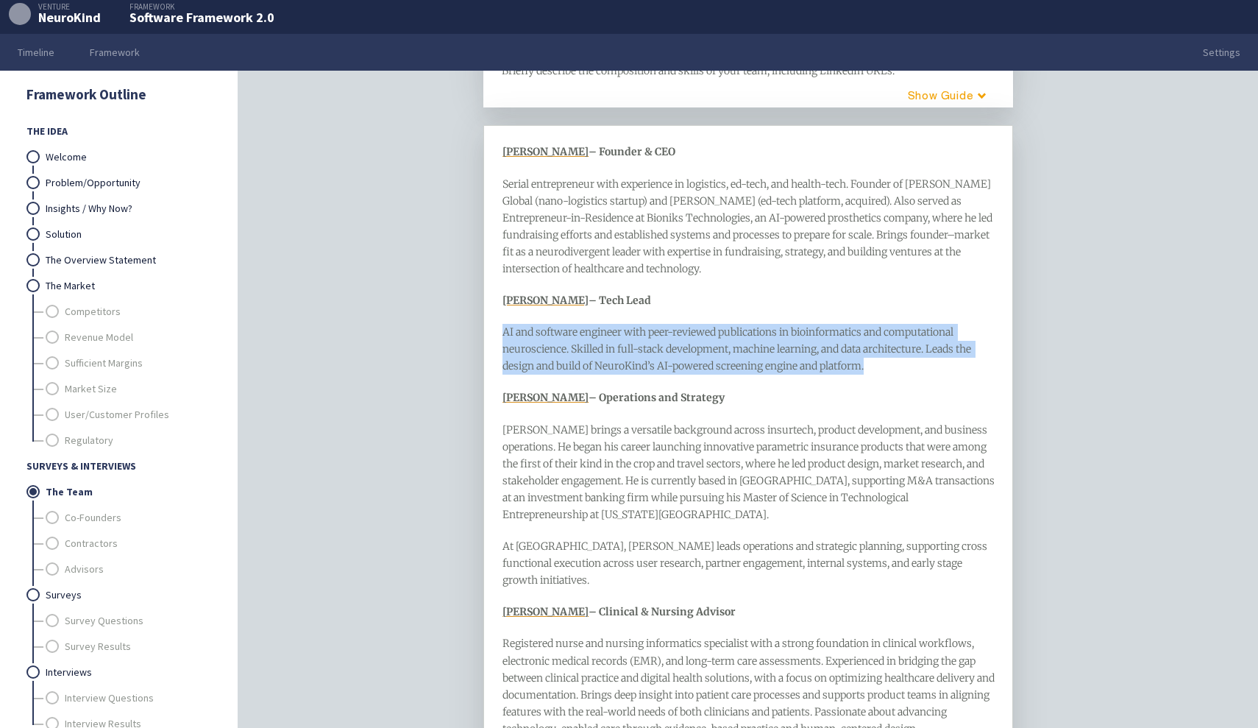
drag, startPoint x: 881, startPoint y: 371, endPoint x: 497, endPoint y: 330, distance: 386.2
click at [497, 330] on div "Alyshah Kanani – Founder & CEO Serial entrepreneur with experience in logistics…" at bounding box center [748, 597] width 530 height 944
copy span "AI and software engineer with peer-reviewed publications in bioinformatics and …"
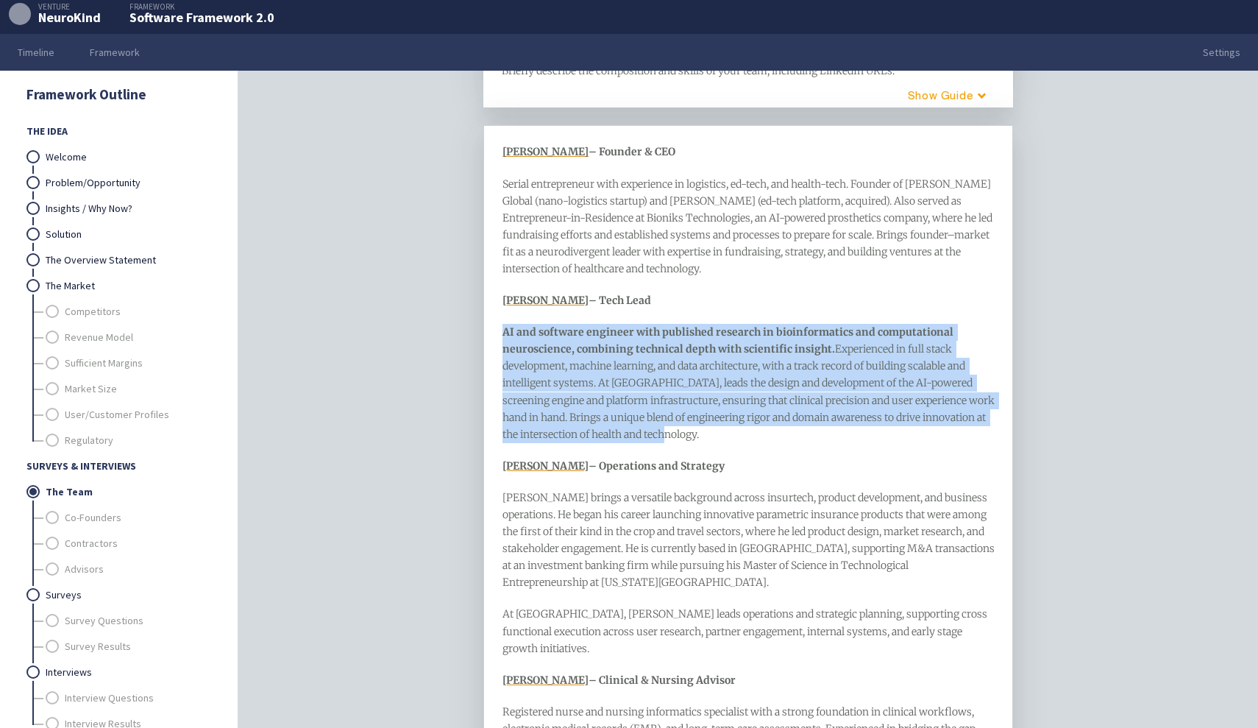
drag, startPoint x: 697, startPoint y: 435, endPoint x: 489, endPoint y: 332, distance: 231.9
click at [489, 332] on div "Alyshah Kanani – Founder & CEO Serial entrepreneur with experience in logistics…" at bounding box center [748, 630] width 530 height 1011
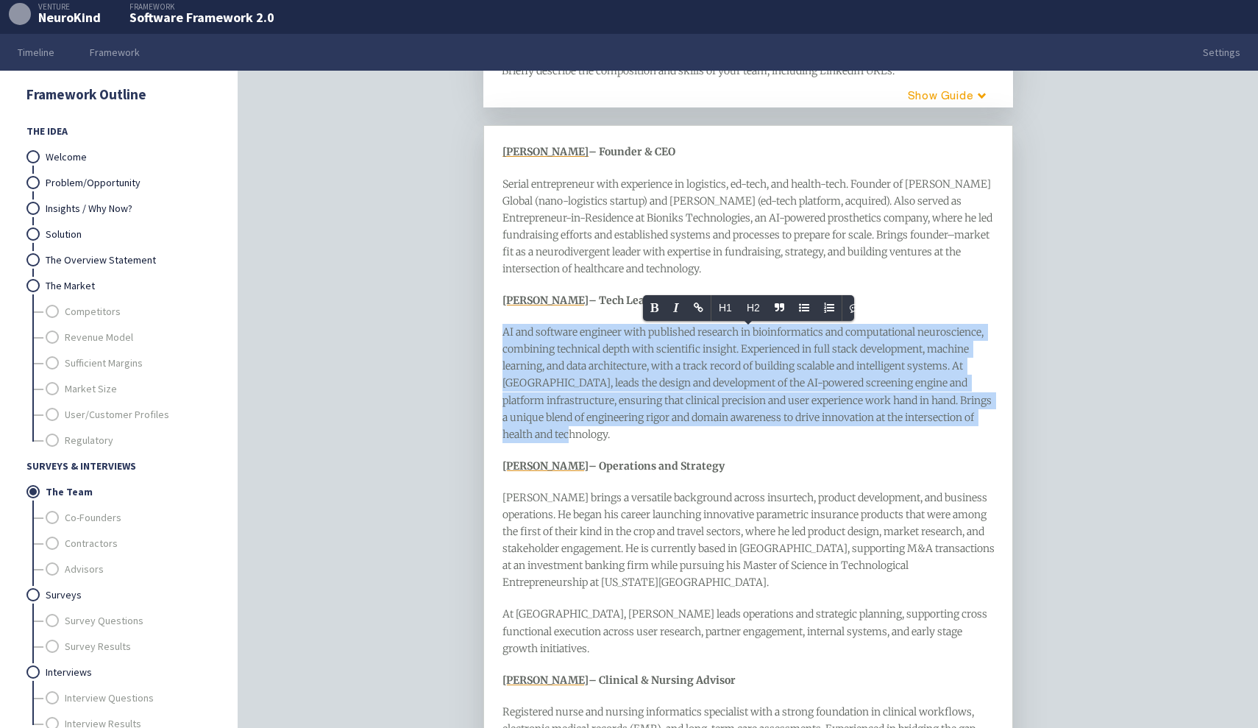
click at [408, 380] on div "Surveys & Interviews The Team framework Briefly describe the composition and sk…" at bounding box center [748, 399] width 1020 height 657
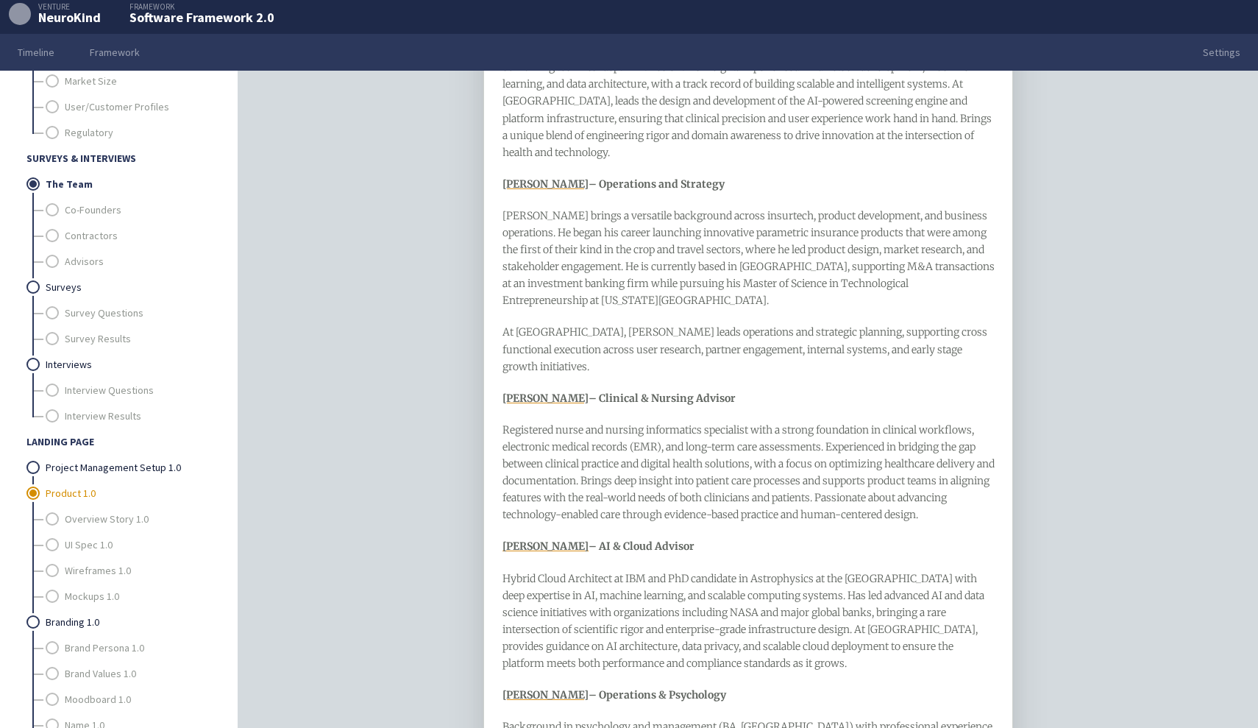
scroll to position [284, 0]
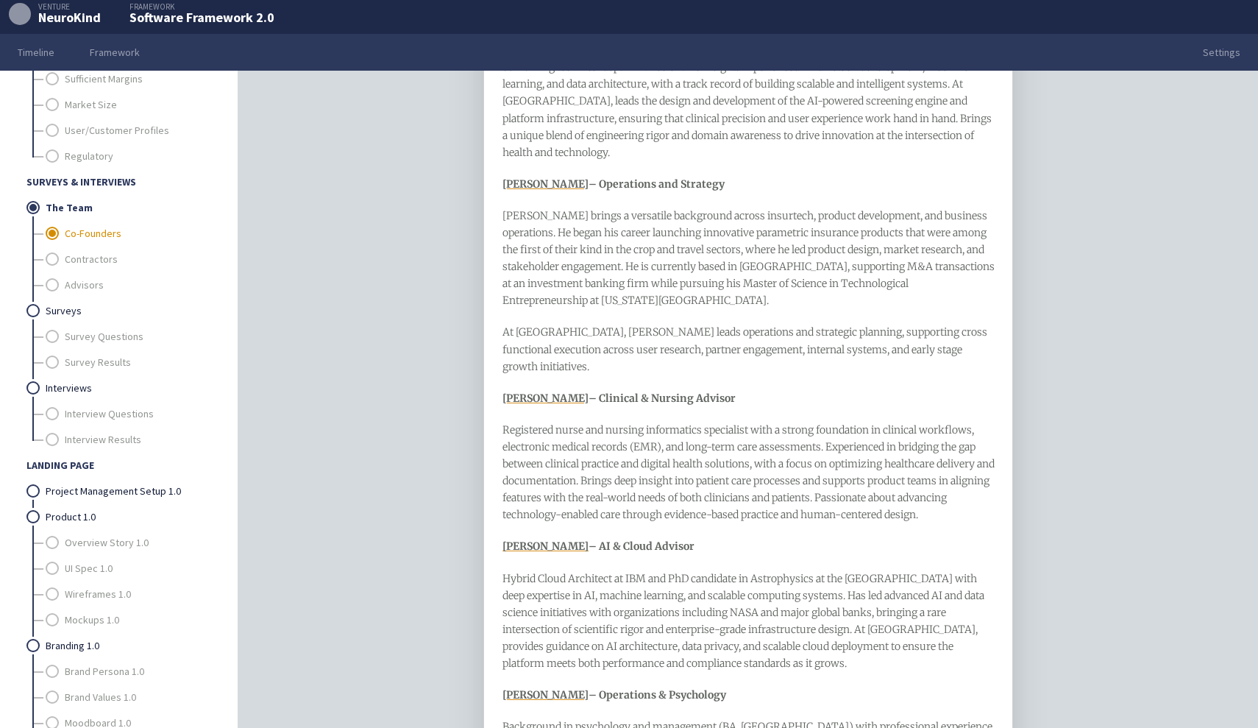
click at [104, 232] on link "Co-Founders" at bounding box center [138, 234] width 146 height 26
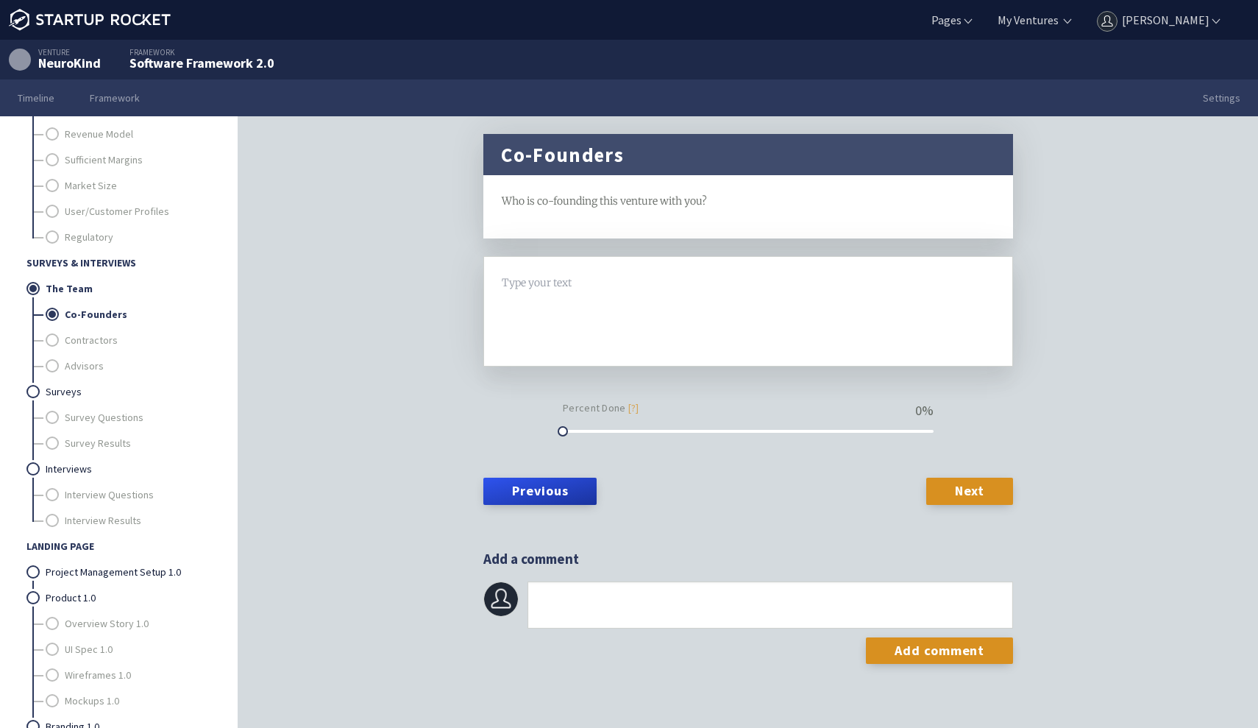
scroll to position [247, 0]
click at [87, 295] on link "The Team" at bounding box center [128, 290] width 165 height 26
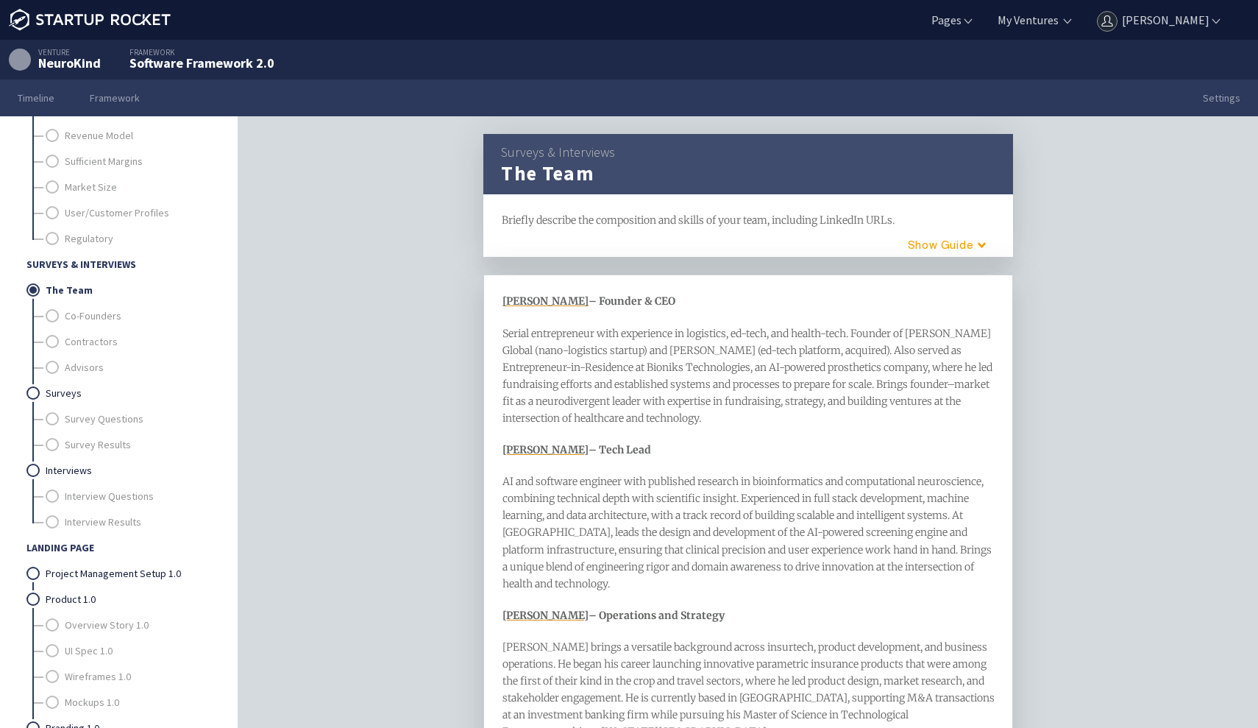
drag, startPoint x: 498, startPoint y: 302, endPoint x: 661, endPoint y: 613, distance: 350.8
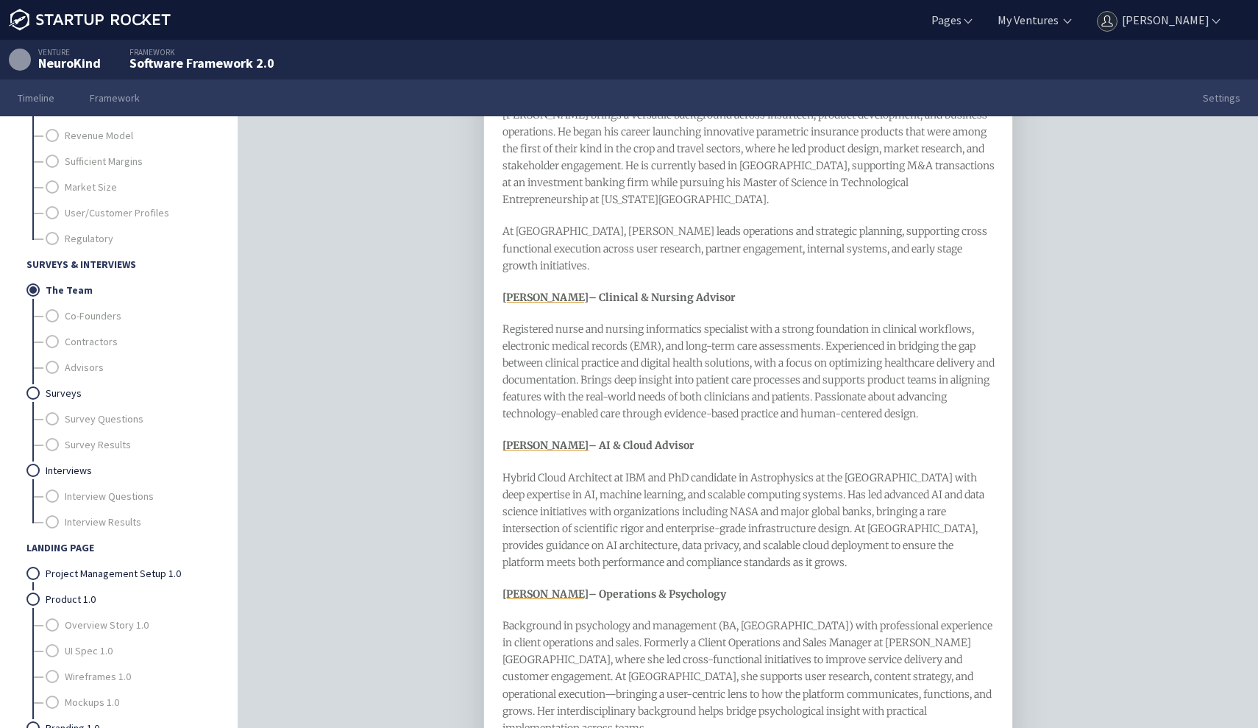
scroll to position [608, 0]
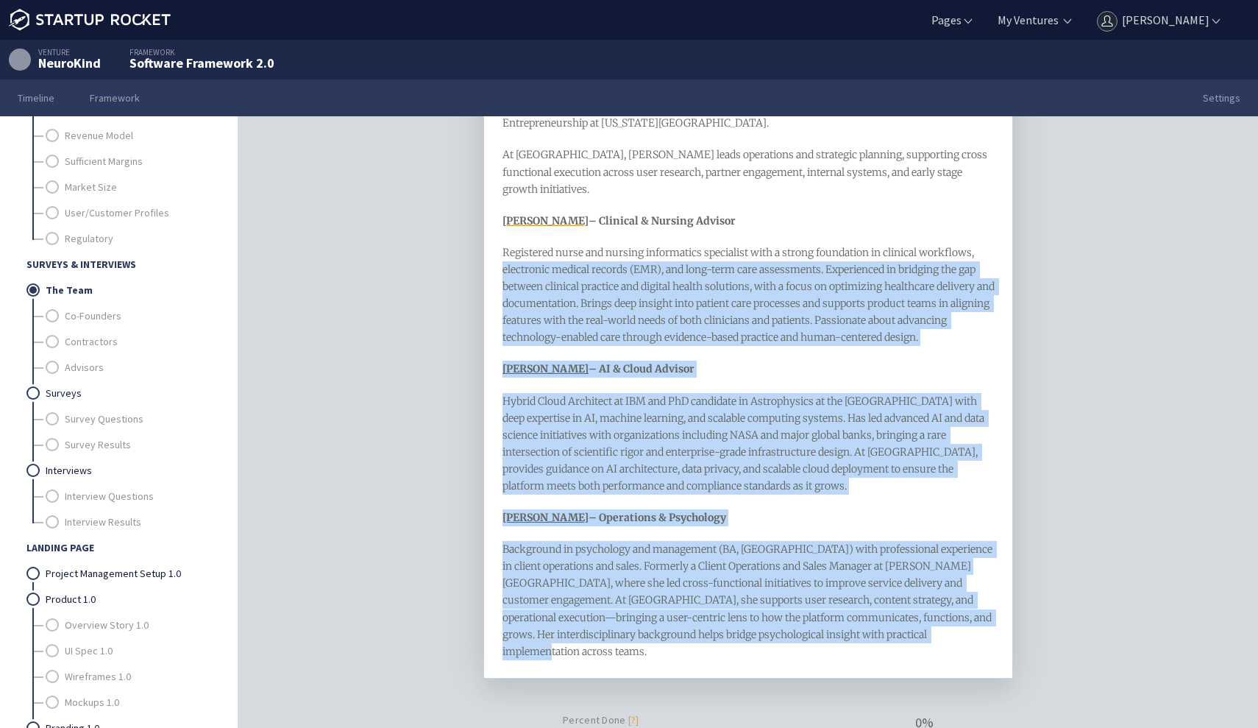
drag, startPoint x: 541, startPoint y: 636, endPoint x: 427, endPoint y: 253, distance: 399.2
click at [427, 253] on div "Surveys & Interviews The Team framework Briefly describe the composition and sk…" at bounding box center [748, 444] width 1020 height 657
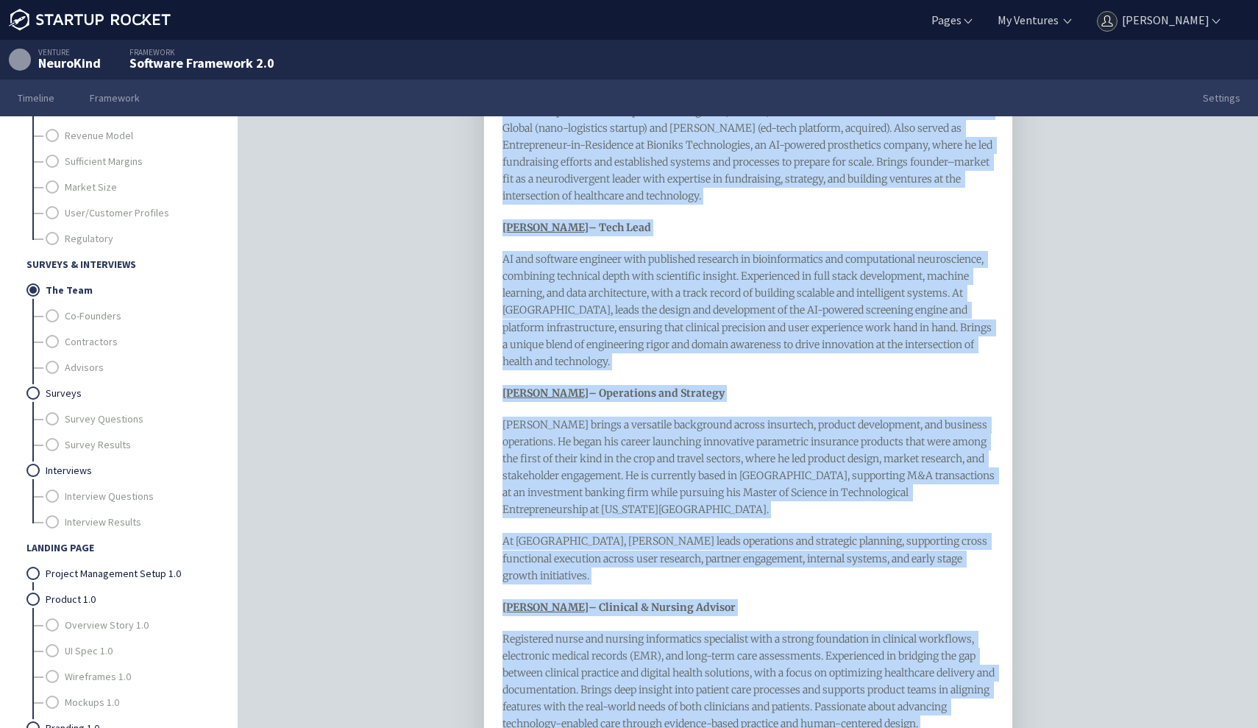
scroll to position [0, 0]
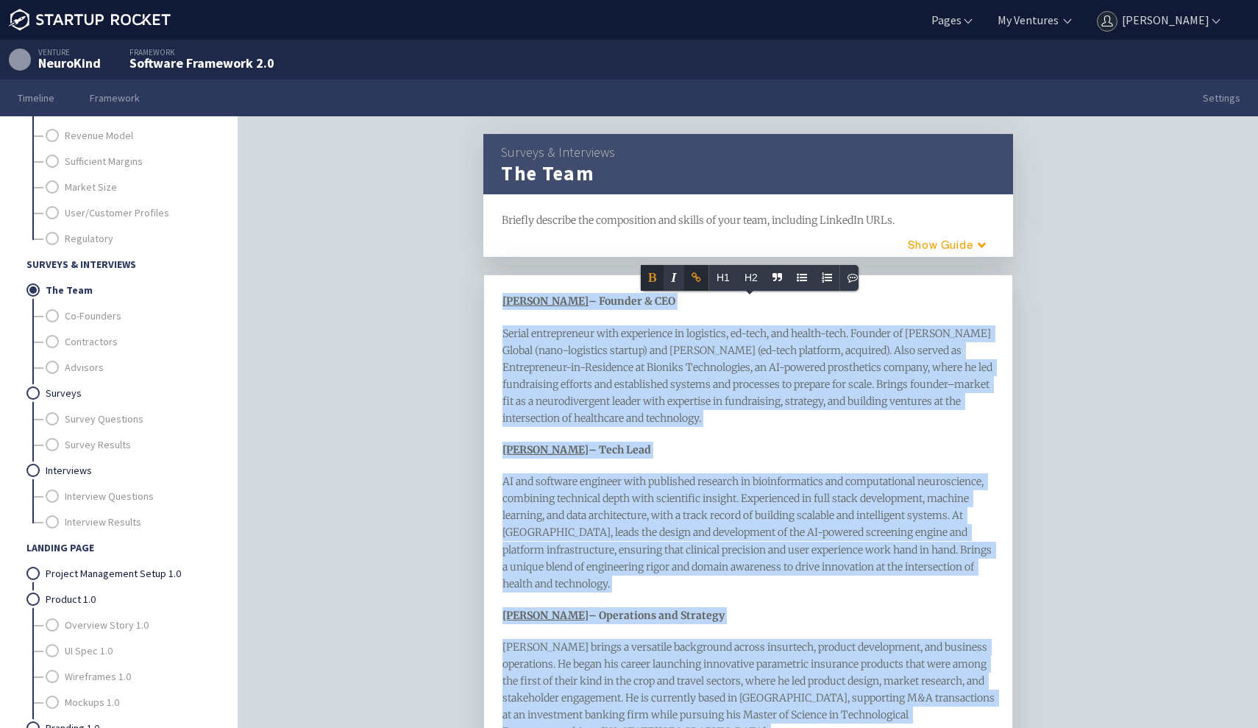
copy div "Alyshah Kanani – Founder & CEO Serial entrepreneur with experience in logistics…"
click at [126, 318] on link "Co-Founders" at bounding box center [138, 316] width 146 height 26
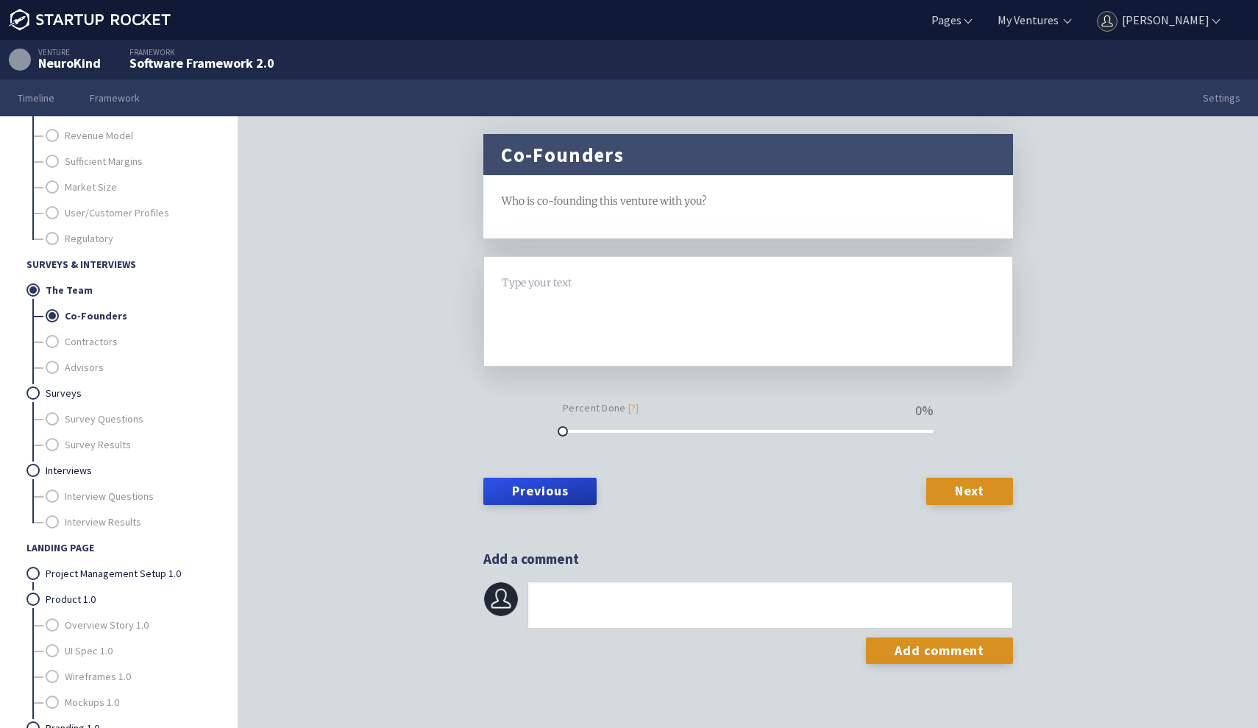
click at [645, 198] on span "Who is co-founding this venture with you?" at bounding box center [604, 200] width 205 height 13
drag, startPoint x: 742, startPoint y: 202, endPoint x: 457, endPoint y: 205, distance: 285.4
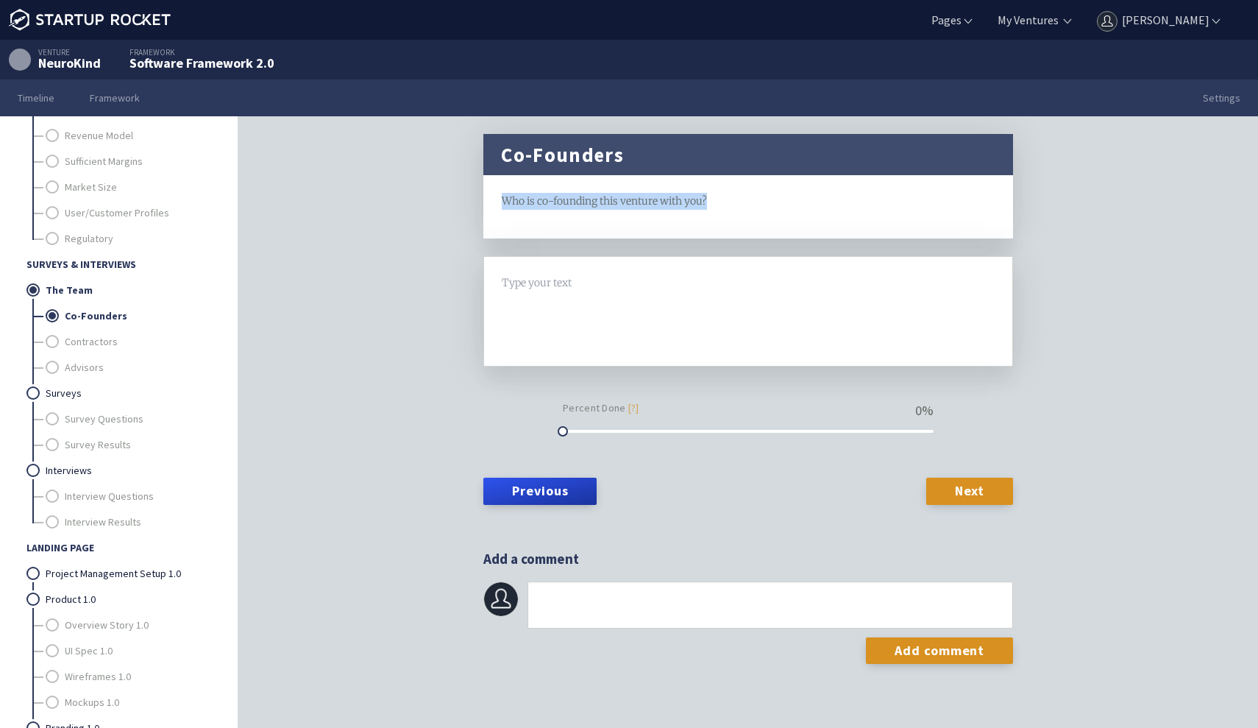
click at [457, 205] on div "Co-Founders framework Who is co-founding this venture with you? H1 H2 Type your…" at bounding box center [748, 444] width 1020 height 657
copy span "Who is co-founding this venture with you?"
click at [658, 310] on div at bounding box center [748, 311] width 492 height 74
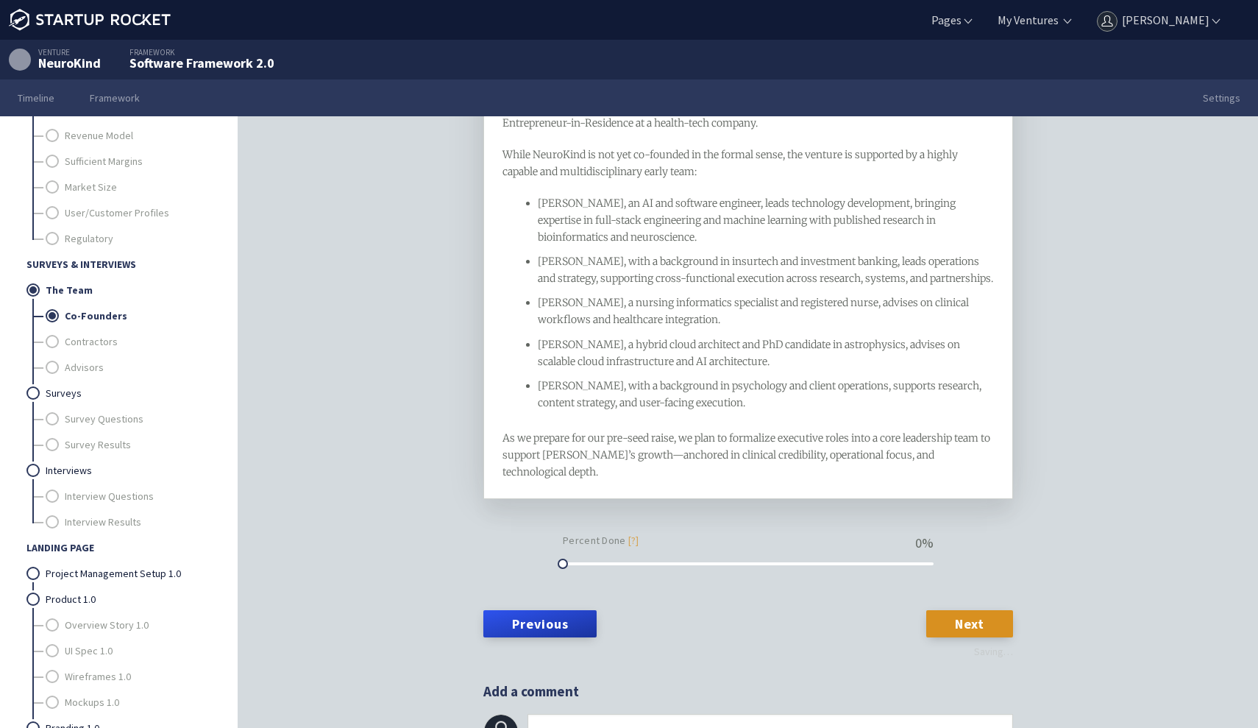
scroll to position [232, 0]
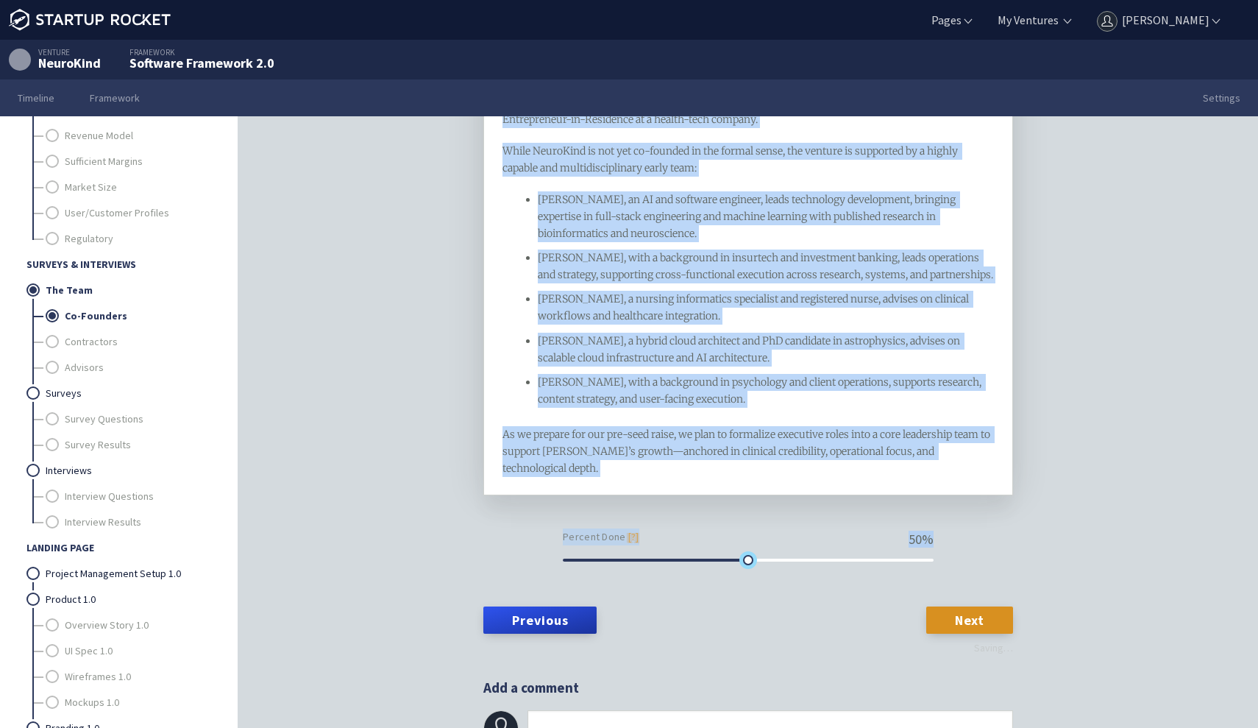
drag, startPoint x: 565, startPoint y: 557, endPoint x: 752, endPoint y: 572, distance: 187.5
click at [752, 572] on form "NeuroKind is currently founder-led by Alyshah Kanani , a serial entrepreneur wi…" at bounding box center [748, 332] width 530 height 617
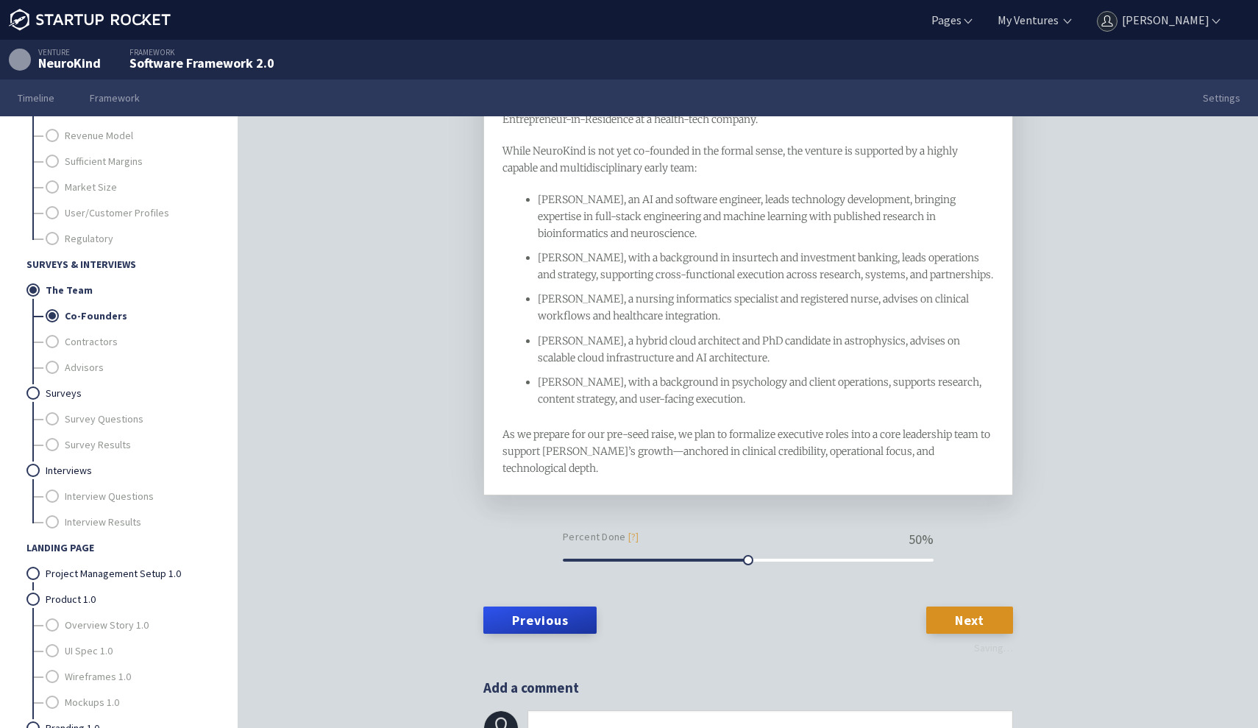
click at [410, 445] on div "Co-Founders framework Who is co-founding this venture with you? H1 H2 NeuroKind…" at bounding box center [748, 444] width 1020 height 657
click at [967, 627] on link "Next" at bounding box center [969, 619] width 87 height 26
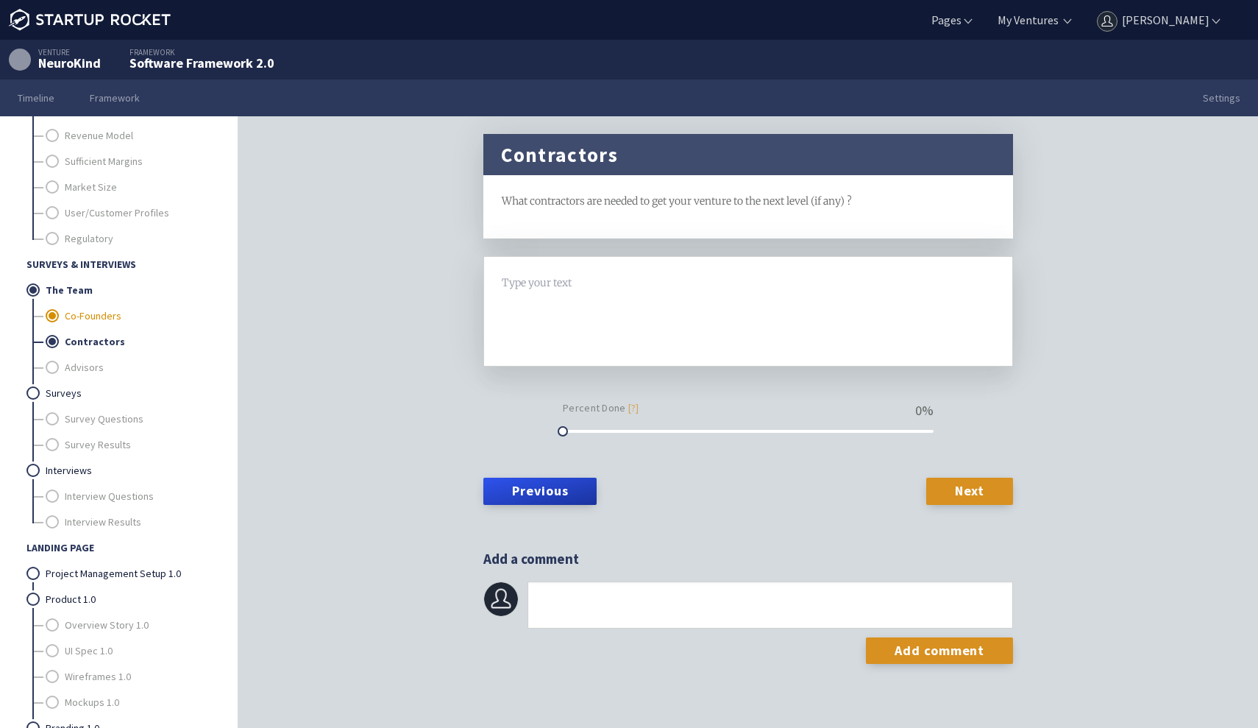
click at [121, 312] on link "Co-Founders" at bounding box center [138, 316] width 146 height 26
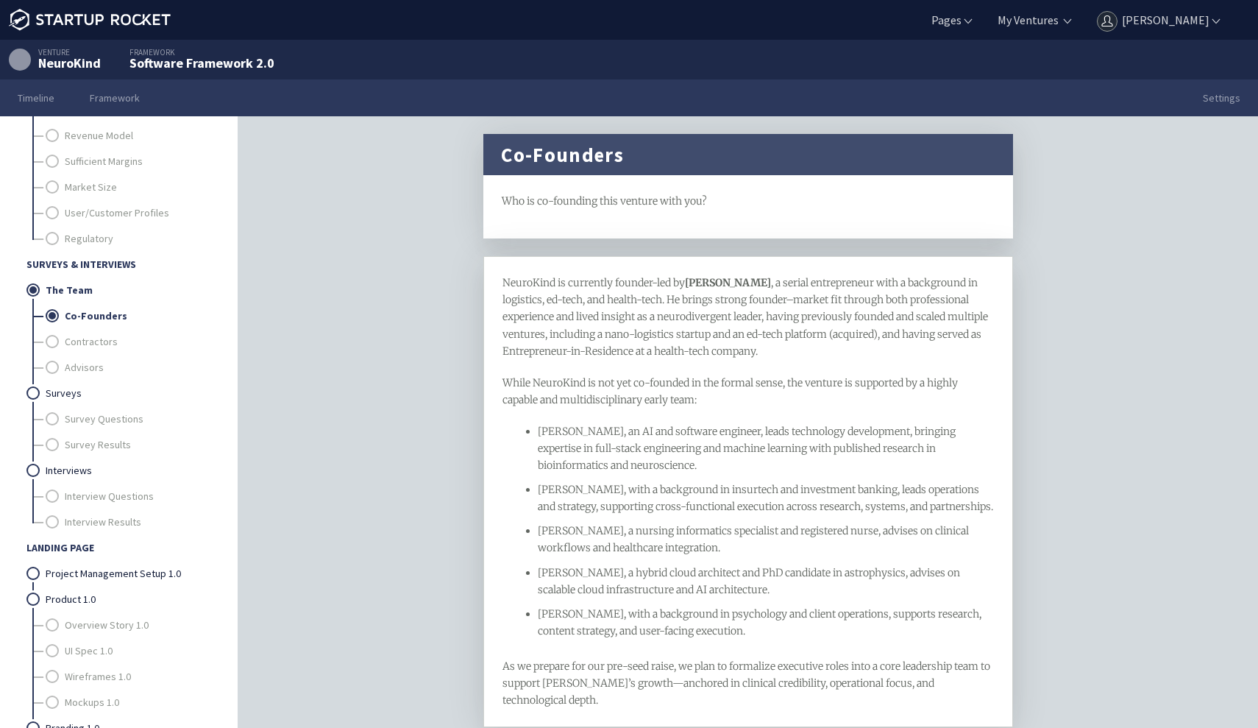
click at [545, 367] on div "NeuroKind is currently founder-led by Alyshah Kanani , a serial entrepreneur wi…" at bounding box center [748, 491] width 492 height 434
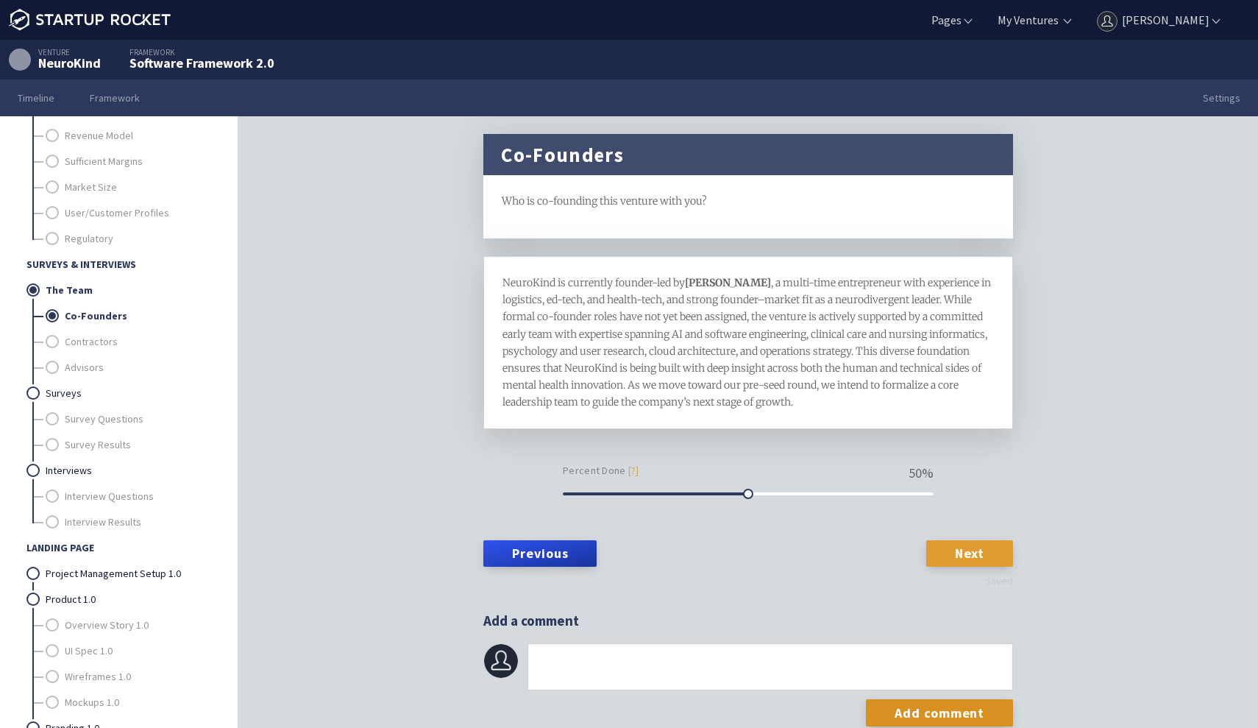
click at [999, 552] on link "Next" at bounding box center [969, 553] width 87 height 26
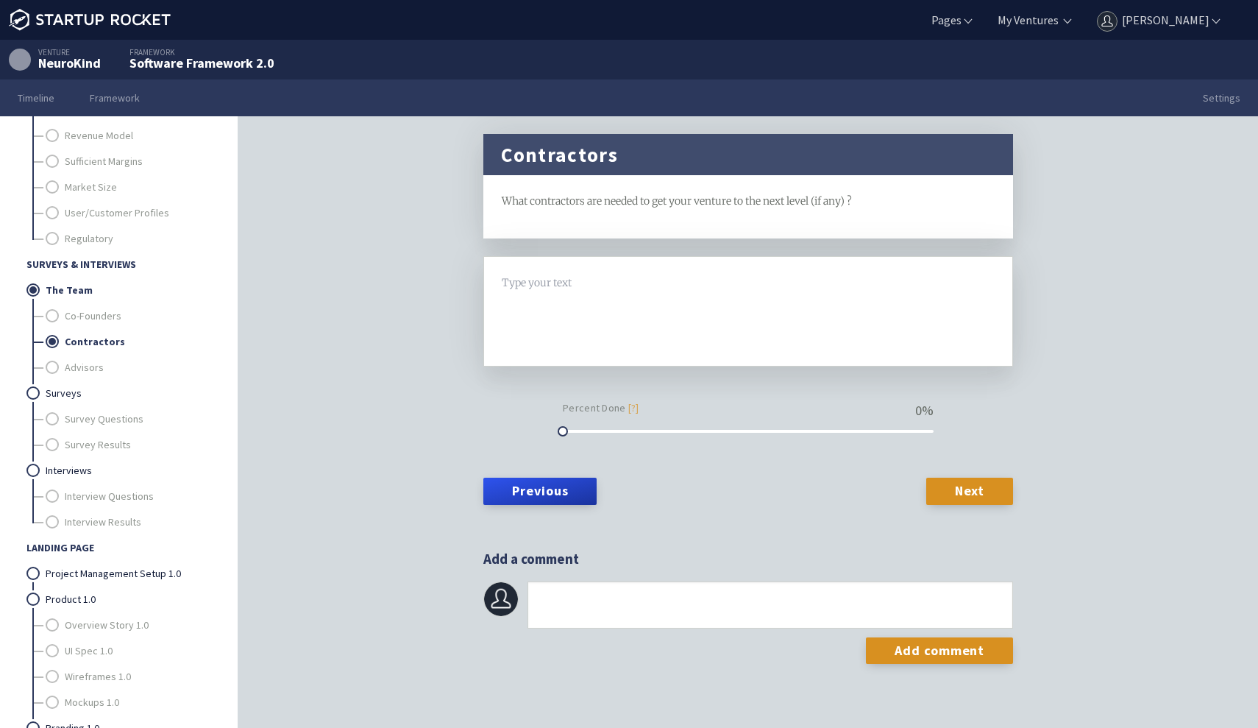
click at [654, 200] on span "What contractors are needed to get your venture to the next level (if any) ?" at bounding box center [677, 200] width 350 height 13
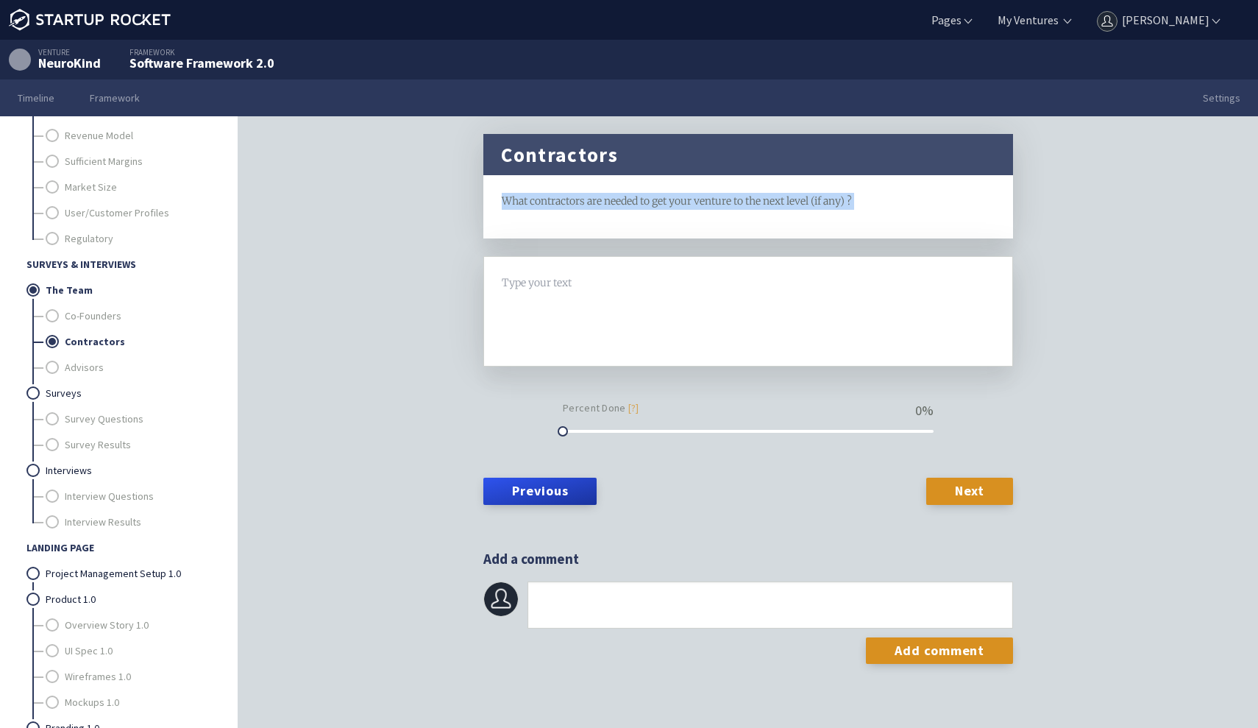
click at [654, 200] on span "What contractors are needed to get your venture to the next level (if any) ?" at bounding box center [677, 200] width 350 height 13
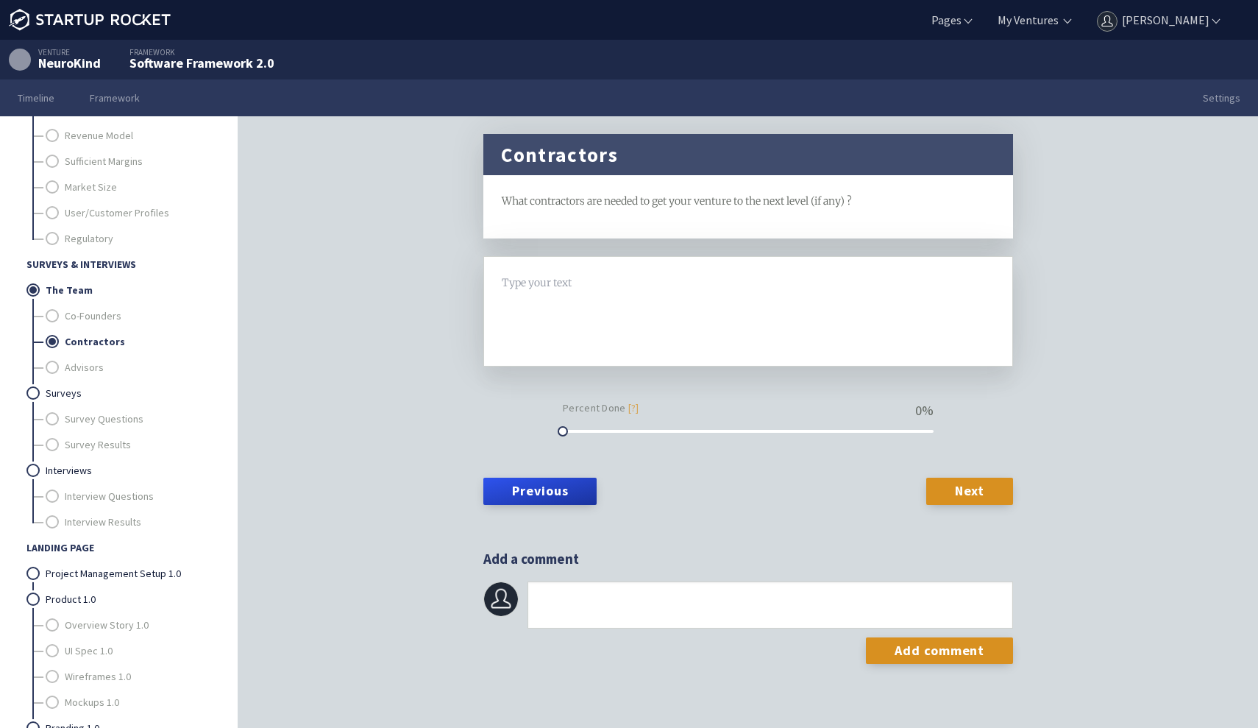
drag, startPoint x: 861, startPoint y: 201, endPoint x: 501, endPoint y: 196, distance: 359.8
click at [502, 196] on span "What contractors are needed to get your venture to the next level (if any) ?" at bounding box center [677, 200] width 350 height 13
copy span "What contractors are needed to get your venture to the next level (if any) ?"
click at [521, 291] on div at bounding box center [748, 311] width 492 height 74
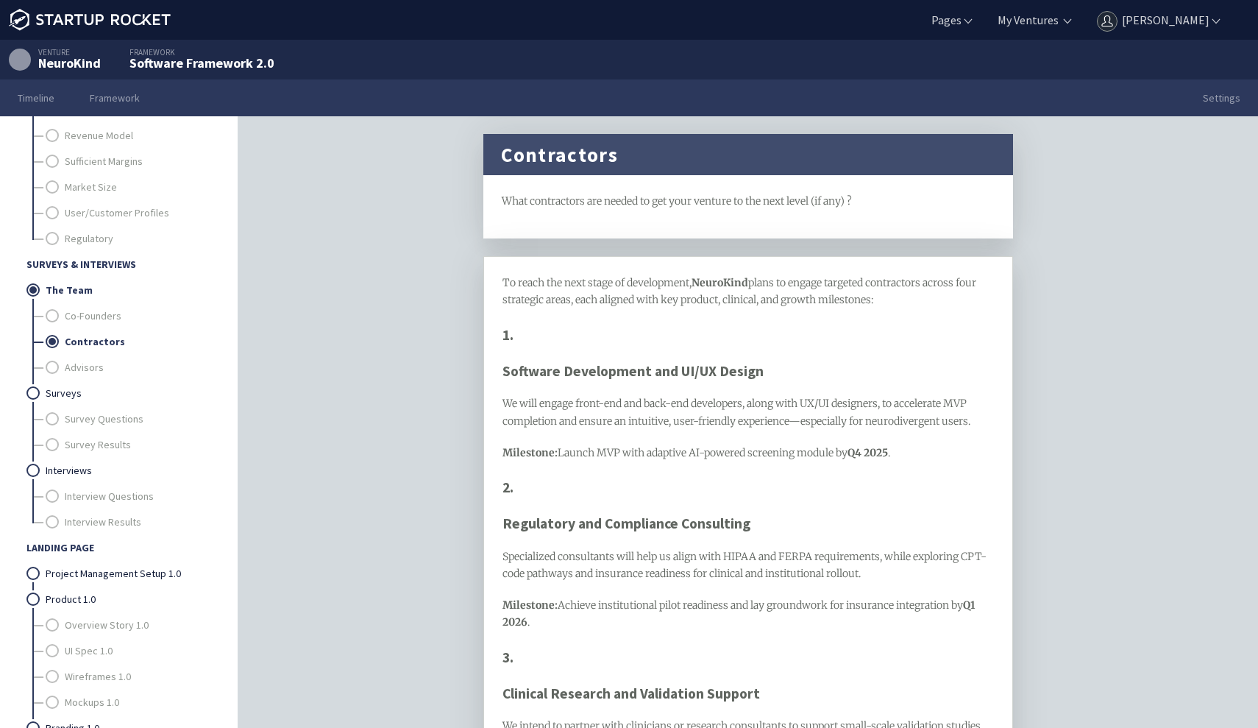
scroll to position [24, 0]
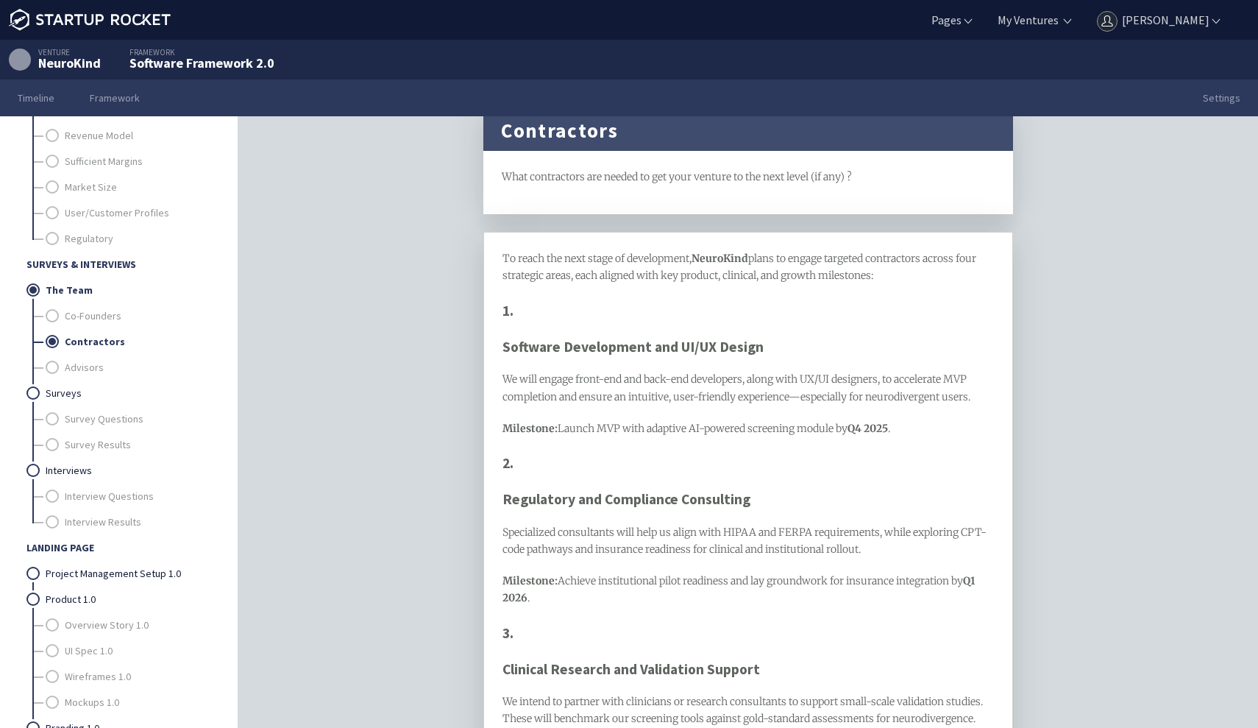
click at [502, 347] on span "Software Development and UI/UX Design" at bounding box center [632, 347] width 261 height 18
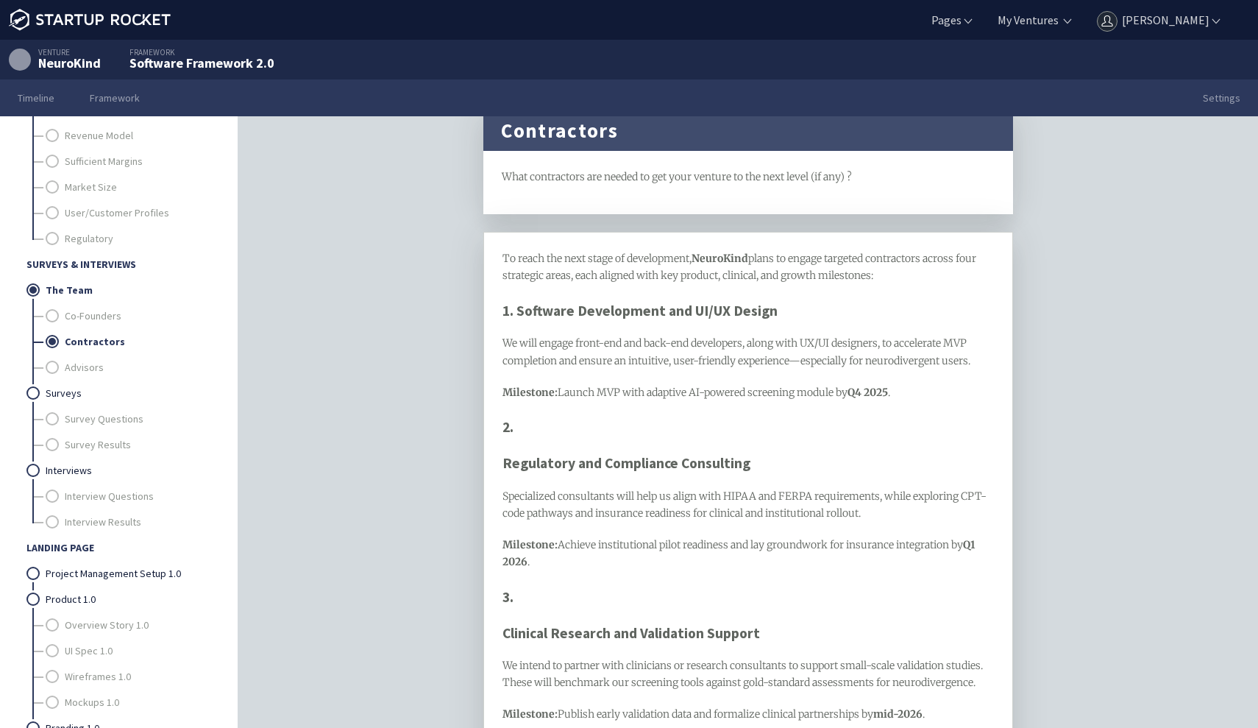
click at [501, 458] on div "To reach the next stage of development, NeuroKind plans to engage targeted cont…" at bounding box center [748, 571] width 530 height 679
click at [504, 461] on span "Regulatory and Compliance Consulting" at bounding box center [626, 463] width 248 height 18
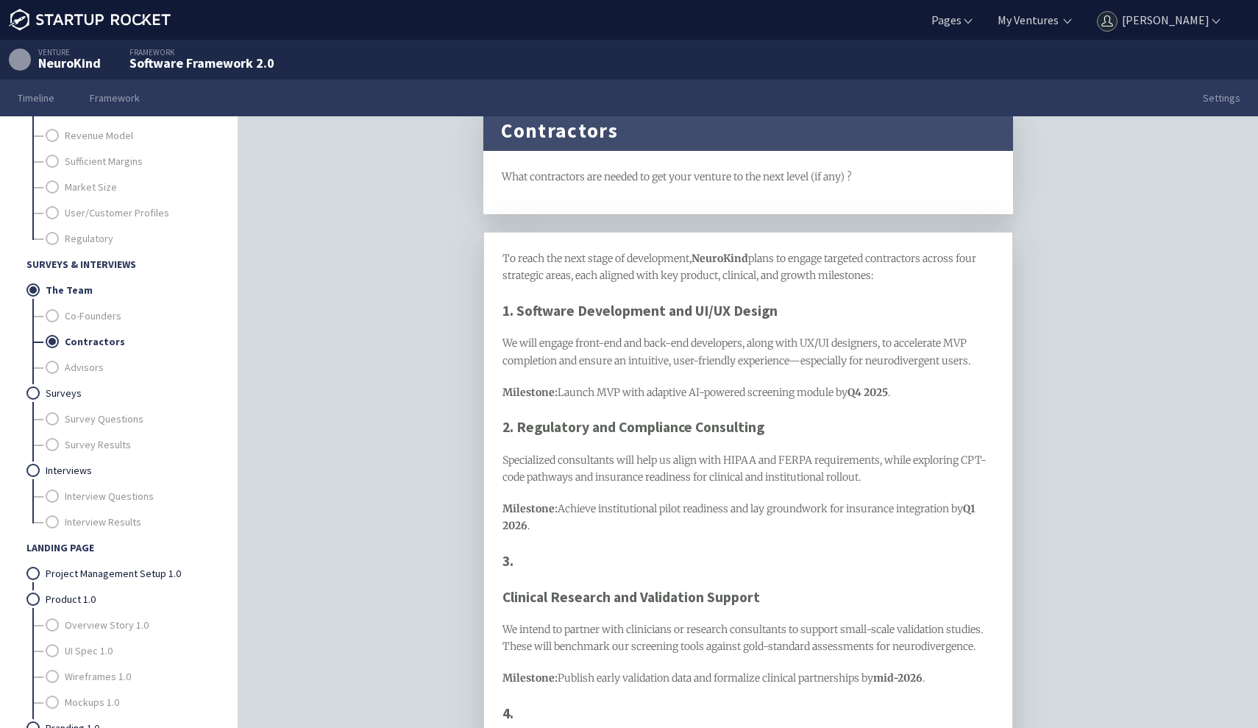
click at [503, 594] on span "Clinical Research and Validation Support" at bounding box center [630, 597] width 257 height 18
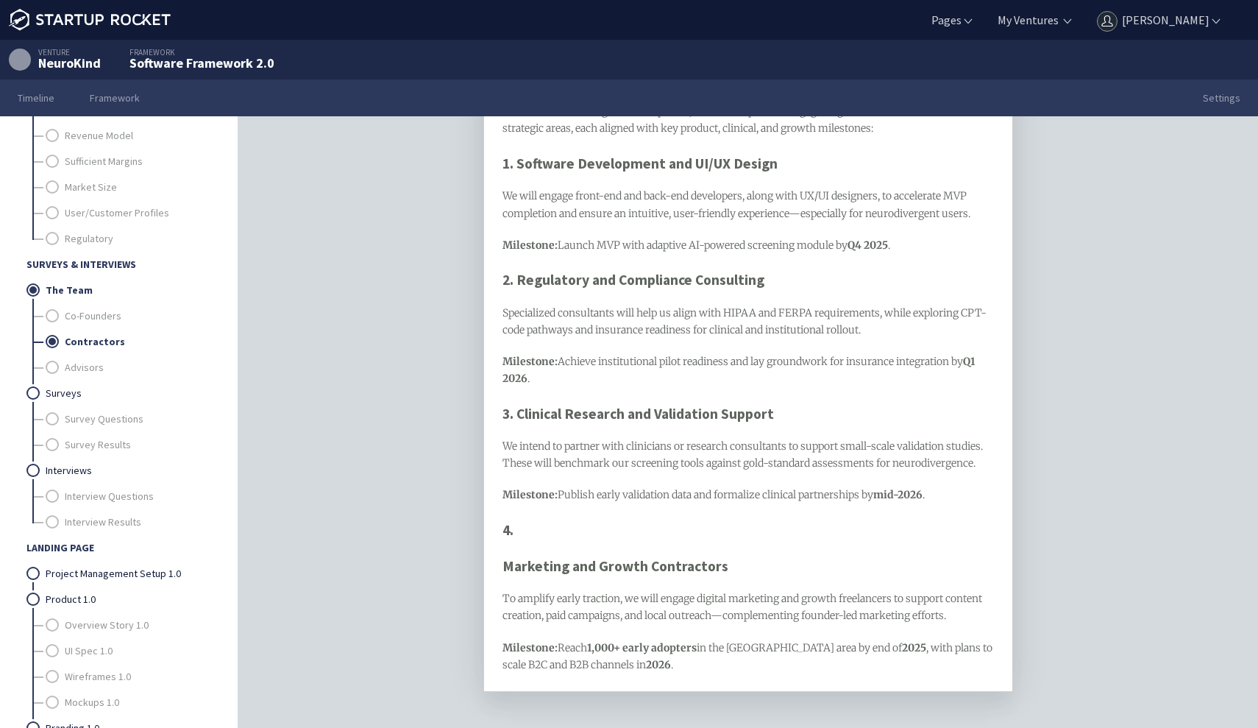
scroll to position [234, 0]
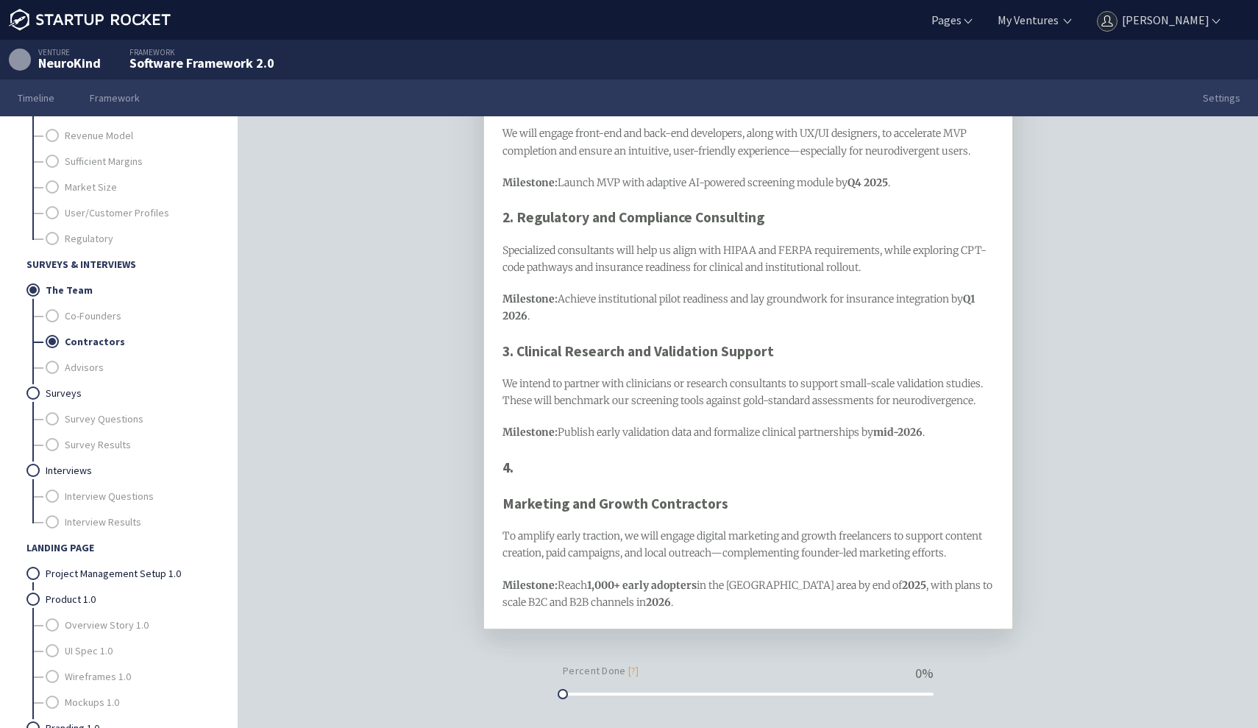
click at [502, 505] on span "Marketing and Growth Contractors" at bounding box center [615, 503] width 226 height 18
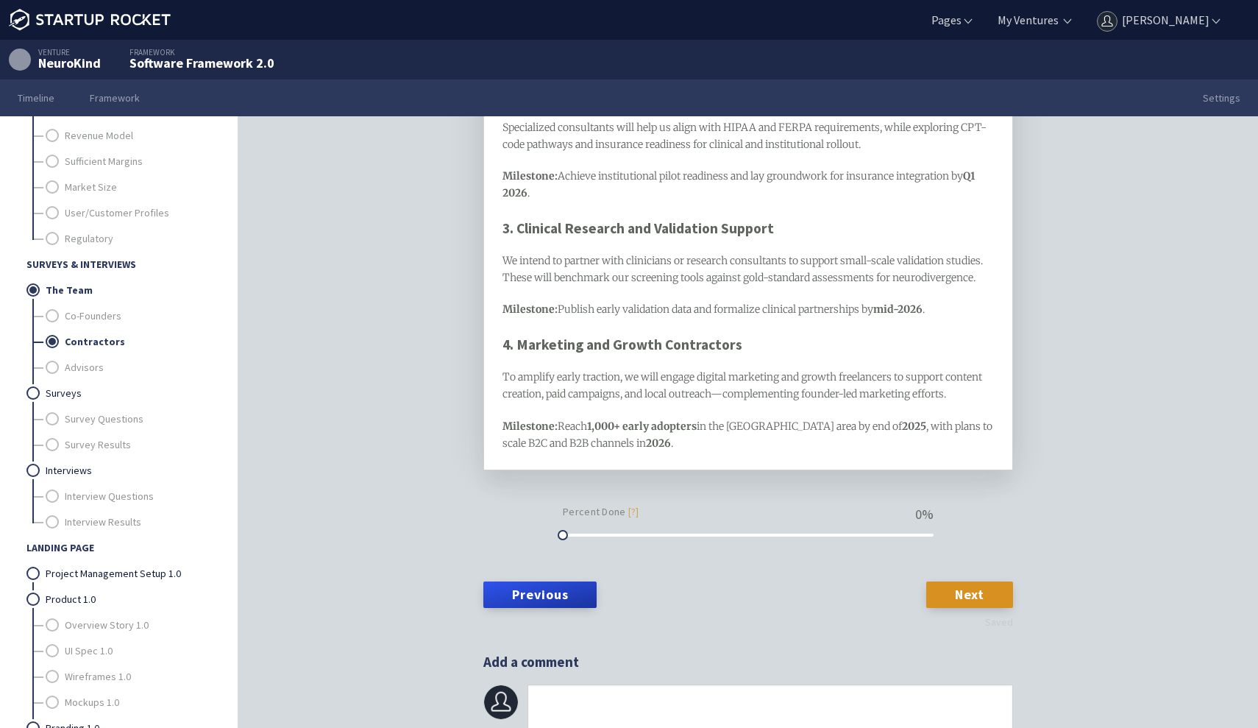
scroll to position [356, 0]
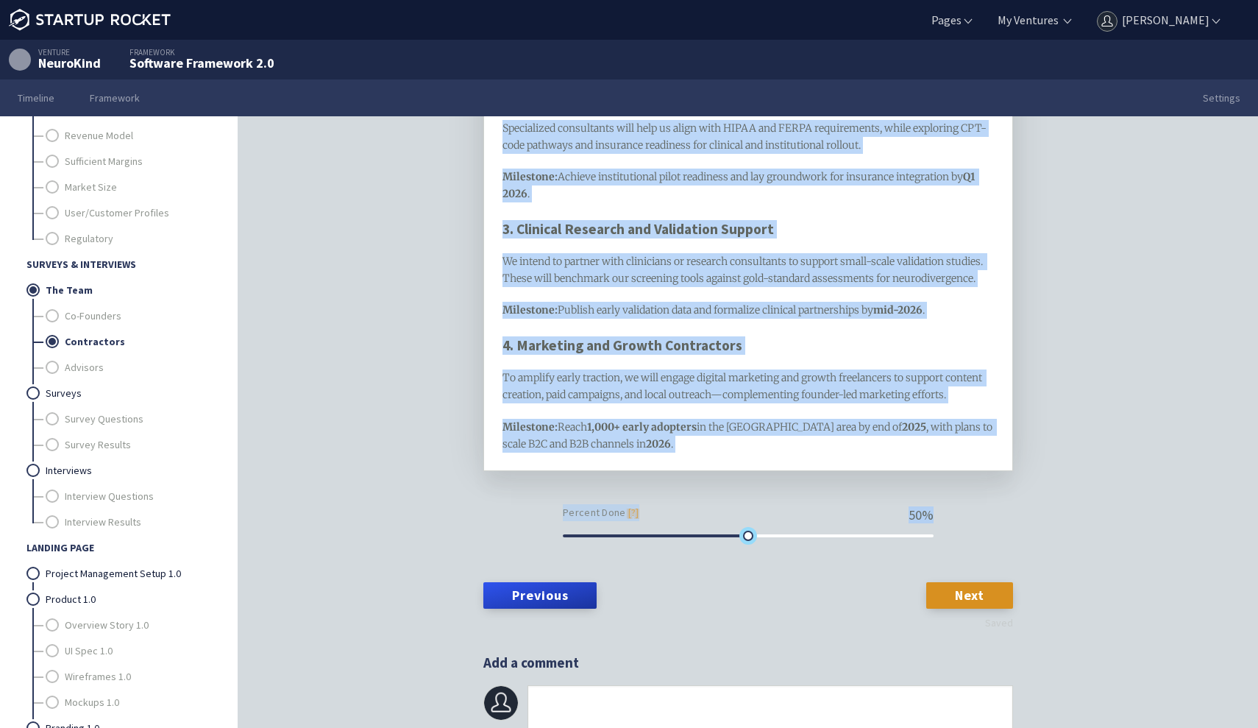
drag, startPoint x: 564, startPoint y: 536, endPoint x: 750, endPoint y: 539, distance: 186.2
click at [750, 539] on form "To reach the next stage of development, NeuroKind plans to engage targeted cont…" at bounding box center [748, 258] width 530 height 717
click at [731, 505] on p "Percent Done [?]" at bounding box center [748, 510] width 371 height 21
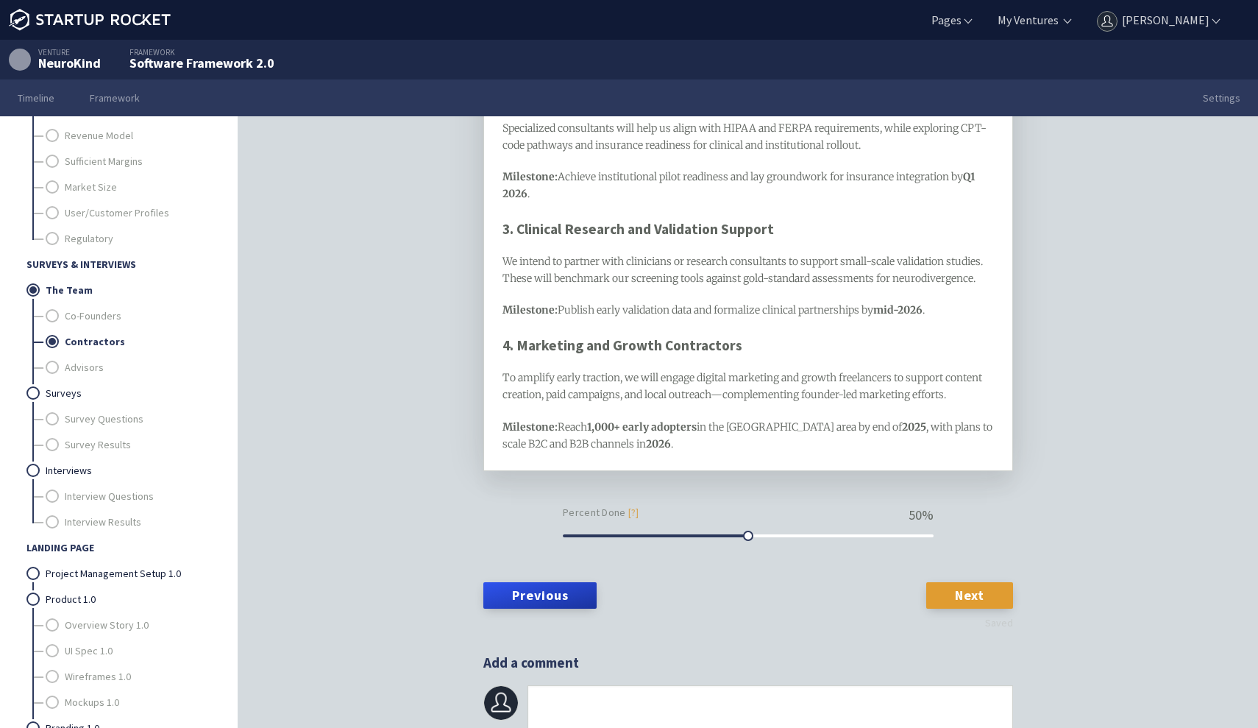
click at [981, 591] on link "Next" at bounding box center [969, 595] width 87 height 26
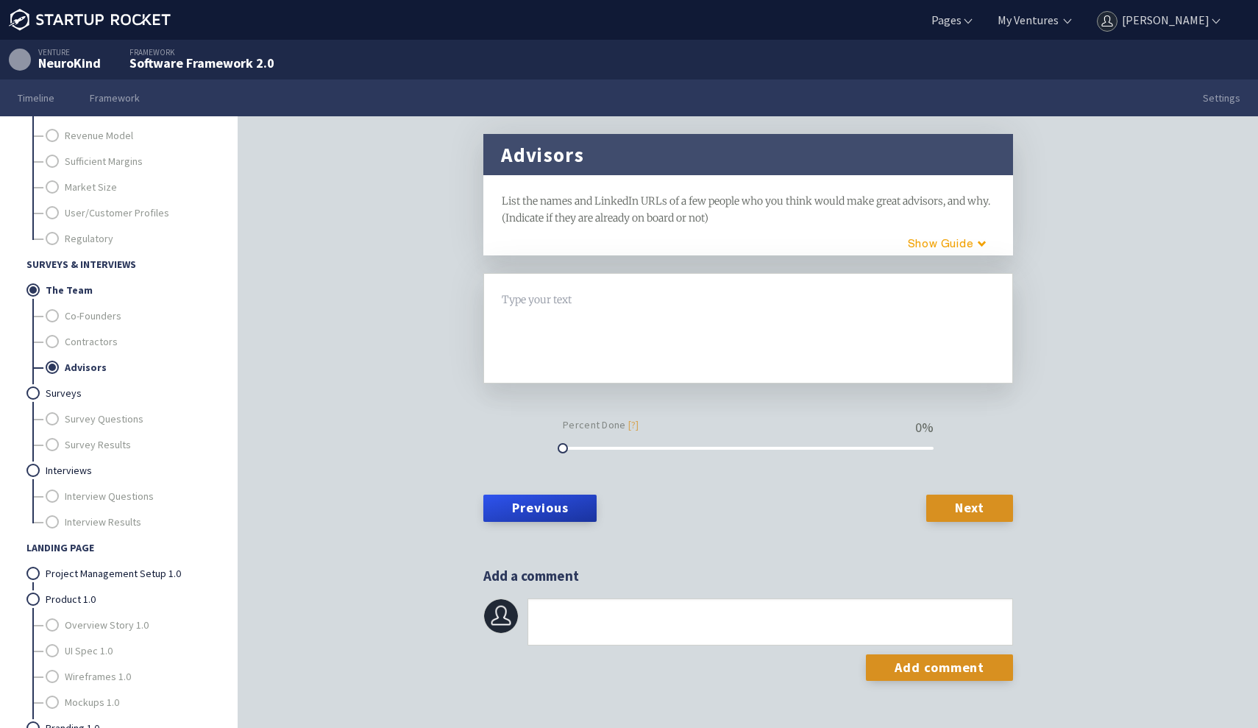
click at [551, 216] on span "List the names and LinkedIn URLs of a few people who you think would make great…" at bounding box center [747, 209] width 491 height 30
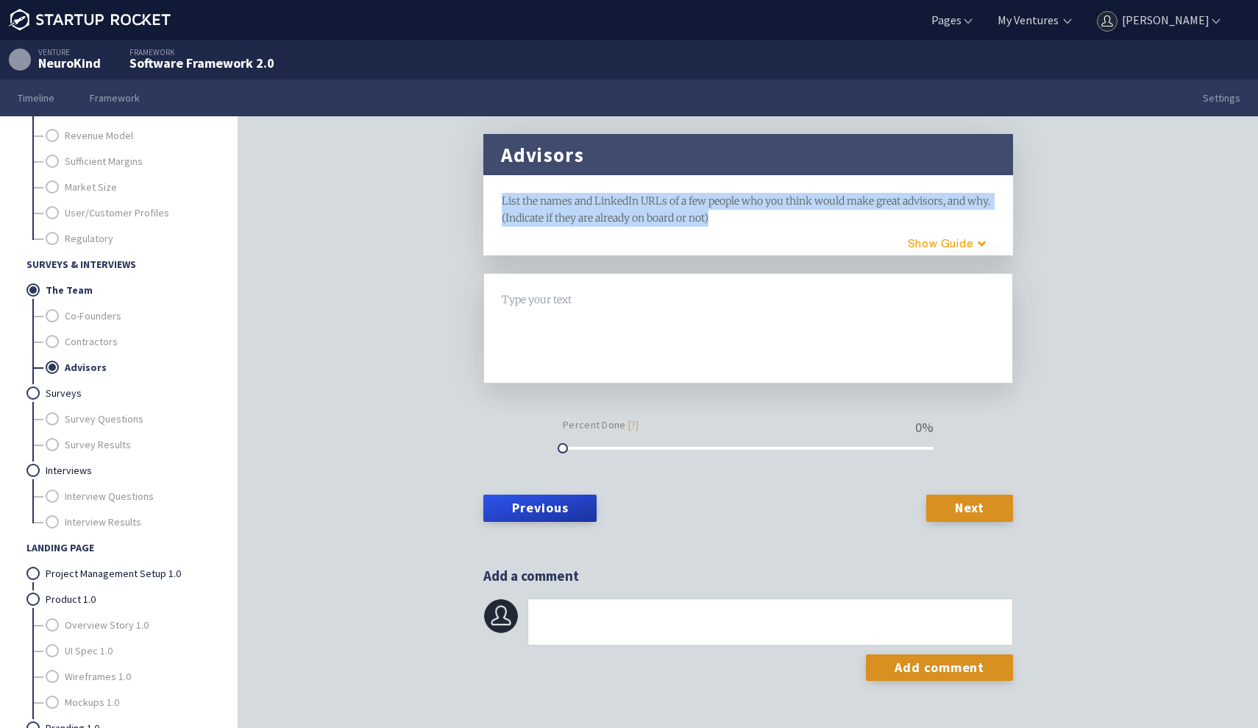
drag, startPoint x: 753, startPoint y: 212, endPoint x: 435, endPoint y: 177, distance: 318.9
click at [435, 177] on div "Advisors framework List the names and LinkedIn URLs of a few people who you thi…" at bounding box center [748, 444] width 1020 height 657
copy span "List the names and LinkedIn URLs of a few people who you think would make great…"
click at [595, 310] on div at bounding box center [748, 328] width 492 height 74
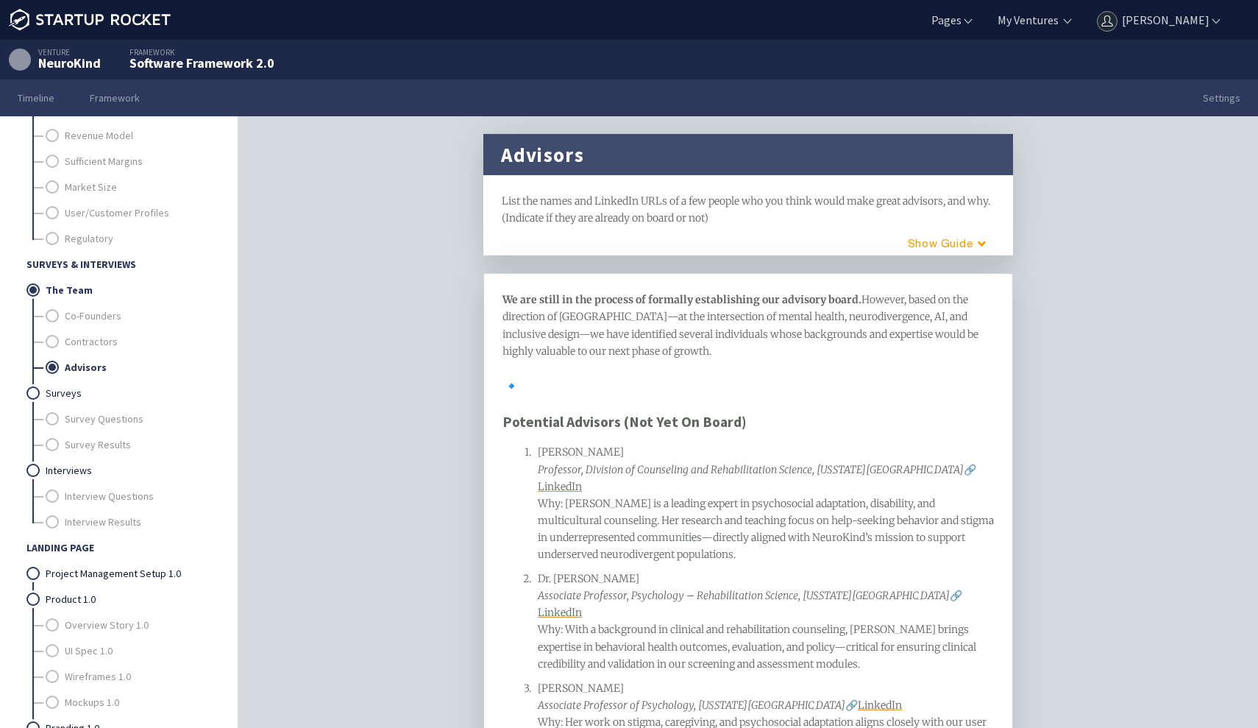
click at [501, 420] on div "We are still in the process of formally establishing our advisory board. Howeve…" at bounding box center [748, 592] width 530 height 638
click at [501, 424] on div "We are still in the process of formally establishing our advisory board. Howeve…" at bounding box center [748, 592] width 530 height 638
click at [502, 424] on span "Potential Advisors (Not Yet On Board)" at bounding box center [624, 422] width 244 height 18
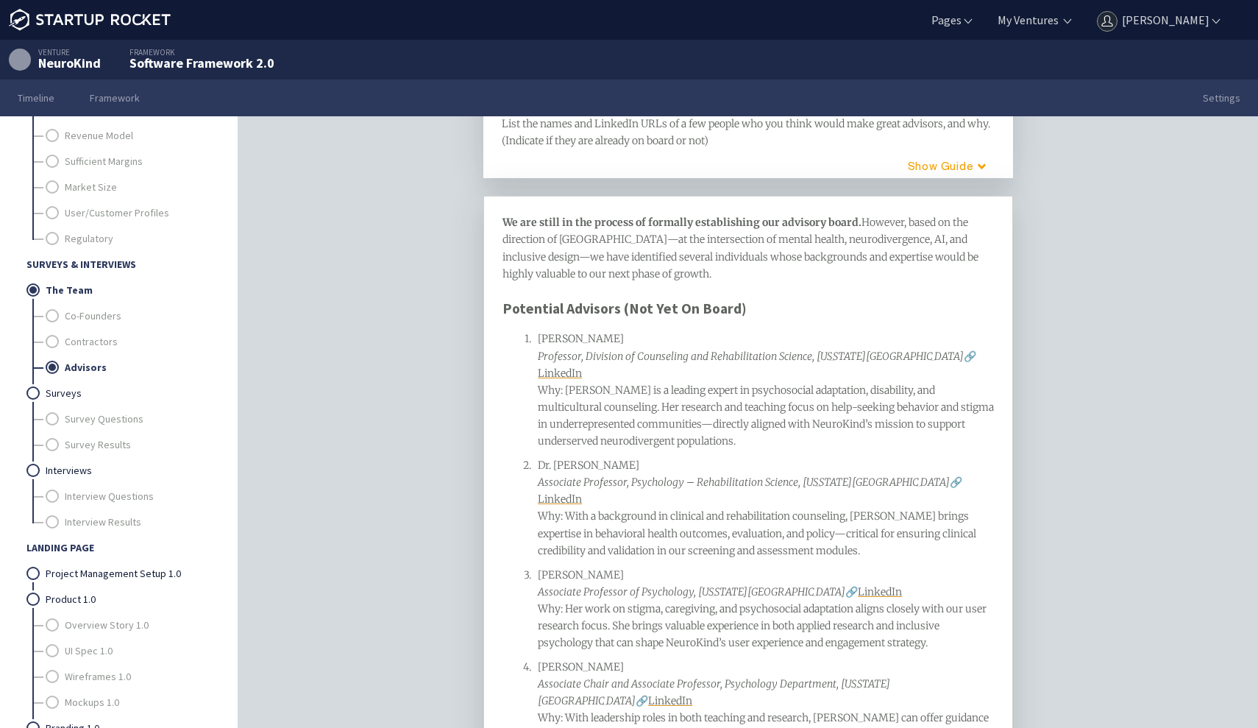
scroll to position [92, 0]
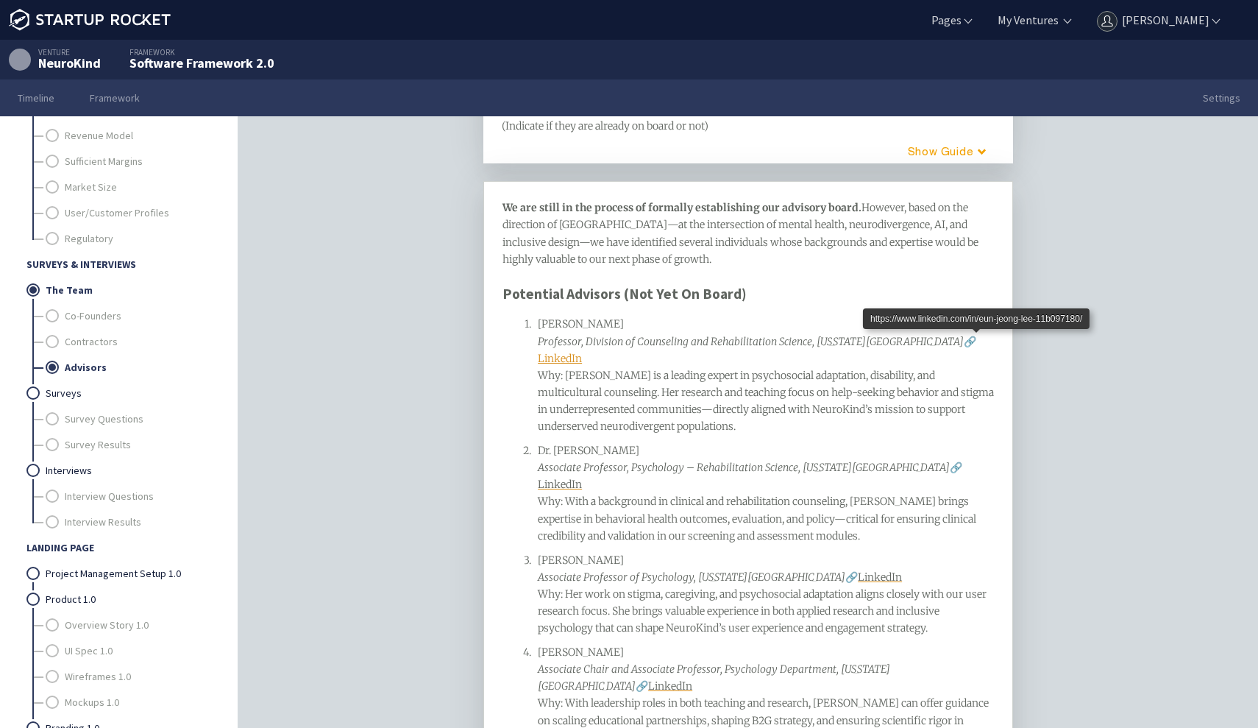
click at [582, 352] on span "LinkedIn" at bounding box center [560, 358] width 44 height 13
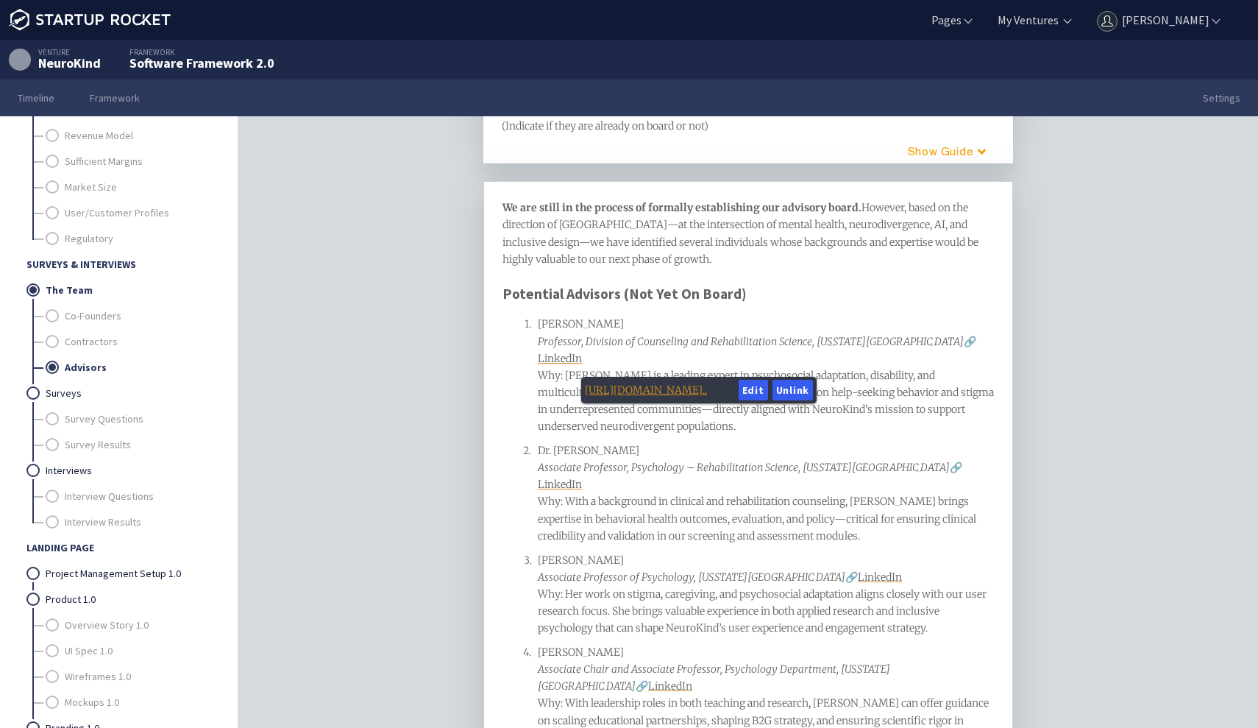
click at [681, 390] on link "https://www.linkedin.com/in/eu..." at bounding box center [646, 389] width 122 height 13
drag, startPoint x: 627, startPoint y: 323, endPoint x: 555, endPoint y: 320, distance: 72.2
click at [555, 320] on div "Dr. Eun-Jeong Lee Professor, Division of Counseling and Rehabilitation Science,…" at bounding box center [766, 375] width 457 height 119
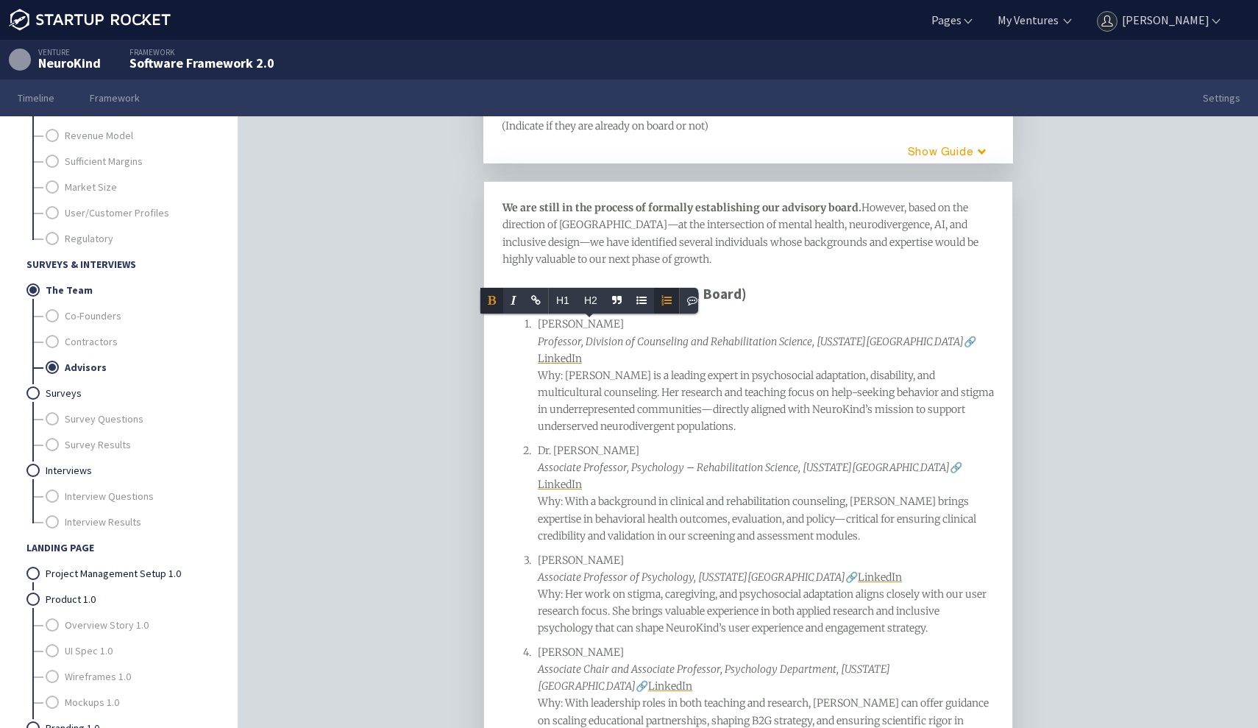
click at [688, 405] on span ": Dr. Lee is a leading expert in psychosocial adaptation, disability, and multi…" at bounding box center [767, 401] width 458 height 64
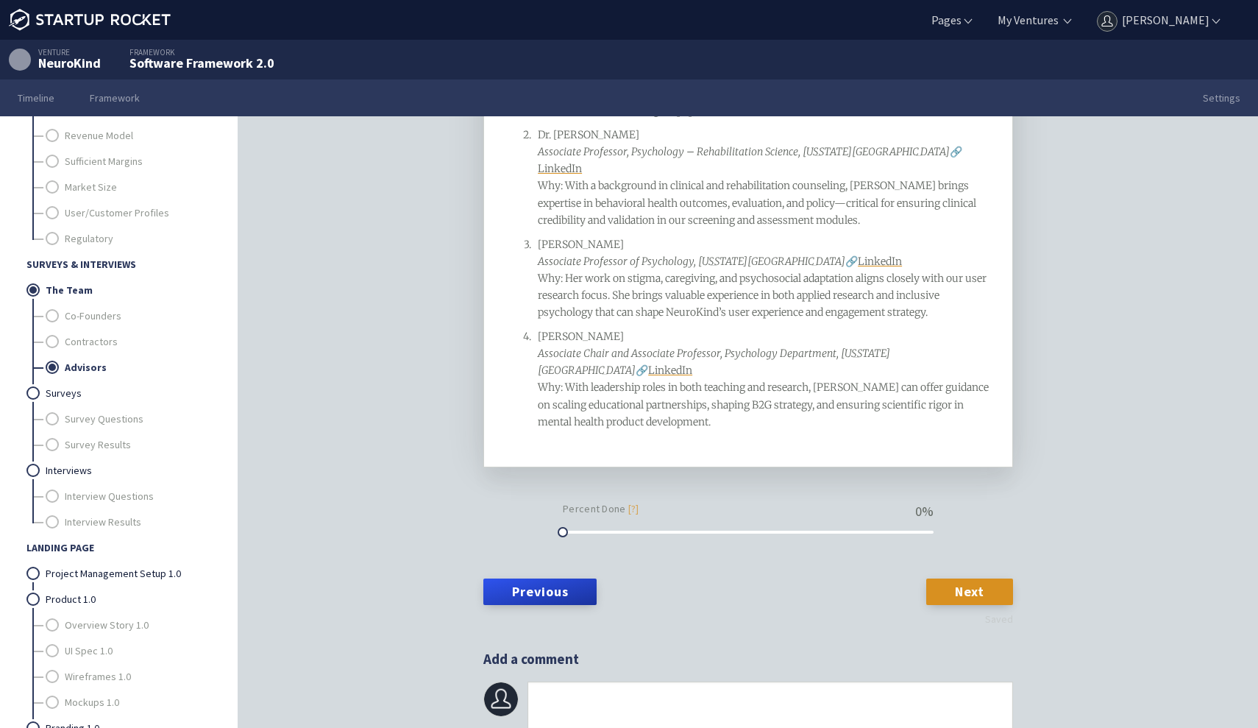
scroll to position [421, 0]
click at [956, 586] on link "Next" at bounding box center [969, 591] width 87 height 26
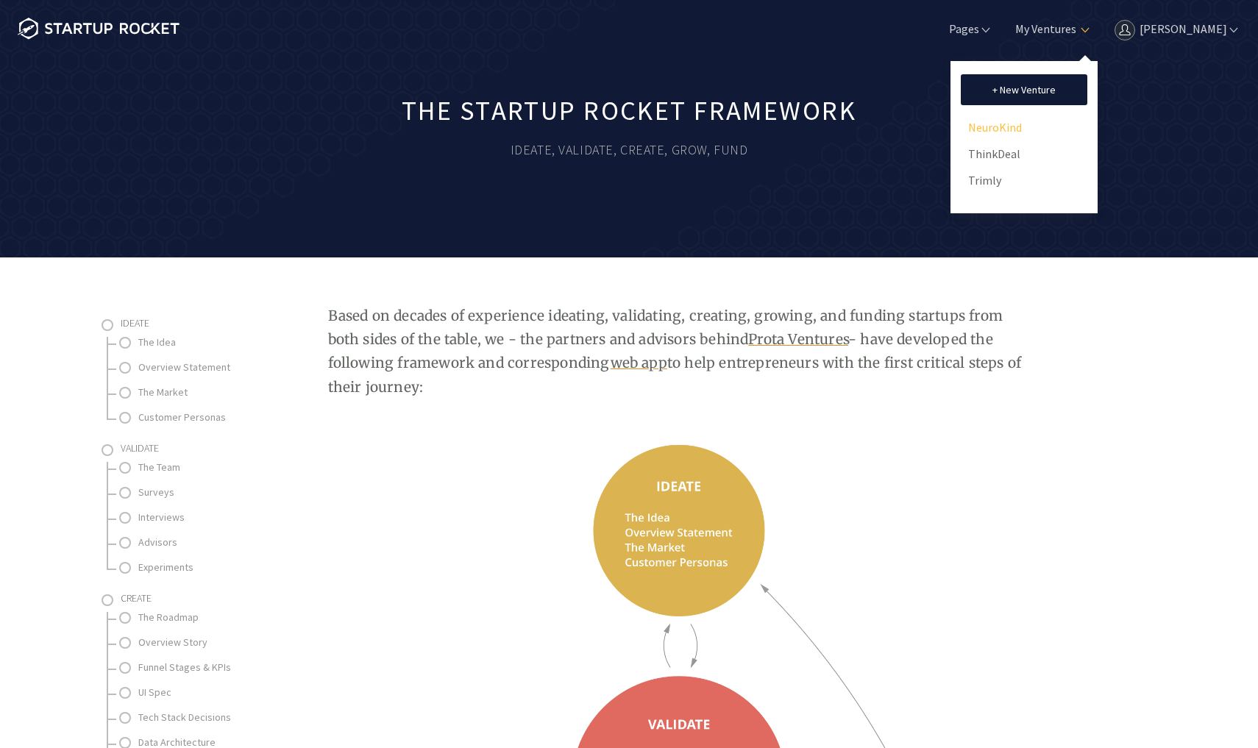
click at [1008, 127] on link "NeuroKind" at bounding box center [1024, 127] width 112 height 22
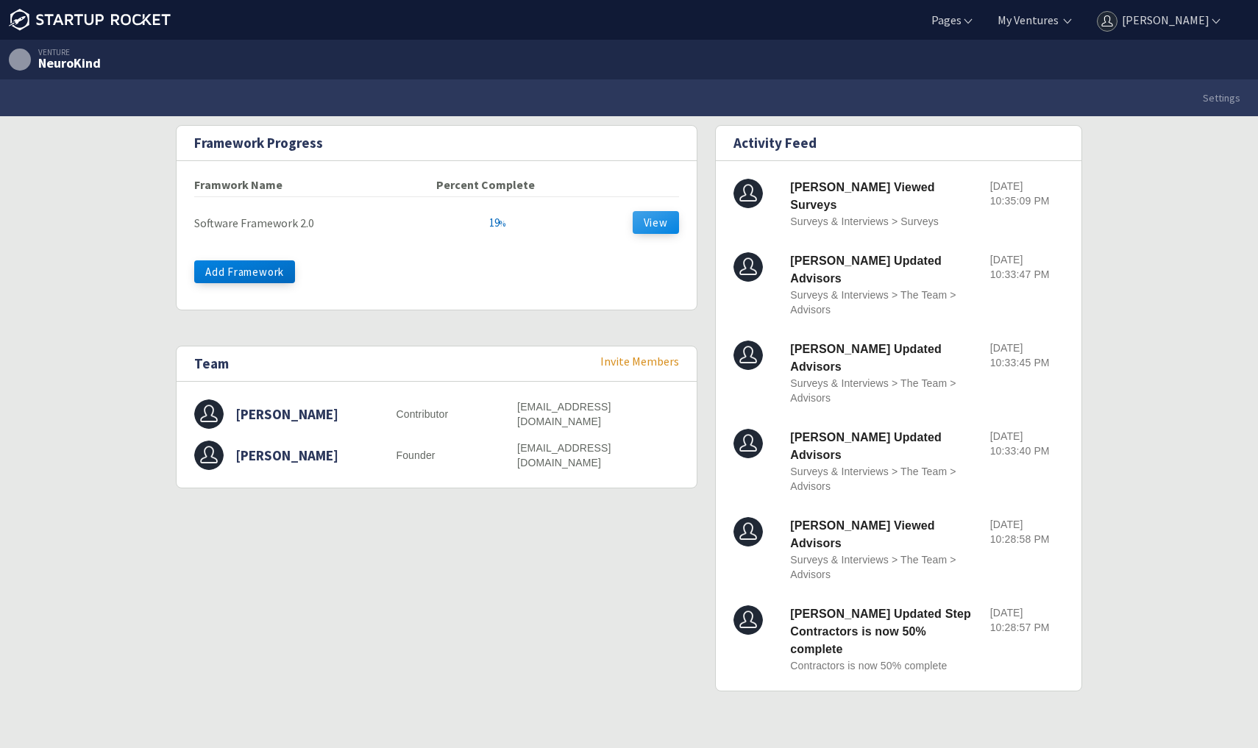
click at [655, 220] on button "View" at bounding box center [656, 222] width 46 height 23
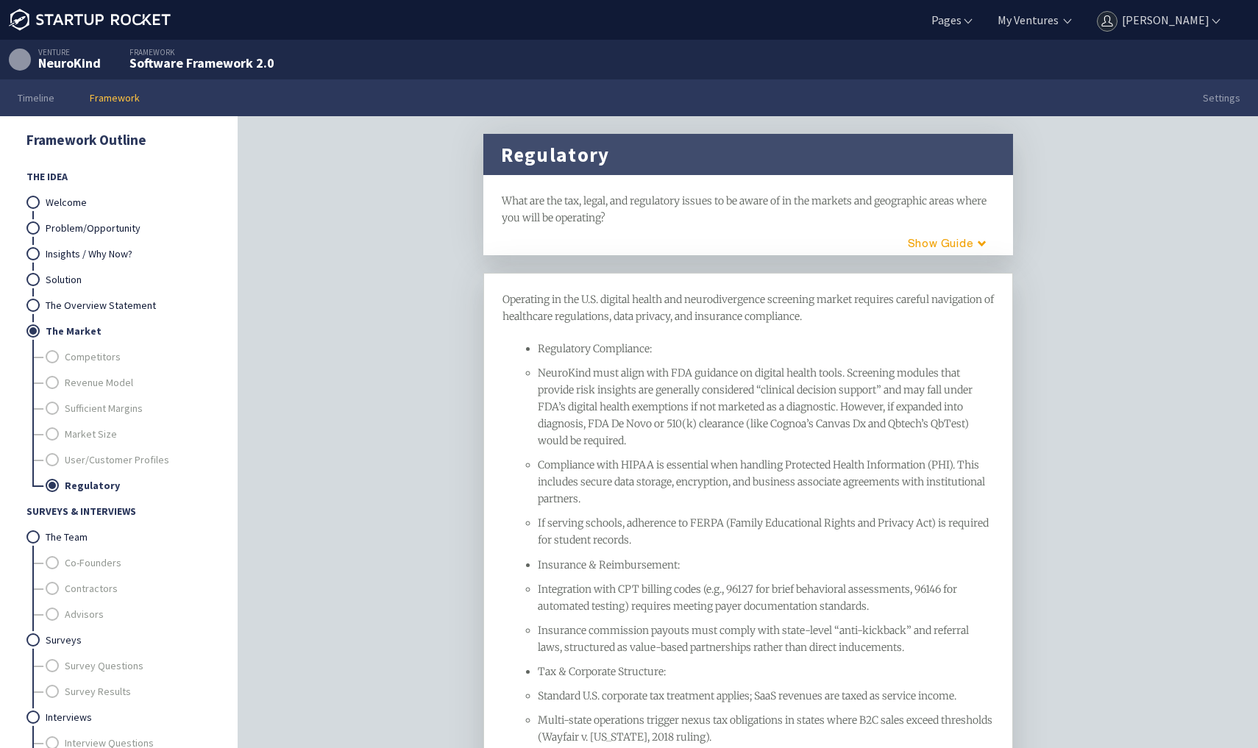
click at [96, 96] on link "Framework" at bounding box center [114, 97] width 85 height 37
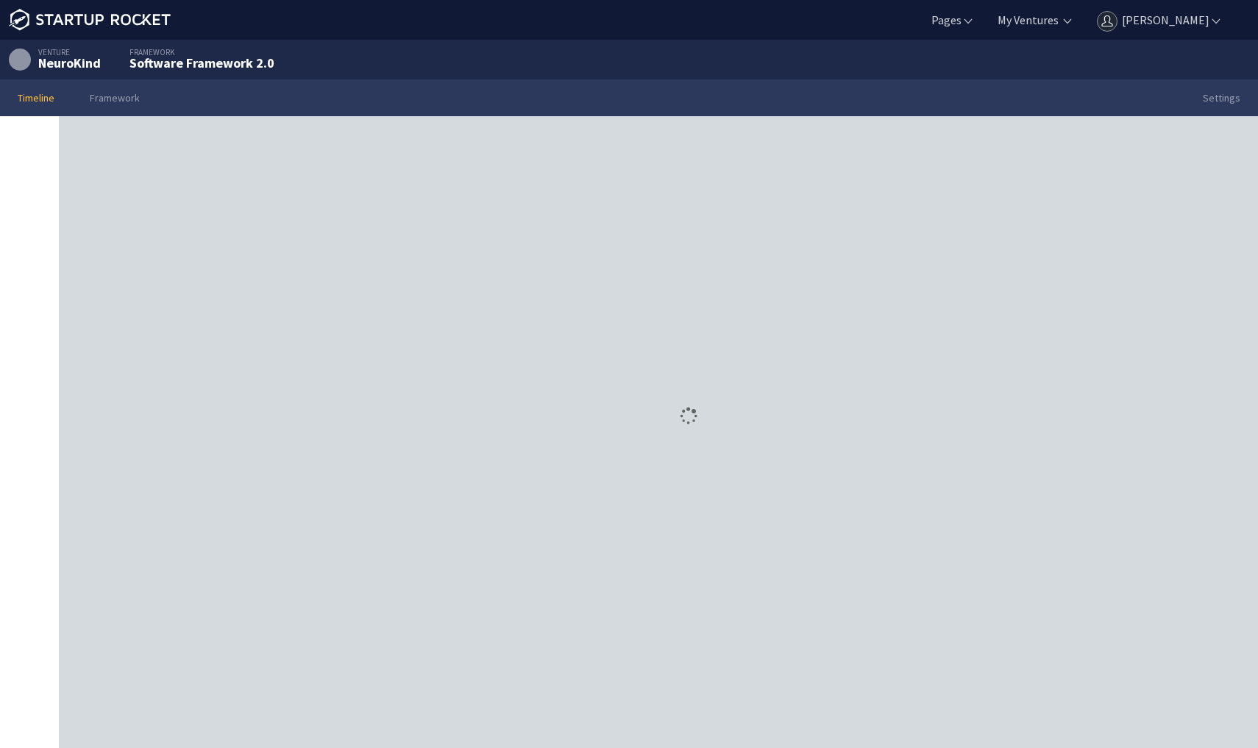
click at [34, 97] on link "Timeline" at bounding box center [36, 97] width 72 height 37
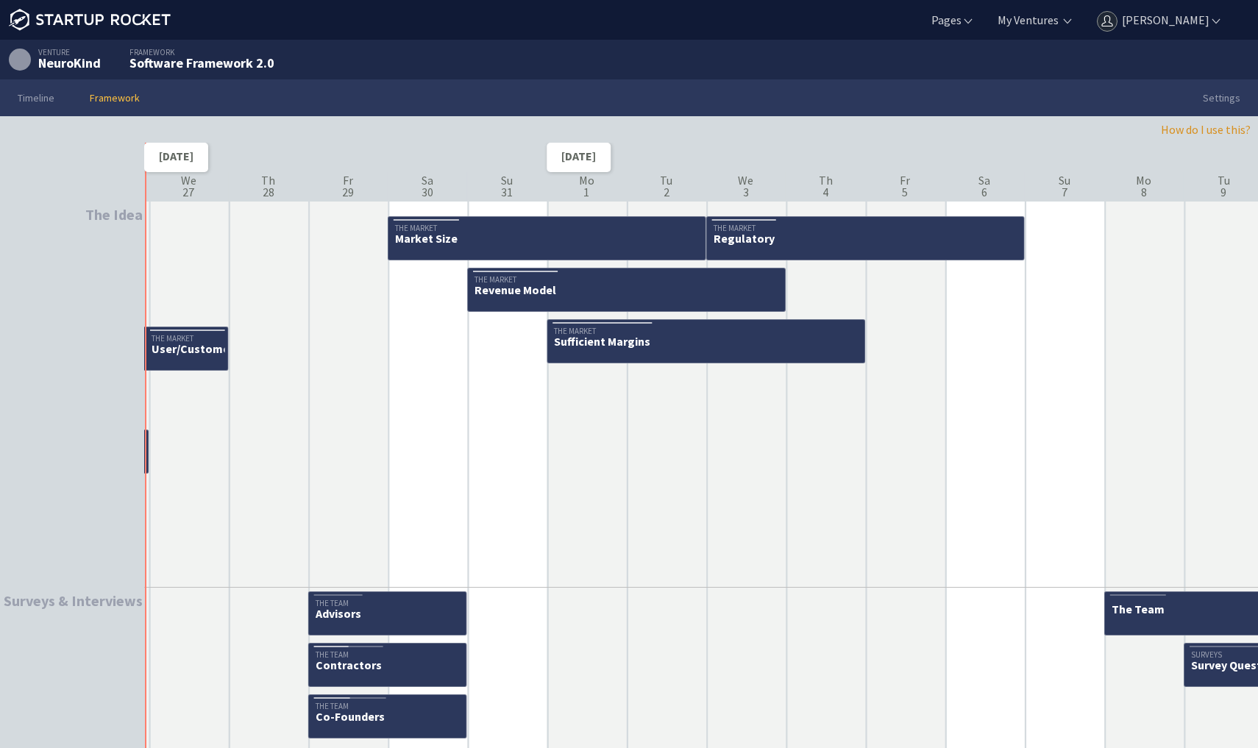
click at [110, 102] on link "Framework" at bounding box center [114, 97] width 85 height 37
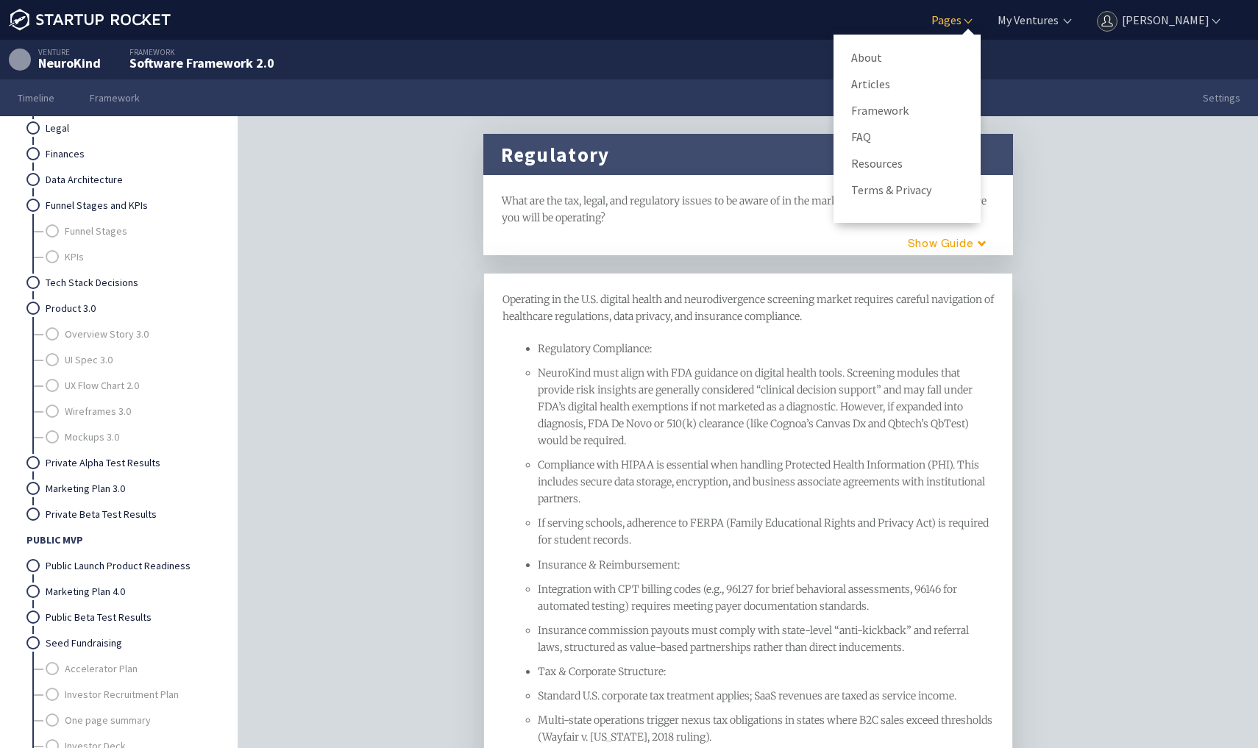
click at [964, 23] on link "Pages" at bounding box center [951, 20] width 46 height 16
